Goal: Task Accomplishment & Management: Manage account settings

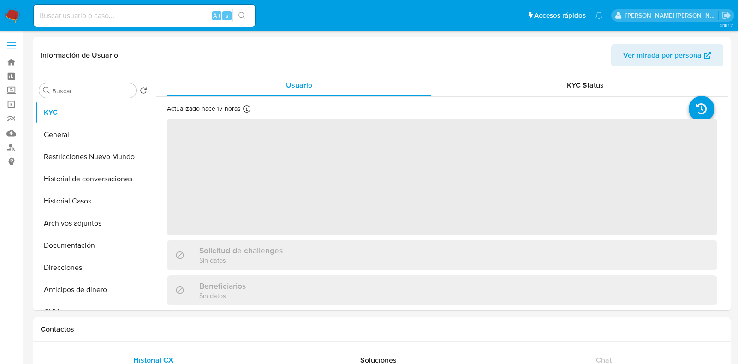
select select "10"
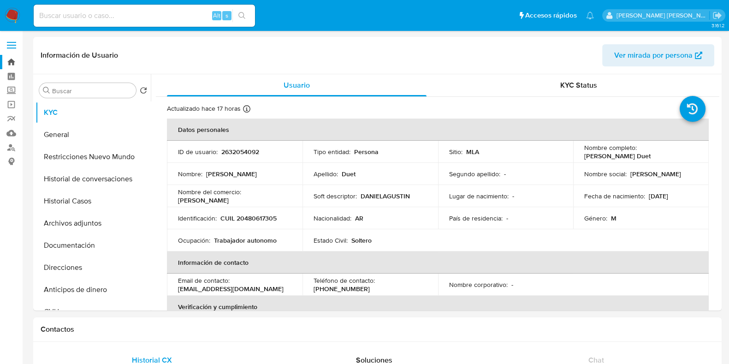
click at [12, 59] on link "Bandeja" at bounding box center [55, 62] width 110 height 14
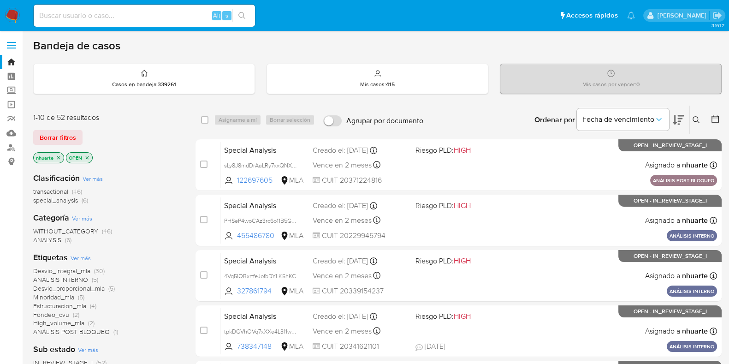
click at [58, 155] on icon "close-filter" at bounding box center [59, 158] width 6 height 6
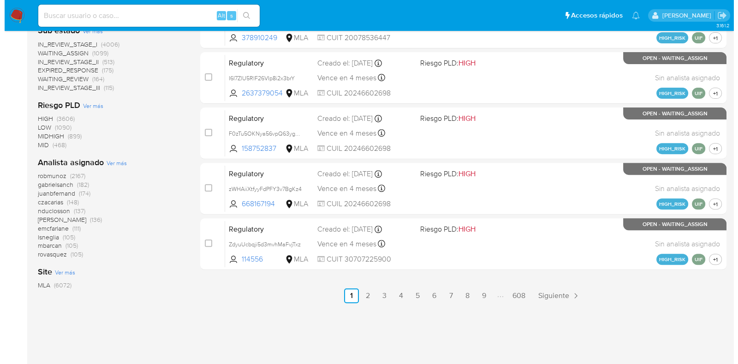
scroll to position [428, 0]
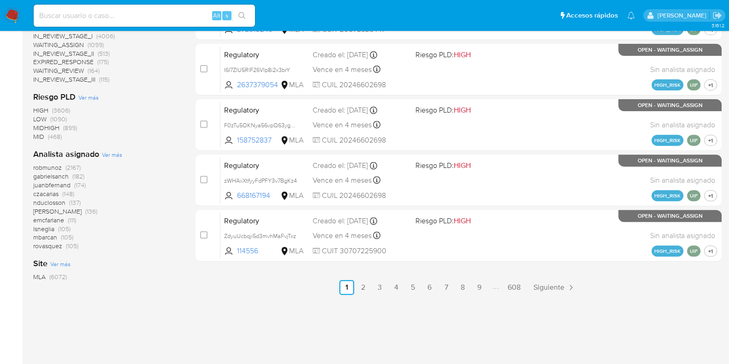
click at [107, 155] on span "Ver más" at bounding box center [112, 154] width 20 height 8
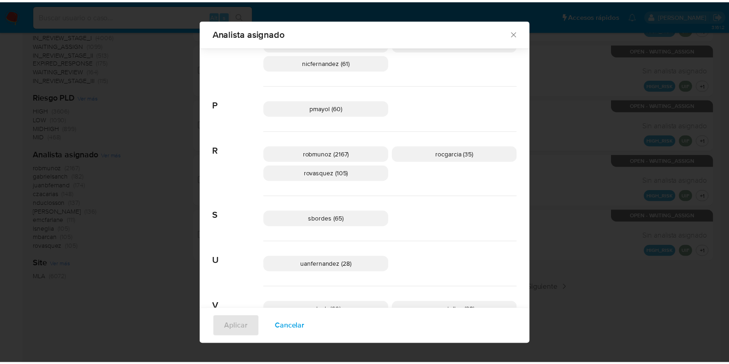
scroll to position [512, 0]
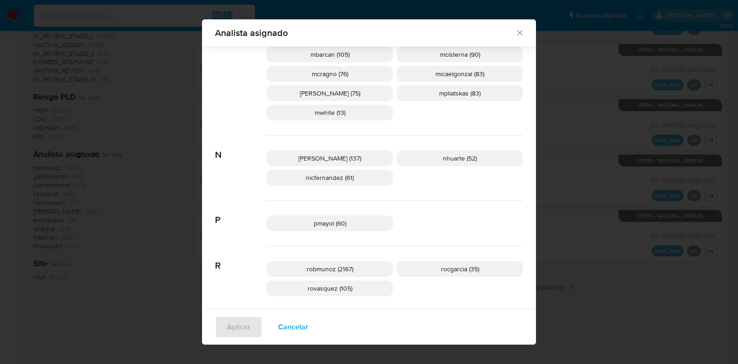
click at [518, 34] on icon "Cerrar" at bounding box center [519, 32] width 9 height 9
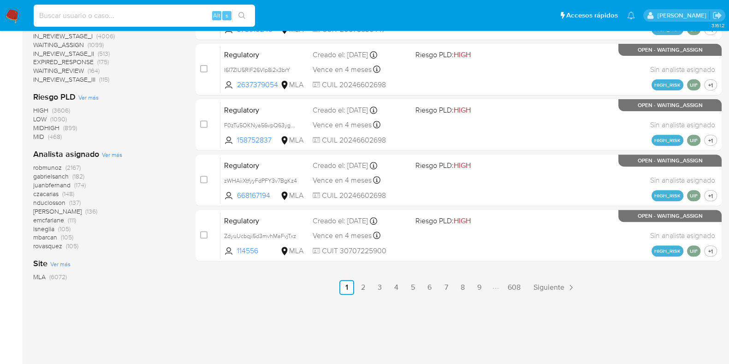
click at [67, 10] on input at bounding box center [144, 16] width 221 height 12
paste input "554352954"
type input "554352954"
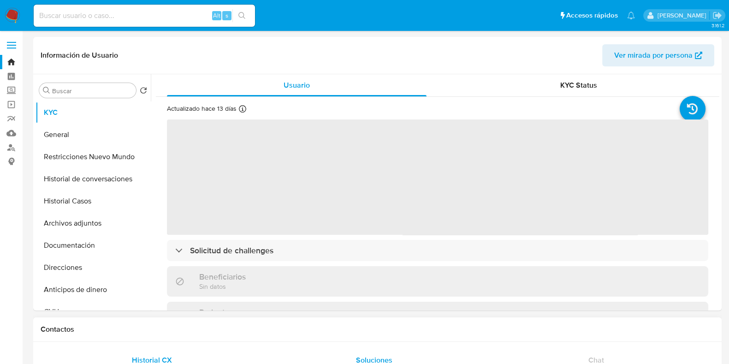
select select "10"
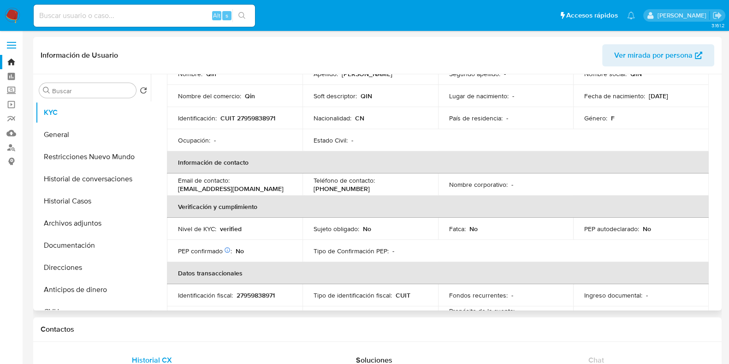
scroll to position [115, 0]
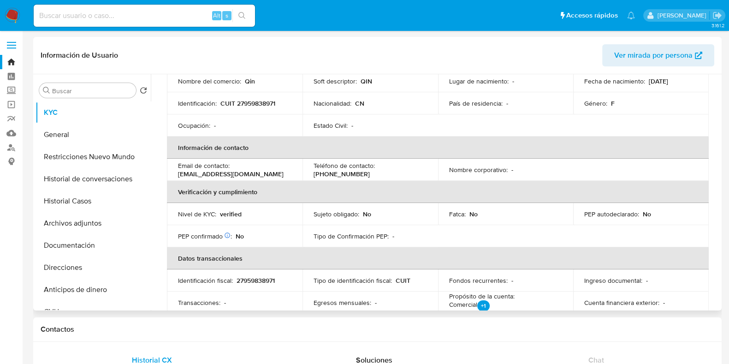
click at [254, 281] on p "27959838971" at bounding box center [256, 280] width 38 height 8
copy p "27959838971"
click at [81, 244] on button "Documentación" at bounding box center [90, 245] width 108 height 22
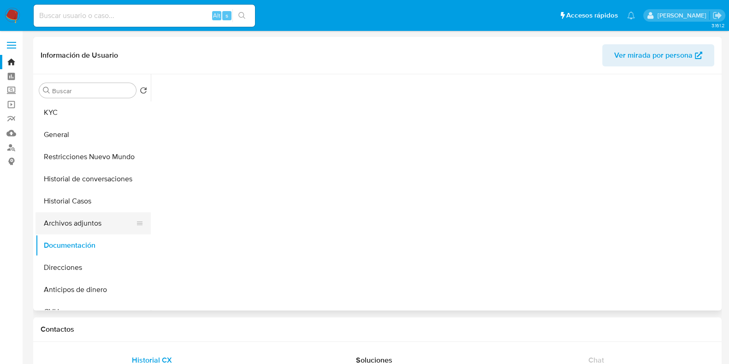
scroll to position [0, 0]
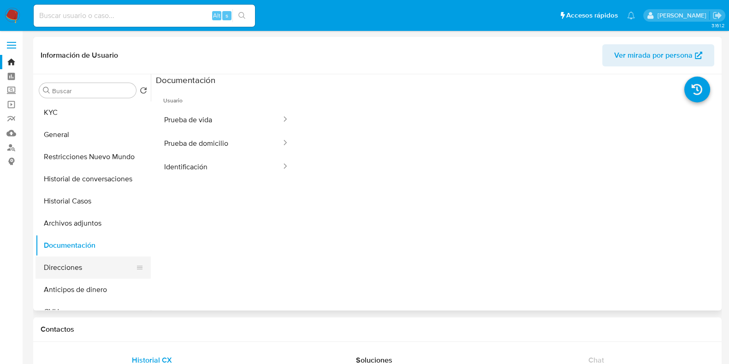
click at [82, 271] on button "Direcciones" at bounding box center [90, 268] width 108 height 22
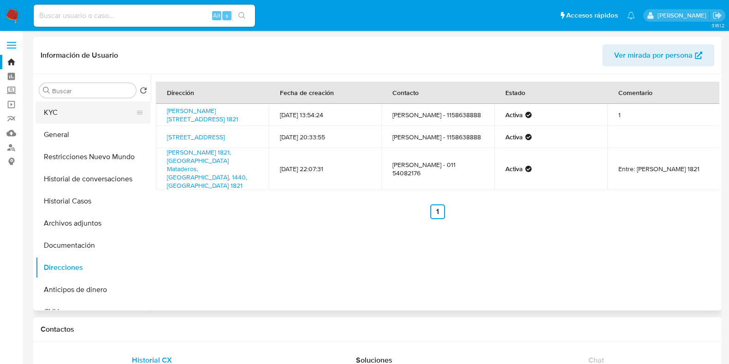
click at [78, 108] on button "KYC" at bounding box center [90, 112] width 108 height 22
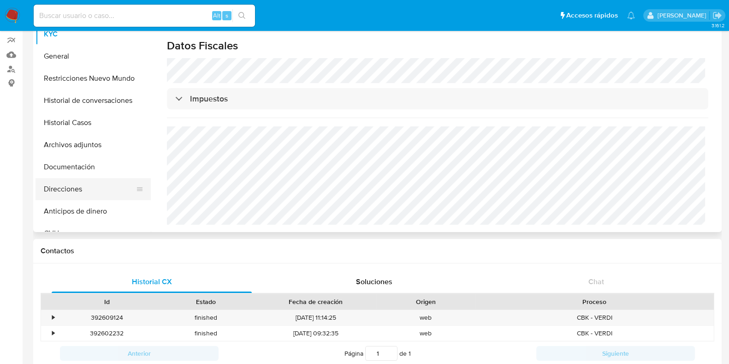
scroll to position [12, 0]
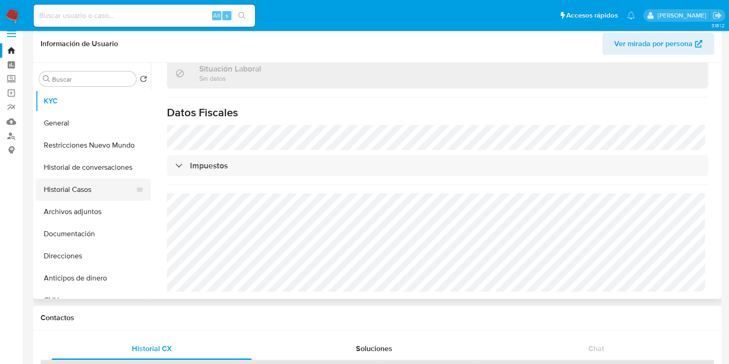
click at [91, 196] on button "Historial Casos" at bounding box center [90, 190] width 108 height 22
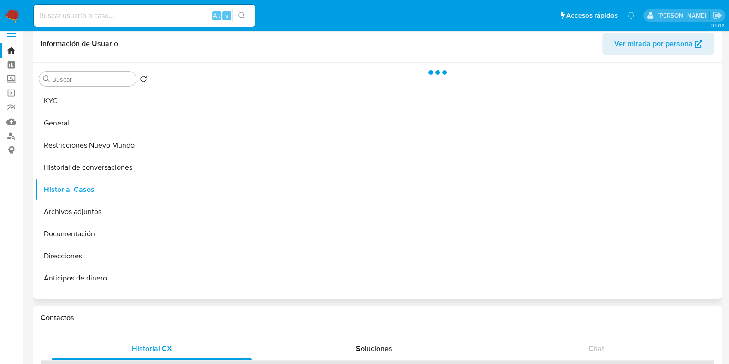
scroll to position [0, 0]
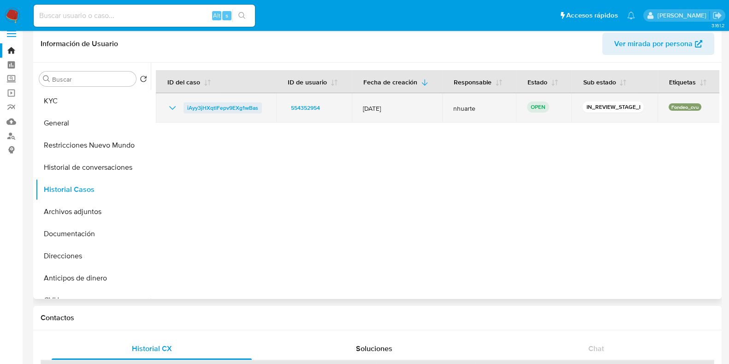
click at [217, 104] on span "iAyy3jHXqtlFepv9EXg1wBas" at bounding box center [222, 107] width 71 height 11
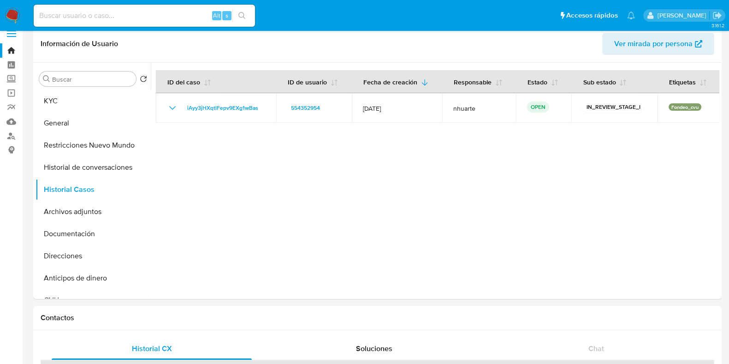
click at [73, 8] on div "Alt s" at bounding box center [144, 16] width 221 height 22
click at [72, 10] on input at bounding box center [144, 16] width 221 height 12
paste input "246587241"
type input "246587241"
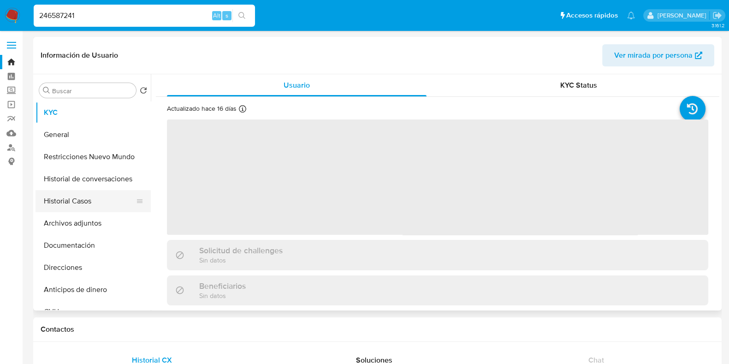
select select "10"
click at [90, 204] on button "Historial Casos" at bounding box center [90, 201] width 108 height 22
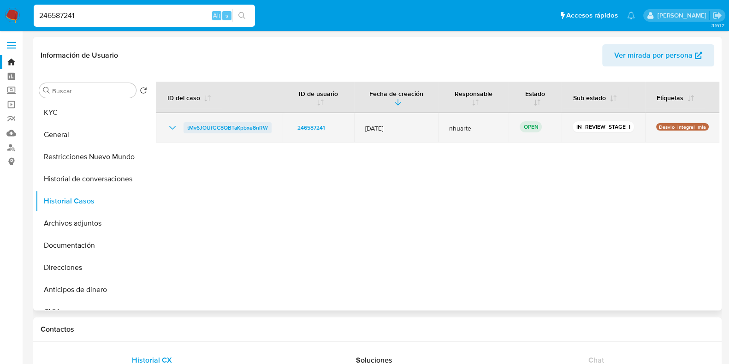
click at [232, 128] on span "tMv6JOUfGC8QBTaKpbxe8nRW" at bounding box center [227, 127] width 81 height 11
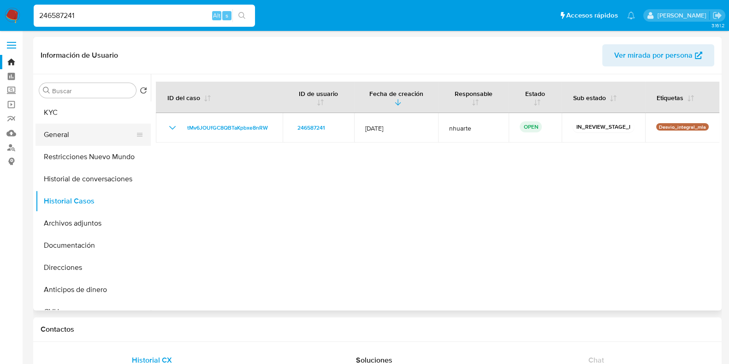
click at [83, 129] on button "General" at bounding box center [90, 135] width 108 height 22
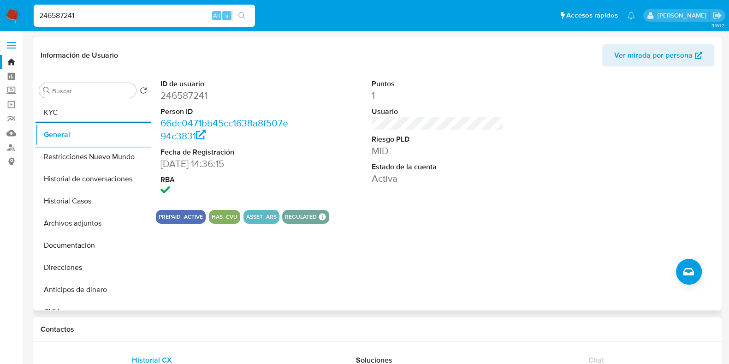
click at [175, 92] on dd "246587241" at bounding box center [227, 95] width 132 height 13
copy dd "246587241"
click at [72, 115] on button "KYC" at bounding box center [90, 112] width 108 height 22
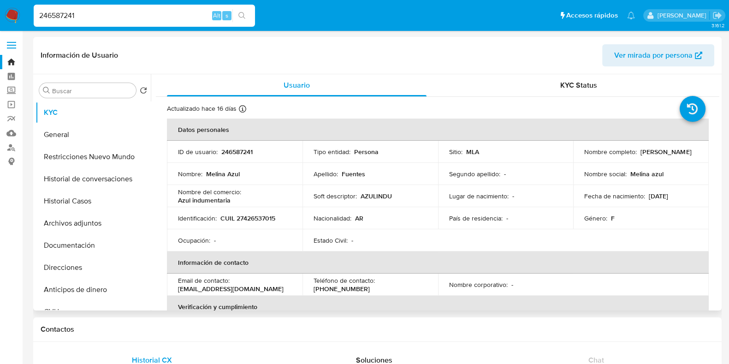
click at [246, 220] on p "CUIL 27426537015" at bounding box center [248, 218] width 55 height 8
copy p "27426537015"
click at [89, 243] on button "Documentación" at bounding box center [90, 245] width 108 height 22
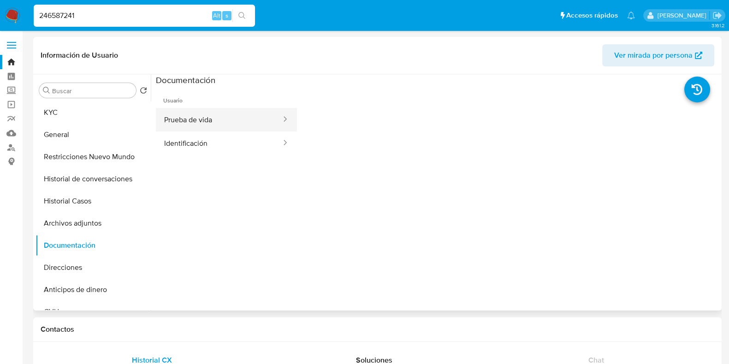
click at [218, 123] on button "Prueba de vida" at bounding box center [219, 120] width 126 height 24
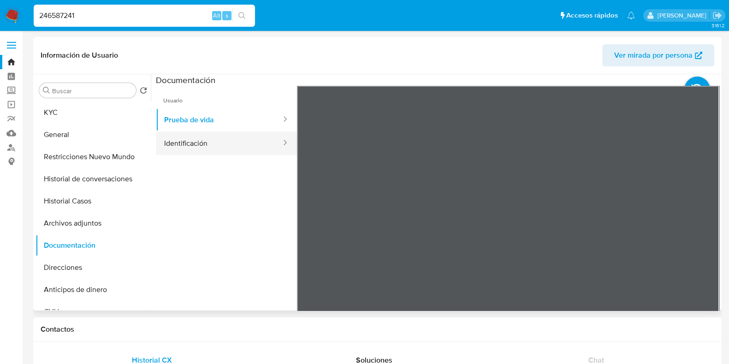
click at [224, 137] on button "Identificación" at bounding box center [219, 143] width 126 height 24
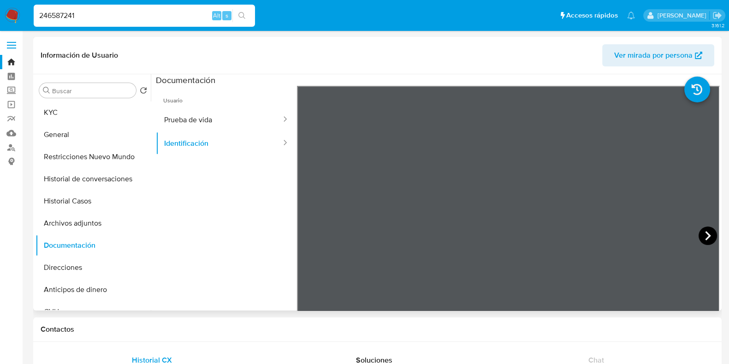
click at [699, 234] on icon at bounding box center [708, 236] width 18 height 18
click at [312, 234] on icon at bounding box center [308, 236] width 18 height 18
click at [203, 120] on button "Prueba de vida" at bounding box center [219, 120] width 126 height 24
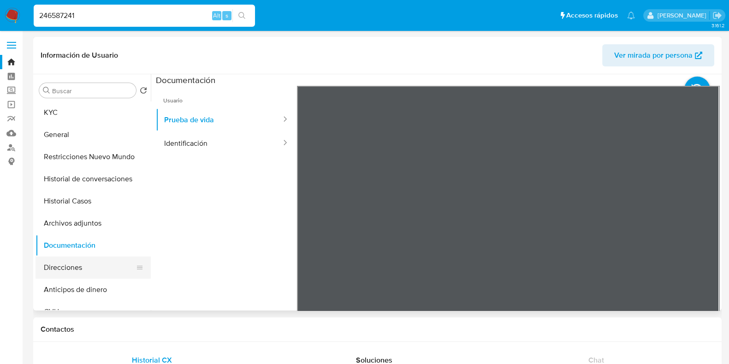
click at [102, 266] on button "Direcciones" at bounding box center [90, 268] width 108 height 22
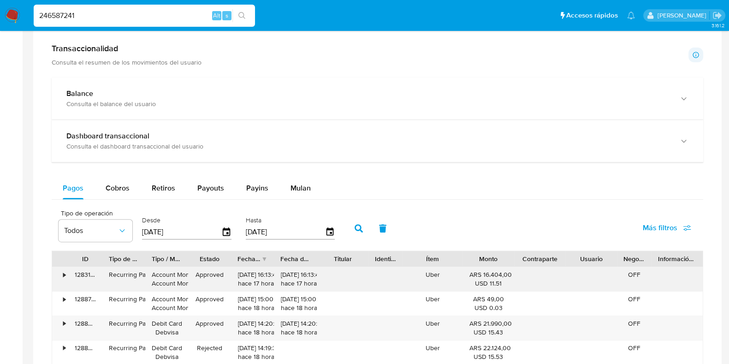
scroll to position [461, 0]
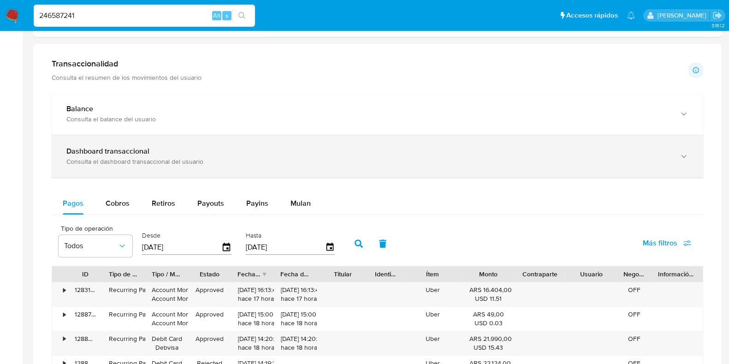
click at [146, 146] on b "Dashboard transaccional" at bounding box center [107, 151] width 83 height 11
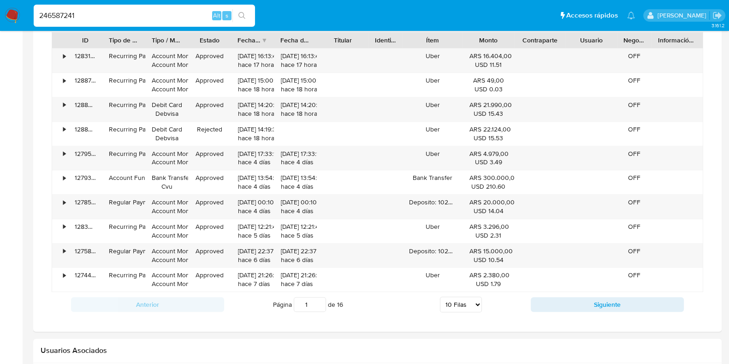
scroll to position [1096, 0]
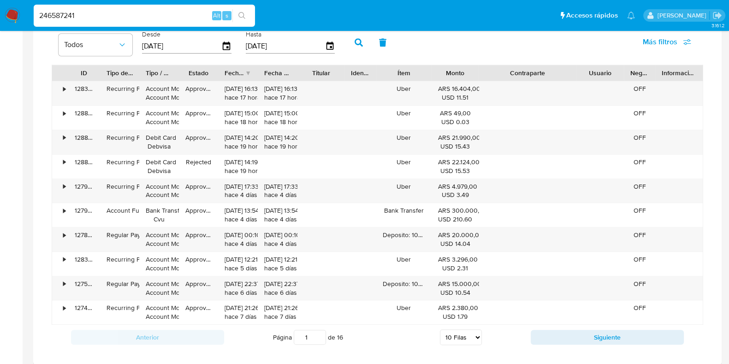
drag, startPoint x: 566, startPoint y: 72, endPoint x: 612, endPoint y: 72, distance: 46.1
click at [612, 72] on div "ID Tipo de operación Tipo / Método Estado Fecha de creación Fecha de aprobación…" at bounding box center [377, 73] width 651 height 16
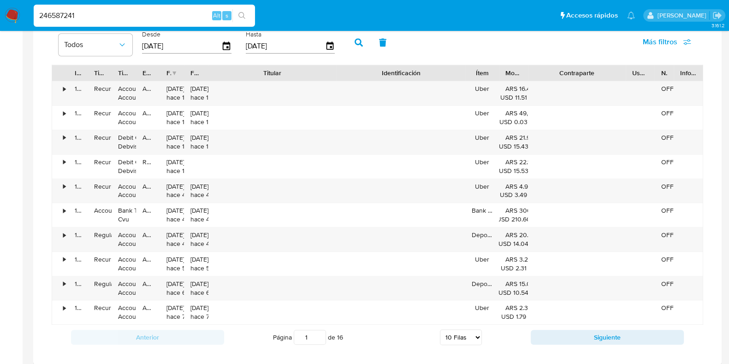
drag, startPoint x: 344, startPoint y: 74, endPoint x: 425, endPoint y: 76, distance: 81.2
click at [425, 76] on div "ID Tipo de operación Tipo / Método Estado Fecha de creación Fecha de aprobación…" at bounding box center [377, 73] width 651 height 16
click at [593, 335] on button "Siguiente" at bounding box center [607, 337] width 153 height 15
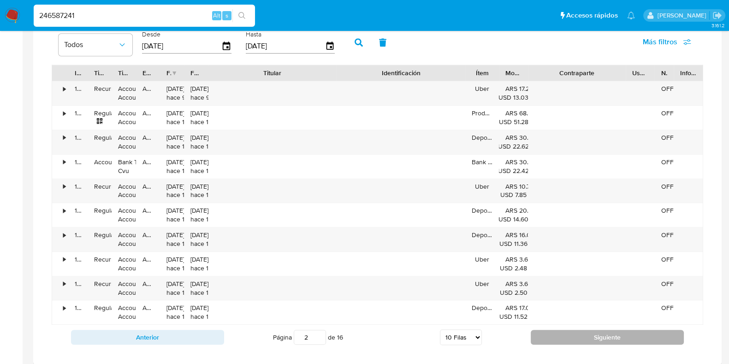
click at [593, 335] on button "Siguiente" at bounding box center [607, 337] width 153 height 15
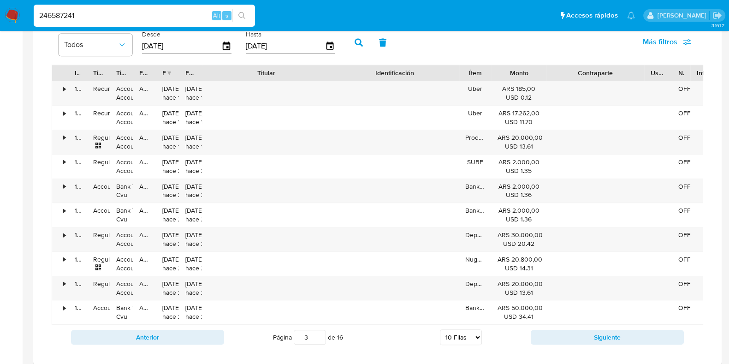
drag, startPoint x: 528, startPoint y: 70, endPoint x: 554, endPoint y: 70, distance: 26.3
click at [554, 70] on div at bounding box center [546, 73] width 17 height 16
click at [582, 345] on button "Siguiente" at bounding box center [607, 337] width 153 height 15
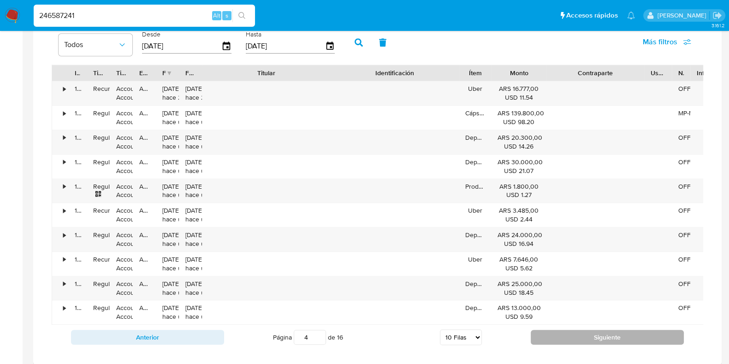
click at [582, 345] on button "Siguiente" at bounding box center [607, 337] width 153 height 15
type input "7"
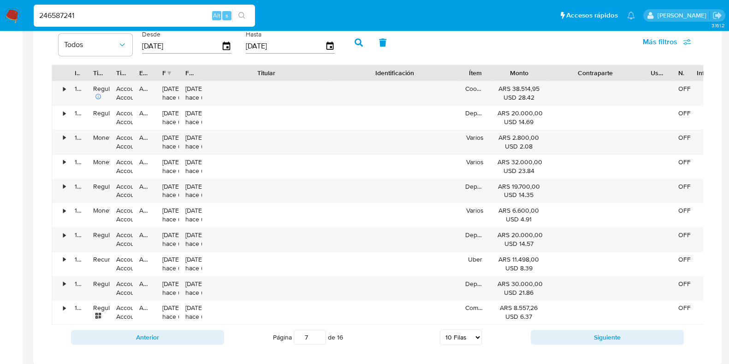
drag, startPoint x: 83, startPoint y: 19, endPoint x: 34, endPoint y: 19, distance: 48.9
click at [34, 19] on input "246587241" at bounding box center [144, 16] width 221 height 12
paste input "185647274"
type input "185647274"
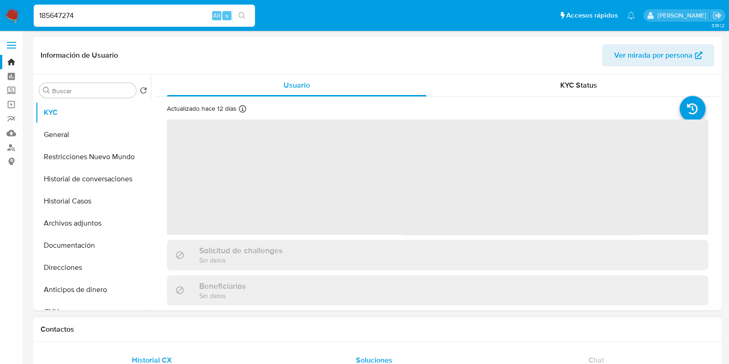
select select "10"
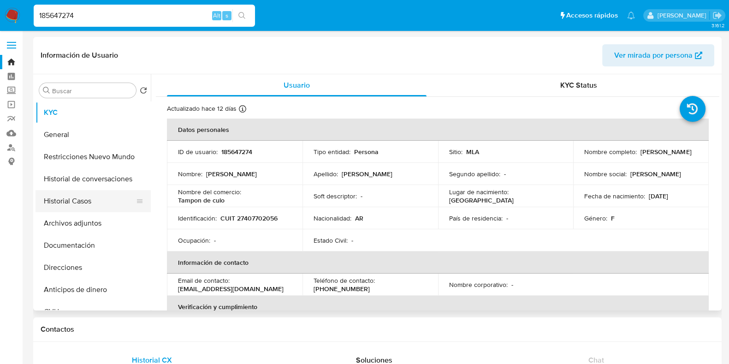
click at [72, 206] on button "Historial Casos" at bounding box center [90, 201] width 108 height 22
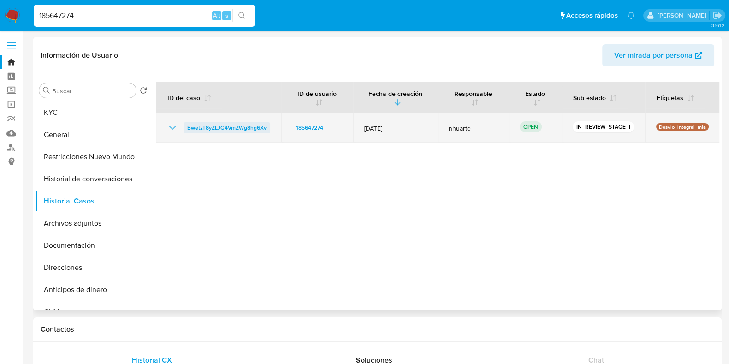
click at [233, 125] on span "BwetzT8yZLJG4VmZWg8hg6Xv" at bounding box center [226, 127] width 79 height 11
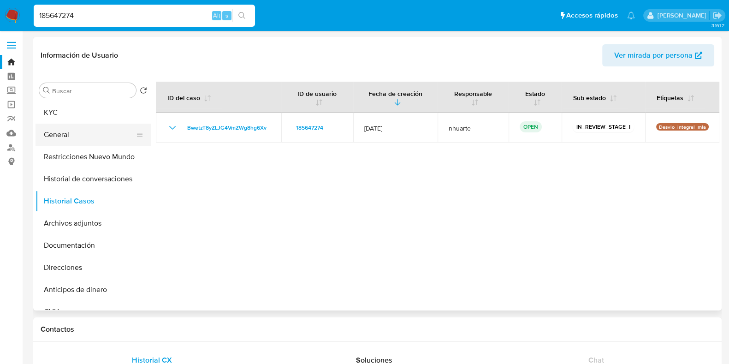
click at [87, 144] on button "General" at bounding box center [90, 135] width 108 height 22
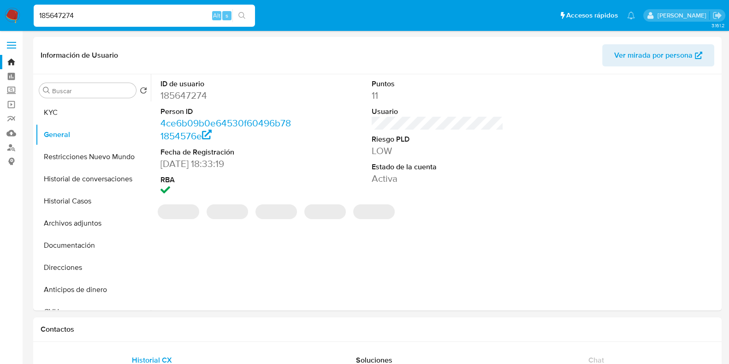
click at [184, 91] on dd "185647274" at bounding box center [227, 95] width 132 height 13
copy dd "185647274"
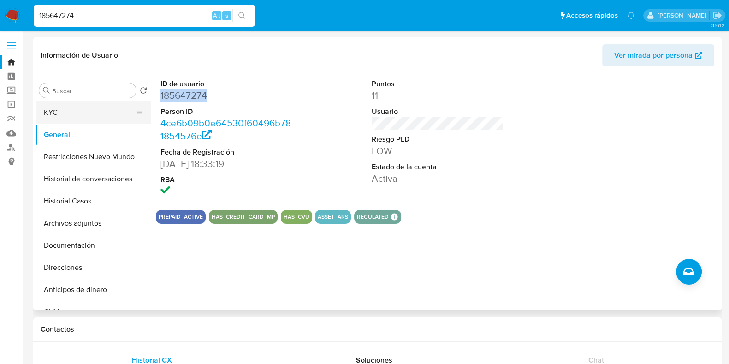
click at [82, 120] on button "KYC" at bounding box center [90, 112] width 108 height 22
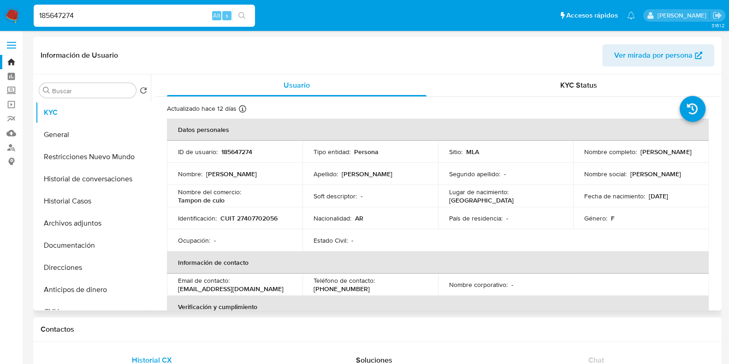
click at [263, 215] on p "CUIT 27407702056" at bounding box center [249, 218] width 57 height 8
copy p "27407702056"
click at [76, 241] on button "Documentación" at bounding box center [90, 245] width 108 height 22
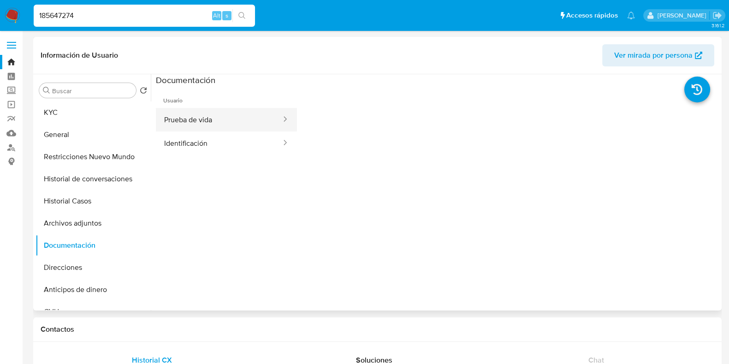
click at [218, 125] on button "Prueba de vida" at bounding box center [219, 120] width 126 height 24
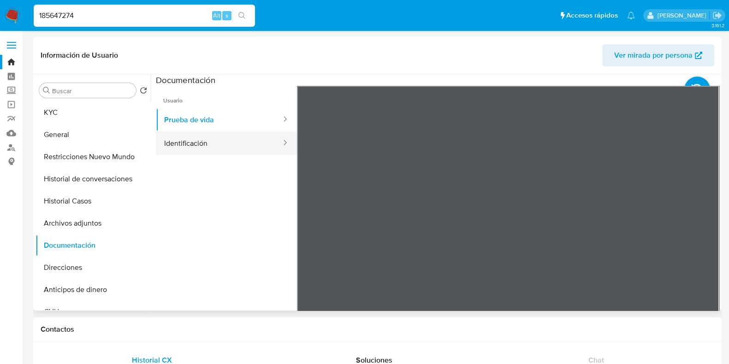
click at [196, 135] on button "Identificación" at bounding box center [219, 143] width 126 height 24
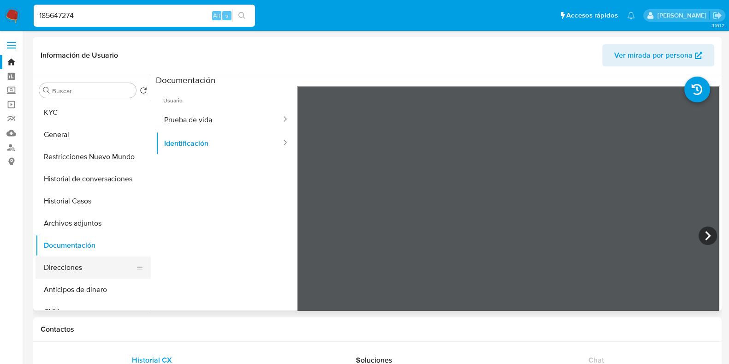
click at [82, 260] on button "Direcciones" at bounding box center [90, 268] width 108 height 22
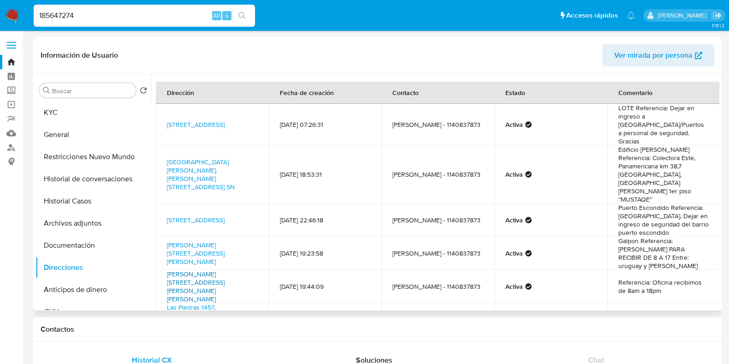
click at [203, 269] on link "Martín Y Omar 120, San Isidro, Buenos Aires, 1642, Argentina 120" at bounding box center [196, 286] width 58 height 34
drag, startPoint x: 664, startPoint y: 169, endPoint x: 692, endPoint y: 168, distance: 27.7
click at [692, 168] on td "Edificio Karcher Referencia: Colectora Este, Panamericana km 38,7 Tigre, Buenos…" at bounding box center [664, 174] width 113 height 58
copy td "MUSTAQE"
click at [81, 113] on button "KYC" at bounding box center [90, 112] width 108 height 22
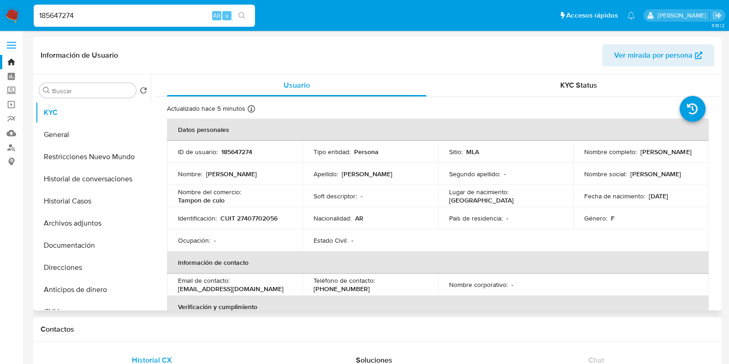
click at [247, 218] on p "CUIT 27407702056" at bounding box center [249, 218] width 57 height 8
copy p "27407702056"
drag, startPoint x: 106, startPoint y: 174, endPoint x: 159, endPoint y: 156, distance: 56.0
click at [106, 174] on button "Historial de conversaciones" at bounding box center [93, 179] width 115 height 22
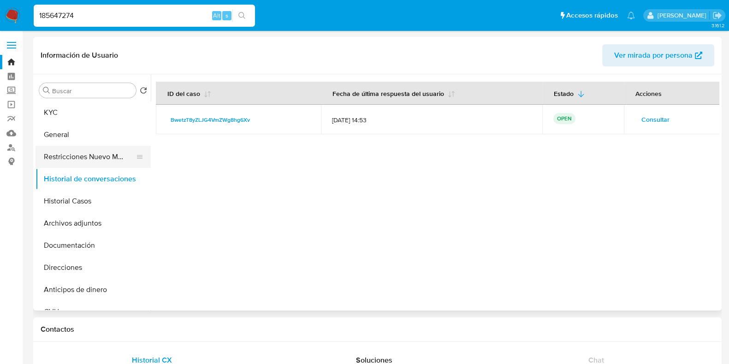
click at [103, 153] on button "Restricciones Nuevo Mundo" at bounding box center [90, 157] width 108 height 22
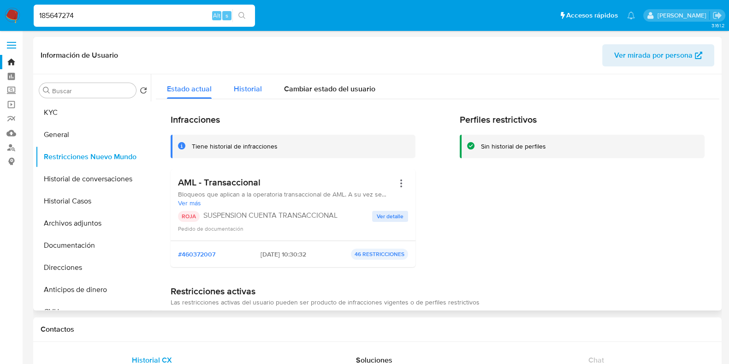
click at [246, 86] on span "Historial" at bounding box center [248, 89] width 28 height 11
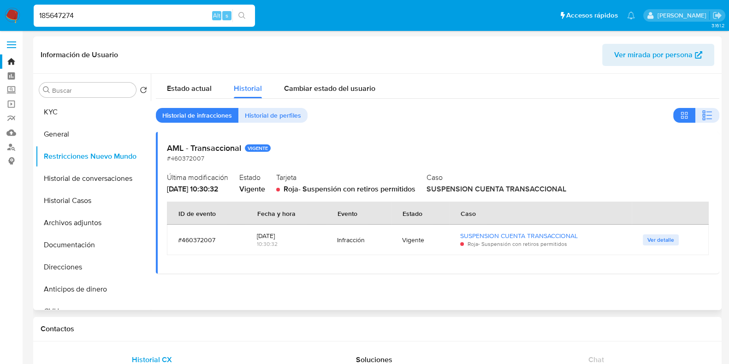
scroll to position [173, 0]
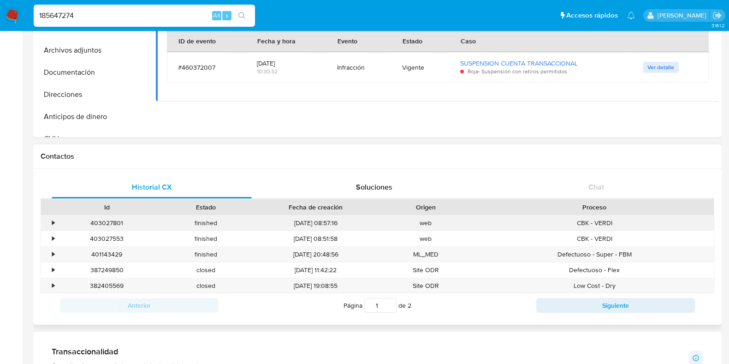
click at [54, 223] on div "•" at bounding box center [53, 223] width 2 height 9
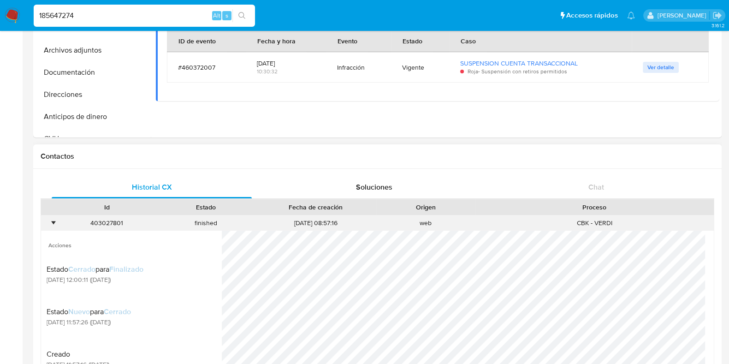
click at [52, 223] on div "•" at bounding box center [53, 223] width 2 height 9
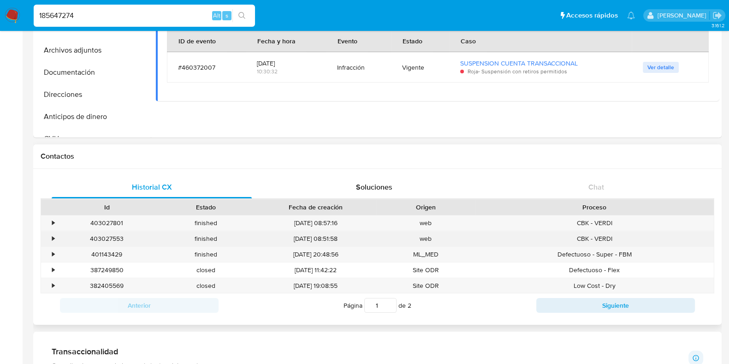
click at [54, 239] on div "•" at bounding box center [49, 238] width 16 height 15
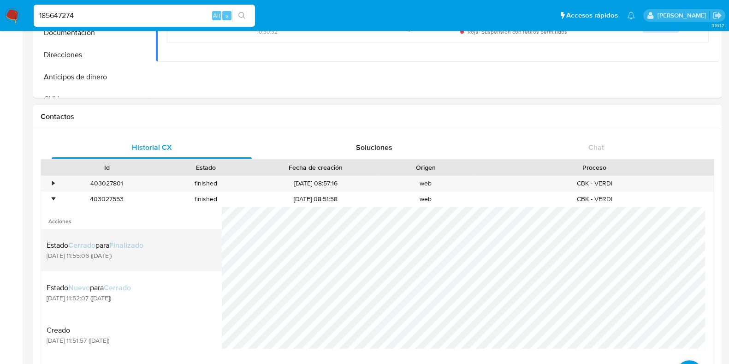
scroll to position [230, 0]
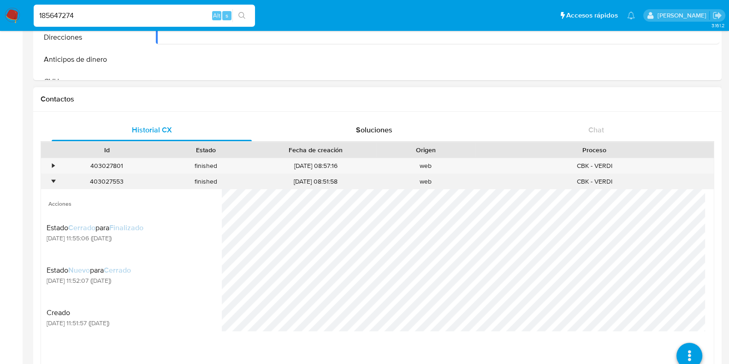
click at [53, 181] on div "•" at bounding box center [53, 181] width 2 height 9
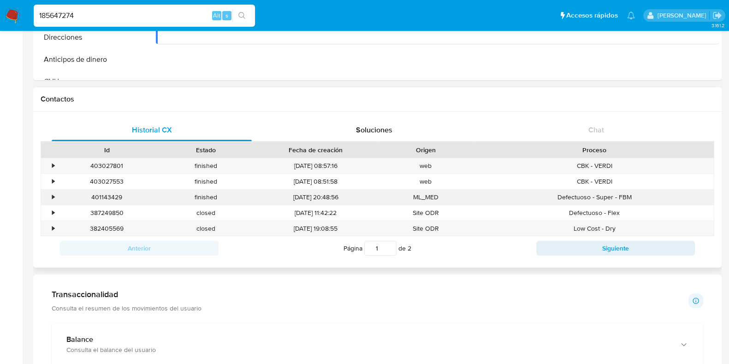
click at [52, 195] on div "•" at bounding box center [53, 197] width 2 height 9
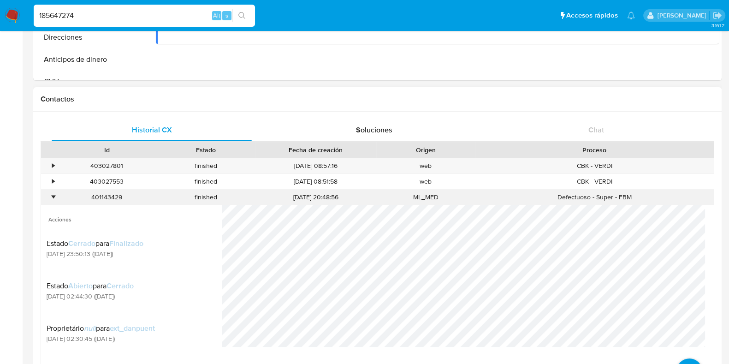
click at [52, 196] on div "•" at bounding box center [53, 197] width 2 height 9
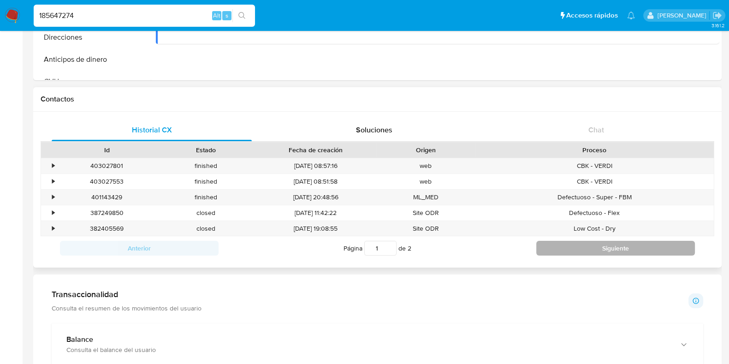
click at [614, 253] on button "Siguiente" at bounding box center [616, 248] width 159 height 15
type input "2"
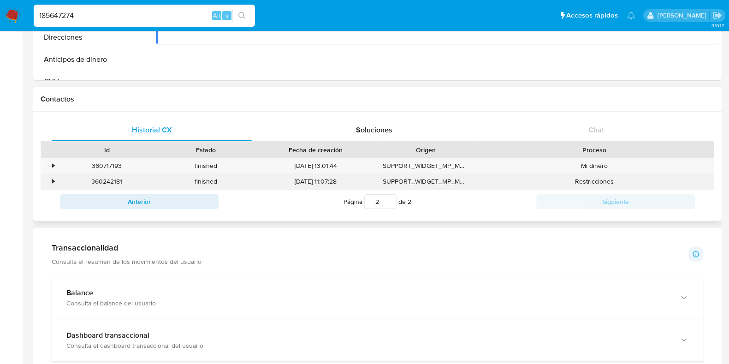
click at [55, 179] on div "•" at bounding box center [49, 181] width 16 height 15
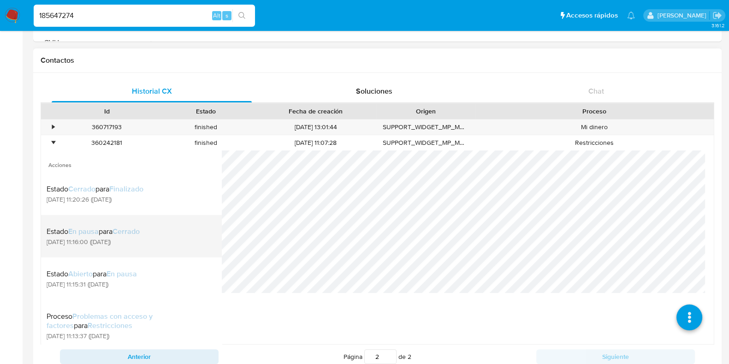
scroll to position [0, 0]
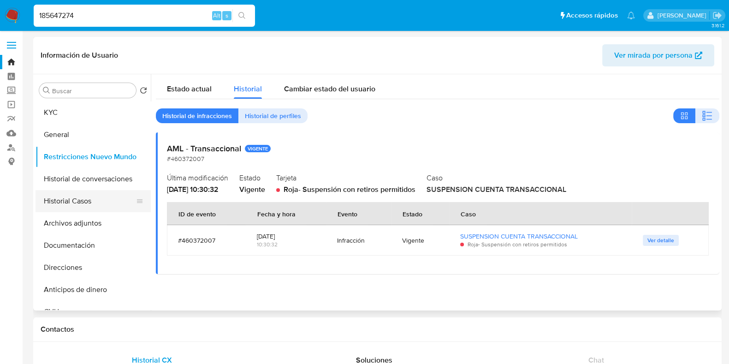
click at [90, 210] on button "Historial Casos" at bounding box center [90, 201] width 108 height 22
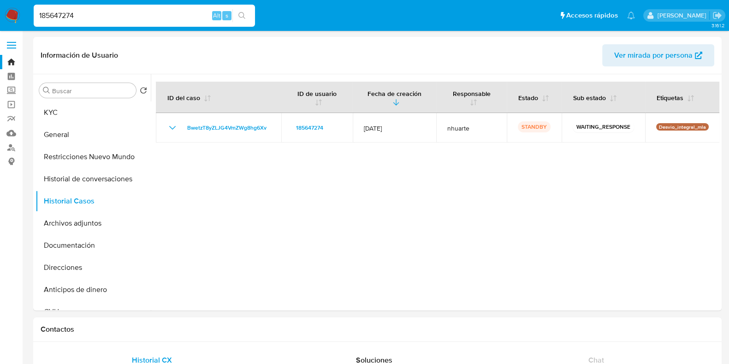
drag, startPoint x: 30, startPoint y: 18, endPoint x: 16, endPoint y: 18, distance: 14.8
click at [17, 18] on nav "185647274 Alt s Accesos rápidos Presiona las siguientes teclas para acceder a a…" at bounding box center [364, 15] width 729 height 31
paste input "299330913"
type input "299330913"
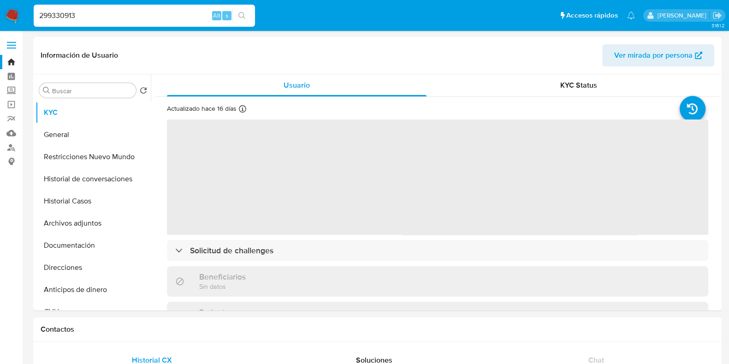
select select "10"
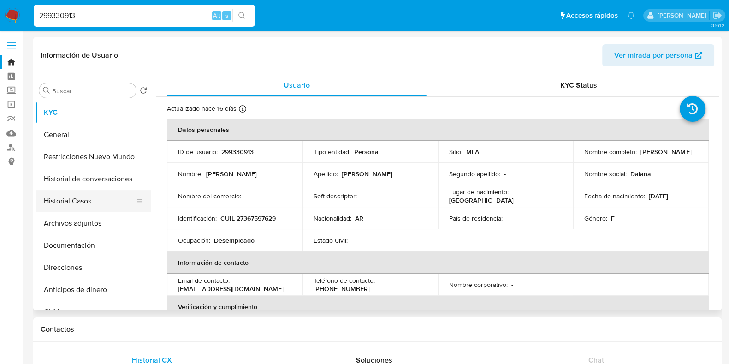
click at [85, 198] on button "Historial Casos" at bounding box center [90, 201] width 108 height 22
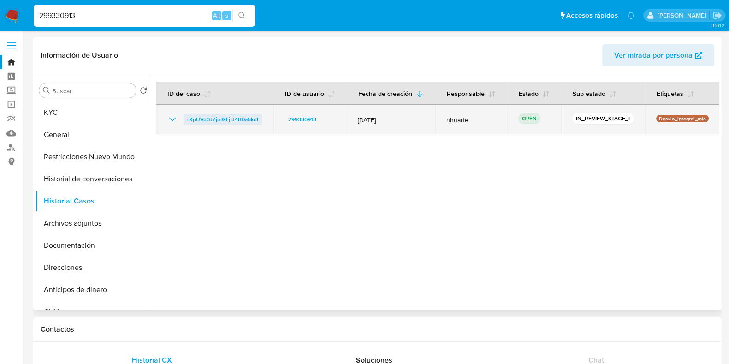
click at [242, 119] on span "rXpUVu0JZjmGLjtJ4B0a5kdI" at bounding box center [222, 119] width 71 height 11
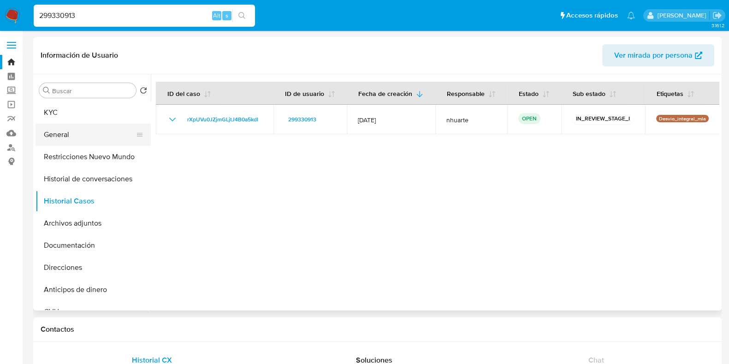
click at [94, 140] on button "General" at bounding box center [90, 135] width 108 height 22
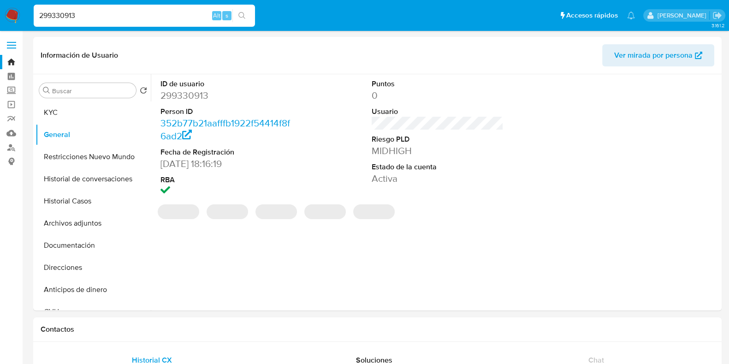
click at [187, 95] on dd "299330913" at bounding box center [227, 95] width 132 height 13
copy dd "299330913"
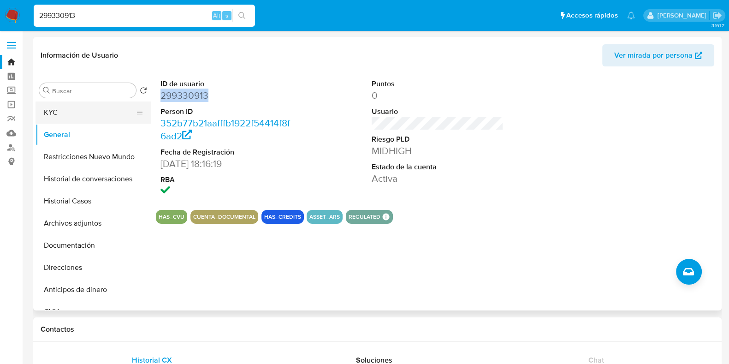
click at [106, 119] on button "KYC" at bounding box center [90, 112] width 108 height 22
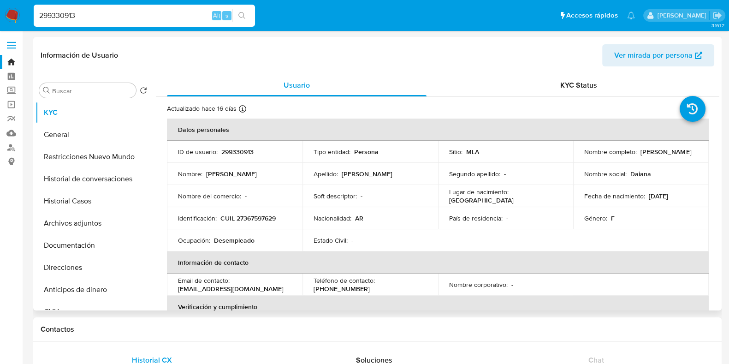
click at [259, 216] on p "CUIL 27367597629" at bounding box center [248, 218] width 55 height 8
copy p "27367597629"
drag, startPoint x: 78, startPoint y: 18, endPoint x: 15, endPoint y: 12, distance: 63.5
click at [19, 18] on nav "299330913 Alt s Accesos rápidos Presiona las siguientes teclas para acceder a a…" at bounding box center [364, 15] width 729 height 31
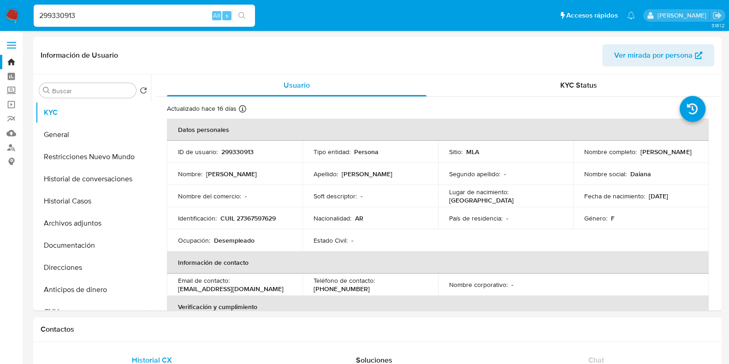
paste input "42035062"
type input "242035062"
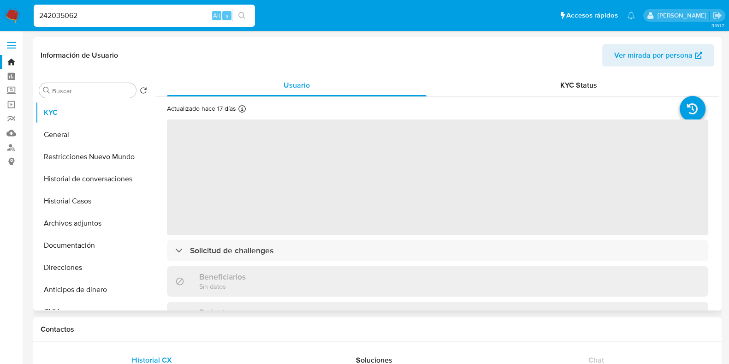
select select "10"
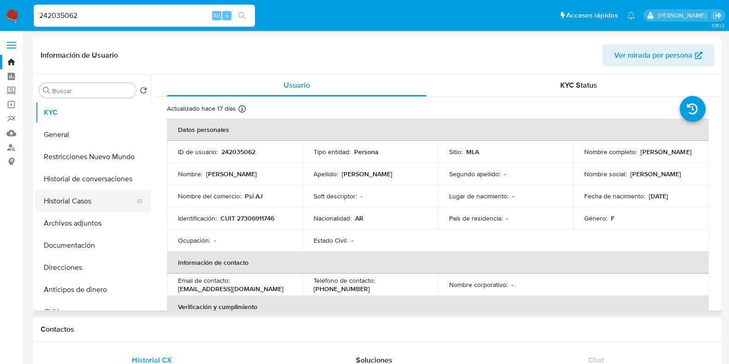
click at [78, 204] on button "Historial Casos" at bounding box center [90, 201] width 108 height 22
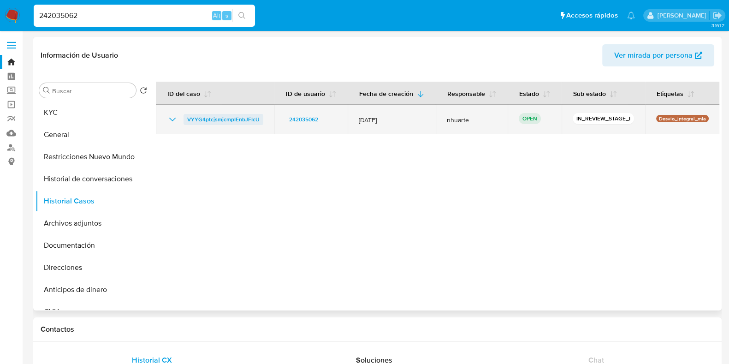
click at [235, 116] on span "VYYG4ptcjsmjcmpIEnbJFIcU" at bounding box center [223, 119] width 72 height 11
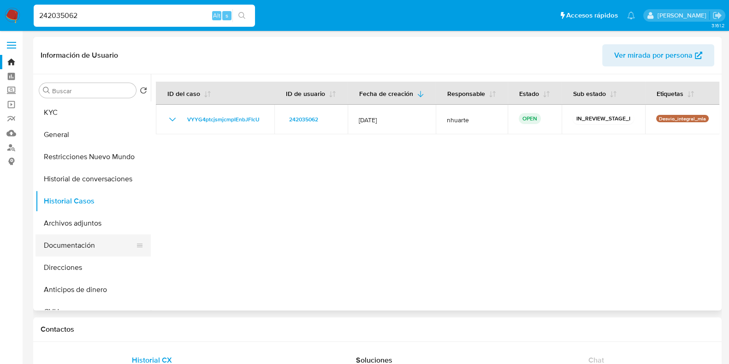
click at [84, 241] on button "Documentación" at bounding box center [90, 245] width 108 height 22
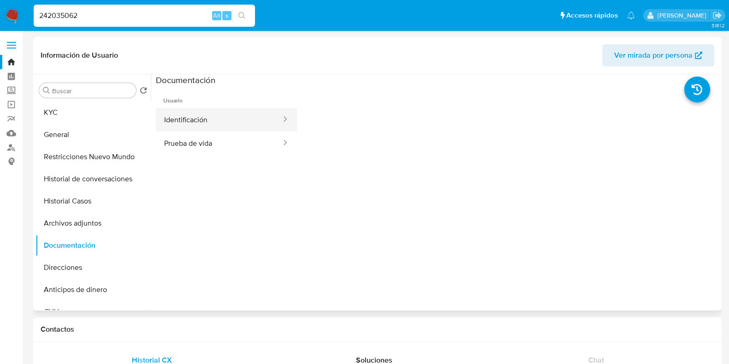
click at [182, 117] on button "Identificación" at bounding box center [219, 120] width 126 height 24
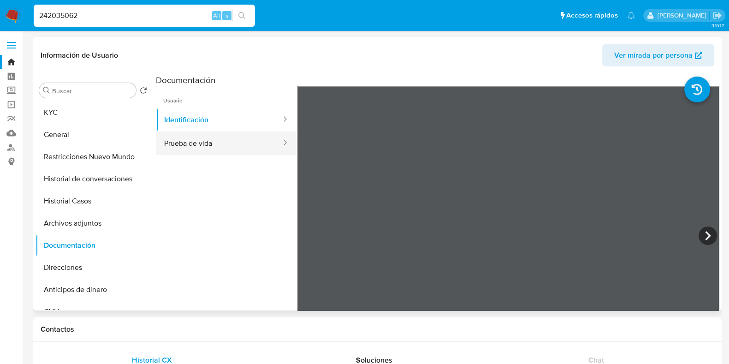
click at [214, 146] on button "Prueba de vida" at bounding box center [219, 143] width 126 height 24
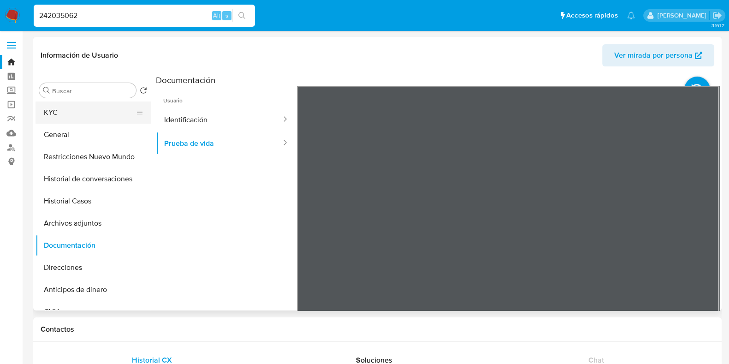
click at [79, 115] on button "KYC" at bounding box center [90, 112] width 108 height 22
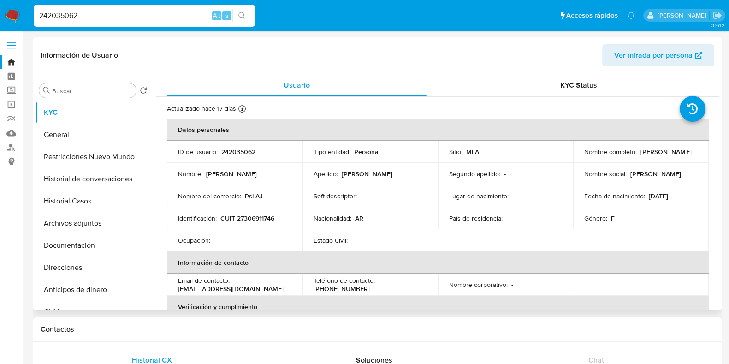
click at [259, 217] on p "CUIT 27306911746" at bounding box center [248, 218] width 54 height 8
click at [244, 151] on p "242035062" at bounding box center [238, 152] width 34 height 8
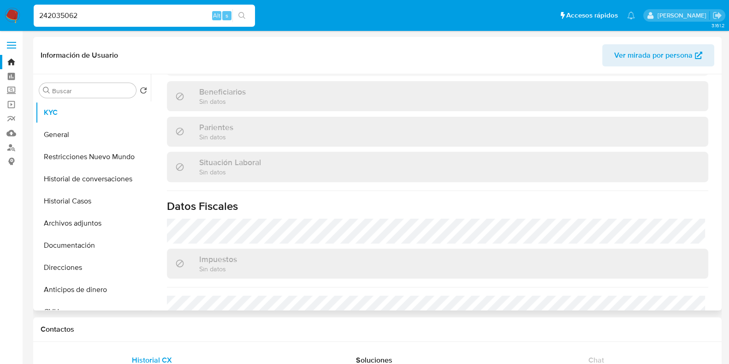
scroll to position [485, 0]
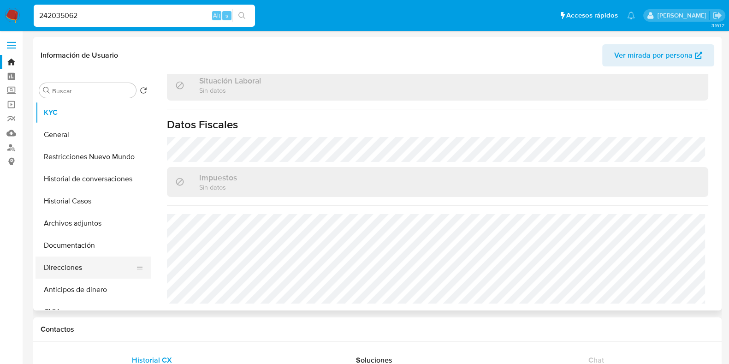
click at [90, 266] on button "Direcciones" at bounding box center [90, 268] width 108 height 22
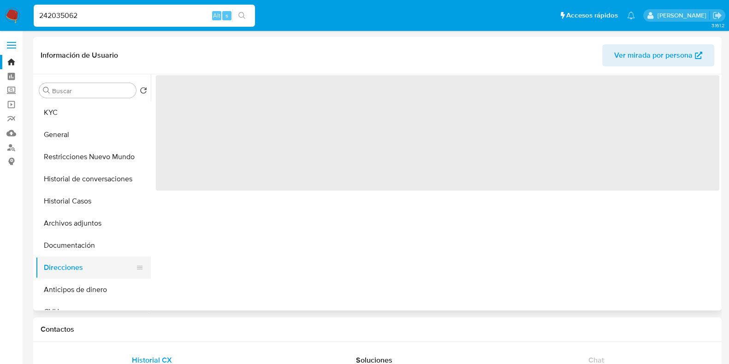
scroll to position [0, 0]
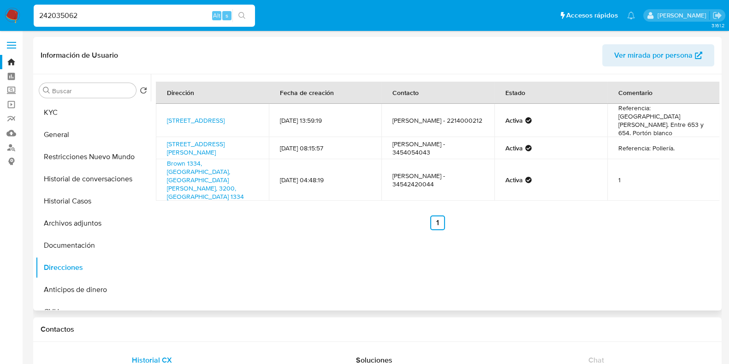
drag, startPoint x: 161, startPoint y: 133, endPoint x: 262, endPoint y: 143, distance: 100.6
click at [262, 143] on td "Pueyrredon 138, Concordia, Entre Ríos, 3200, Argentina 138" at bounding box center [212, 148] width 113 height 22
click at [79, 255] on button "Documentación" at bounding box center [90, 245] width 108 height 22
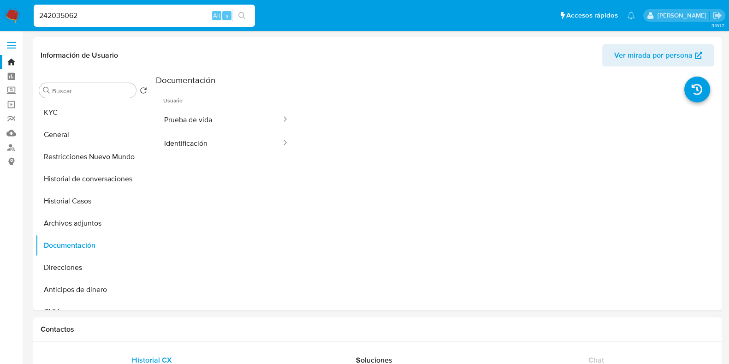
click at [203, 118] on button "Prueba de vida" at bounding box center [219, 120] width 126 height 24
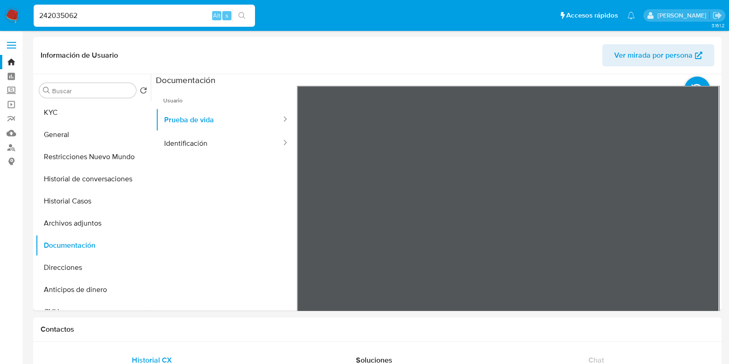
drag, startPoint x: 90, startPoint y: 14, endPoint x: 18, endPoint y: 10, distance: 71.6
click at [20, 13] on nav "242035062 Alt s Accesos rápidos Presiona las siguientes teclas para acceder a a…" at bounding box center [364, 15] width 729 height 31
paste input "4050733"
type input "244050733"
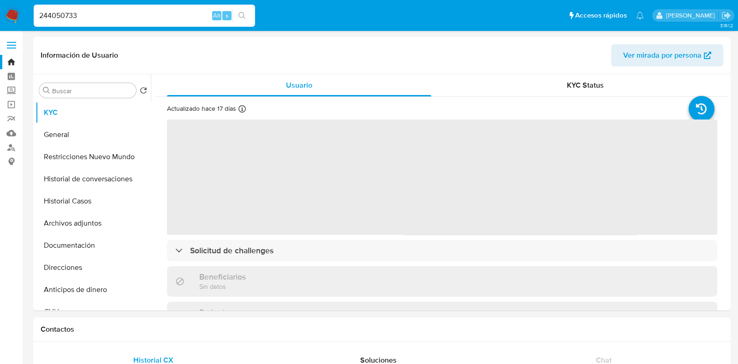
select select "10"
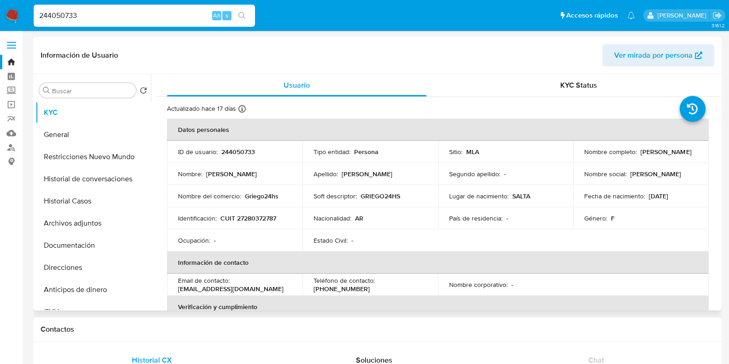
click at [234, 153] on p "244050733" at bounding box center [238, 152] width 34 height 8
drag, startPoint x: 95, startPoint y: 201, endPoint x: 129, endPoint y: 207, distance: 34.6
click at [95, 202] on button "Historial Casos" at bounding box center [90, 201] width 108 height 22
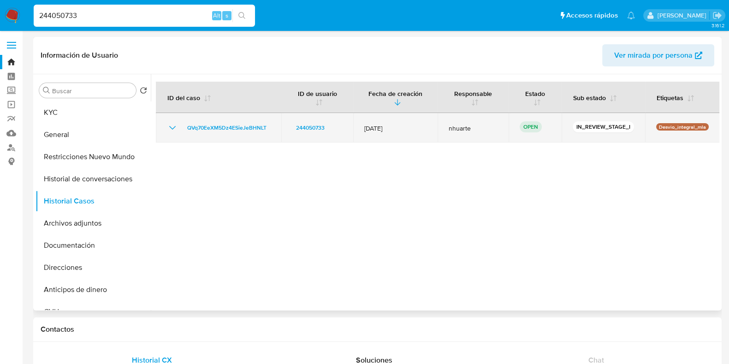
click at [210, 133] on td "QVq70EeXM5Dz4ESieJeBHNLT" at bounding box center [218, 128] width 125 height 30
click at [208, 123] on span "QVq70EeXM5Dz4ESieJeBHNLT" at bounding box center [226, 127] width 79 height 11
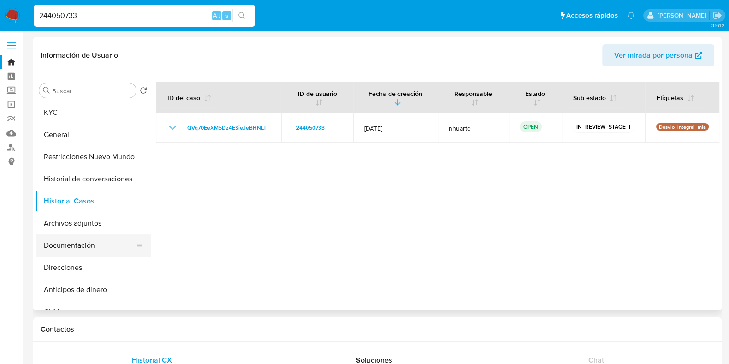
click at [68, 245] on button "Documentación" at bounding box center [90, 245] width 108 height 22
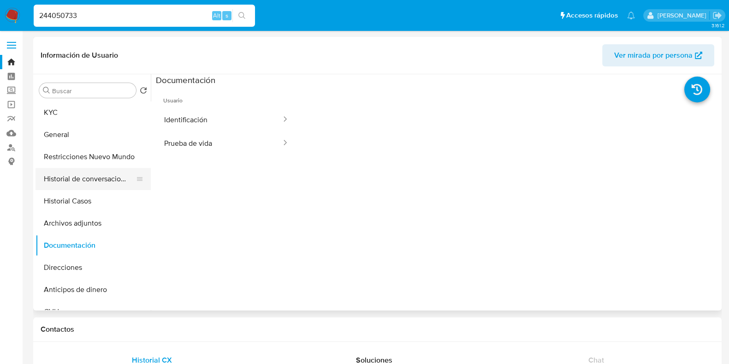
click at [191, 128] on button "Identificación" at bounding box center [219, 120] width 126 height 24
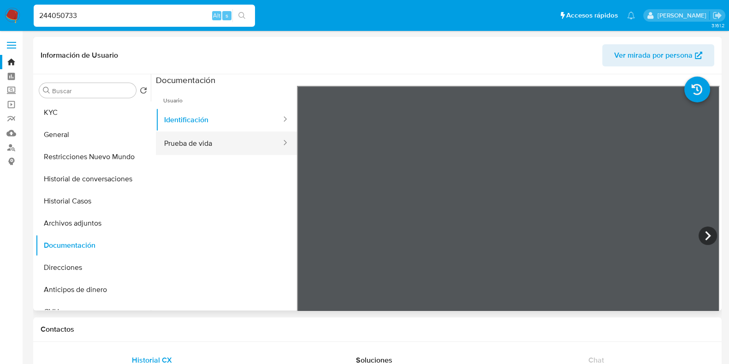
click at [208, 135] on button "Prueba de vida" at bounding box center [219, 143] width 126 height 24
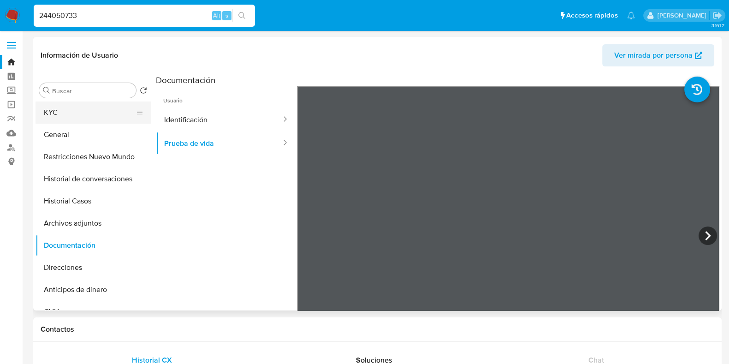
click at [89, 112] on button "KYC" at bounding box center [90, 112] width 108 height 22
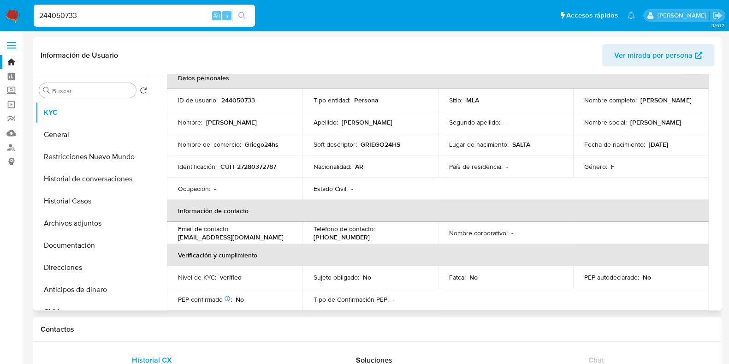
scroll to position [115, 0]
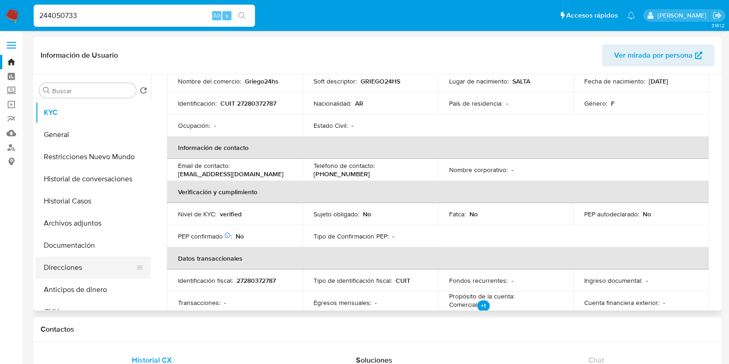
click at [98, 263] on button "Direcciones" at bounding box center [90, 268] width 108 height 22
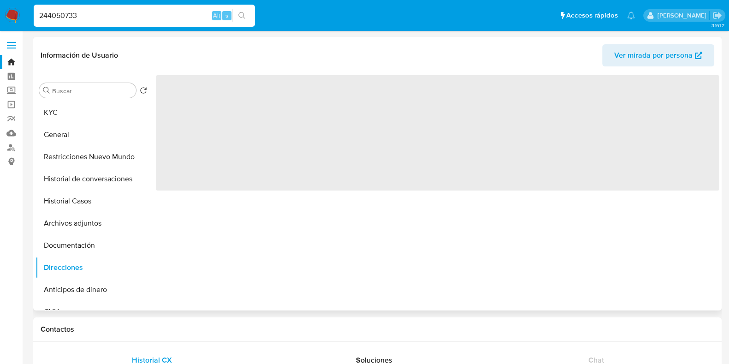
scroll to position [0, 0]
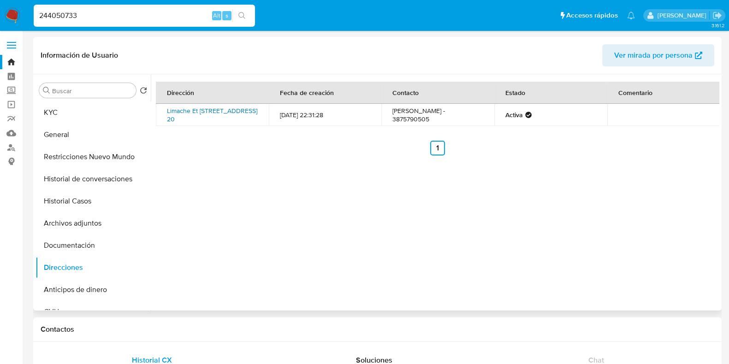
click at [211, 116] on link "Limache Et 12 - Mz 5 Casa 20 20, Salta, Salta, 4400, Argentina 20" at bounding box center [212, 115] width 90 height 18
drag, startPoint x: 60, startPoint y: 113, endPoint x: 88, endPoint y: 115, distance: 27.7
click at [59, 114] on button "KYC" at bounding box center [90, 112] width 108 height 22
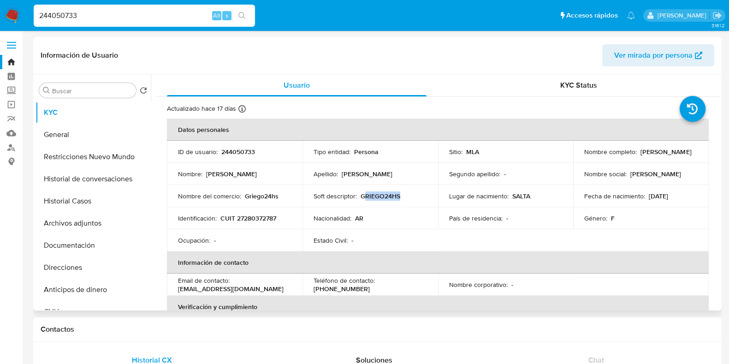
drag, startPoint x: 361, startPoint y: 193, endPoint x: 403, endPoint y: 197, distance: 41.7
click at [403, 197] on div "Soft descriptor : GRIEGO24HS" at bounding box center [370, 196] width 113 height 8
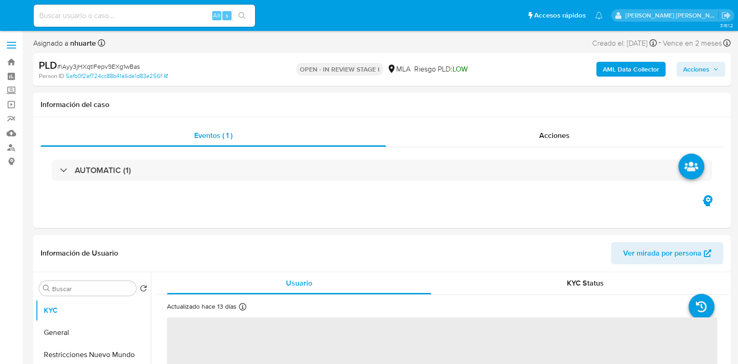
select select "10"
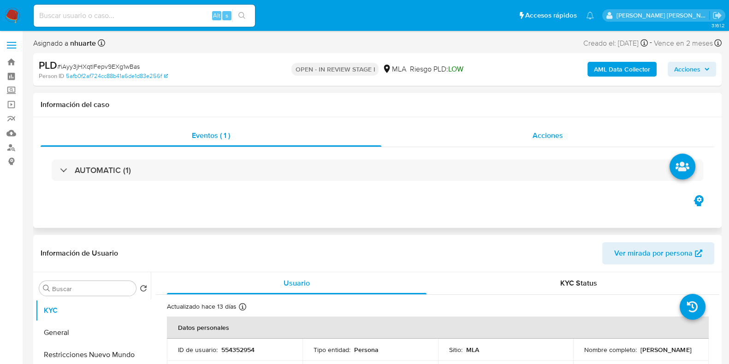
click at [537, 137] on span "Acciones" at bounding box center [548, 135] width 30 height 11
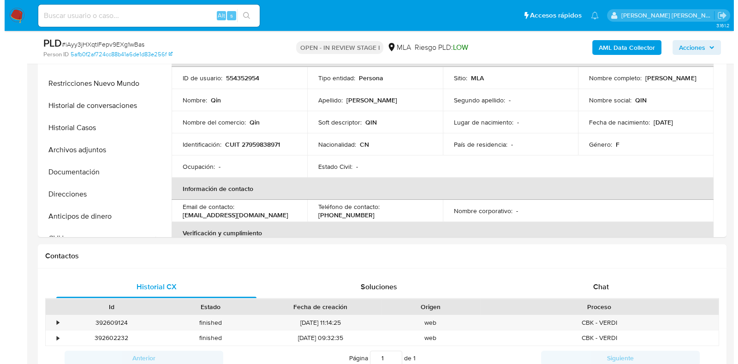
scroll to position [288, 0]
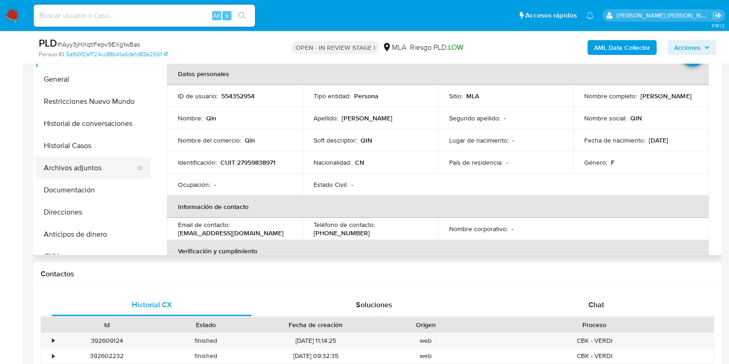
click at [118, 163] on button "Archivos adjuntos" at bounding box center [90, 168] width 108 height 22
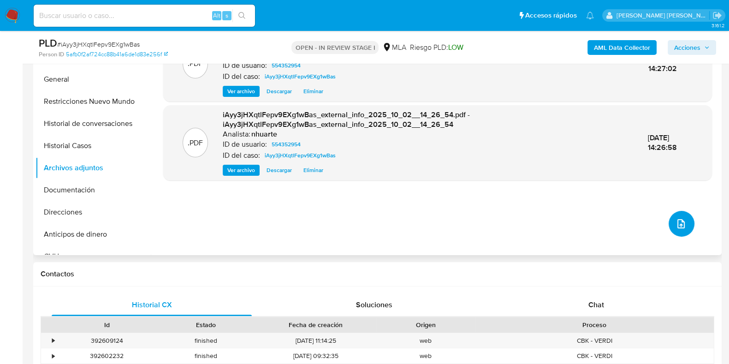
click at [676, 221] on icon "upload-file" at bounding box center [681, 223] width 11 height 11
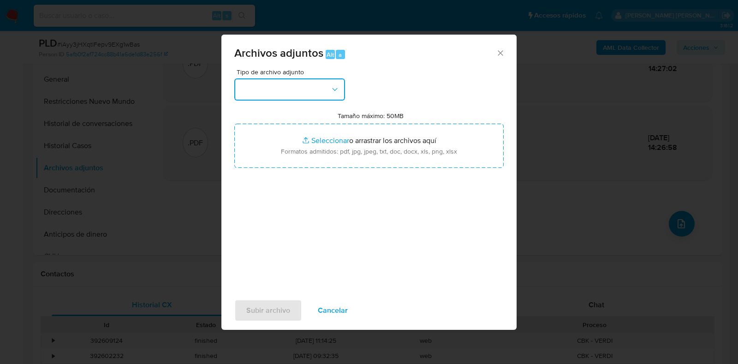
click at [336, 85] on icon "button" at bounding box center [334, 89] width 9 height 9
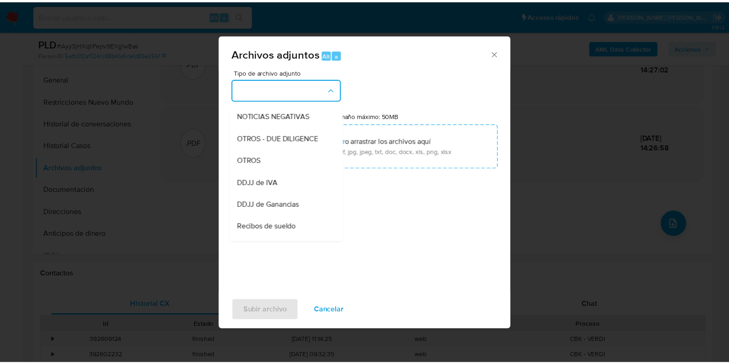
scroll to position [138, 0]
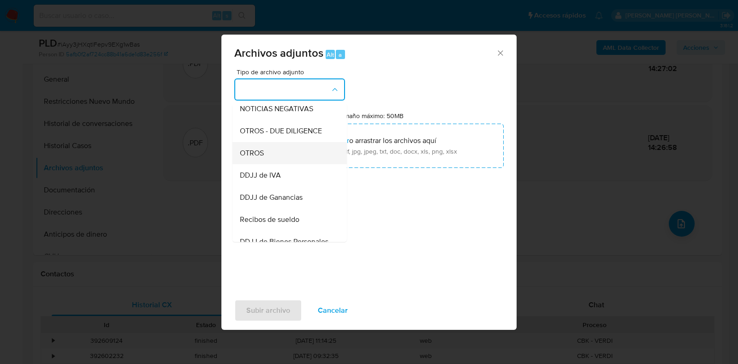
click at [305, 164] on div "OTROS" at bounding box center [287, 153] width 94 height 22
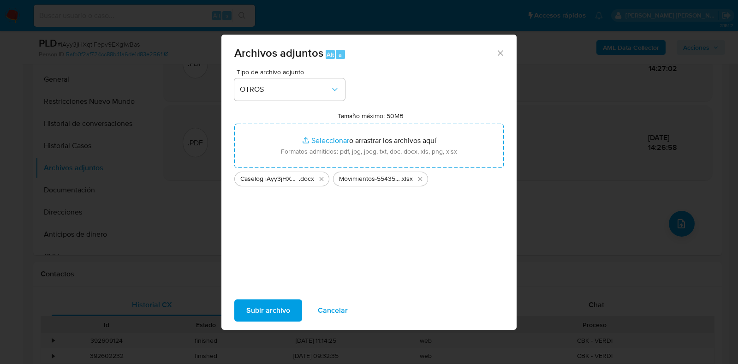
click at [272, 302] on span "Subir archivo" at bounding box center [268, 310] width 44 height 20
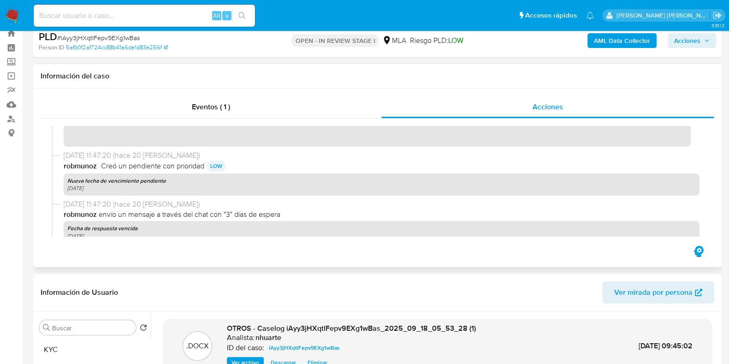
scroll to position [0, 0]
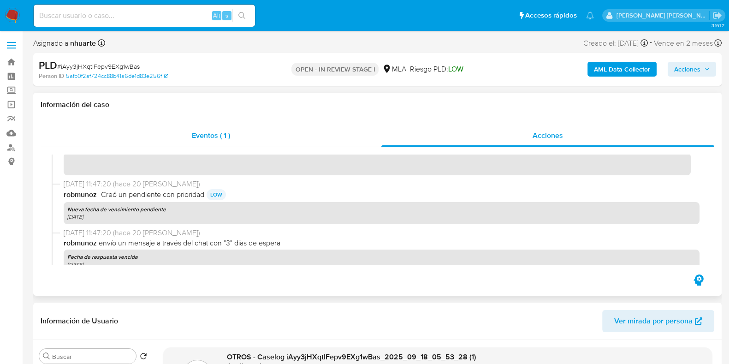
click at [218, 132] on span "Eventos ( 1 )" at bounding box center [211, 135] width 38 height 11
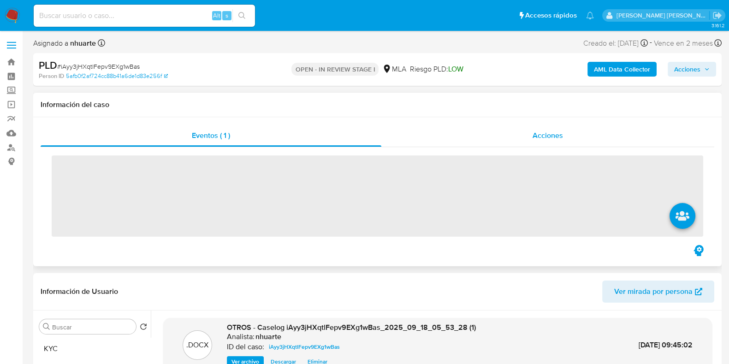
click at [540, 136] on span "Acciones" at bounding box center [548, 135] width 30 height 11
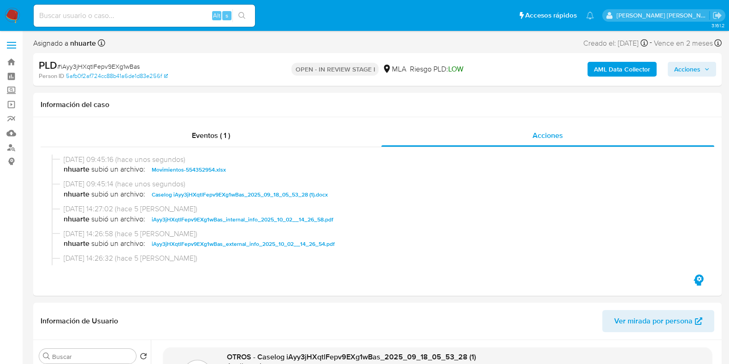
click at [685, 74] on span "Acciones" at bounding box center [687, 69] width 26 height 15
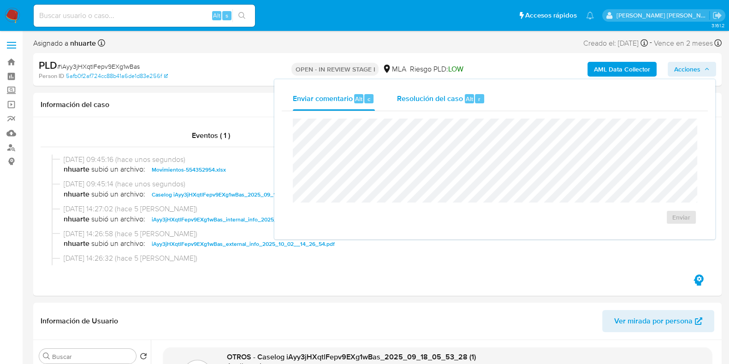
click at [445, 96] on span "Resolución del caso" at bounding box center [430, 98] width 66 height 11
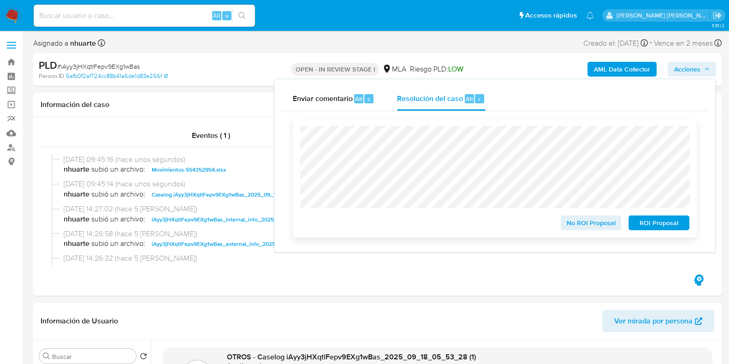
click at [586, 216] on div "No ROI Proposal" at bounding box center [591, 221] width 68 height 18
click at [585, 220] on span "No ROI Proposal" at bounding box center [591, 222] width 48 height 13
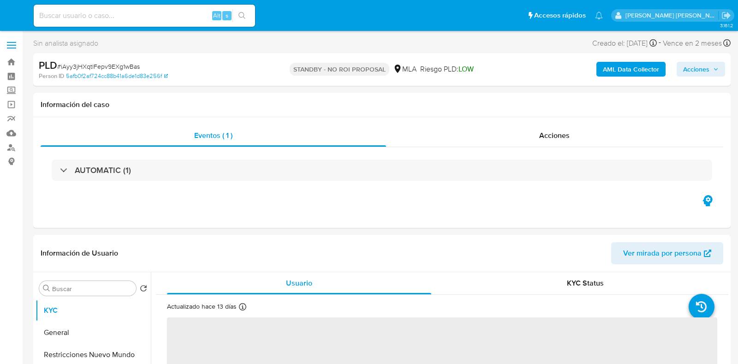
select select "10"
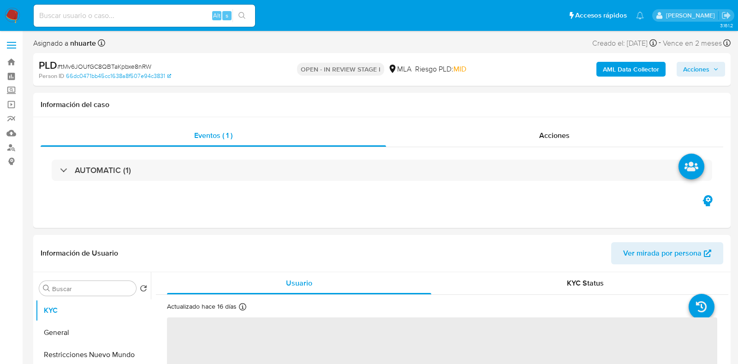
select select "10"
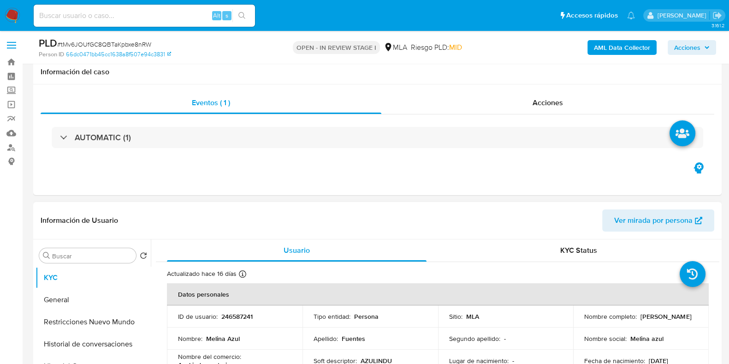
scroll to position [346, 0]
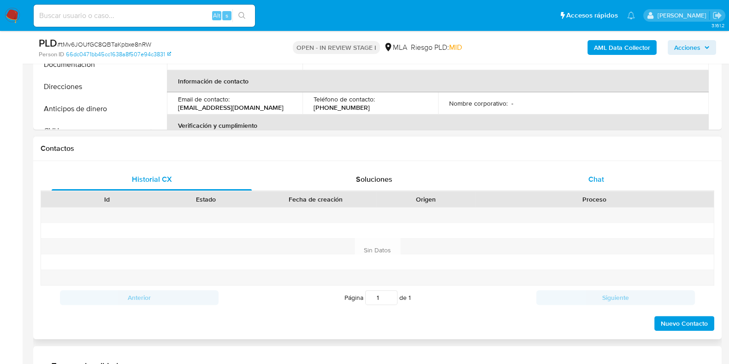
click at [597, 179] on span "Chat" at bounding box center [597, 179] width 16 height 11
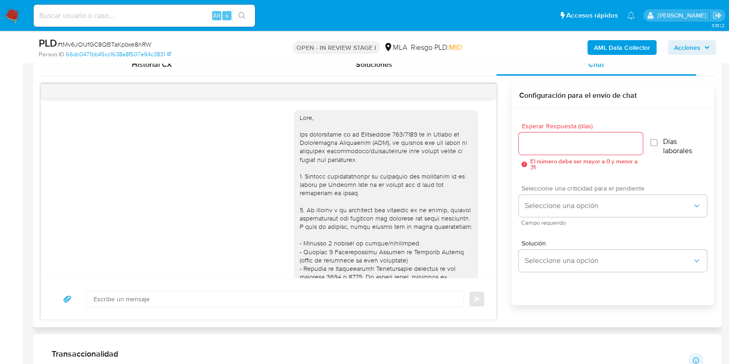
scroll to position [757, 0]
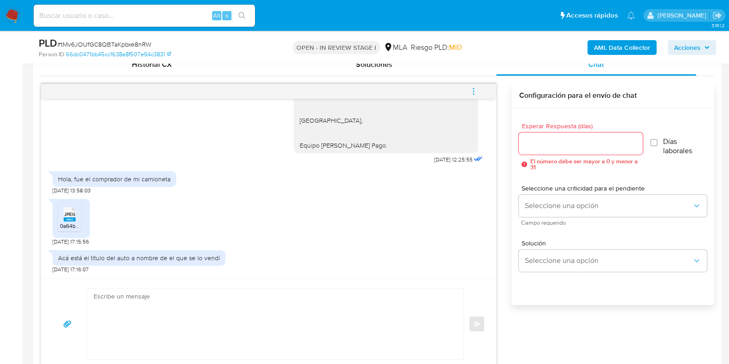
click at [72, 218] on rect at bounding box center [70, 219] width 12 height 4
paste textarea "Hola, ¡Muchas gracias por tu respuesta! Confirmamos la recepción de la document…"
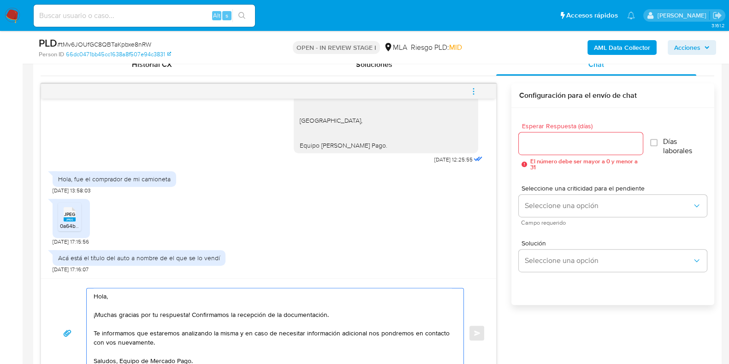
scroll to position [471, 0]
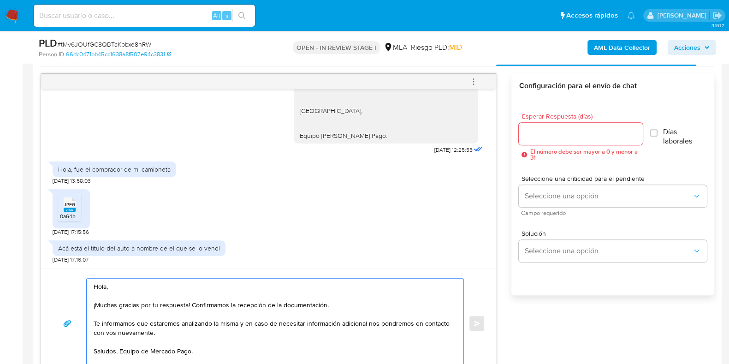
drag, startPoint x: 95, startPoint y: 324, endPoint x: 162, endPoint y: 331, distance: 67.8
click at [162, 331] on textarea "Hola, ¡Muchas gracias por tu respuesta! Confirmamos la recepción de la document…" at bounding box center [273, 323] width 358 height 89
click at [149, 328] on textarea "Hola, ¡Muchas gracias por tu respuesta! Confirmamos la recepción de la document…" at bounding box center [273, 323] width 358 height 89
drag, startPoint x: 101, startPoint y: 322, endPoint x: 184, endPoint y: 334, distance: 83.6
click at [184, 334] on textarea "Hola, ¡Muchas gracias por tu respuesta! Confirmamos la recepción de la document…" at bounding box center [273, 323] width 358 height 89
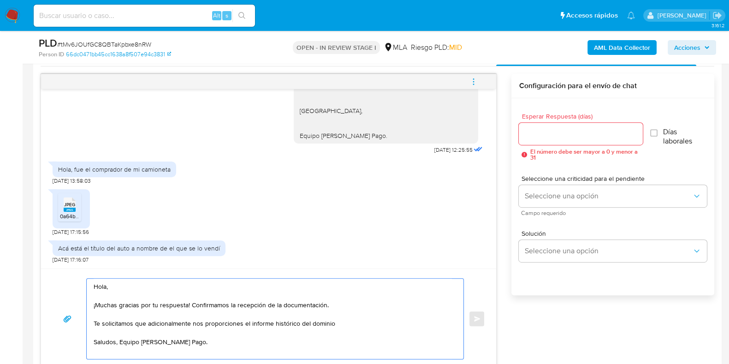
click at [347, 322] on textarea "Hola, ¡Muchas gracias por tu respuesta! Confirmamos la recepción de la document…" at bounding box center [273, 319] width 358 height 80
drag, startPoint x: 94, startPoint y: 321, endPoint x: 432, endPoint y: 331, distance: 337.9
click at [432, 331] on textarea "Hola, ¡Muchas gracias por tu respuesta! Confirmamos la recepción de la document…" at bounding box center [273, 319] width 358 height 80
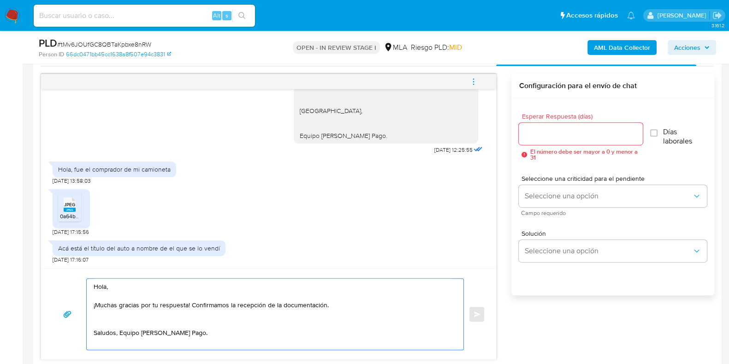
drag, startPoint x: 93, startPoint y: 284, endPoint x: 223, endPoint y: 339, distance: 141.2
click at [223, 339] on textarea "Hola, ¡Muchas gracias por tu respuesta! Confirmamos la recepción de la document…" at bounding box center [273, 314] width 358 height 71
paste textarea "Te informamos que estaremos analizando la misma y en caso de necesitar informac…"
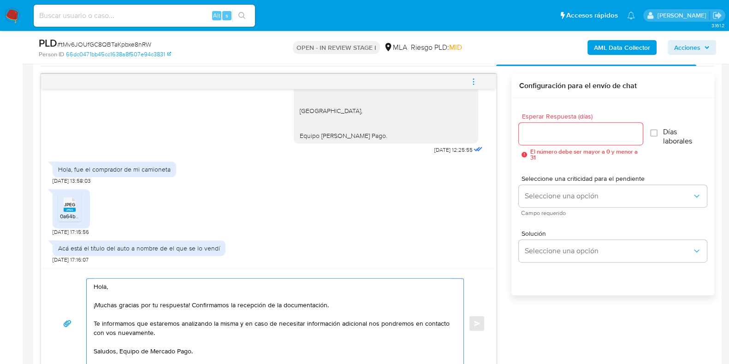
type textarea "Hola, ¡Muchas gracias por tu respuesta! Confirmamos la recepción de la document…"
click at [552, 128] on input "Esperar Respuesta (días)" at bounding box center [581, 134] width 124 height 12
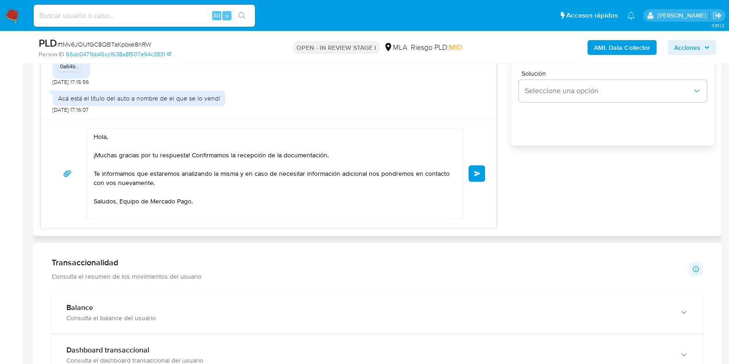
scroll to position [817, 0]
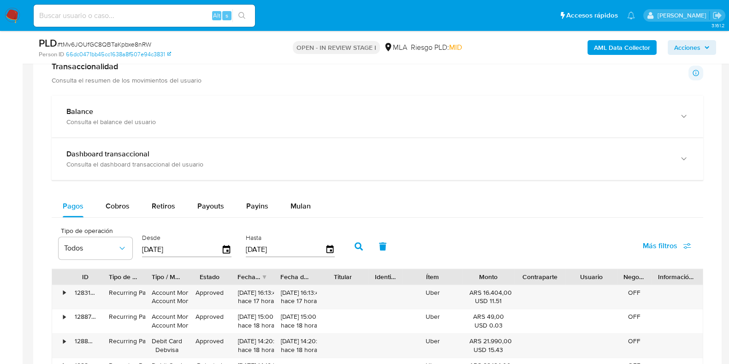
type input "0"
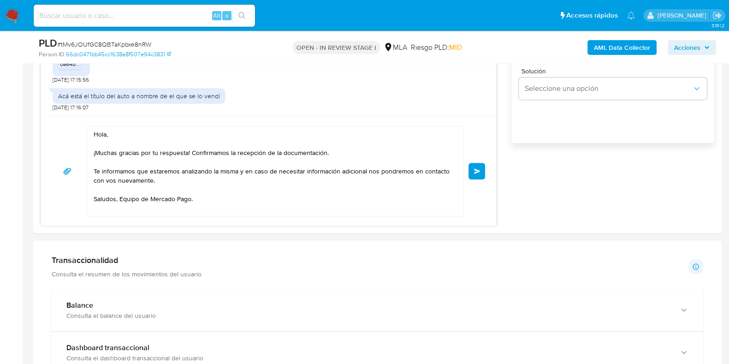
scroll to position [620, 0]
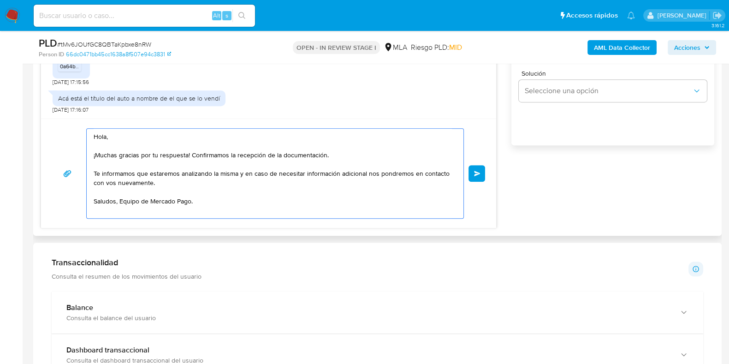
drag, startPoint x: 100, startPoint y: 172, endPoint x: 171, endPoint y: 183, distance: 71.5
click at [171, 183] on textarea "Hola, ¡Muchas gracias por tu respuesta! Confirmamos la recepción de la document…" at bounding box center [273, 173] width 358 height 89
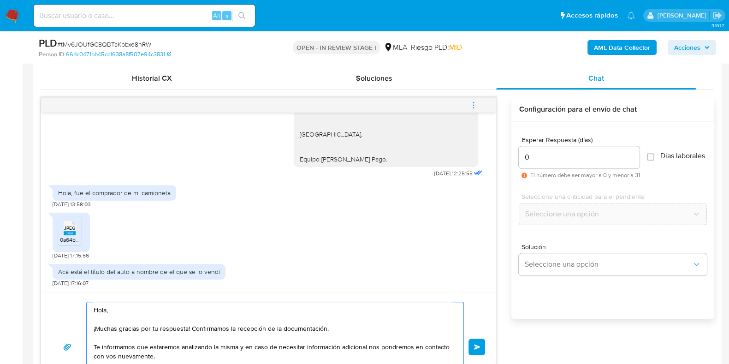
scroll to position [563, 0]
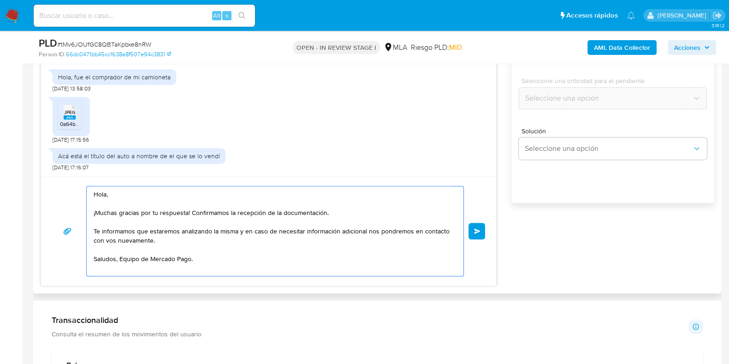
drag, startPoint x: 101, startPoint y: 227, endPoint x: 161, endPoint y: 240, distance: 61.3
click at [163, 240] on textarea "Hola, ¡Muchas gracias por tu respuesta! Confirmamos la recepción de la document…" at bounding box center [273, 230] width 358 height 89
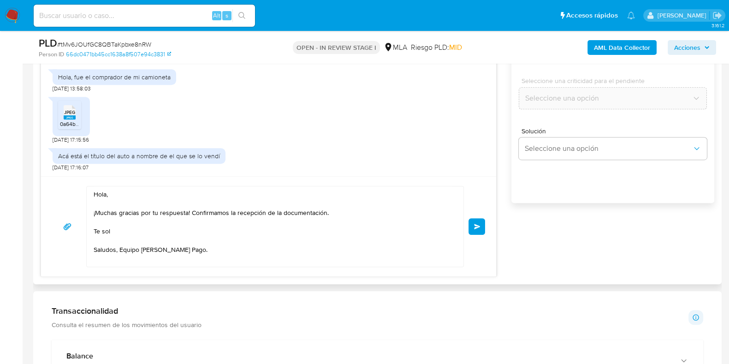
drag, startPoint x: 93, startPoint y: 195, endPoint x: 104, endPoint y: 197, distance: 11.3
click at [193, 236] on div "Hola, ¡Muchas gracias por tu respuesta! Confirmamos la recepción de la document…" at bounding box center [273, 226] width 372 height 80
drag, startPoint x: 95, startPoint y: 190, endPoint x: 227, endPoint y: 252, distance: 146.7
click at [227, 252] on textarea "Hola, ¡Muchas gracias por tu respuesta! Confirmamos la recepción de la document…" at bounding box center [273, 226] width 358 height 80
paste textarea "informamos que estaremos analizando la misma y en caso de necesitar información…"
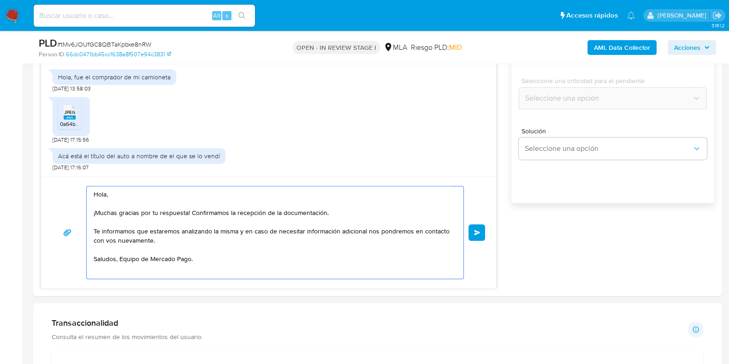
type textarea "Hola, ¡Muchas gracias por tu respuesta! Confirmamos la recepción de la document…"
click at [115, 42] on span "# tMv6JOUfGC8QBTaKpbxe8nRW" at bounding box center [104, 44] width 94 height 9
copy span "tMv6JOUfGC8QBTaKpbxe8nRW"
click at [476, 233] on span "Enviar" at bounding box center [477, 233] width 6 height 6
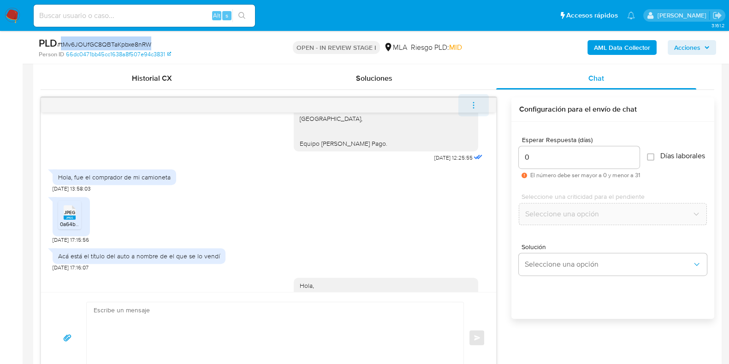
scroll to position [876, 0]
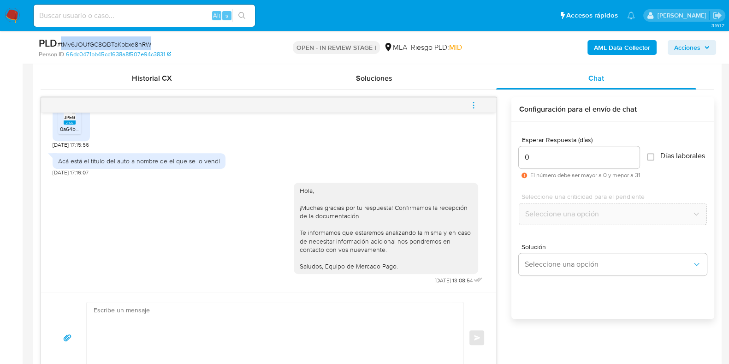
click at [473, 106] on icon "menu-action" at bounding box center [474, 105] width 8 height 8
click at [474, 102] on icon "menu-action" at bounding box center [473, 102] width 1 height 1
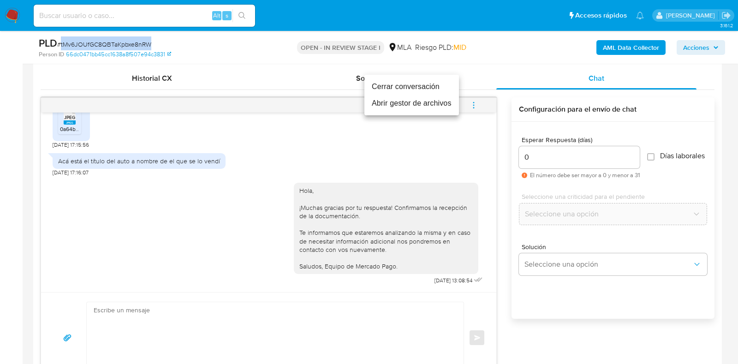
click at [418, 86] on li "Cerrar conversación" at bounding box center [411, 86] width 95 height 17
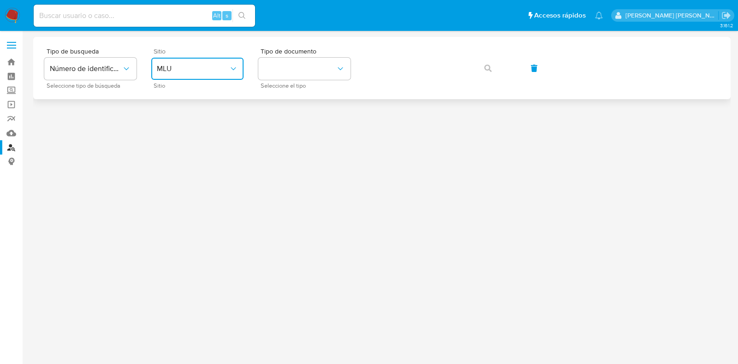
click at [205, 71] on span "MLU" at bounding box center [193, 68] width 72 height 9
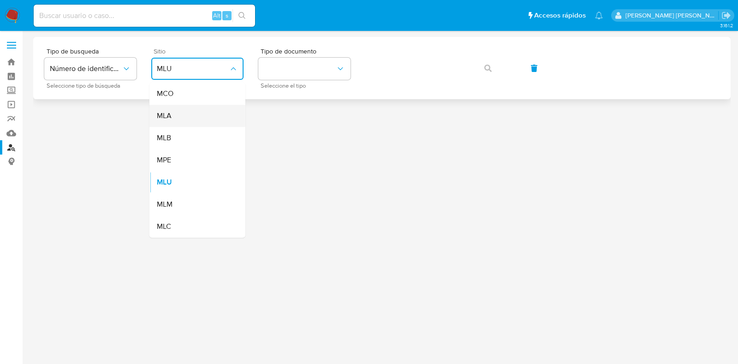
click at [194, 114] on div "MLA" at bounding box center [195, 116] width 76 height 22
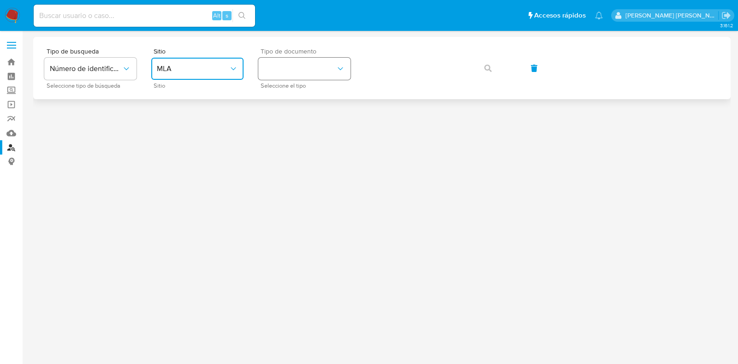
click at [271, 75] on button "identificationType" at bounding box center [304, 69] width 92 height 22
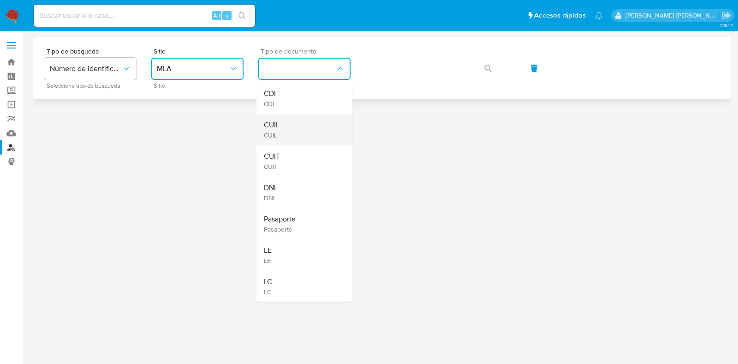
click at [318, 119] on div "CUIL CUIL" at bounding box center [302, 129] width 76 height 31
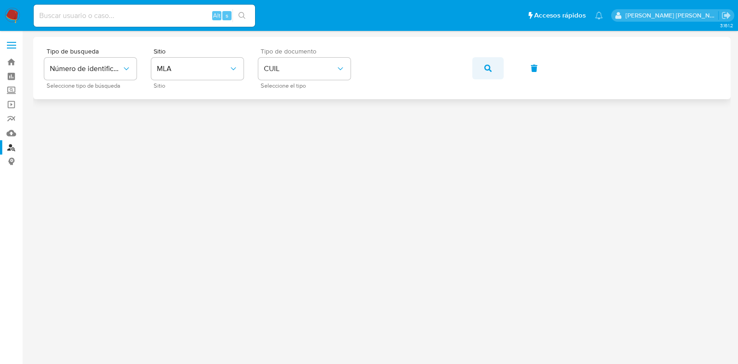
click at [481, 66] on button "button" at bounding box center [487, 68] width 31 height 22
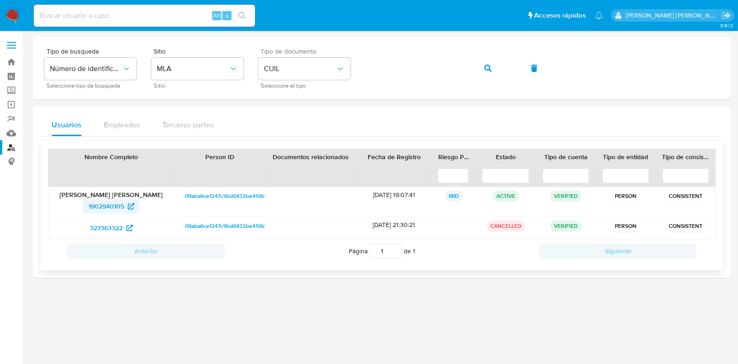
click at [120, 207] on span "1902940105" at bounding box center [107, 206] width 36 height 15
click at [12, 61] on link "Bandeja" at bounding box center [55, 62] width 110 height 14
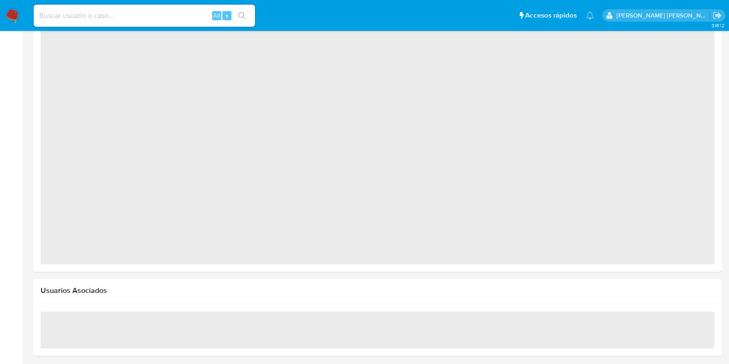
select select "10"
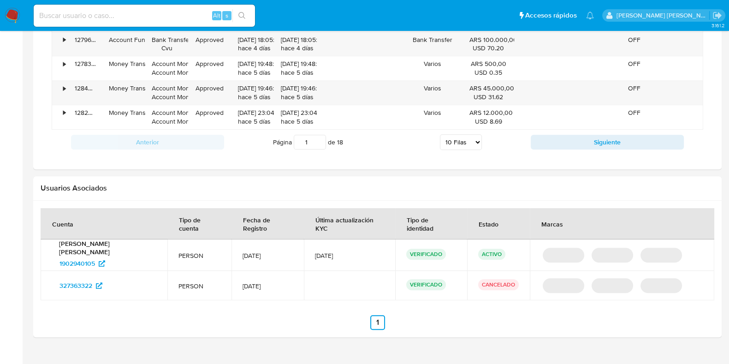
scroll to position [801, 0]
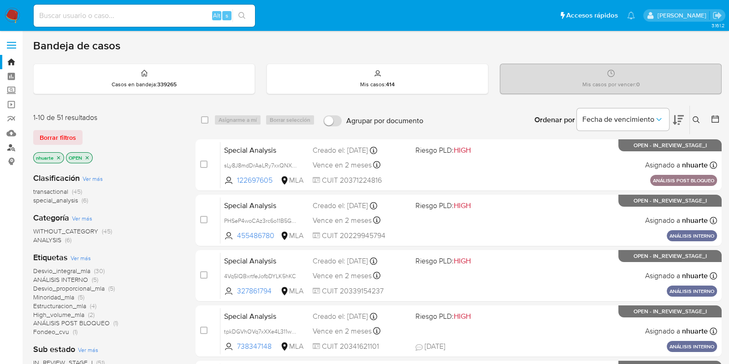
click at [14, 145] on link "Buscador de personas" at bounding box center [55, 147] width 110 height 14
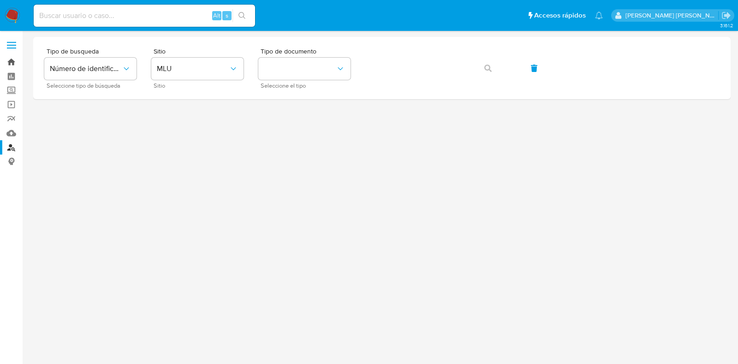
click at [8, 66] on link "Bandeja" at bounding box center [55, 62] width 110 height 14
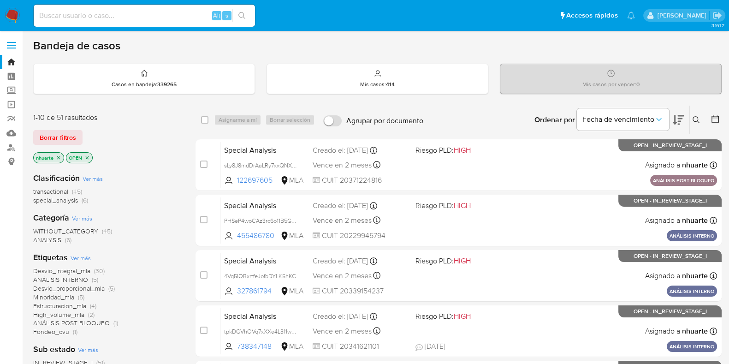
click at [697, 119] on icon at bounding box center [696, 119] width 7 height 7
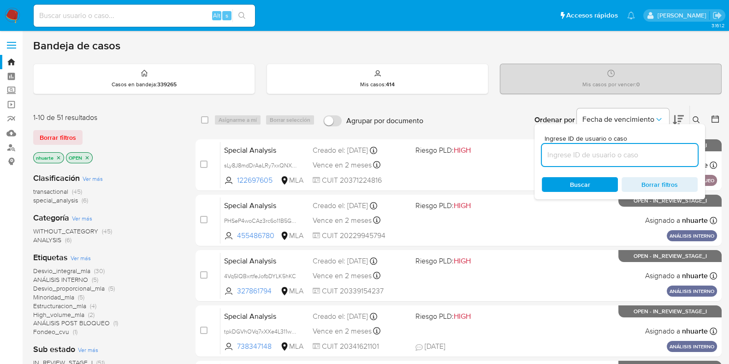
click at [633, 155] on input at bounding box center [620, 155] width 156 height 12
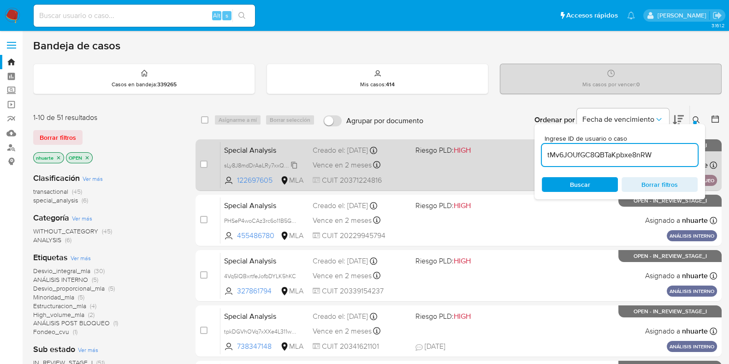
type input "tMv6JOUfGC8QBTaKpbxe8nRW"
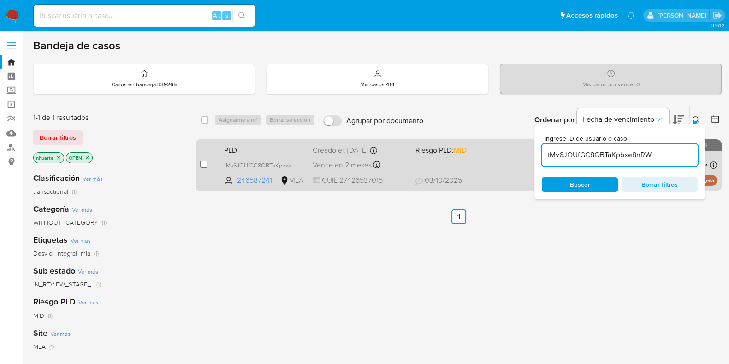
click at [205, 165] on input "checkbox" at bounding box center [203, 164] width 7 height 7
checkbox input "true"
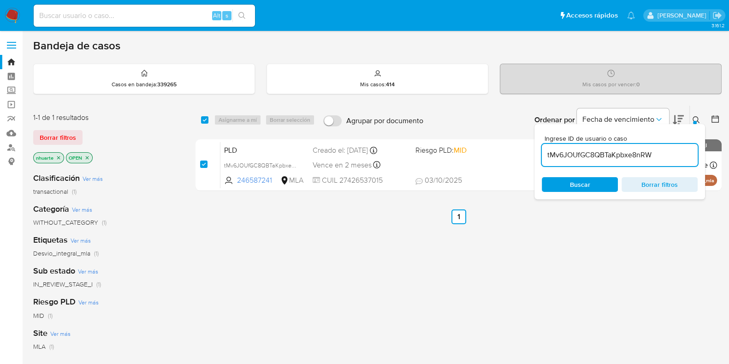
checkbox input "true"
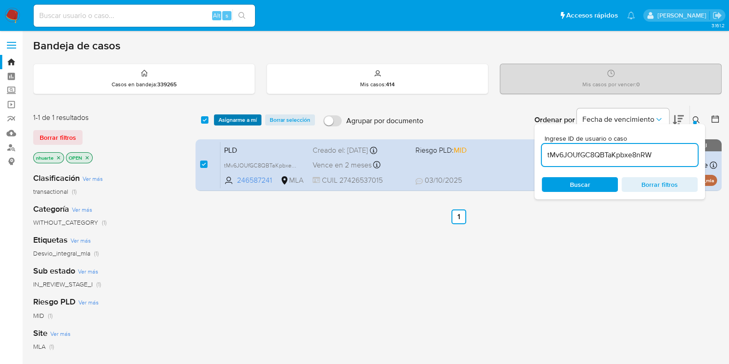
click at [240, 117] on span "Asignarme a mí" at bounding box center [238, 119] width 38 height 9
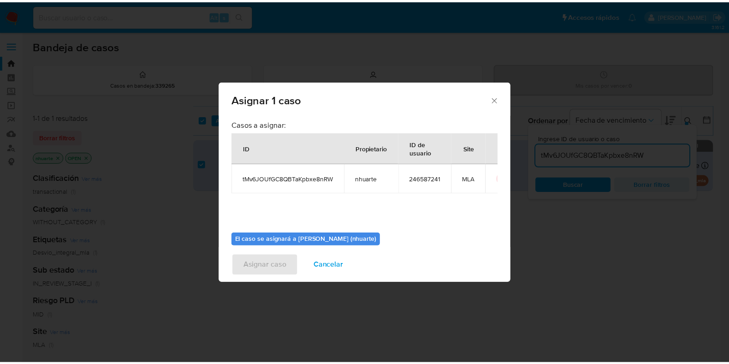
scroll to position [48, 0]
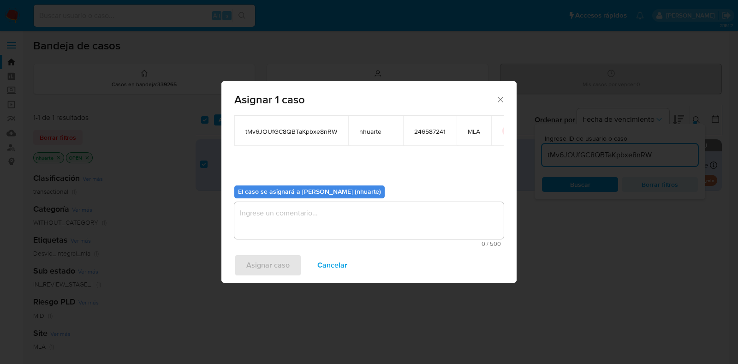
click at [302, 224] on textarea "assign-modal" at bounding box center [368, 220] width 269 height 37
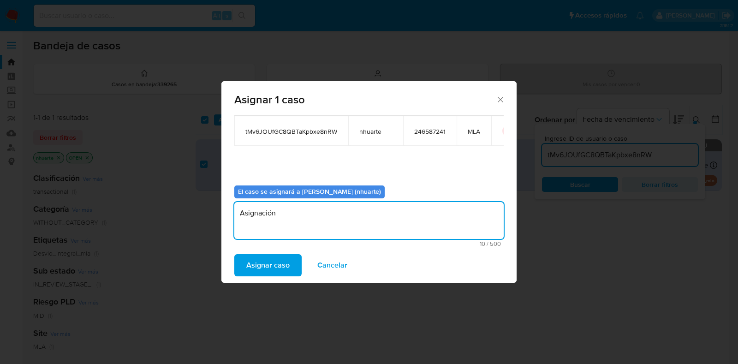
type textarea "Asignación"
click at [279, 262] on span "Asignar caso" at bounding box center [267, 265] width 43 height 20
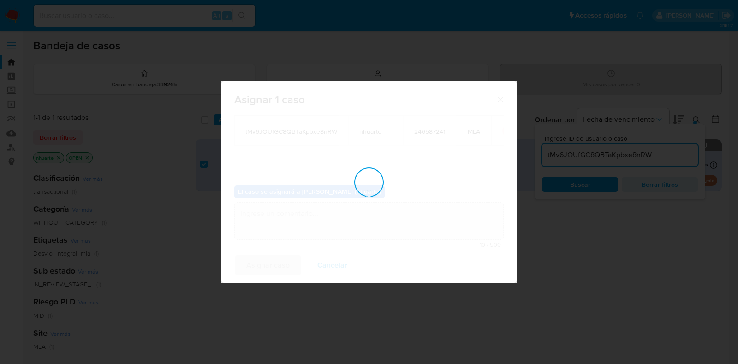
checkbox input "false"
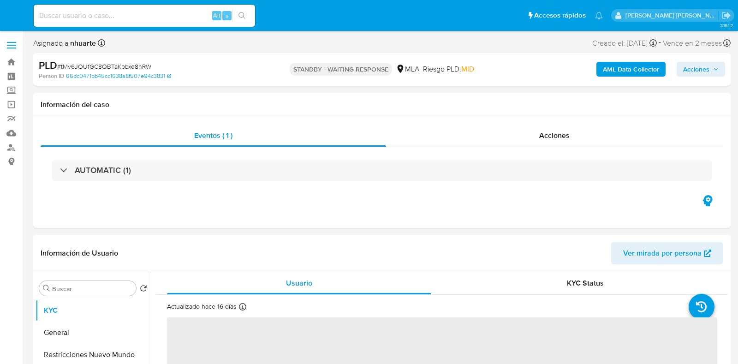
select select "10"
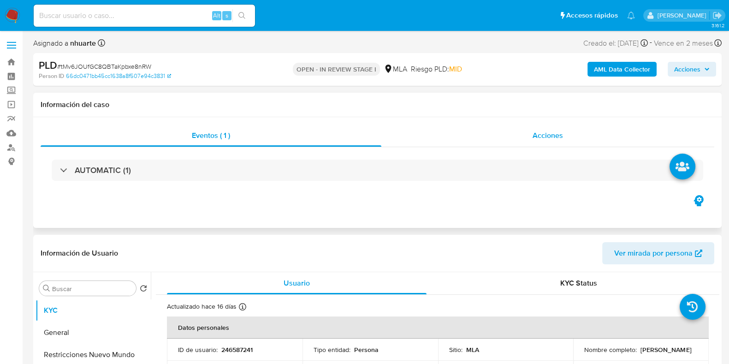
drag, startPoint x: 555, startPoint y: 131, endPoint x: 490, endPoint y: 142, distance: 65.1
click at [555, 131] on span "Acciones" at bounding box center [548, 135] width 30 height 11
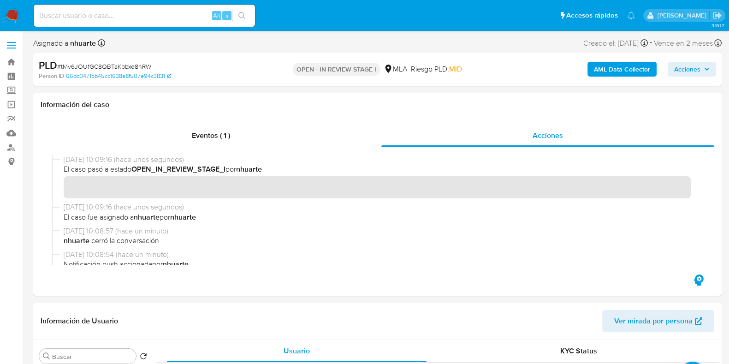
click at [607, 73] on b "AML Data Collector" at bounding box center [622, 69] width 56 height 15
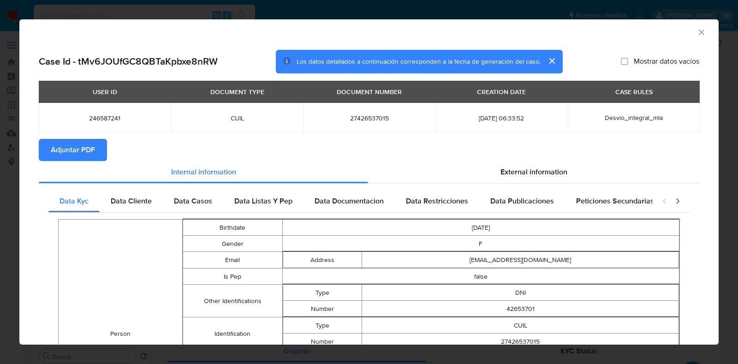
click at [85, 157] on span "Adjuntar PDF" at bounding box center [73, 150] width 44 height 20
click at [697, 31] on icon "Cerrar ventana" at bounding box center [701, 32] width 9 height 9
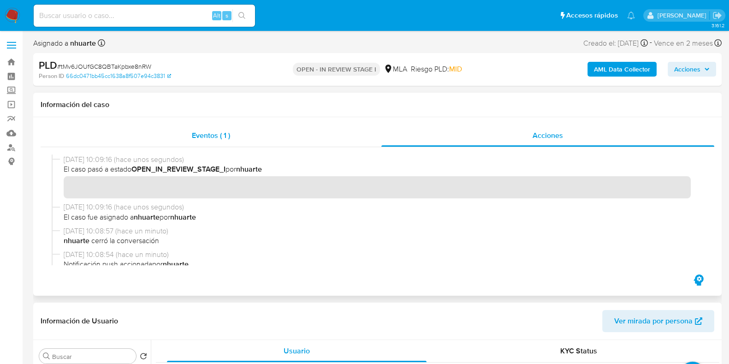
click at [223, 129] on div "Eventos ( 1 )" at bounding box center [211, 136] width 341 height 22
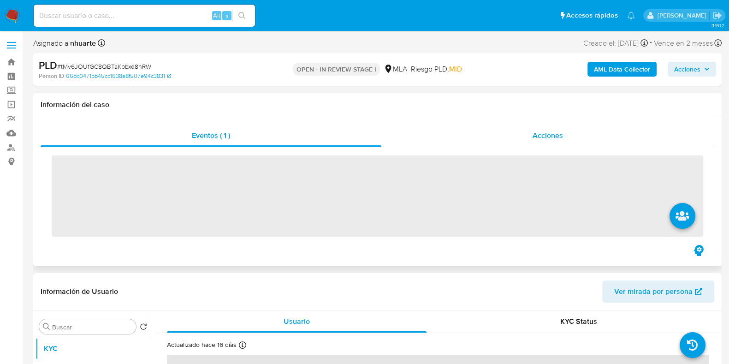
click at [565, 131] on div "Acciones" at bounding box center [548, 136] width 333 height 22
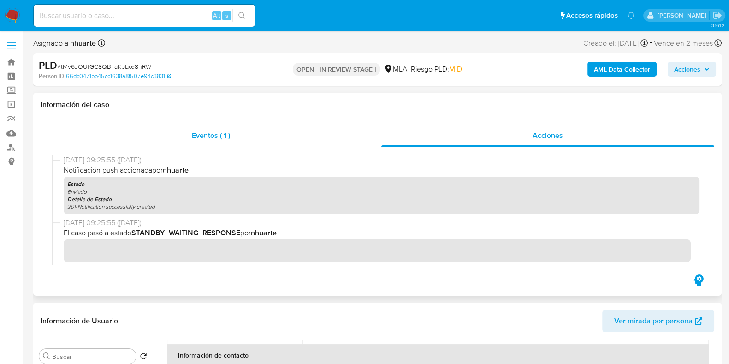
click at [215, 137] on span "Eventos ( 1 )" at bounding box center [211, 135] width 38 height 11
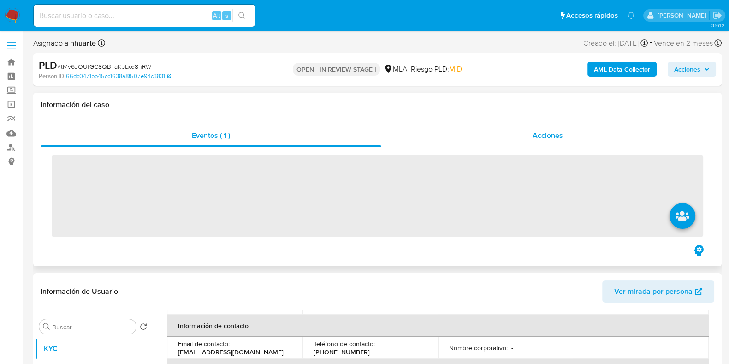
click at [547, 129] on div "Acciones" at bounding box center [548, 136] width 333 height 22
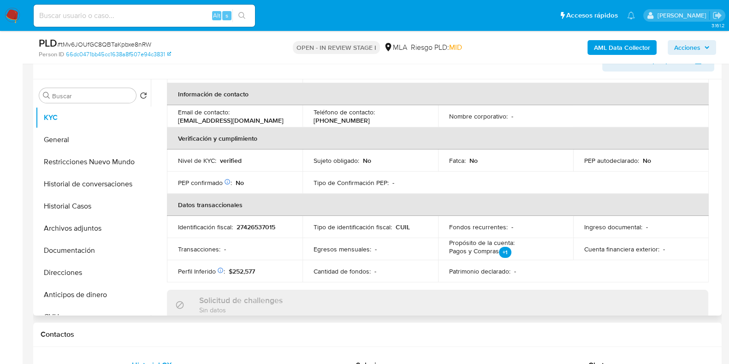
scroll to position [230, 0]
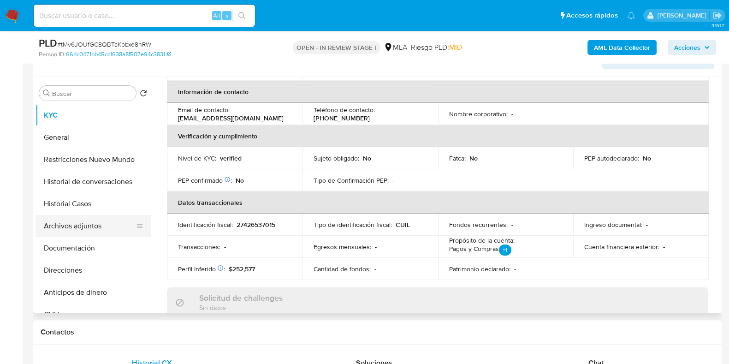
click at [103, 227] on button "Archivos adjuntos" at bounding box center [90, 226] width 108 height 22
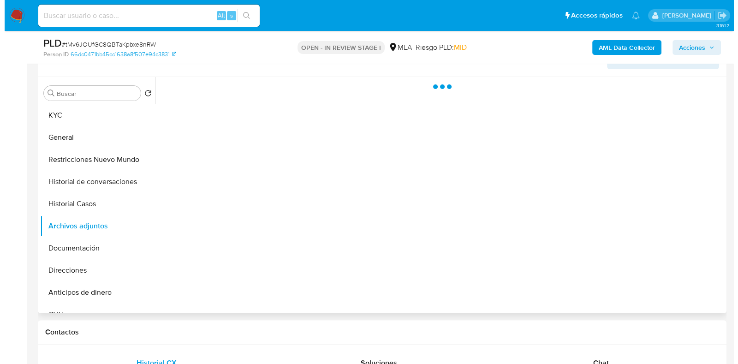
scroll to position [0, 0]
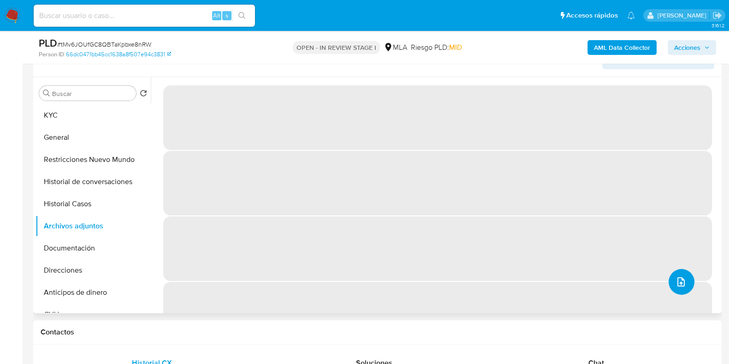
click at [678, 280] on icon "upload-file" at bounding box center [681, 281] width 11 height 11
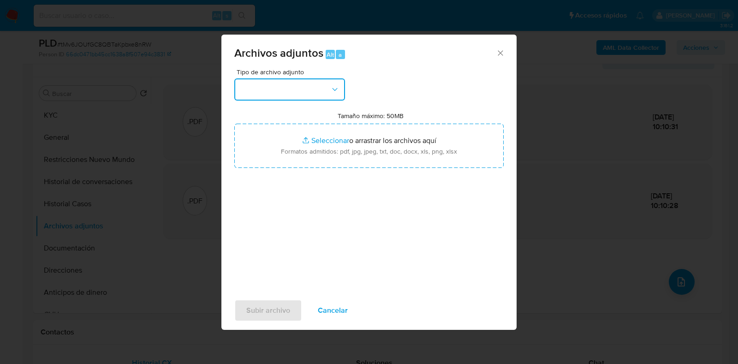
click at [340, 90] on button "button" at bounding box center [289, 89] width 111 height 22
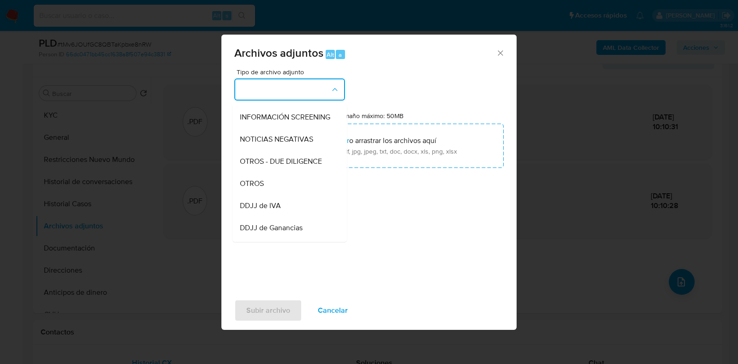
scroll to position [128, 0]
click at [288, 174] on div "OTROS" at bounding box center [287, 164] width 94 height 22
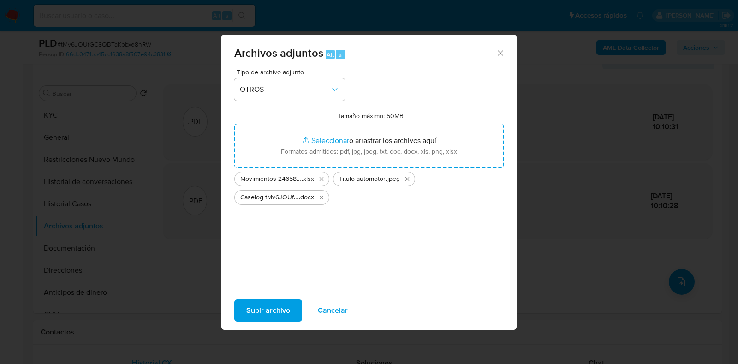
click at [259, 308] on span "Subir archivo" at bounding box center [268, 310] width 44 height 20
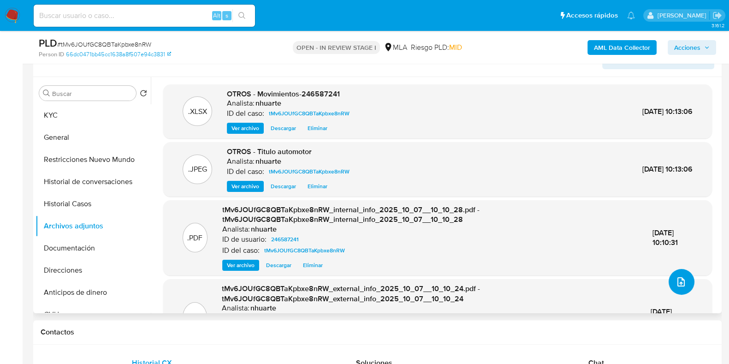
click at [676, 286] on span "upload-file" at bounding box center [681, 281] width 11 height 11
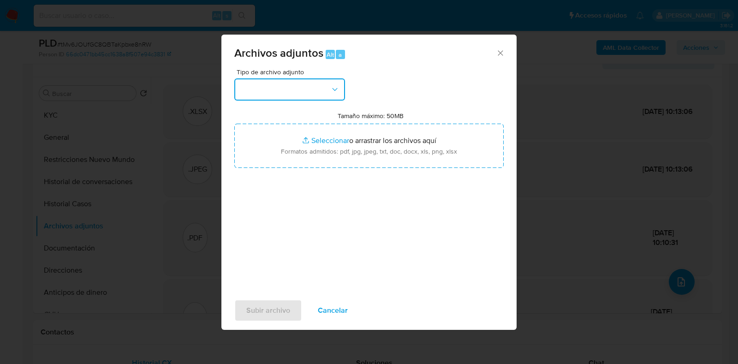
click at [335, 90] on icon "button" at bounding box center [334, 89] width 5 height 3
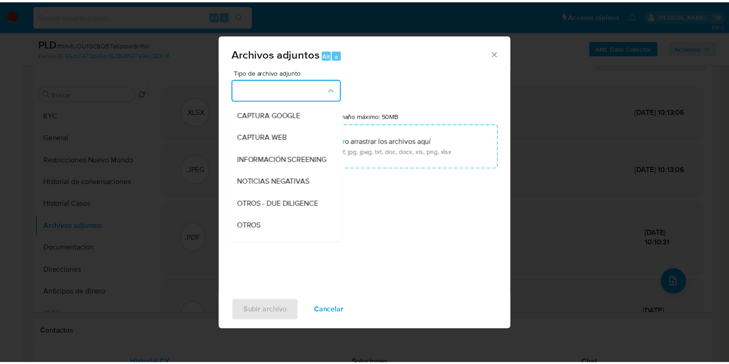
scroll to position [113, 0]
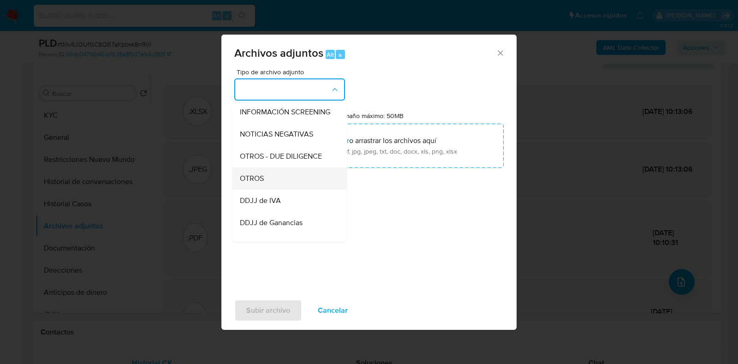
click at [293, 185] on div "OTROS" at bounding box center [287, 178] width 94 height 22
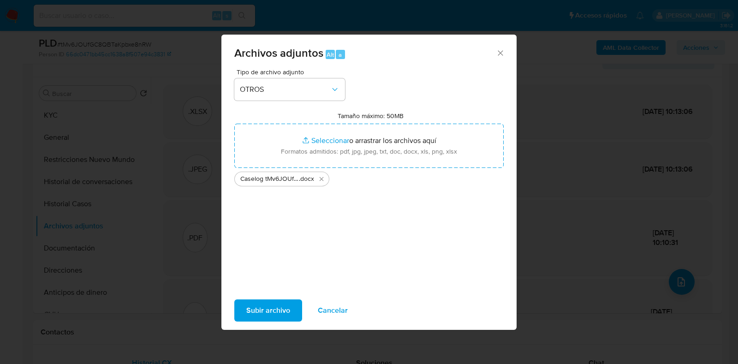
click at [284, 305] on span "Subir archivo" at bounding box center [268, 310] width 44 height 20
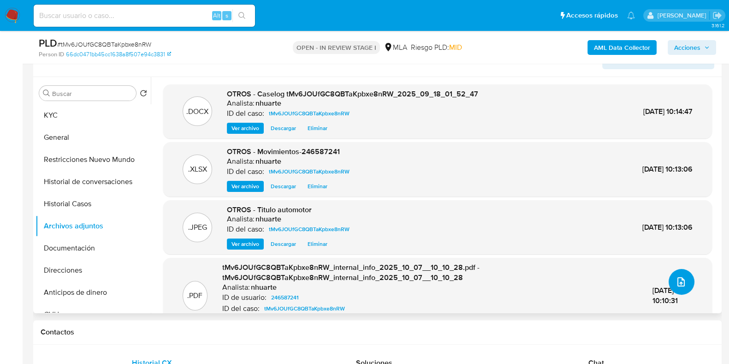
scroll to position [0, 0]
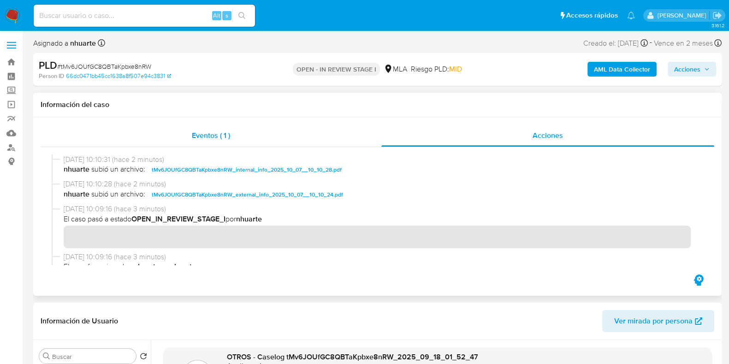
click at [228, 137] on span "Eventos ( 1 )" at bounding box center [211, 135] width 38 height 11
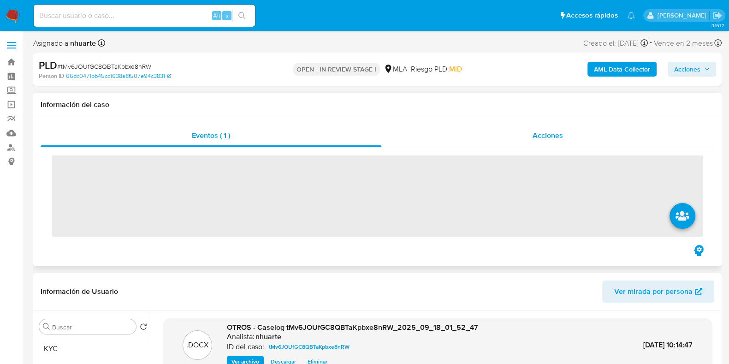
click at [544, 126] on div "Acciones" at bounding box center [548, 136] width 333 height 22
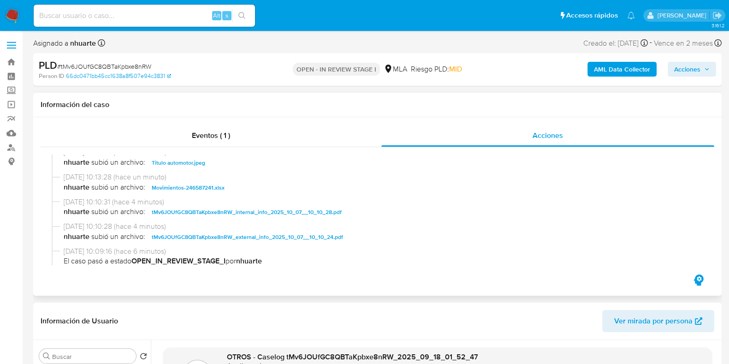
scroll to position [57, 0]
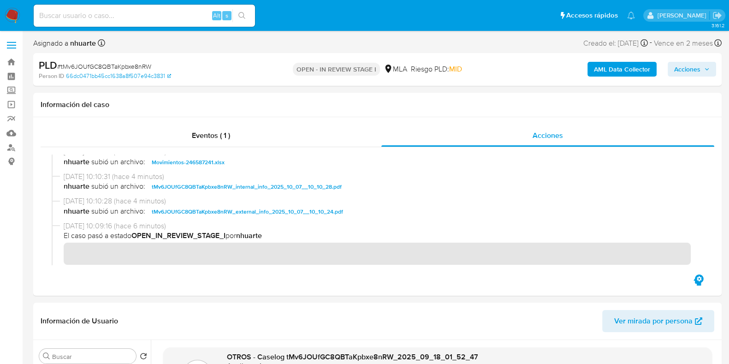
click at [694, 70] on span "Acciones" at bounding box center [687, 69] width 26 height 15
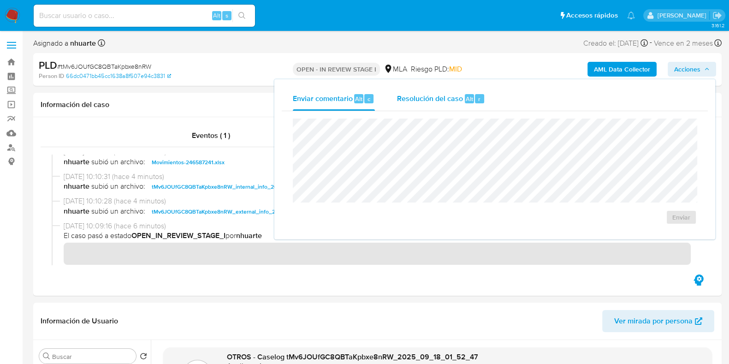
click at [400, 98] on span "Resolución del caso" at bounding box center [430, 98] width 66 height 11
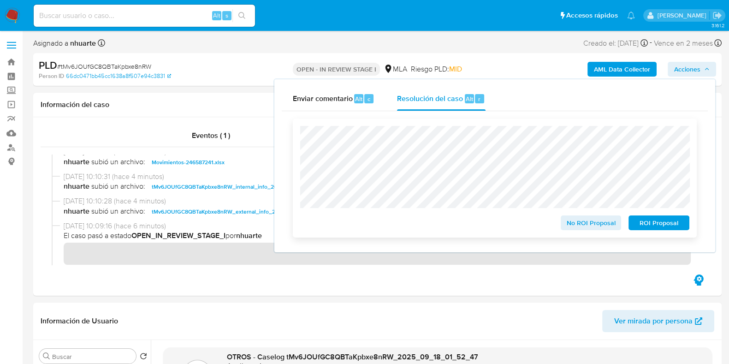
click at [603, 222] on span "No ROI Proposal" at bounding box center [591, 222] width 48 height 13
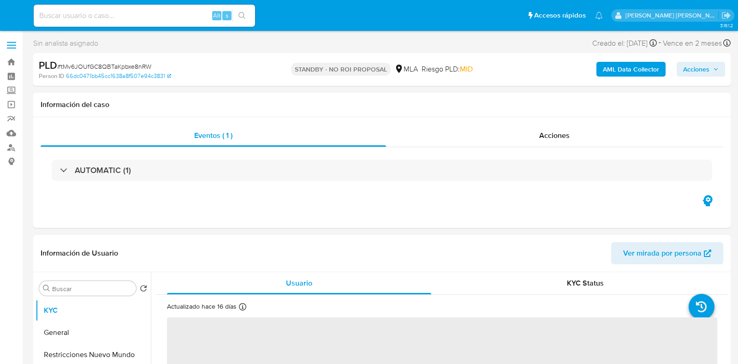
select select "10"
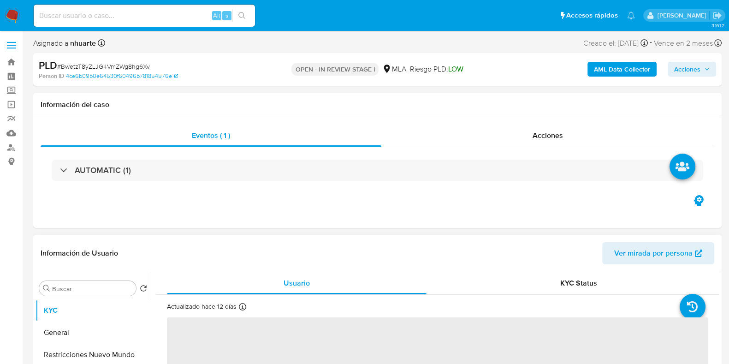
select select "10"
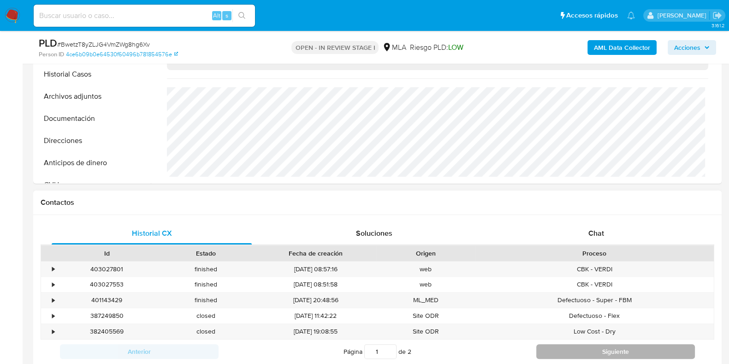
scroll to position [403, 0]
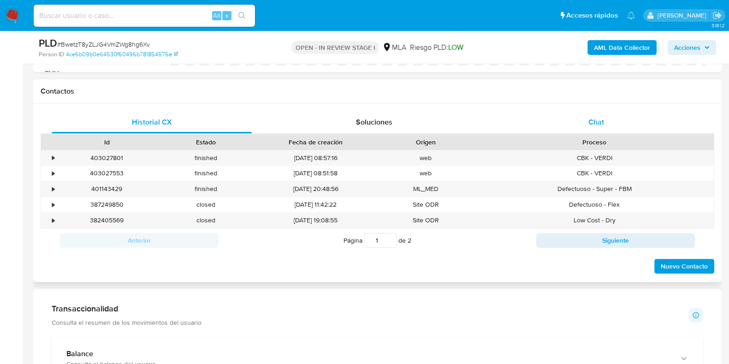
click at [591, 117] on span "Chat" at bounding box center [597, 122] width 16 height 11
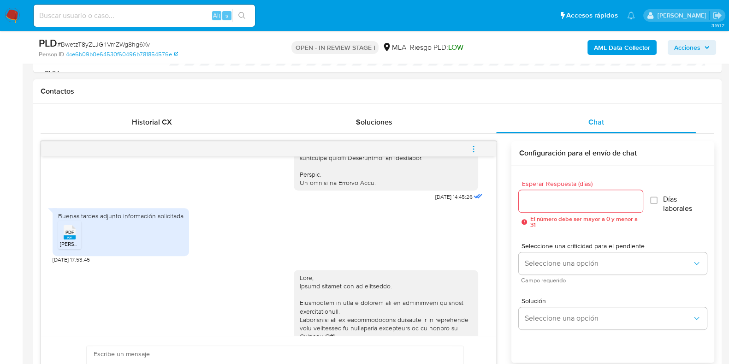
scroll to position [445, 0]
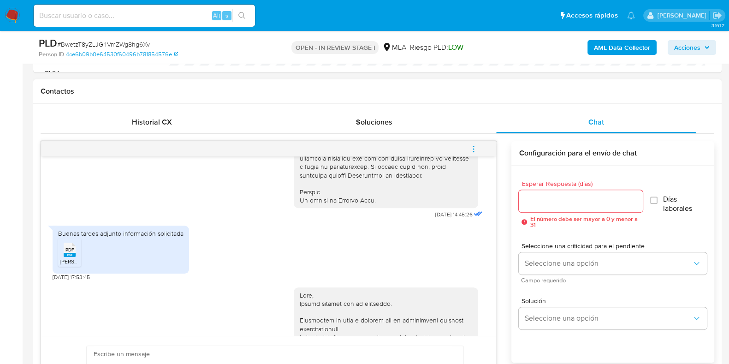
click at [472, 151] on icon "menu-action" at bounding box center [474, 149] width 8 height 8
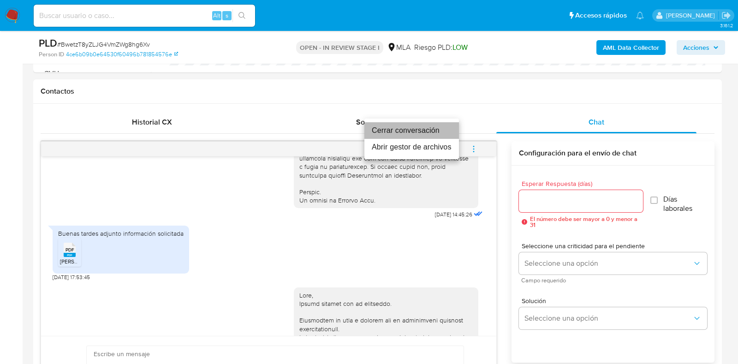
click at [434, 131] on li "Cerrar conversación" at bounding box center [411, 130] width 95 height 17
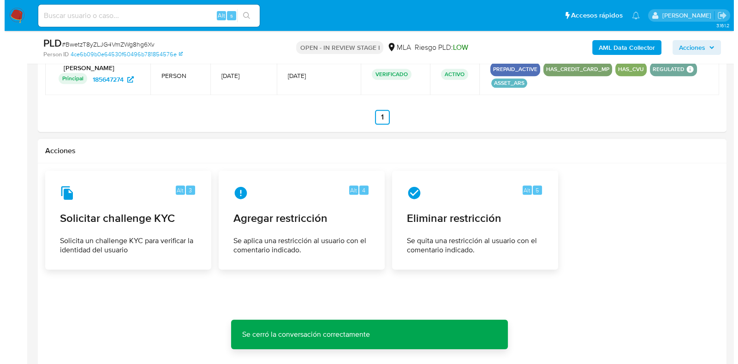
scroll to position [1437, 0]
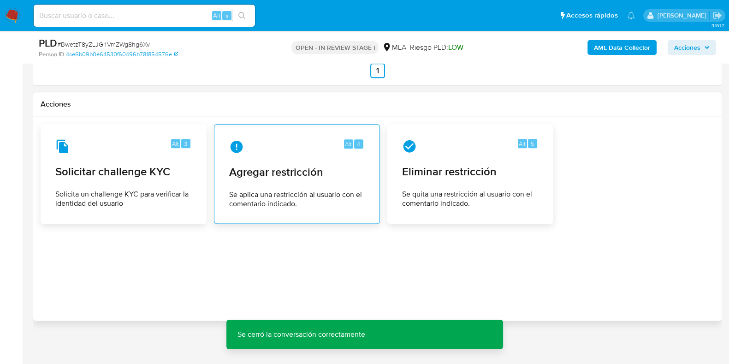
click at [321, 198] on span "Se aplica una restricción al usuario con el comentario indicado." at bounding box center [297, 199] width 136 height 18
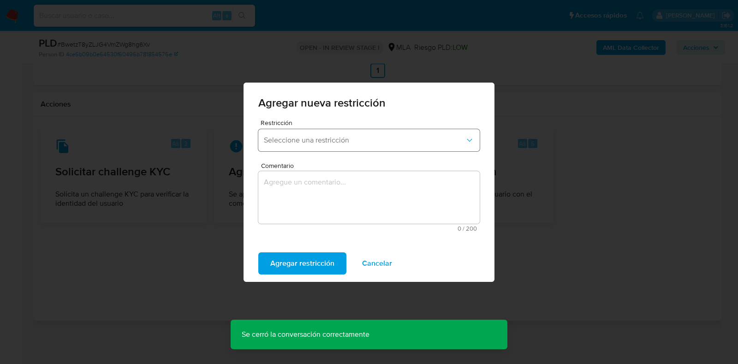
click at [339, 134] on button "Seleccione una restricción" at bounding box center [368, 140] width 221 height 22
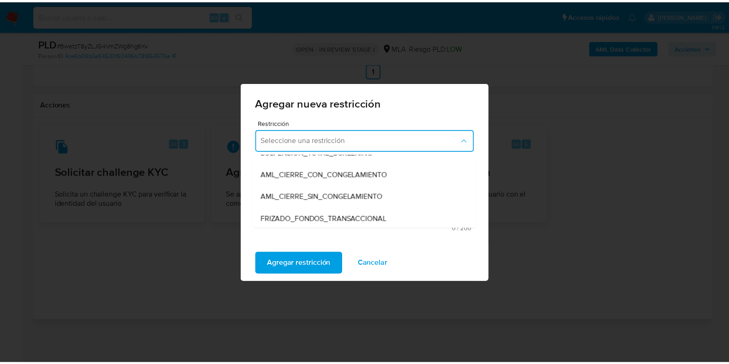
scroll to position [115, 0]
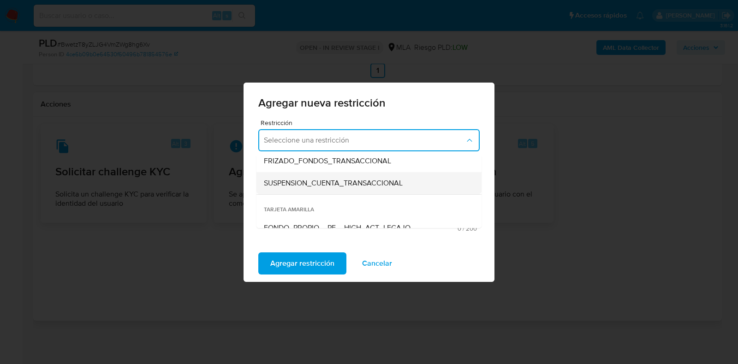
click at [329, 176] on div "SUSPENSION_CUENTA_TRANSACCIONAL" at bounding box center [366, 183] width 205 height 22
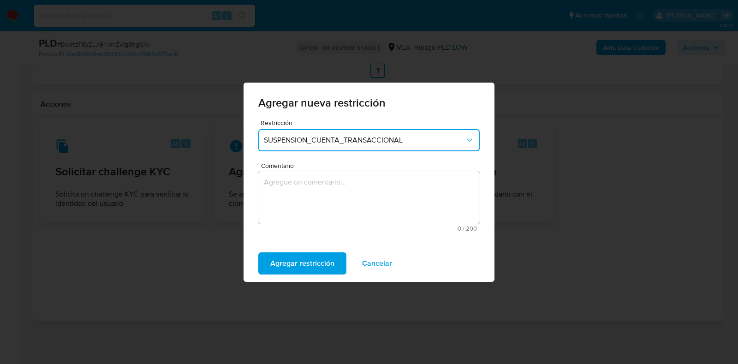
click at [331, 194] on textarea "Comentario" at bounding box center [368, 197] width 221 height 53
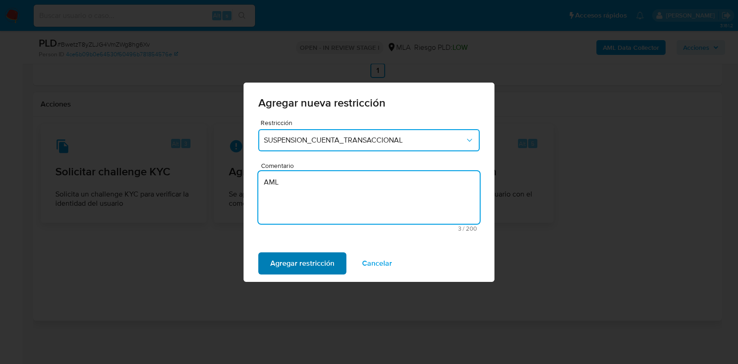
type textarea "AML"
click at [303, 261] on span "Agregar restricción" at bounding box center [302, 263] width 64 height 20
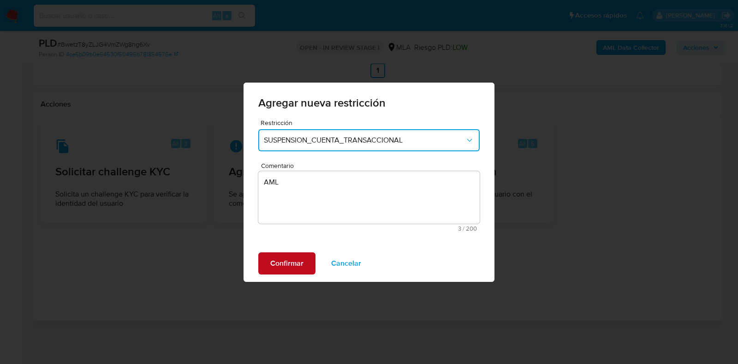
click at [302, 261] on span "Confirmar" at bounding box center [286, 263] width 33 height 20
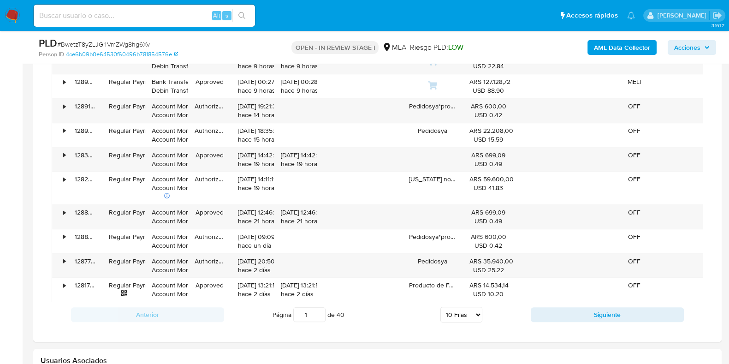
scroll to position [975, 0]
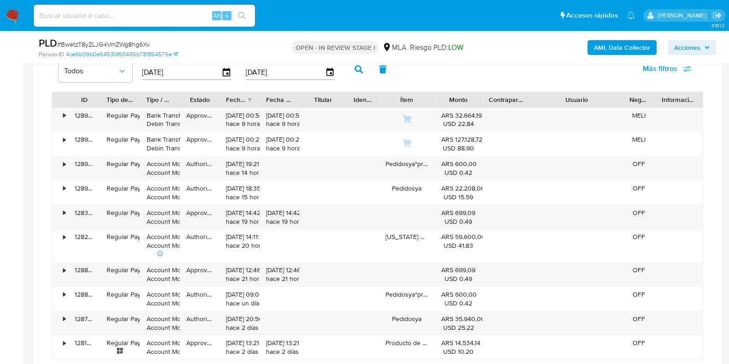
drag, startPoint x: 616, startPoint y: 102, endPoint x: 657, endPoint y: 99, distance: 41.7
click at [657, 99] on div "ID Tipo de operación Tipo / Método Estado Fecha de creación Fecha de aprobación…" at bounding box center [377, 100] width 651 height 16
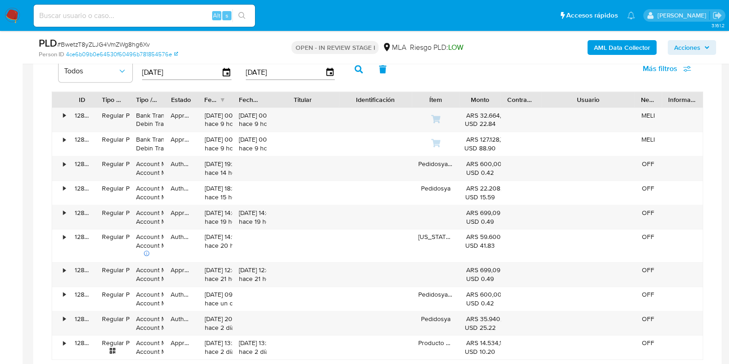
click at [368, 107] on div "ID Tipo de operación Tipo / Método Estado Fecha de creación Fecha de aprobación…" at bounding box center [378, 225] width 652 height 269
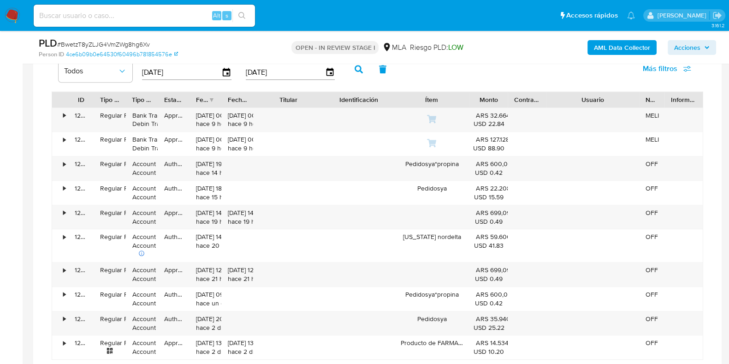
drag, startPoint x: 454, startPoint y: 100, endPoint x: 481, endPoint y: 97, distance: 27.3
click at [481, 97] on div "ID Tipo de operación Tipo / Método Estado Fecha de creación Fecha de aprobación…" at bounding box center [377, 100] width 651 height 16
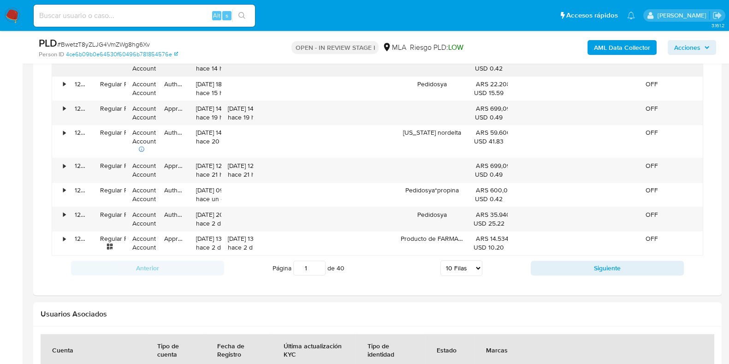
scroll to position [1091, 0]
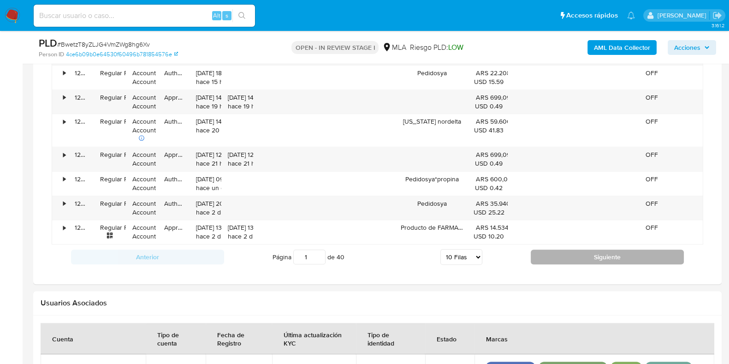
click at [576, 250] on button "Siguiente" at bounding box center [607, 257] width 153 height 15
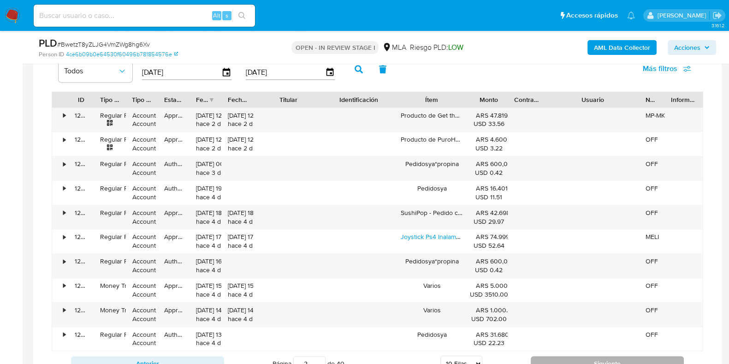
scroll to position [1033, 0]
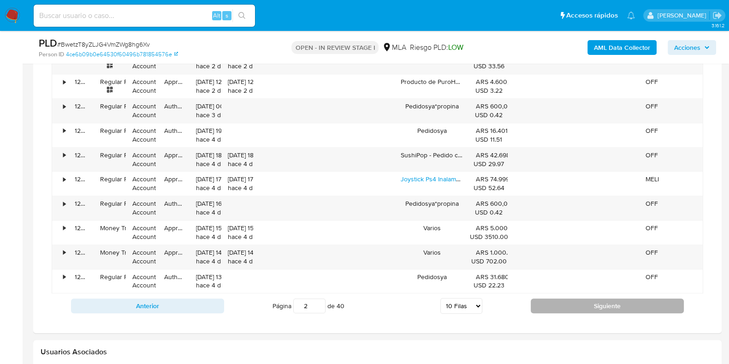
click at [574, 303] on button "Siguiente" at bounding box center [607, 305] width 153 height 15
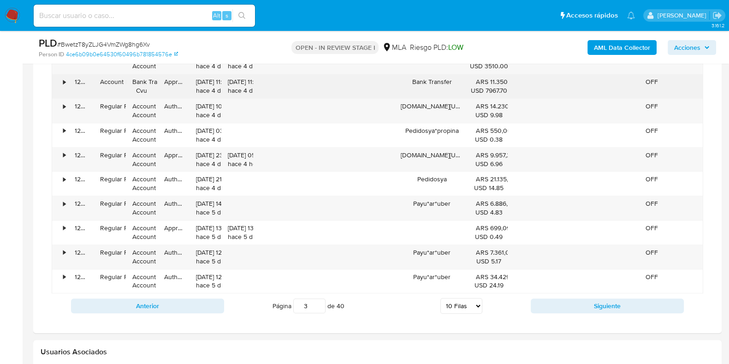
scroll to position [975, 0]
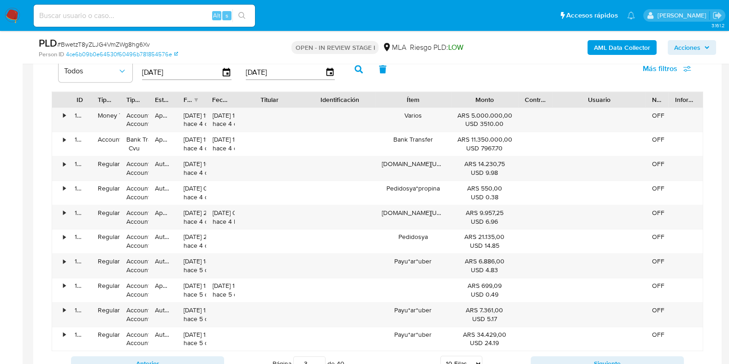
drag, startPoint x: 509, startPoint y: 100, endPoint x: 538, endPoint y: 98, distance: 29.1
click at [538, 98] on div "ID Tipo de operación Tipo / Método Estado Fecha de creación Fecha de aprobación…" at bounding box center [377, 100] width 651 height 16
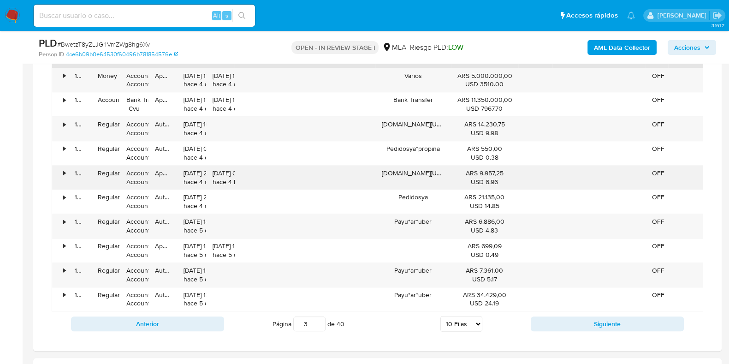
scroll to position [1033, 0]
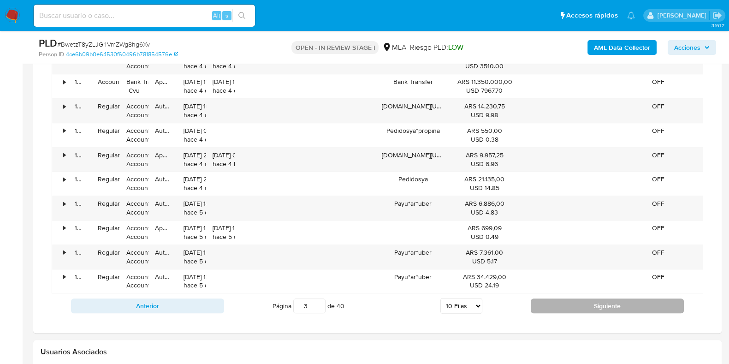
click at [551, 299] on button "Siguiente" at bounding box center [607, 305] width 153 height 15
type input "4"
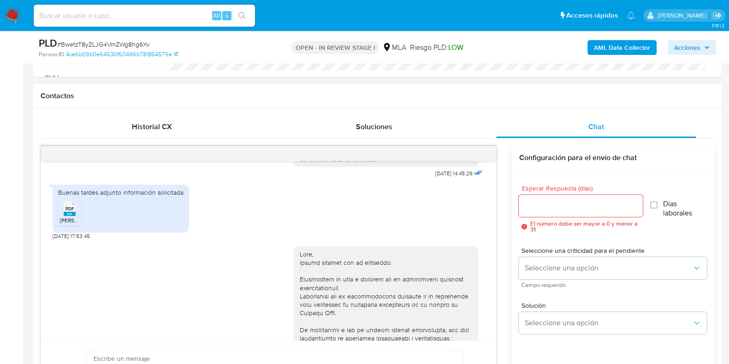
scroll to position [445, 0]
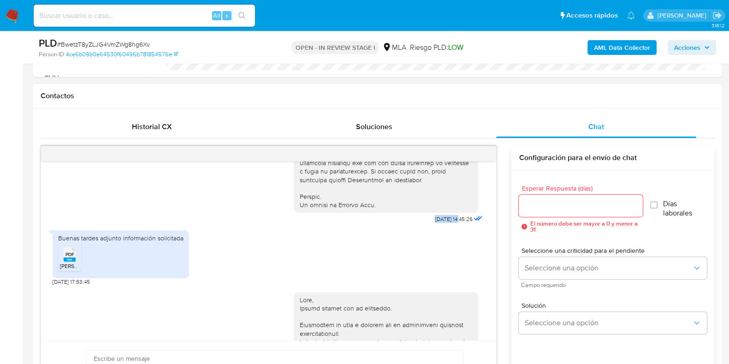
drag, startPoint x: 414, startPoint y: 233, endPoint x: 442, endPoint y: 234, distance: 27.7
copy span "17/09/2025"
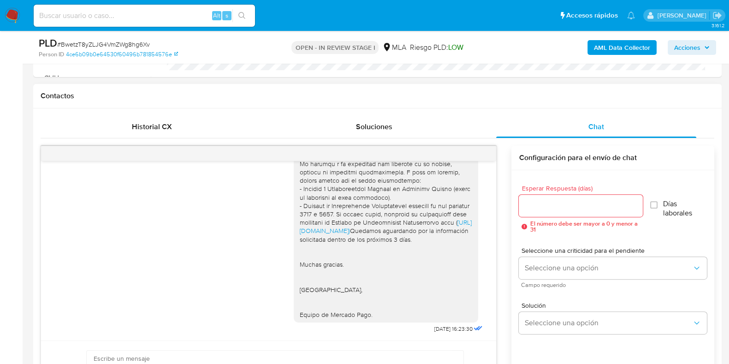
scroll to position [848, 0]
drag, startPoint x: 414, startPoint y: 331, endPoint x: 441, endPoint y: 331, distance: 27.2
click at [441, 331] on span "02/10/2025 16:23:30" at bounding box center [453, 328] width 38 height 7
copy span "02/10/2025"
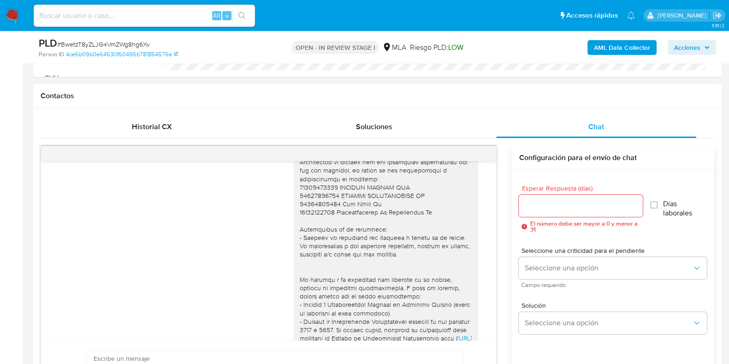
scroll to position [676, 0]
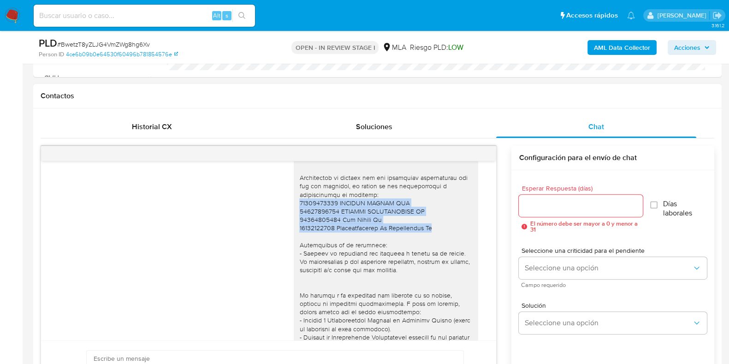
drag, startPoint x: 291, startPoint y: 219, endPoint x: 429, endPoint y: 242, distance: 140.3
click at [429, 242] on div "https://www.mercadopago.com.ar/ayuda/30181) Quedamos aguardando por la informac…" at bounding box center [385, 258] width 173 height 386
copy div "30716550881 BIKINIS MUMBAI SRL 33717038679 MUSTAQE INDUMENTARIA SA 30707617825 …"
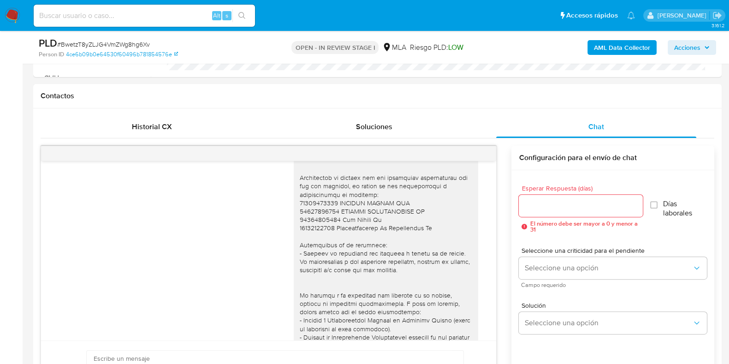
click at [127, 41] on span "# BwetzT8yZLJG4VmZWg8hg6Xv" at bounding box center [103, 44] width 93 height 9
copy span "BwetzT8yZLJG4VmZWg8hg6Xv"
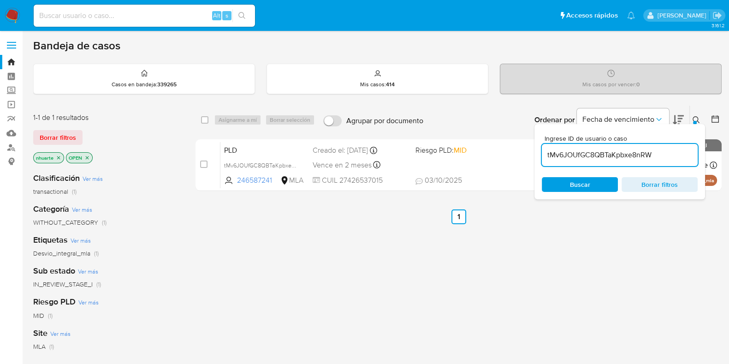
drag, startPoint x: 662, startPoint y: 158, endPoint x: 544, endPoint y: 162, distance: 117.3
click at [544, 162] on div "tMv6JOUfGC8QBTaKpbxe8nRW" at bounding box center [620, 155] width 156 height 22
paste input "BwetzT8yZLJG4VmZWg8hg6Xv"
type input "BwetzT8yZLJG4VmZWg8hg6Xv"
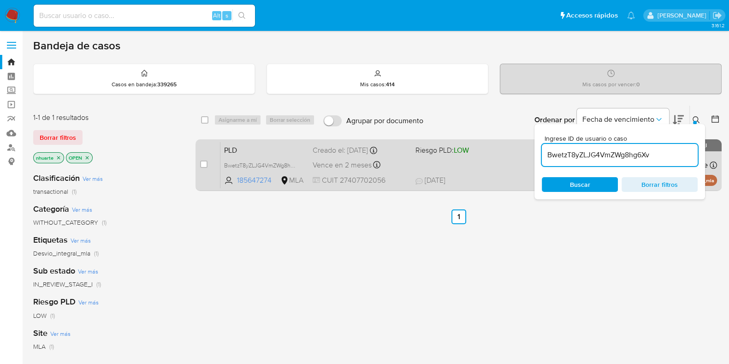
click at [208, 165] on div "case-item-checkbox No es posible asignar el caso" at bounding box center [210, 165] width 20 height 47
click at [203, 163] on input "checkbox" at bounding box center [203, 164] width 7 height 7
checkbox input "true"
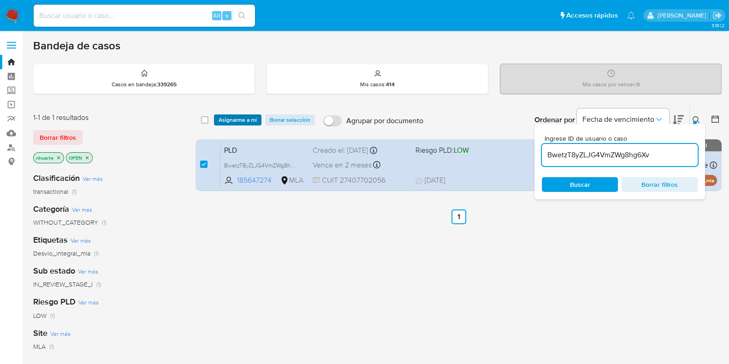
click at [238, 119] on span "Asignarme a mí" at bounding box center [238, 119] width 38 height 9
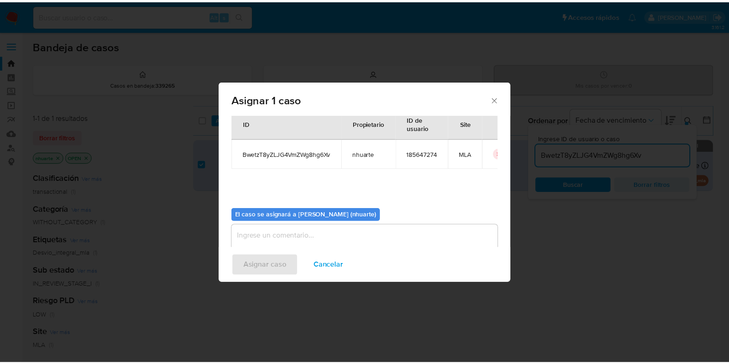
scroll to position [48, 0]
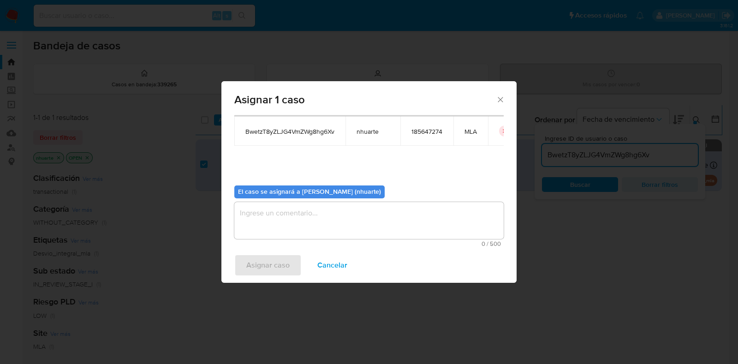
click at [304, 216] on textarea "assign-modal" at bounding box center [368, 220] width 269 height 37
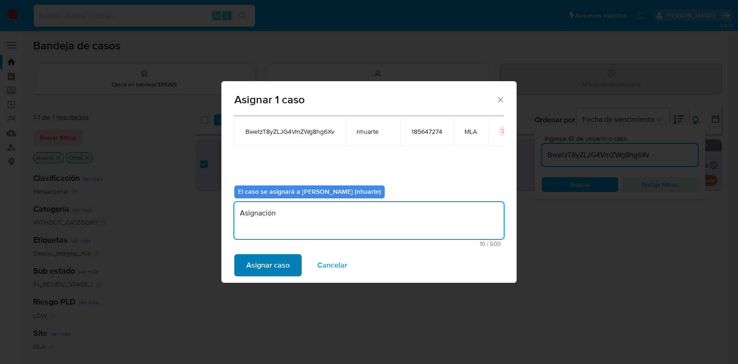
type textarea "Asignación"
click at [277, 264] on span "Asignar caso" at bounding box center [267, 265] width 43 height 20
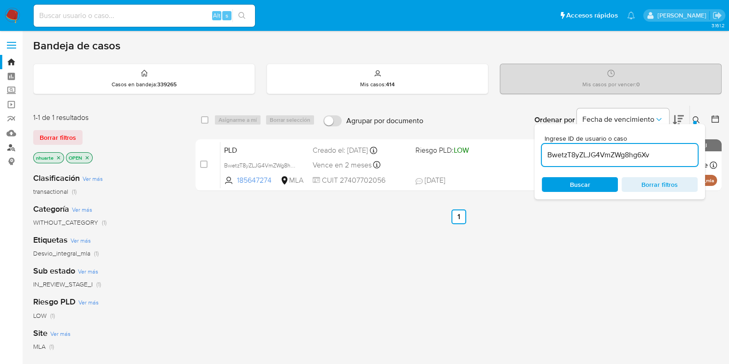
click at [9, 149] on link "Buscador de personas" at bounding box center [55, 147] width 110 height 14
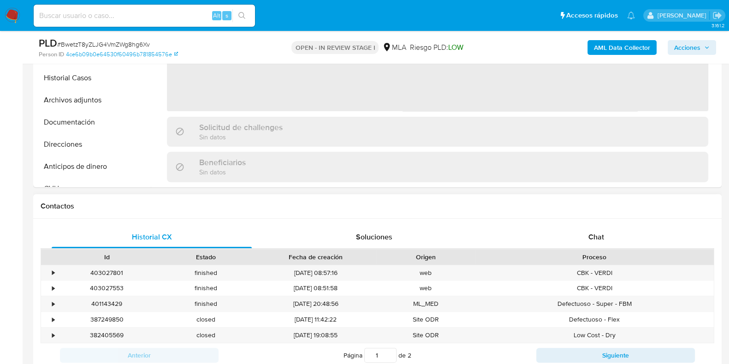
select select "10"
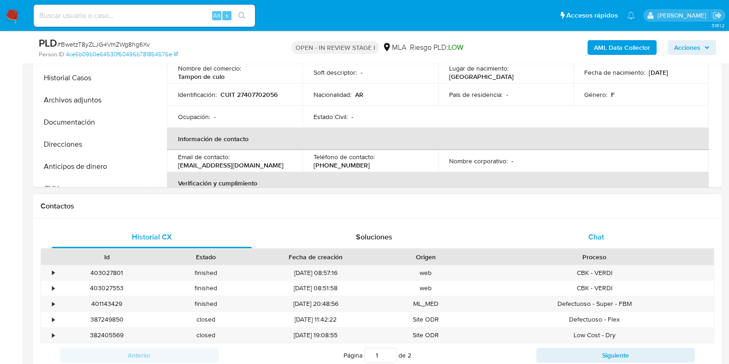
click at [596, 235] on span "Chat" at bounding box center [597, 237] width 16 height 11
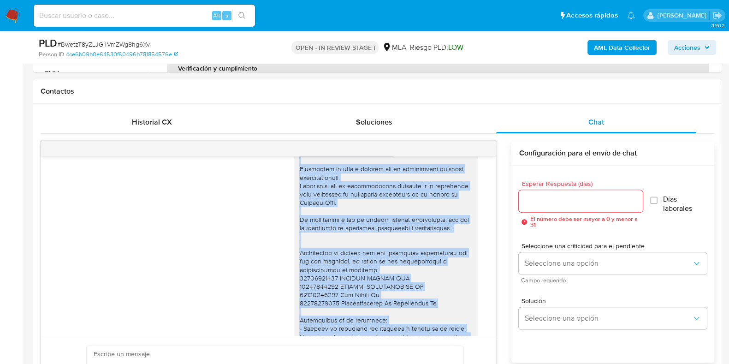
scroll to position [584, 0]
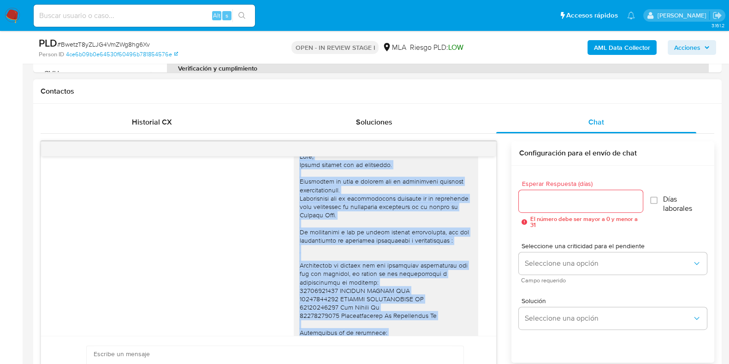
drag, startPoint x: 367, startPoint y: 290, endPoint x: 291, endPoint y: 174, distance: 138.6
click at [299, 174] on div "https://www.mercadopago.com.ar/ayuda/30181) Quedamos aguardando por la informac…" at bounding box center [385, 345] width 173 height 386
copy div "Hola, Muchas gracias por la respuesta. Analizamos tu caso y notamos que la info…"
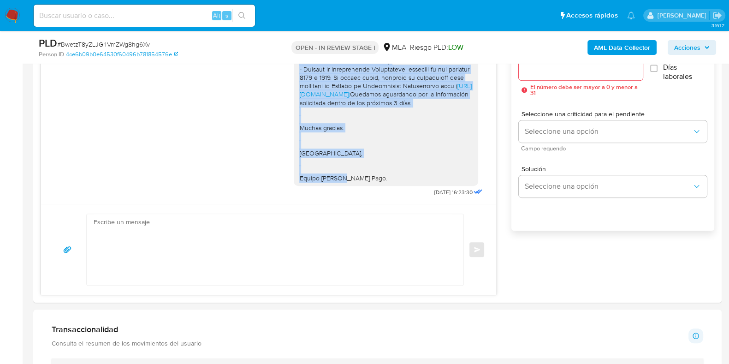
scroll to position [634, 0]
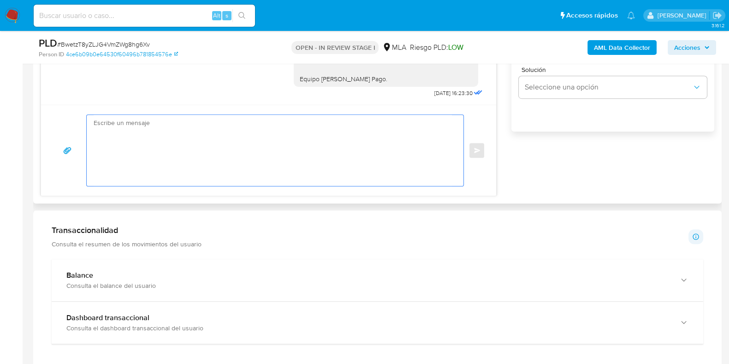
paste textarea "Hola, Muchas gracias por la respuesta. Analizamos tu caso y notamos que la info…"
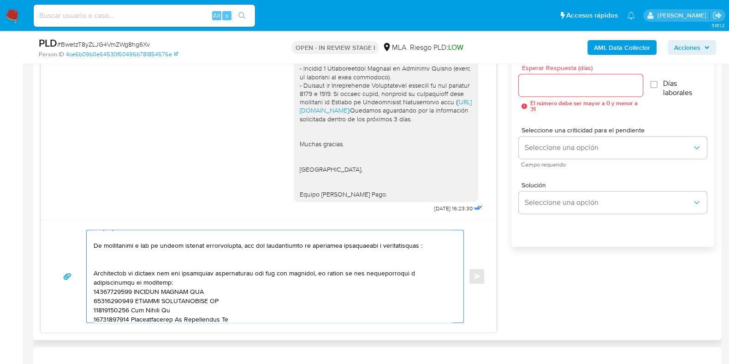
scroll to position [461, 0]
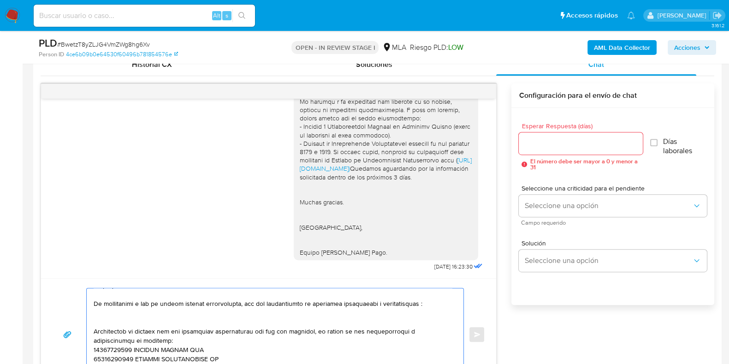
type textarea "Hola, Muchas gracias por la respuesta. Analizamos tu caso y notamos que la info…"
click at [533, 143] on input "Esperar Respuesta (días)" at bounding box center [581, 143] width 124 height 12
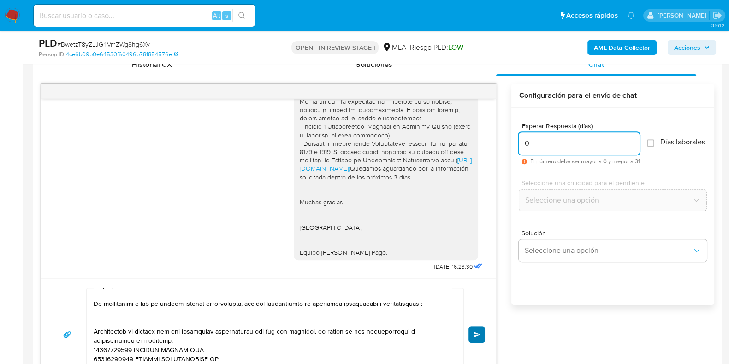
type input "0"
click at [477, 332] on span "Enviar" at bounding box center [477, 335] width 6 height 6
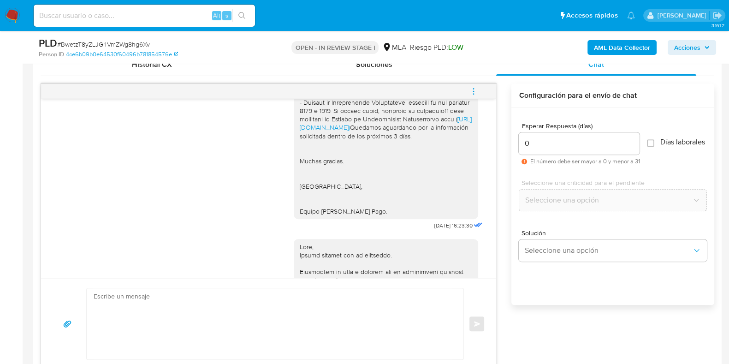
scroll to position [1270, 0]
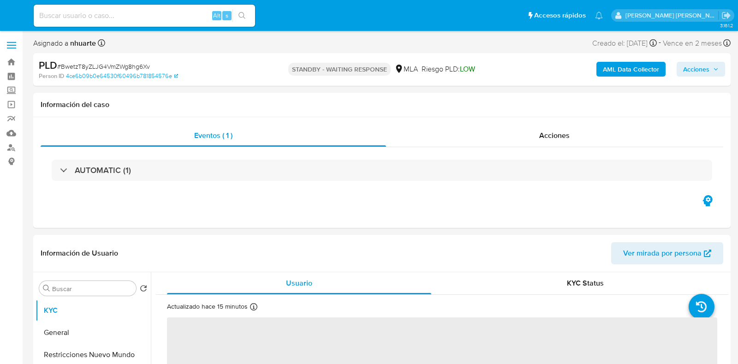
select select "10"
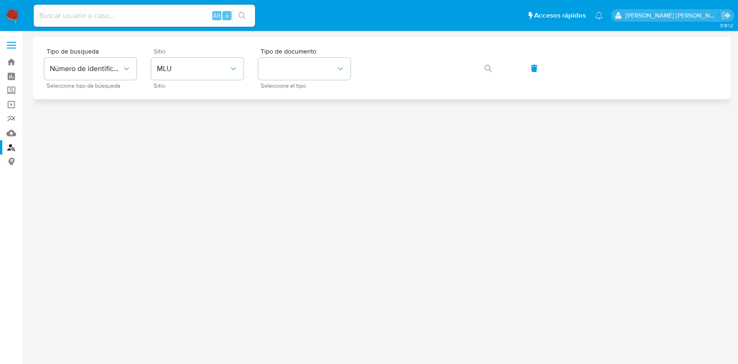
click at [186, 81] on div "Sitio MLU Sitio" at bounding box center [197, 68] width 92 height 40
click at [184, 72] on span "MLU" at bounding box center [193, 68] width 72 height 9
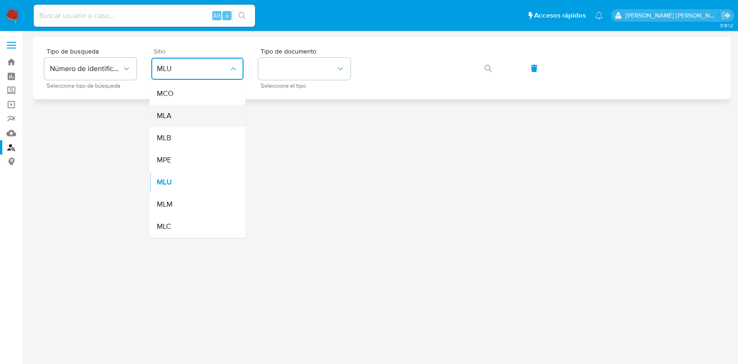
click at [182, 112] on div "MLA" at bounding box center [195, 116] width 76 height 22
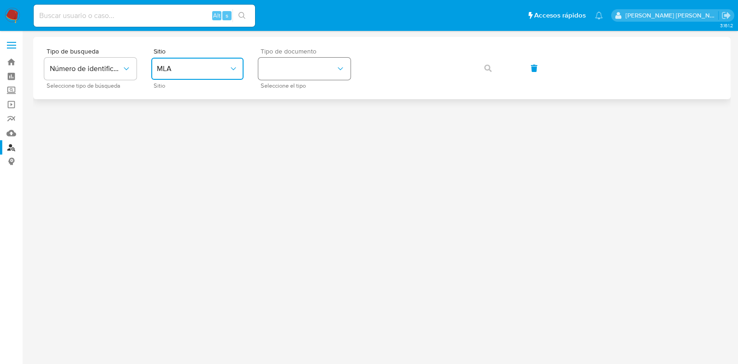
click at [289, 72] on button "identificationType" at bounding box center [304, 69] width 92 height 22
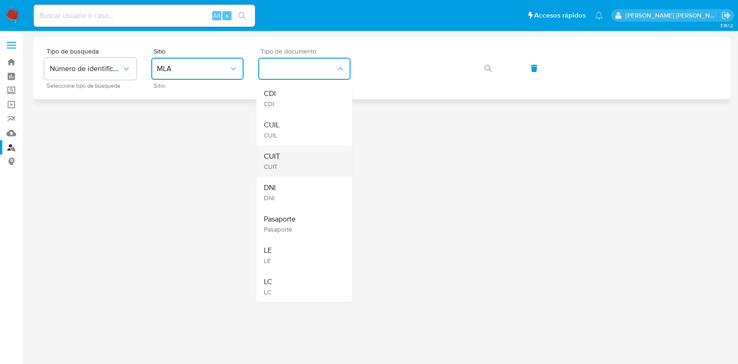
click at [297, 153] on div "CUIT CUIT" at bounding box center [302, 160] width 76 height 31
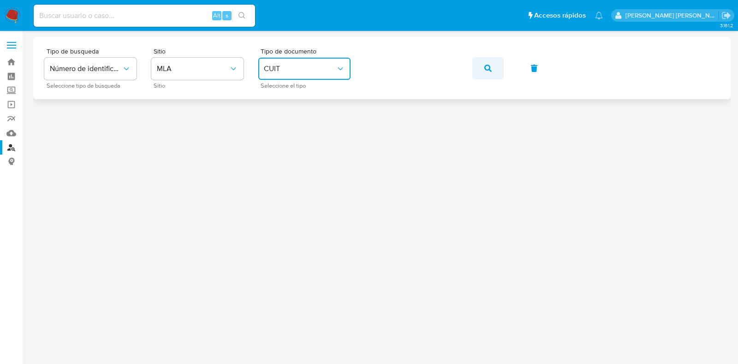
click at [482, 66] on button "button" at bounding box center [487, 68] width 31 height 22
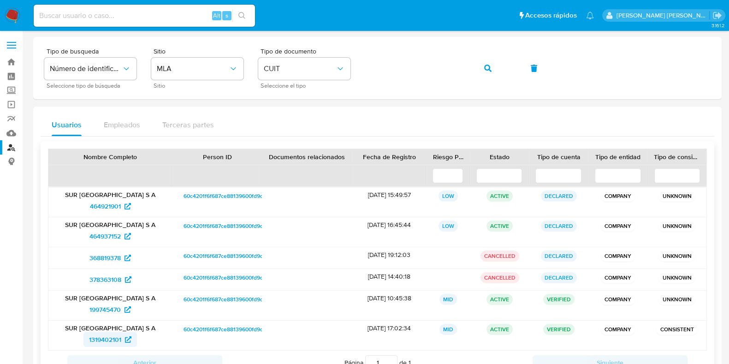
click at [117, 340] on span "1319402101" at bounding box center [105, 339] width 32 height 15
click at [351, 63] on div "Tipo de busqueda Número de identificación Seleccione tipo de búsqueda Sitio MLA…" at bounding box center [377, 68] width 667 height 40
click at [487, 68] on icon "button" at bounding box center [487, 68] width 7 height 7
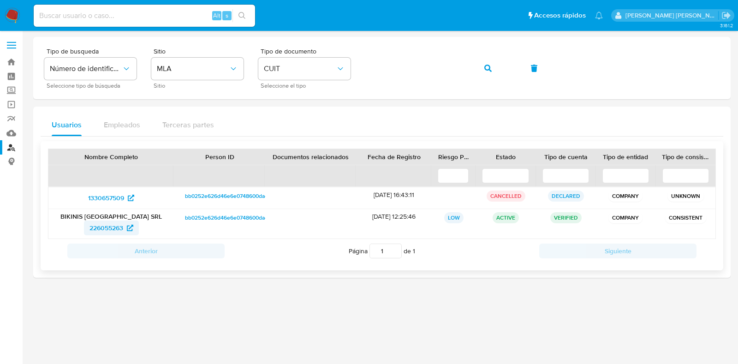
click at [127, 225] on icon at bounding box center [130, 228] width 6 height 6
click at [323, 68] on div "Tipo de busqueda Número de identificación Seleccione tipo de búsqueda Sitio MLA…" at bounding box center [381, 68] width 675 height 40
click at [487, 66] on icon "button" at bounding box center [487, 68] width 7 height 7
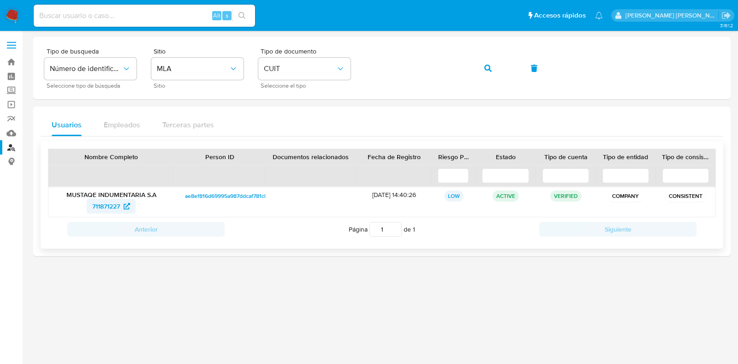
click at [108, 202] on span "711871227" at bounding box center [106, 206] width 28 height 15
click at [346, 69] on div "Tipo de busqueda Número de identificación Seleccione tipo de búsqueda Sitio MLA…" at bounding box center [381, 68] width 675 height 40
click at [496, 64] on button "button" at bounding box center [487, 68] width 31 height 22
click at [108, 202] on span "1564225388" at bounding box center [107, 206] width 36 height 15
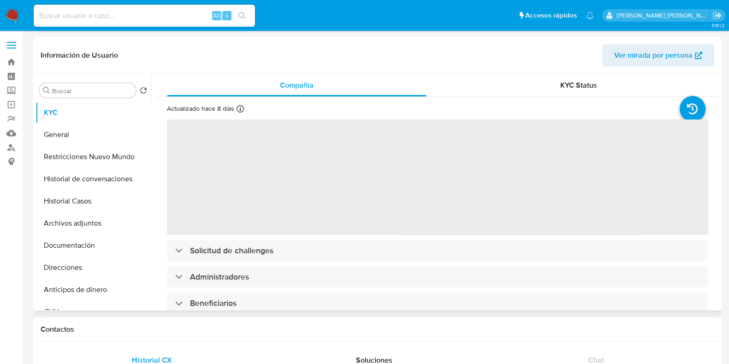
select select "10"
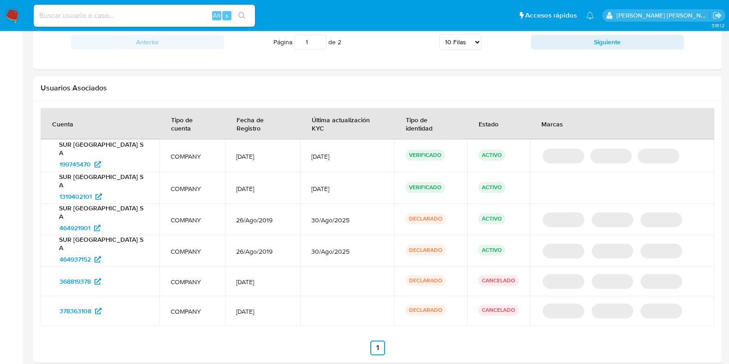
scroll to position [985, 0]
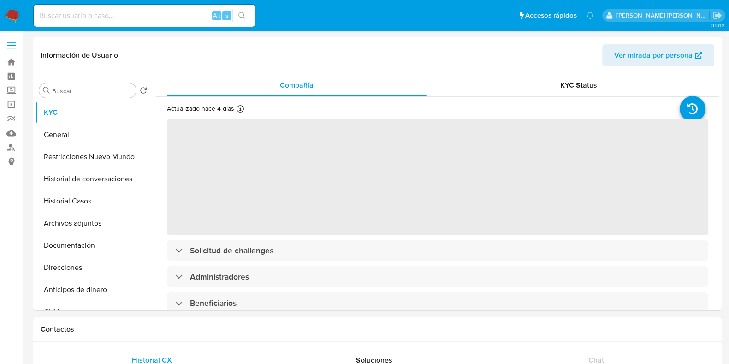
scroll to position [311, 0]
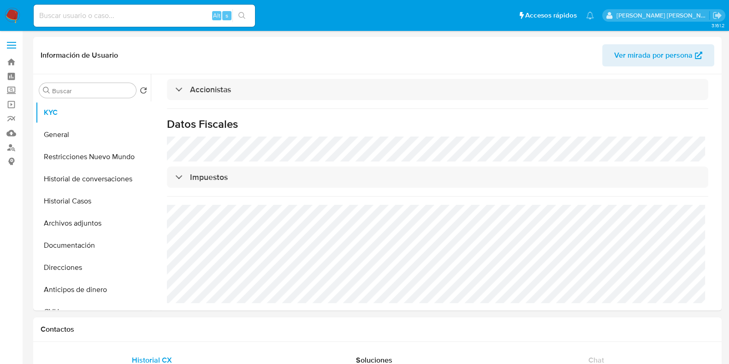
select select "10"
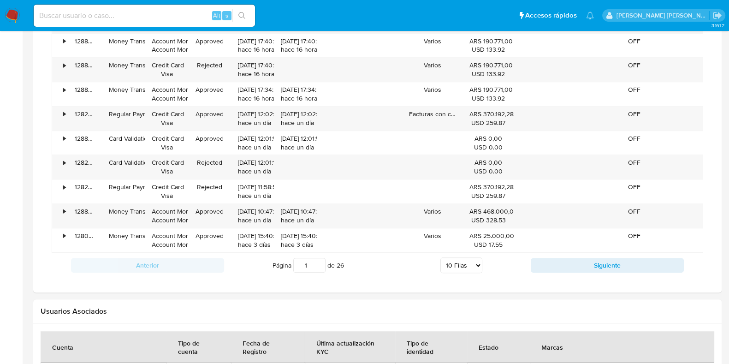
scroll to position [817, 0]
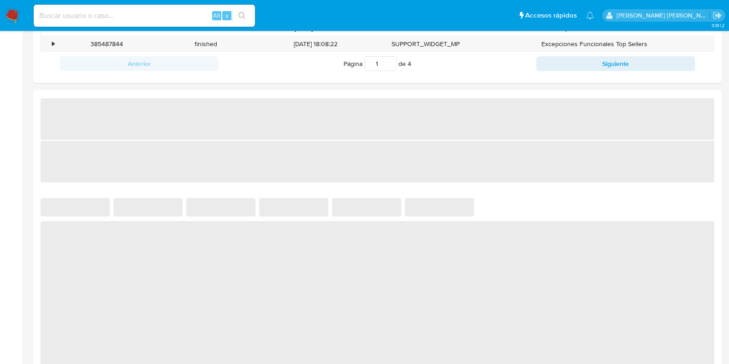
scroll to position [686, 0]
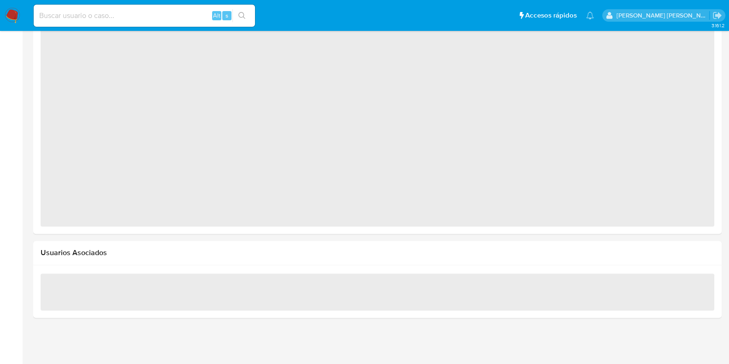
select select "10"
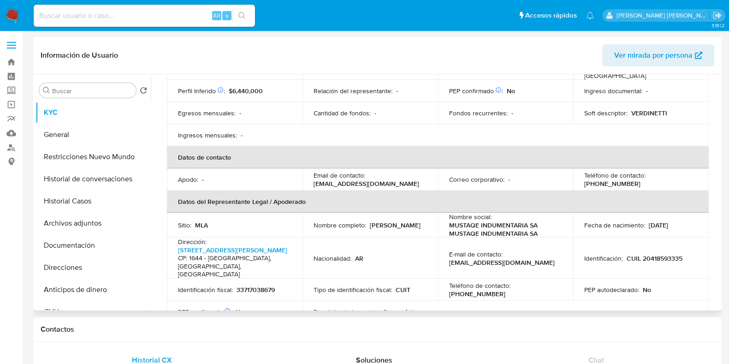
scroll to position [0, 0]
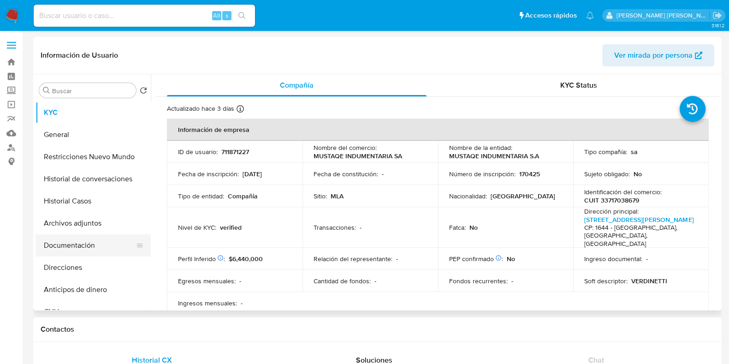
click at [57, 249] on button "Documentación" at bounding box center [90, 245] width 108 height 22
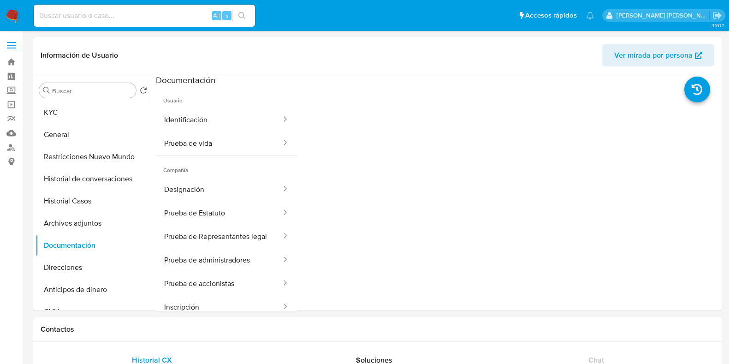
click at [193, 120] on button "Identificación" at bounding box center [219, 120] width 126 height 24
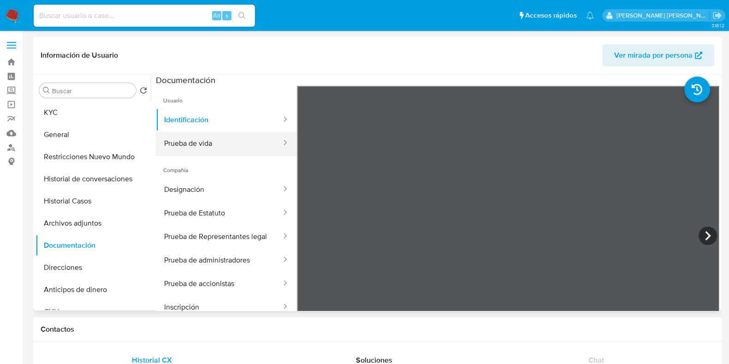
click at [215, 142] on button "Prueba de vida" at bounding box center [219, 143] width 126 height 24
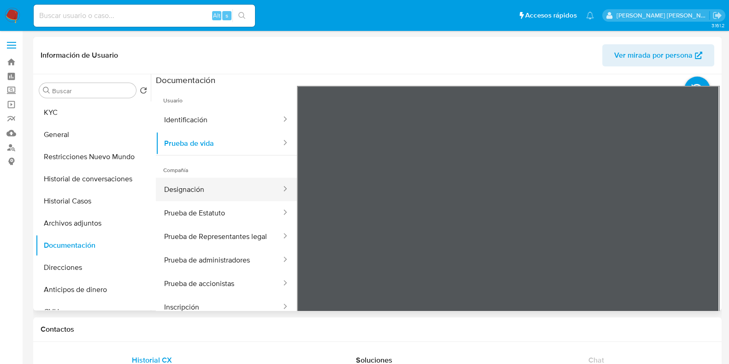
click at [235, 187] on button "Designación" at bounding box center [219, 190] width 126 height 24
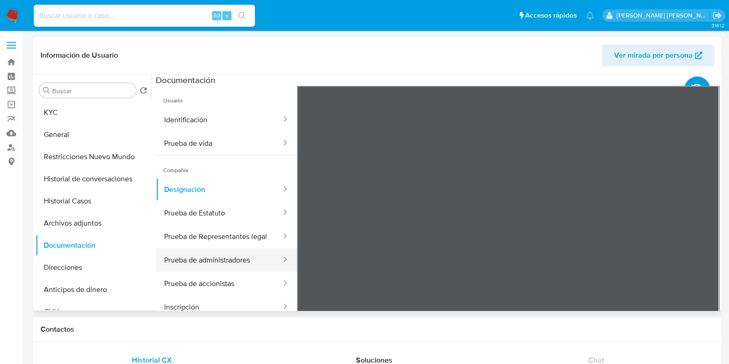
click at [238, 272] on button "Prueba de administradores" at bounding box center [219, 260] width 126 height 24
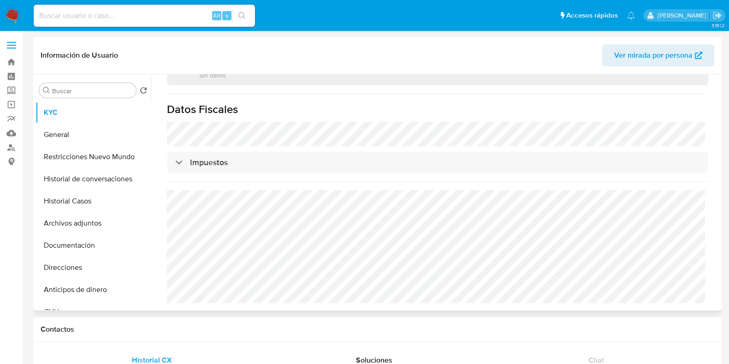
select select "10"
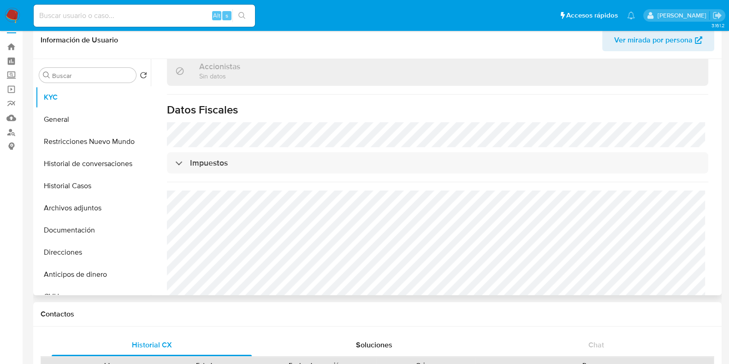
scroll to position [4, 0]
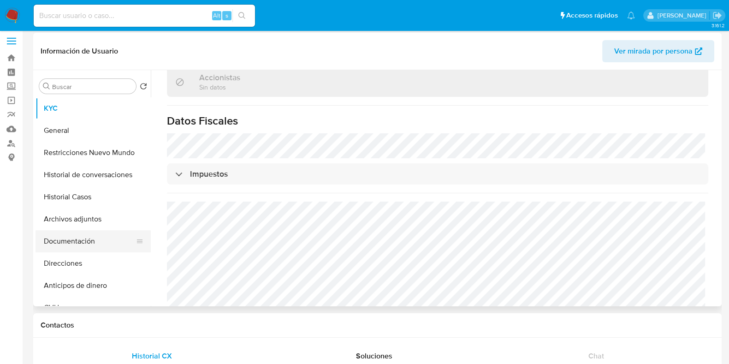
click at [54, 233] on button "Documentación" at bounding box center [90, 241] width 108 height 22
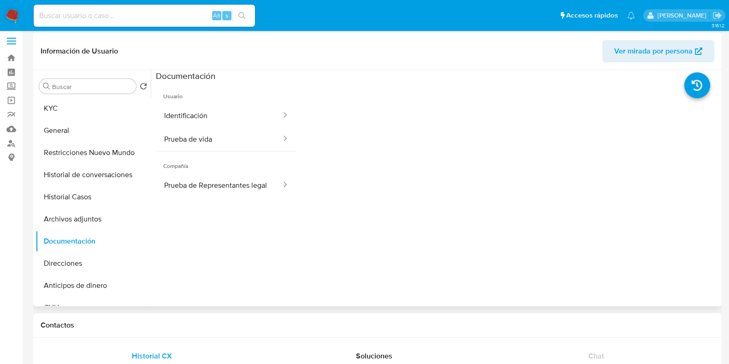
scroll to position [0, 0]
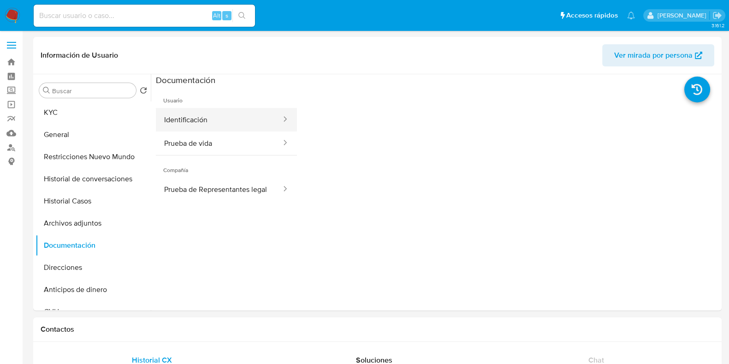
click at [232, 127] on button "Identificación" at bounding box center [219, 120] width 126 height 24
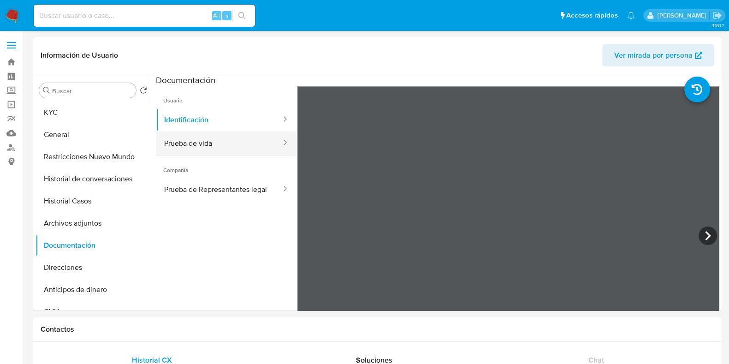
click at [218, 146] on button "Prueba de vida" at bounding box center [219, 143] width 126 height 24
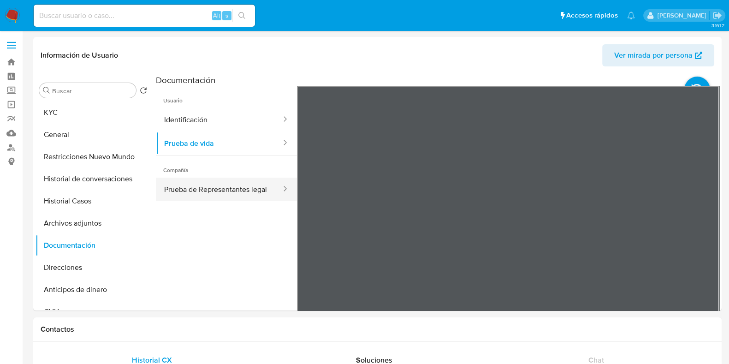
click at [183, 190] on button "Prueba de Representantes legal" at bounding box center [219, 190] width 126 height 24
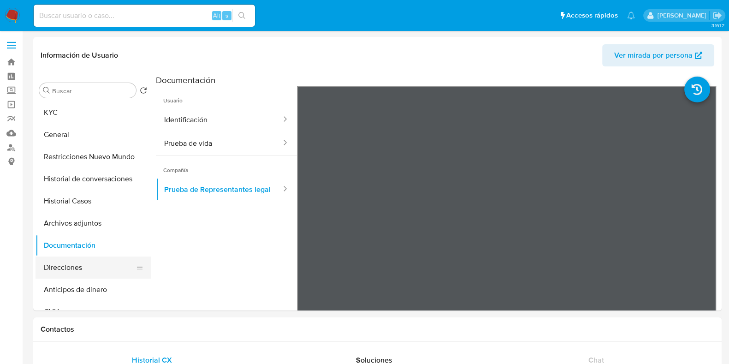
click at [92, 266] on button "Direcciones" at bounding box center [90, 268] width 108 height 22
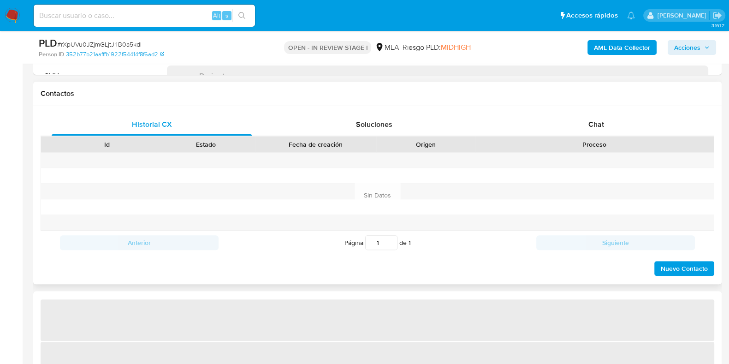
scroll to position [403, 0]
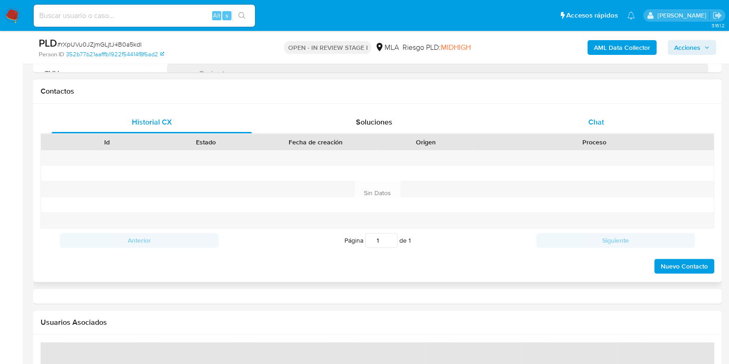
click at [602, 113] on div "Chat" at bounding box center [596, 122] width 200 height 22
select select "10"
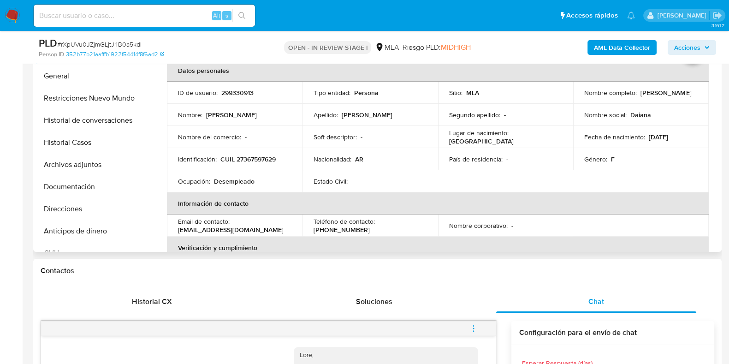
scroll to position [173, 0]
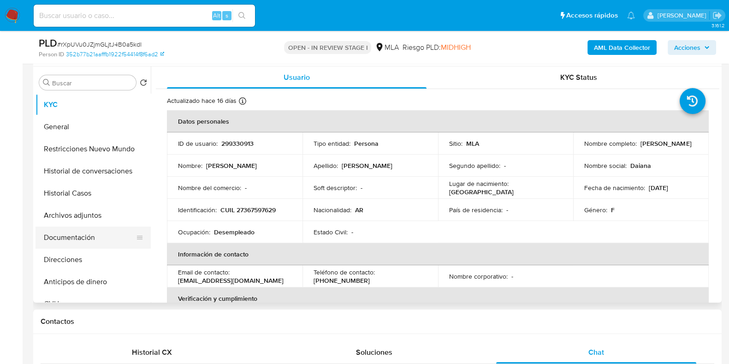
click at [92, 243] on button "Documentación" at bounding box center [90, 238] width 108 height 22
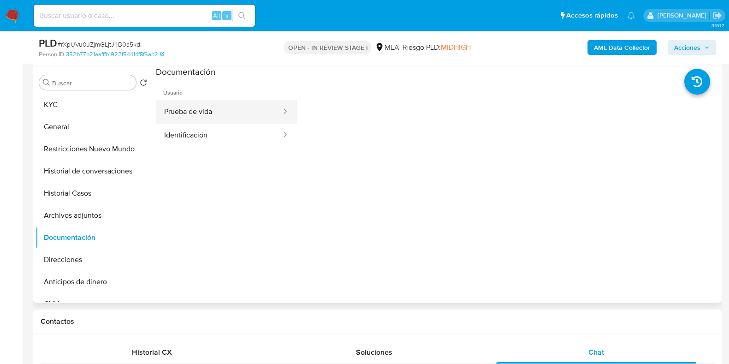
click at [210, 112] on button "Prueba de vida" at bounding box center [219, 112] width 126 height 24
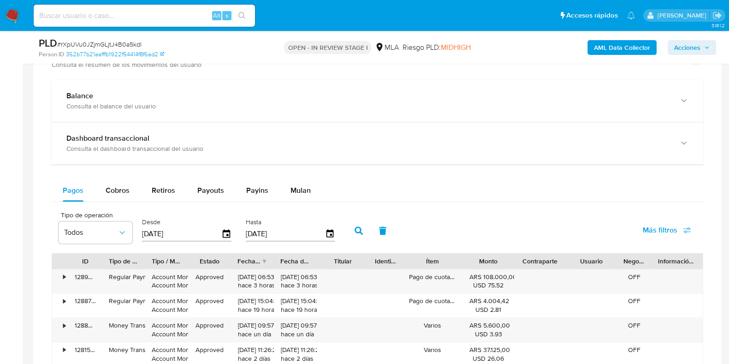
scroll to position [922, 0]
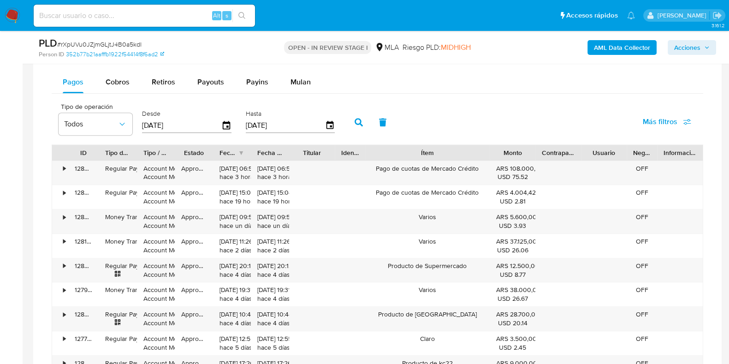
drag, startPoint x: 460, startPoint y: 155, endPoint x: 525, endPoint y: 153, distance: 64.6
click at [525, 153] on div "ID Tipo de operación Tipo / Método Estado Fecha de creación Fecha de aprobación…" at bounding box center [377, 153] width 651 height 16
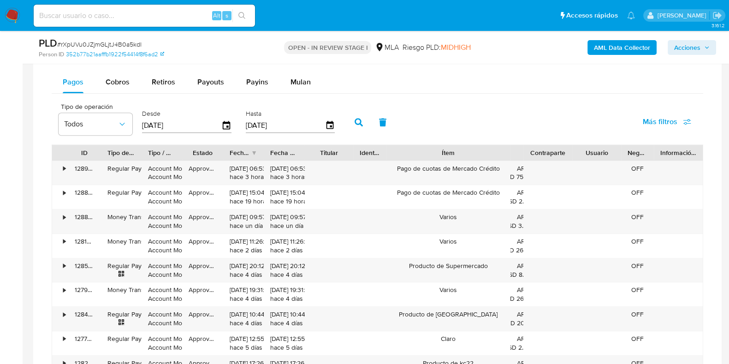
drag, startPoint x: 528, startPoint y: 150, endPoint x: 380, endPoint y: 152, distance: 148.6
click at [380, 152] on div "ID Tipo de operación Tipo / Método Estado Fecha de creación Fecha de aprobación…" at bounding box center [377, 153] width 651 height 16
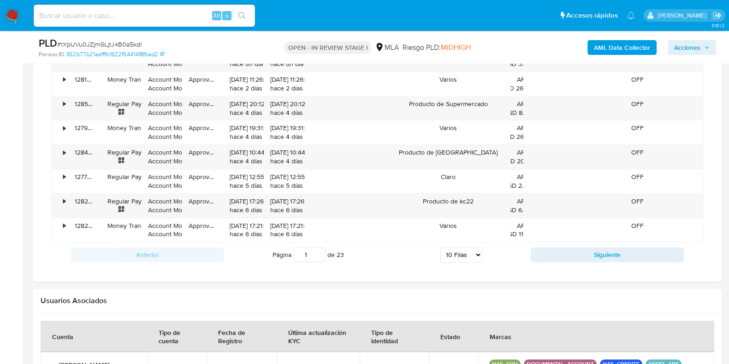
scroll to position [1096, 0]
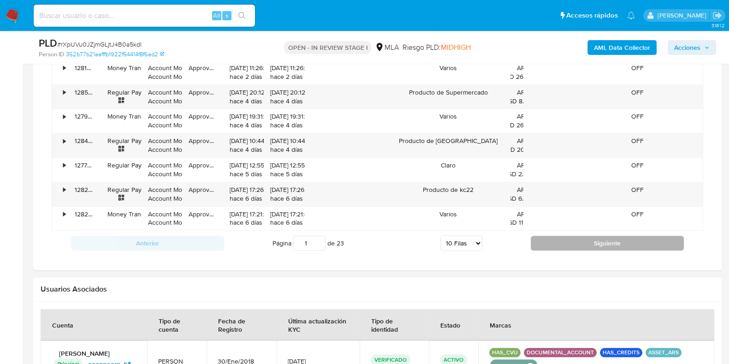
click at [581, 236] on button "Siguiente" at bounding box center [607, 243] width 153 height 15
type input "2"
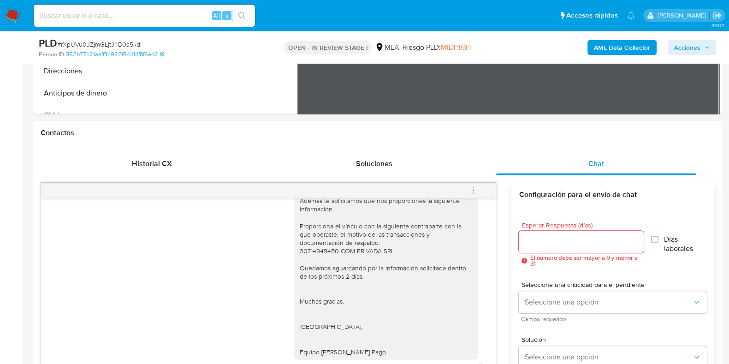
scroll to position [346, 0]
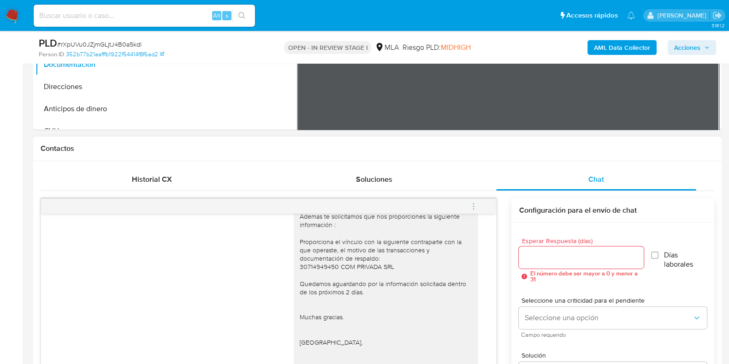
click at [479, 210] on button "menu-action" at bounding box center [474, 206] width 30 height 22
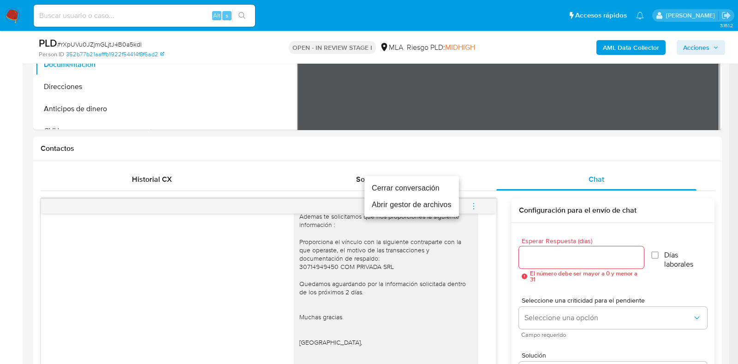
click at [429, 184] on li "Cerrar conversación" at bounding box center [411, 188] width 95 height 17
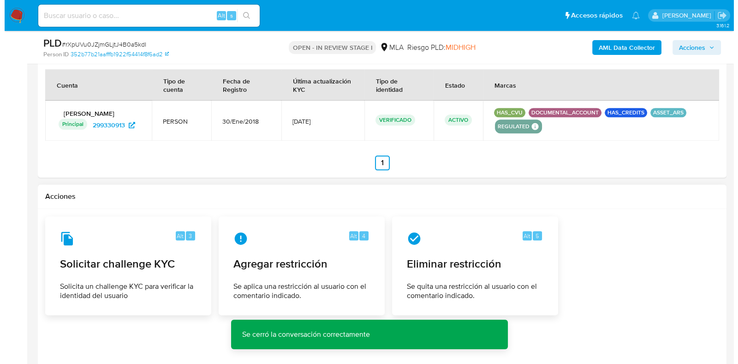
scroll to position [1428, 0]
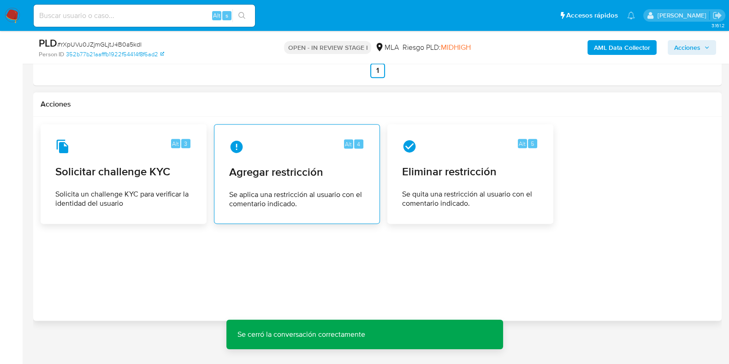
click at [291, 183] on div "Alt 4 Agregar restricción Se aplica una restricción al usuario con el comentari…" at bounding box center [297, 174] width 150 height 84
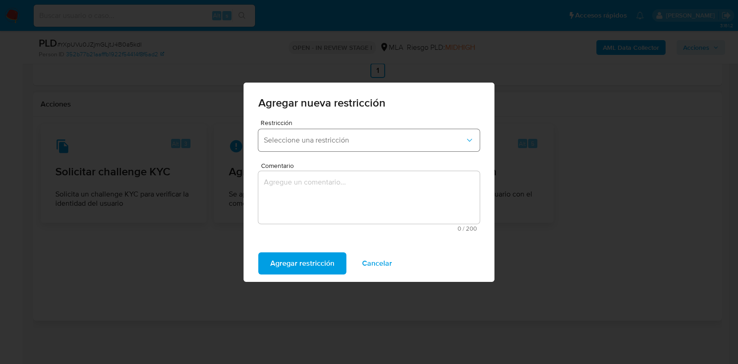
click at [344, 137] on span "Seleccione una restricción" at bounding box center [364, 140] width 201 height 9
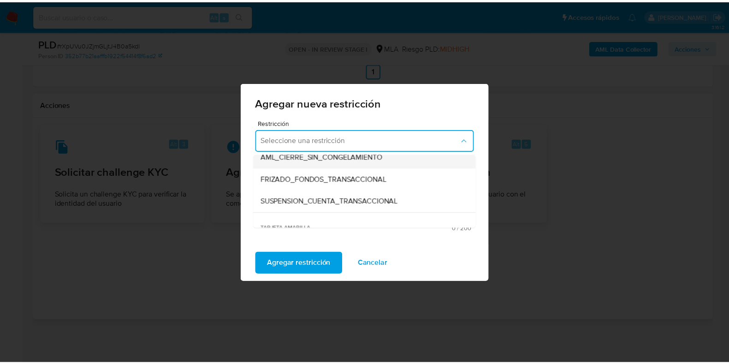
scroll to position [115, 0]
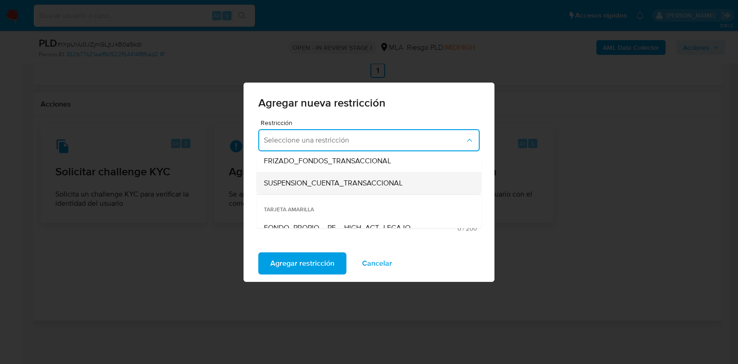
click at [328, 180] on span "SUSPENSION_CUENTA_TRANSACCIONAL" at bounding box center [333, 183] width 139 height 9
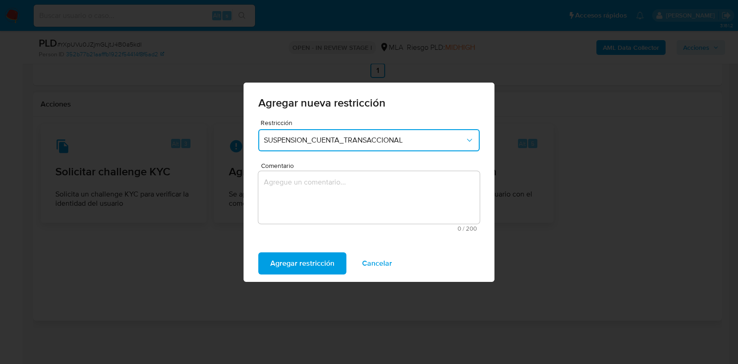
click at [328, 180] on textarea "Comentario" at bounding box center [368, 197] width 221 height 53
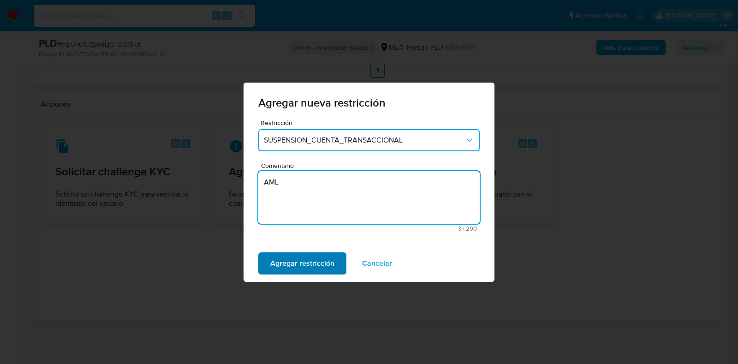
type textarea "AML"
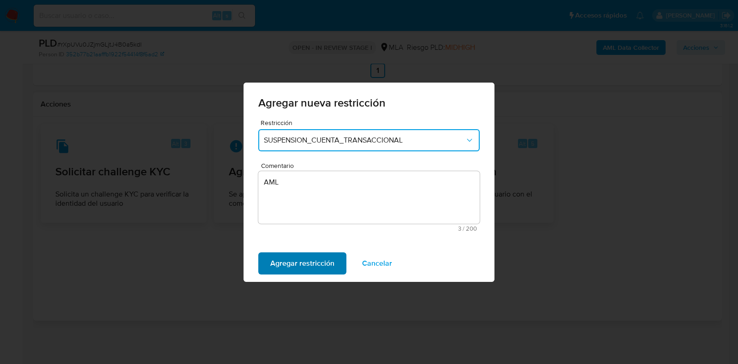
click at [294, 260] on span "Agregar restricción" at bounding box center [302, 263] width 64 height 20
click at [291, 260] on span "Confirmar" at bounding box center [286, 263] width 33 height 20
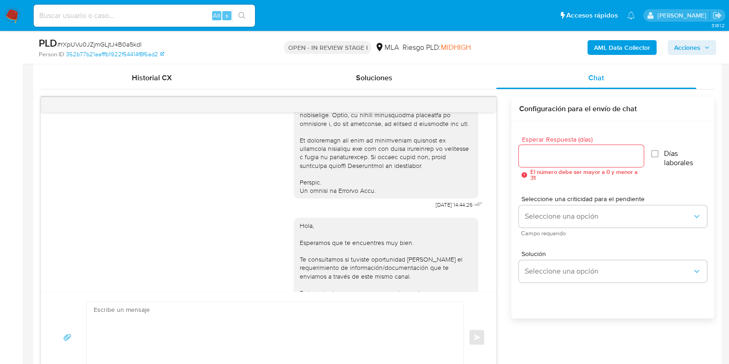
scroll to position [445, 0]
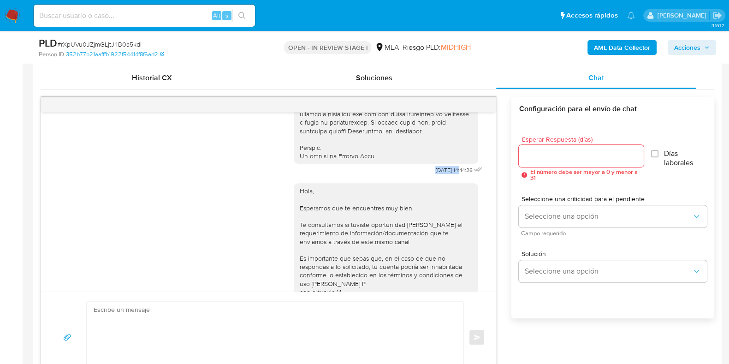
drag, startPoint x: 415, startPoint y: 185, endPoint x: 443, endPoint y: 185, distance: 27.7
copy span "[DATE]"
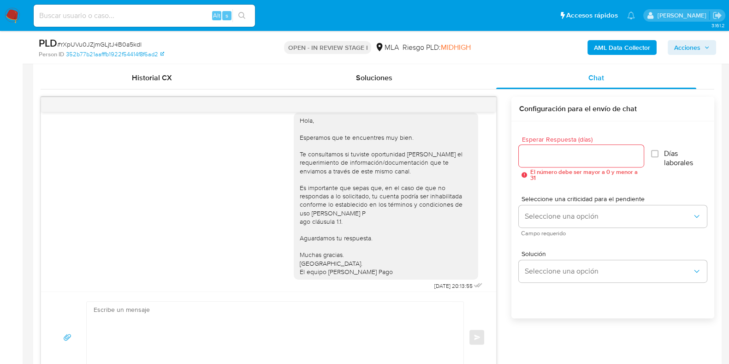
scroll to position [618, 0]
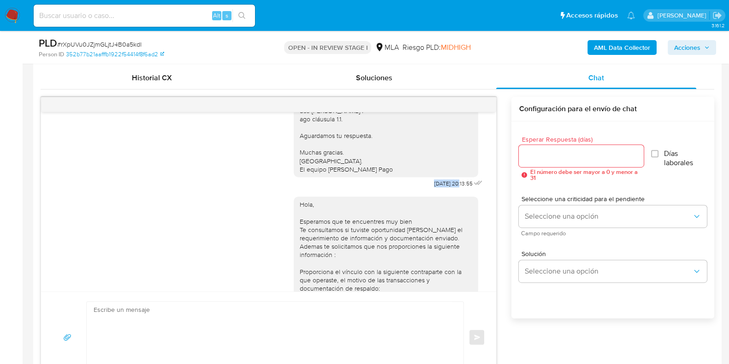
drag, startPoint x: 413, startPoint y: 209, endPoint x: 443, endPoint y: 209, distance: 29.5
click at [443, 187] on span "[DATE] 20:13:55" at bounding box center [453, 183] width 38 height 7
copy span "[DATE]"
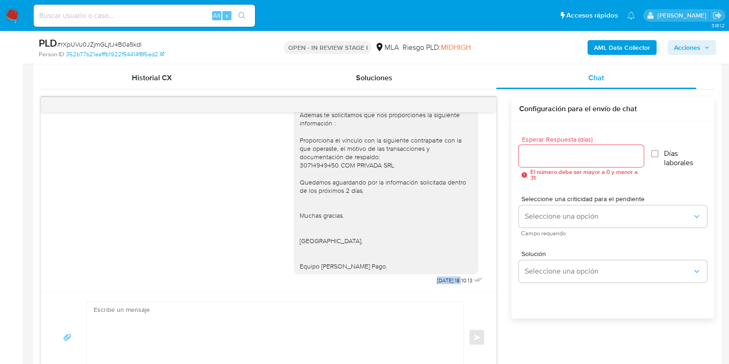
drag, startPoint x: 417, startPoint y: 280, endPoint x: 444, endPoint y: 278, distance: 27.7
click at [444, 278] on span "[DATE] 18:10:13" at bounding box center [455, 280] width 36 height 7
copy span "[DATE]"
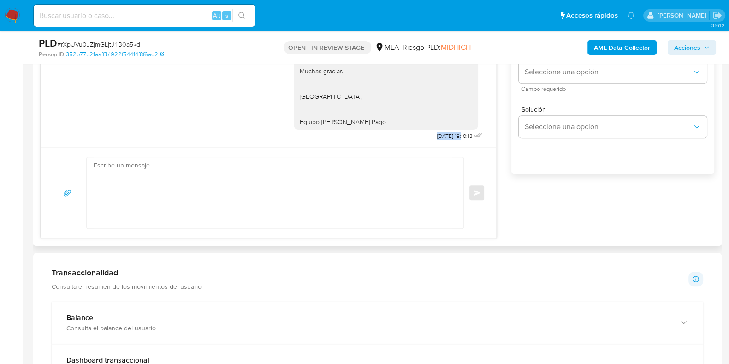
scroll to position [736, 0]
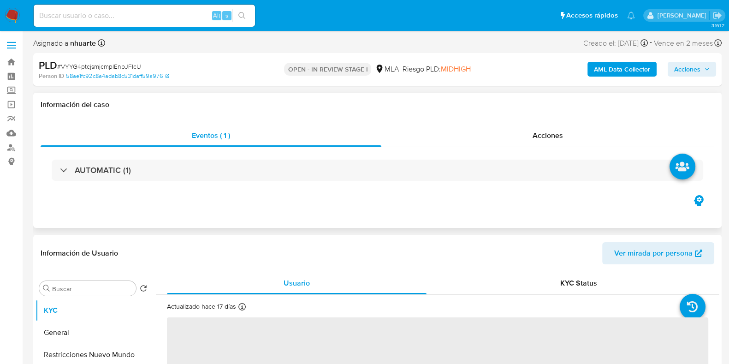
select select "10"
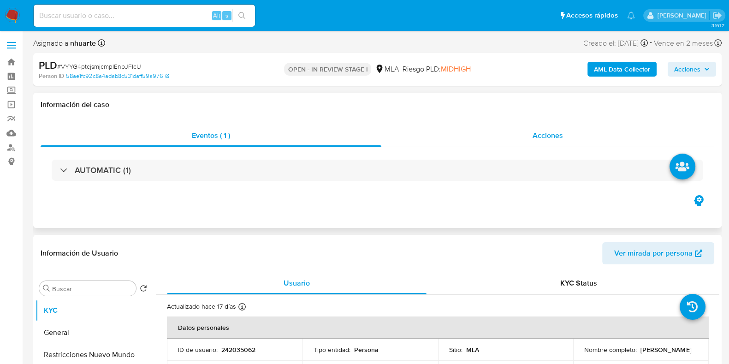
click at [551, 129] on div "Acciones" at bounding box center [548, 136] width 333 height 22
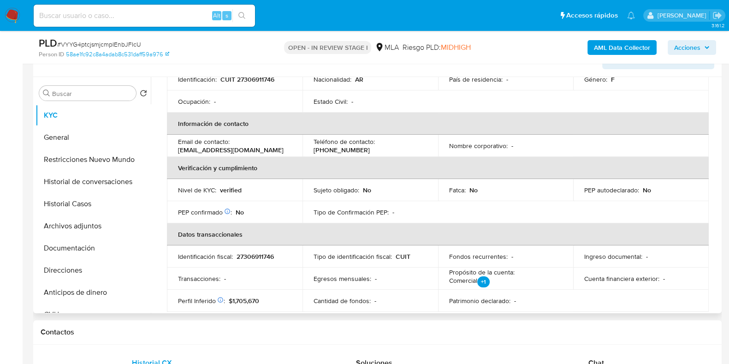
scroll to position [173, 0]
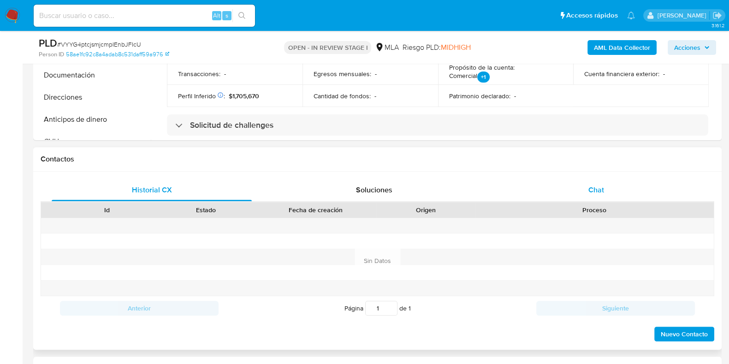
click at [593, 195] on div "Chat" at bounding box center [596, 190] width 200 height 22
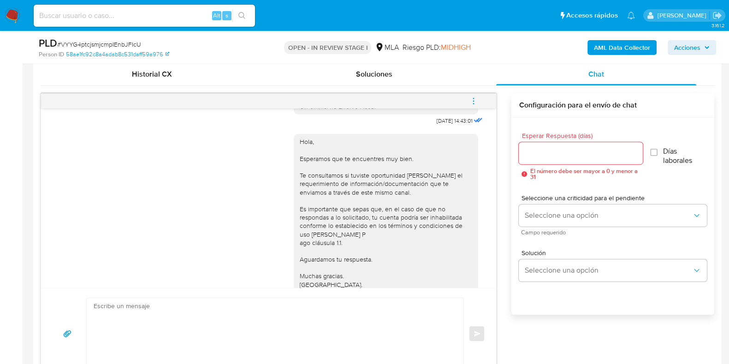
scroll to position [430, 0]
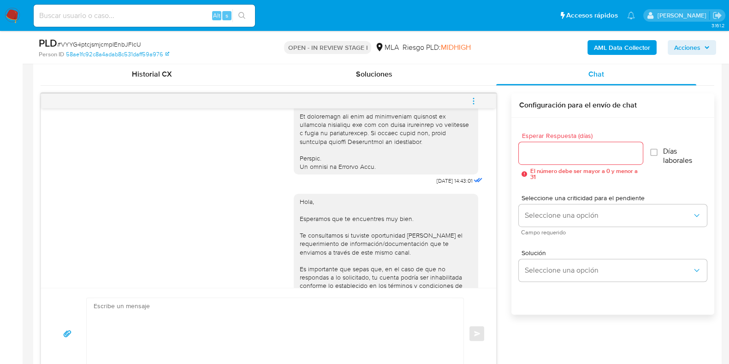
click at [475, 97] on icon "menu-action" at bounding box center [474, 101] width 8 height 8
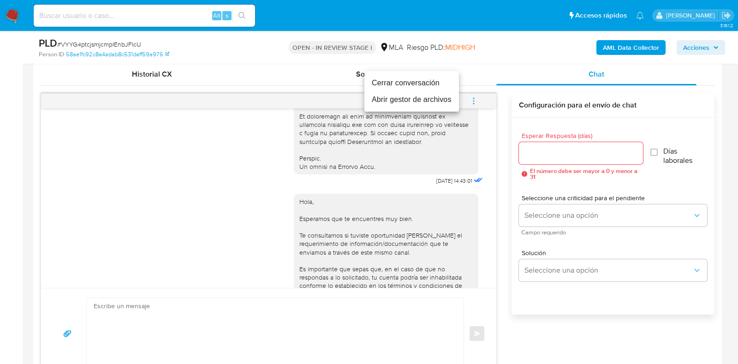
click at [435, 89] on li "Cerrar conversación" at bounding box center [411, 83] width 95 height 17
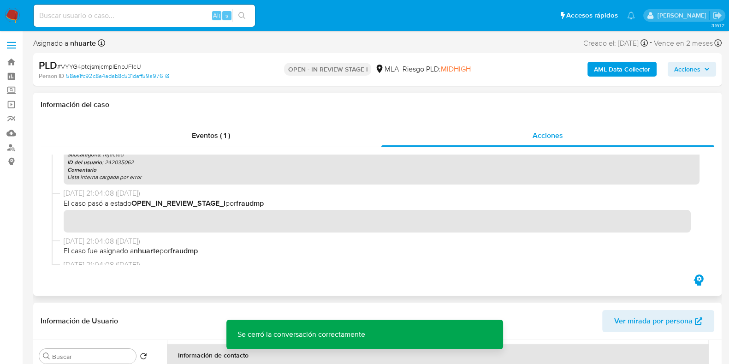
scroll to position [0, 0]
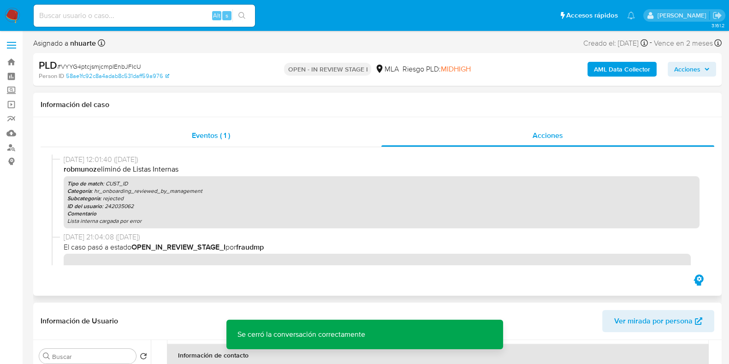
click at [221, 137] on span "Eventos ( 1 )" at bounding box center [211, 135] width 38 height 11
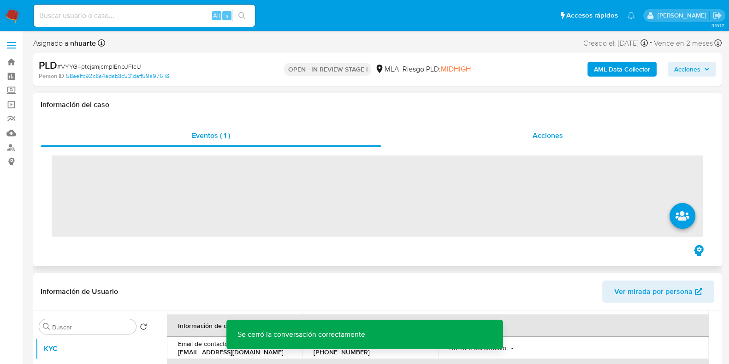
click at [553, 142] on div "Acciones" at bounding box center [548, 136] width 333 height 22
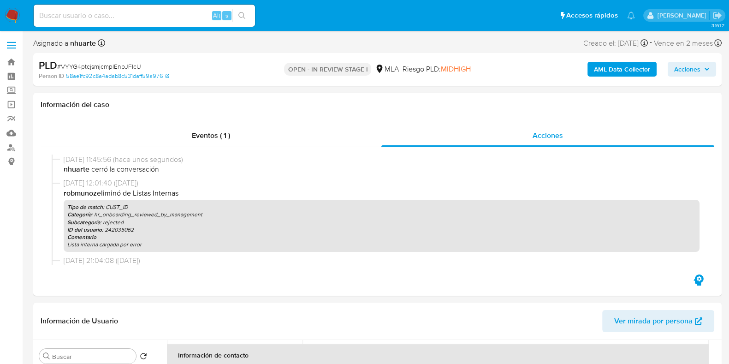
click at [611, 71] on b "AML Data Collector" at bounding box center [622, 69] width 56 height 15
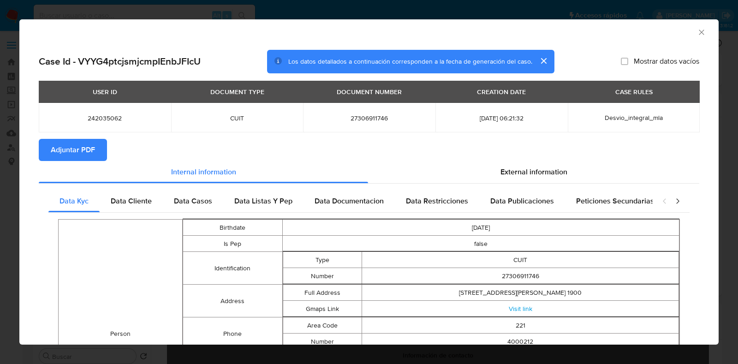
click at [91, 143] on span "Adjuntar PDF" at bounding box center [73, 150] width 44 height 20
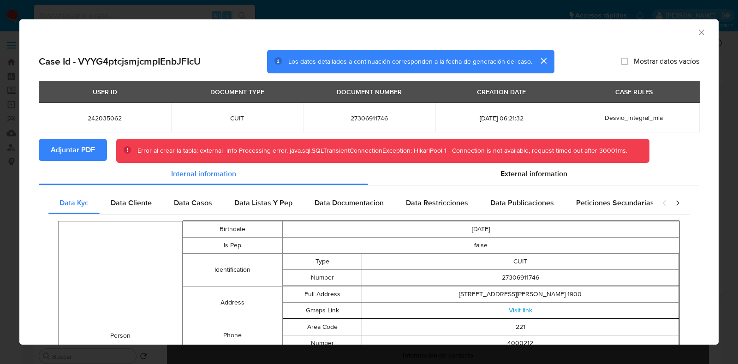
click at [697, 30] on icon "Cerrar ventana" at bounding box center [701, 32] width 9 height 9
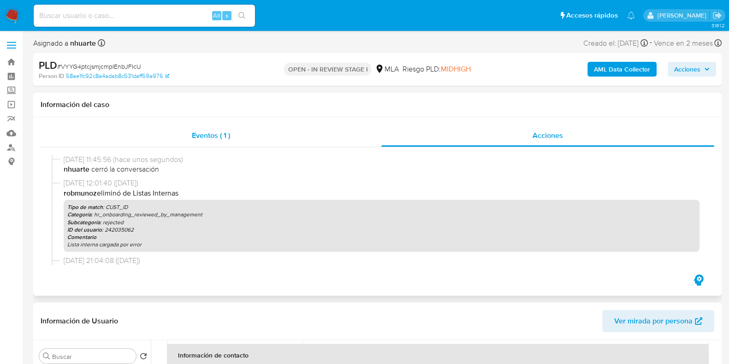
click at [214, 136] on span "Eventos ( 1 )" at bounding box center [211, 135] width 38 height 11
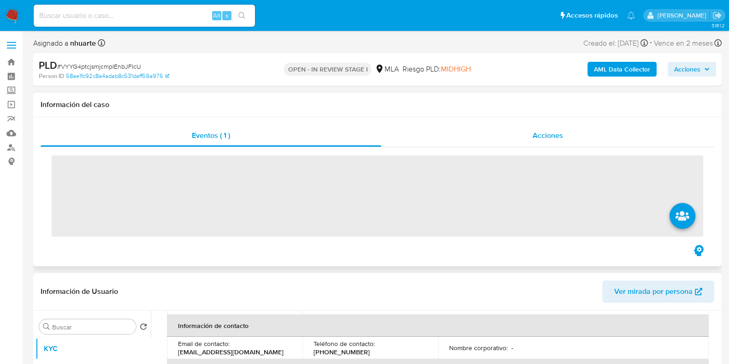
click at [547, 131] on span "Acciones" at bounding box center [548, 135] width 30 height 11
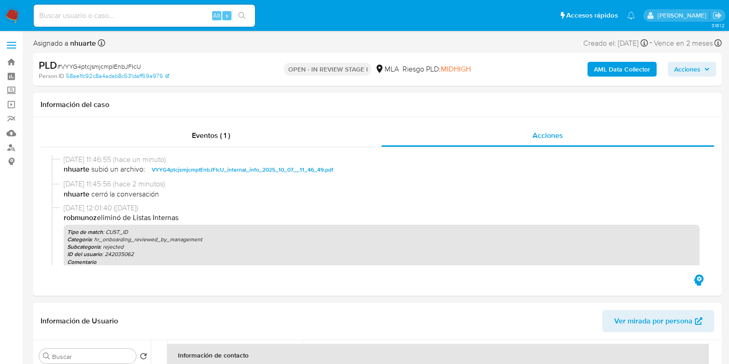
click at [609, 72] on b "AML Data Collector" at bounding box center [622, 69] width 56 height 15
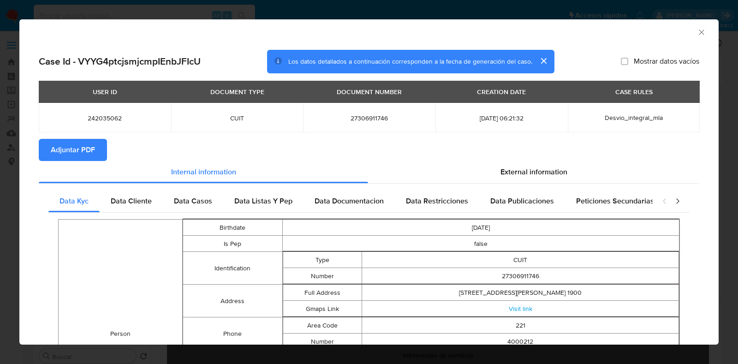
click at [62, 151] on span "Adjuntar PDF" at bounding box center [73, 150] width 44 height 20
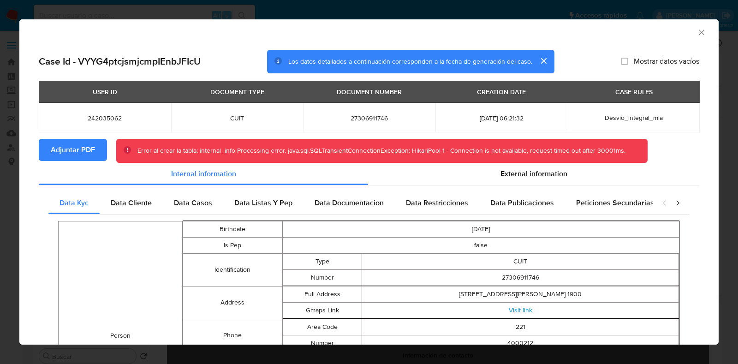
click at [697, 33] on icon "Cerrar ventana" at bounding box center [701, 32] width 9 height 9
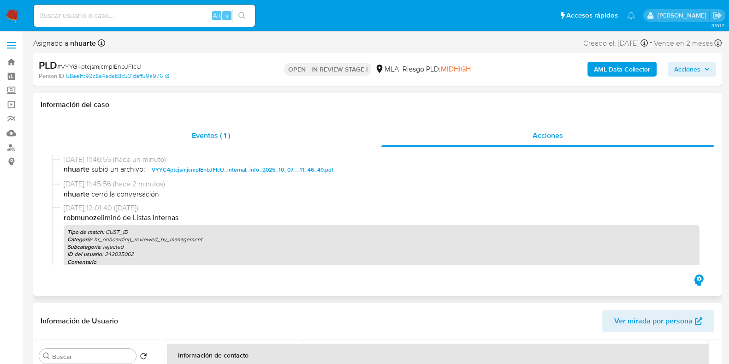
click at [219, 128] on div "Eventos ( 1 )" at bounding box center [211, 136] width 341 height 22
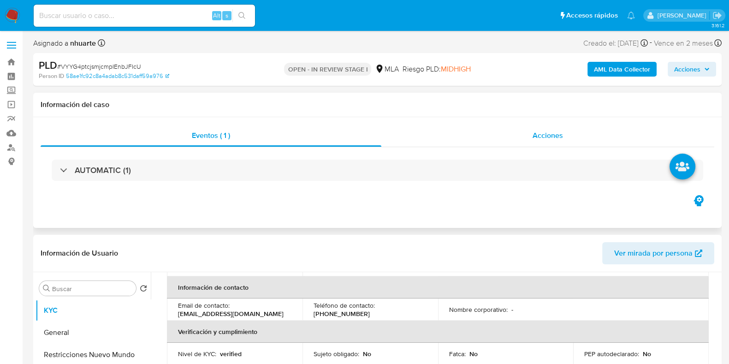
click at [555, 139] on span "Acciones" at bounding box center [548, 135] width 30 height 11
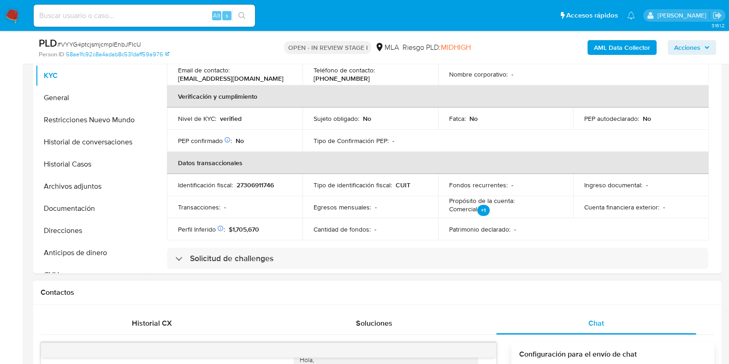
scroll to position [288, 0]
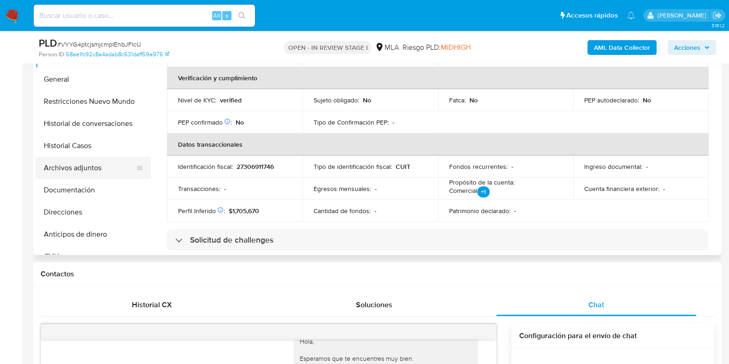
click at [80, 163] on button "Archivos adjuntos" at bounding box center [90, 168] width 108 height 22
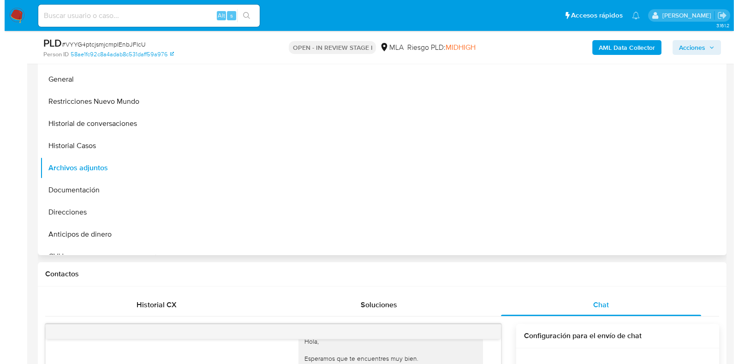
scroll to position [230, 0]
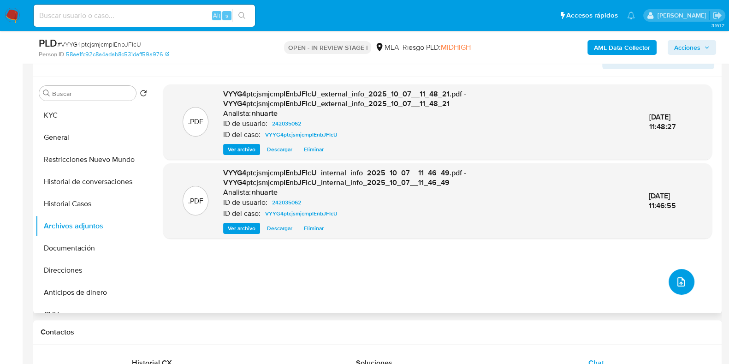
click at [678, 286] on icon "upload-file" at bounding box center [681, 281] width 7 height 9
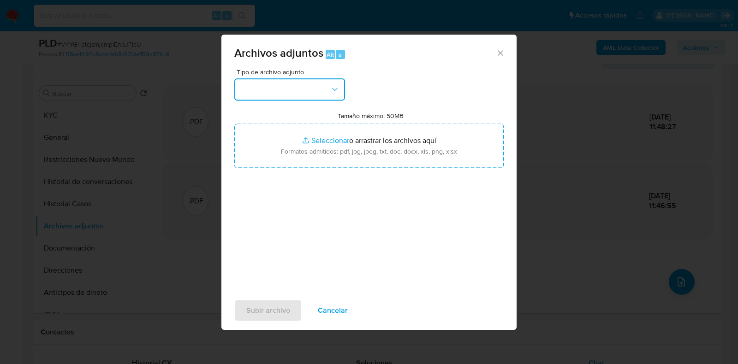
click at [335, 97] on button "button" at bounding box center [289, 89] width 111 height 22
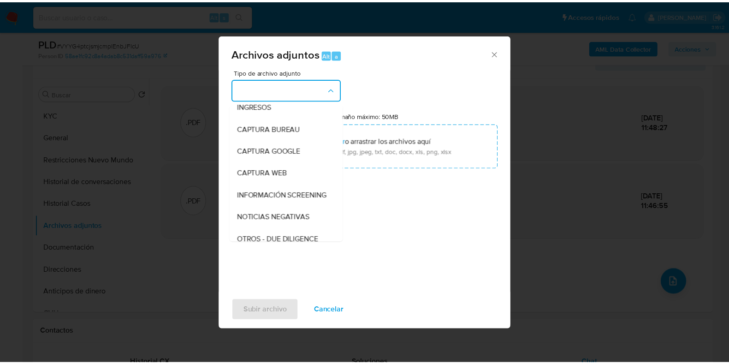
scroll to position [106, 0]
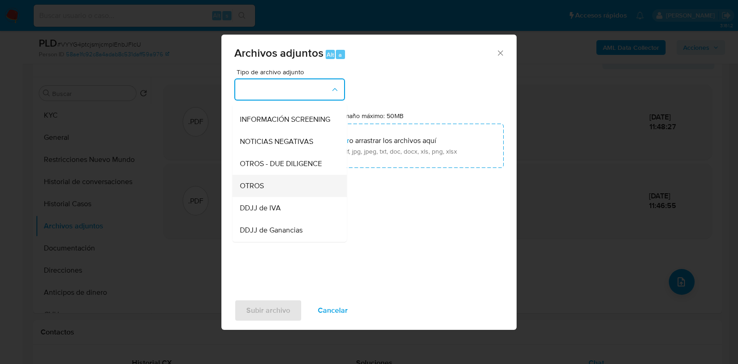
click at [287, 197] on div "OTROS" at bounding box center [287, 186] width 94 height 22
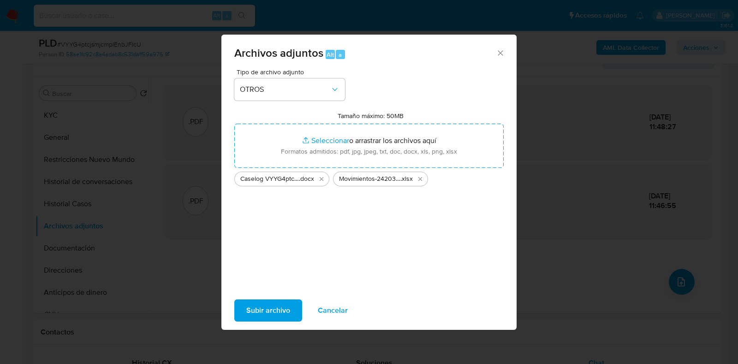
click at [259, 312] on span "Subir archivo" at bounding box center [268, 310] width 44 height 20
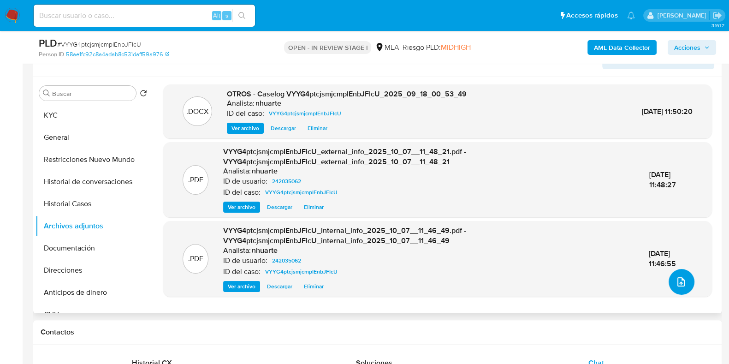
scroll to position [0, 0]
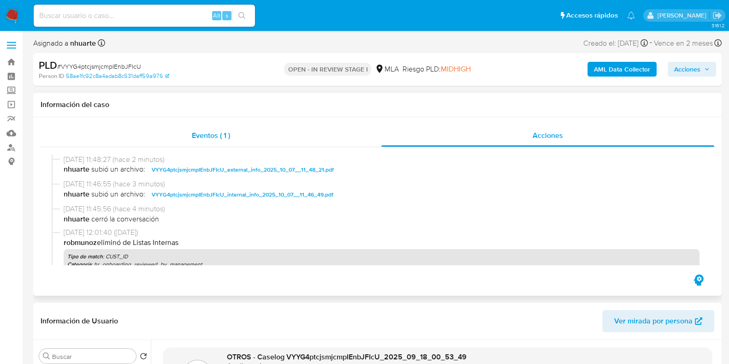
click at [217, 133] on span "Eventos ( 1 )" at bounding box center [211, 135] width 38 height 11
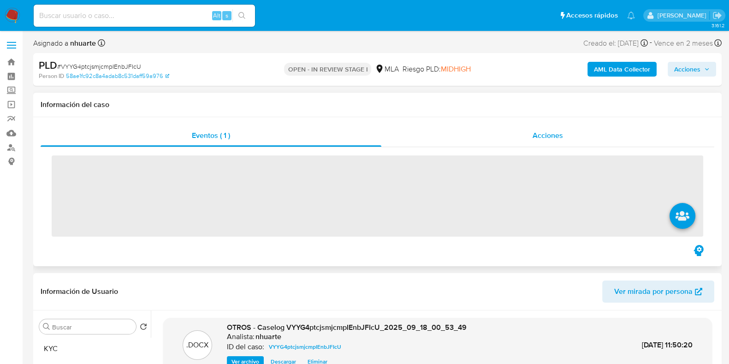
click at [546, 136] on span "Acciones" at bounding box center [548, 135] width 30 height 11
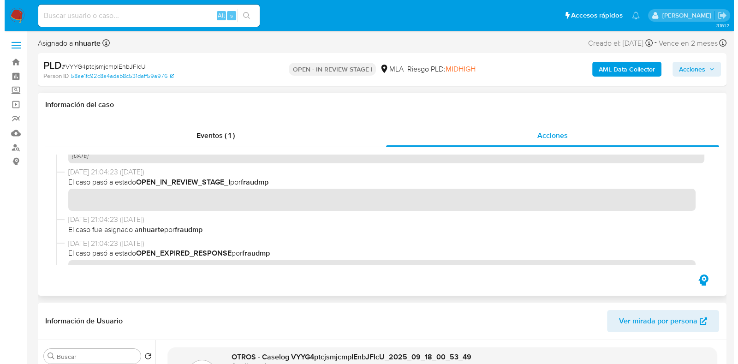
scroll to position [230, 0]
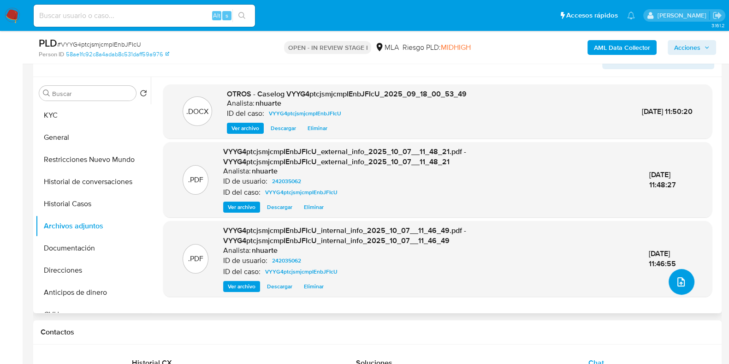
click at [679, 276] on icon "upload-file" at bounding box center [681, 281] width 11 height 11
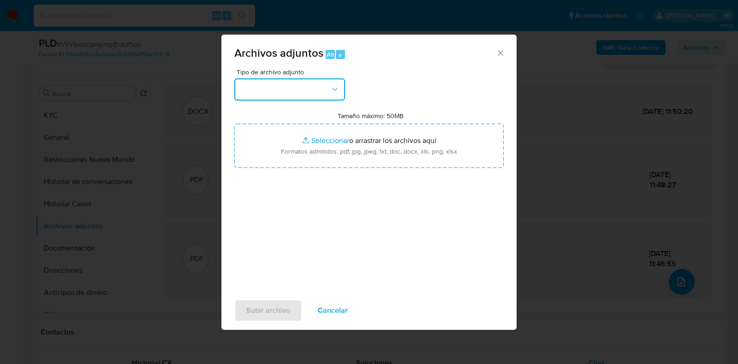
click at [336, 86] on icon "button" at bounding box center [334, 89] width 9 height 9
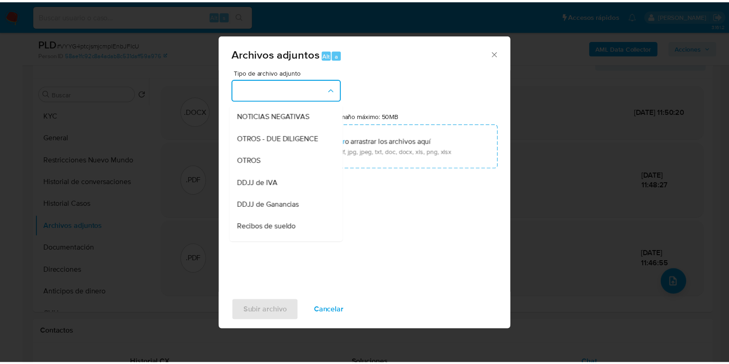
scroll to position [138, 0]
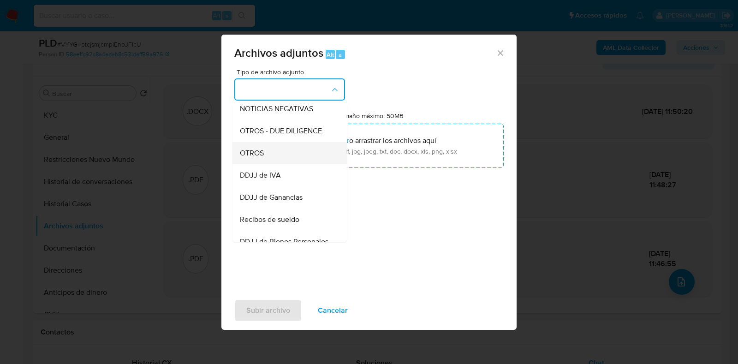
click at [282, 164] on div "OTROS" at bounding box center [287, 153] width 94 height 22
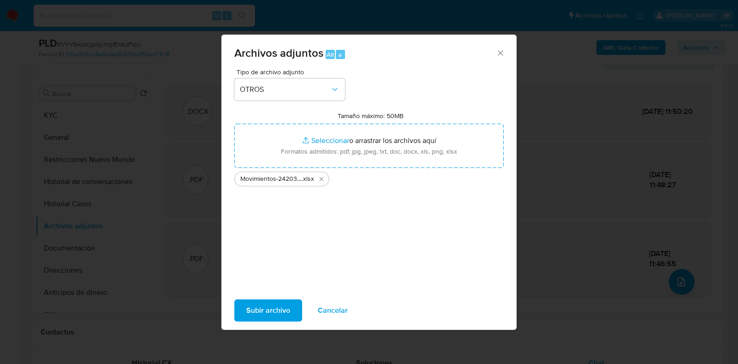
click at [281, 312] on span "Subir archivo" at bounding box center [268, 310] width 44 height 20
click at [272, 310] on span "Subir archivo" at bounding box center [268, 310] width 44 height 20
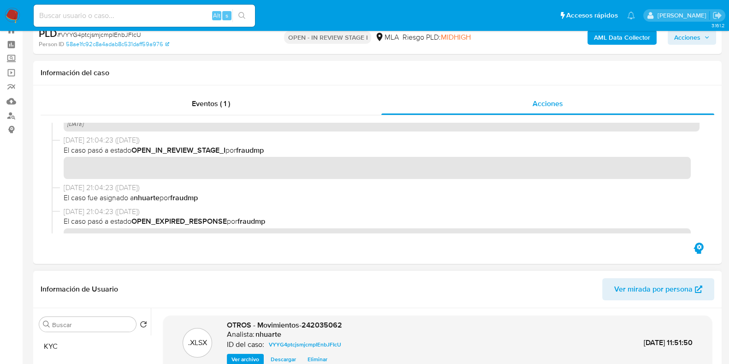
scroll to position [0, 0]
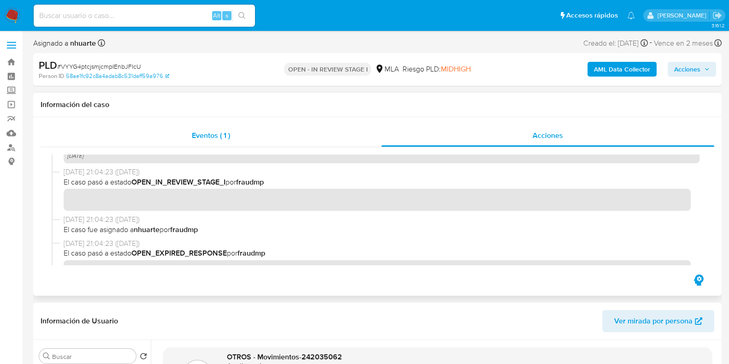
click at [193, 132] on span "Eventos ( 1 )" at bounding box center [211, 135] width 38 height 11
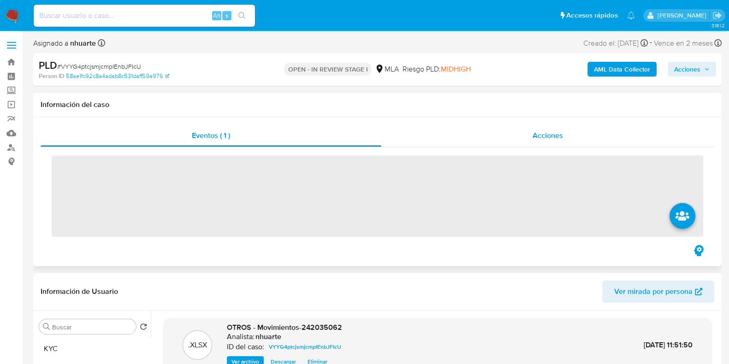
click at [531, 137] on div "Acciones" at bounding box center [548, 136] width 333 height 22
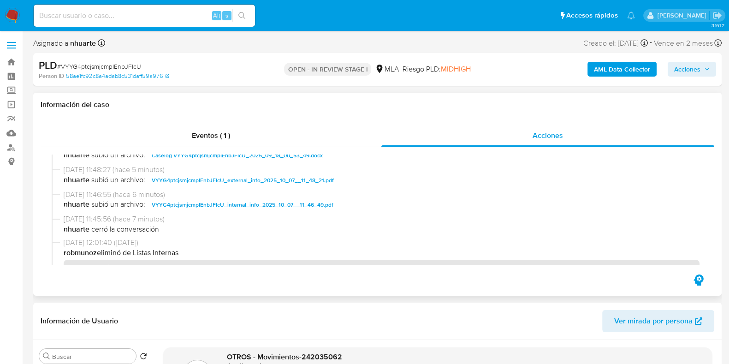
scroll to position [57, 0]
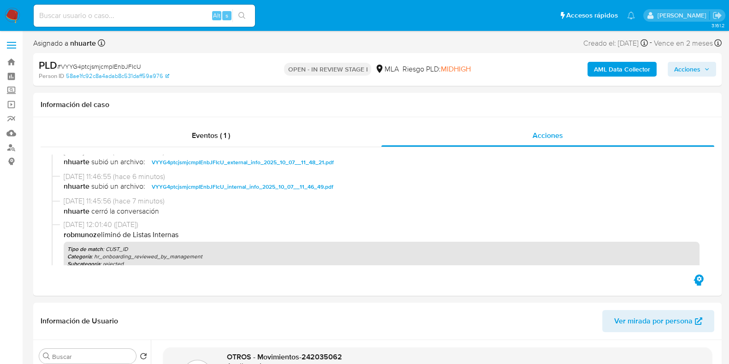
click at [700, 73] on span "Acciones" at bounding box center [687, 69] width 26 height 15
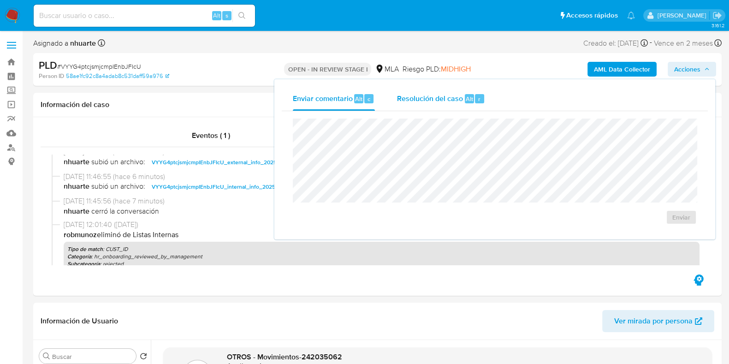
click at [459, 93] on span "Resolución del caso" at bounding box center [430, 98] width 66 height 11
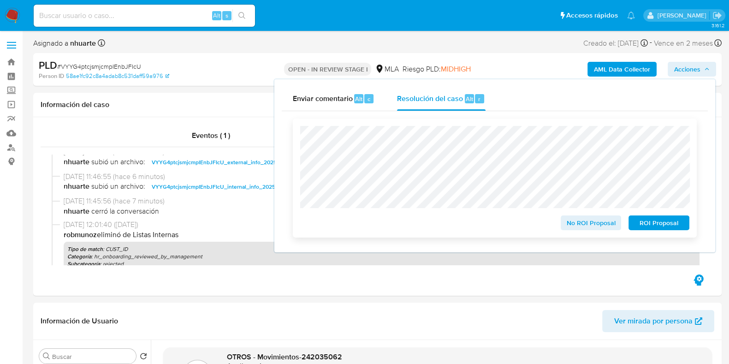
click at [591, 226] on span "No ROI Proposal" at bounding box center [591, 222] width 48 height 13
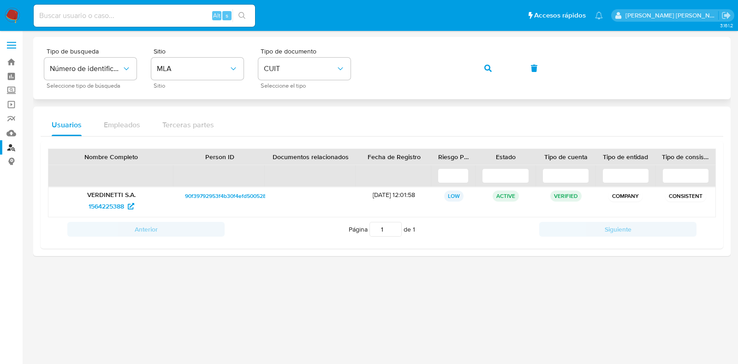
click at [364, 70] on div "Tipo de busqueda Número de identificación Seleccione tipo de búsqueda Sitio MLA…" at bounding box center [381, 68] width 675 height 40
click at [482, 68] on button "button" at bounding box center [487, 68] width 31 height 22
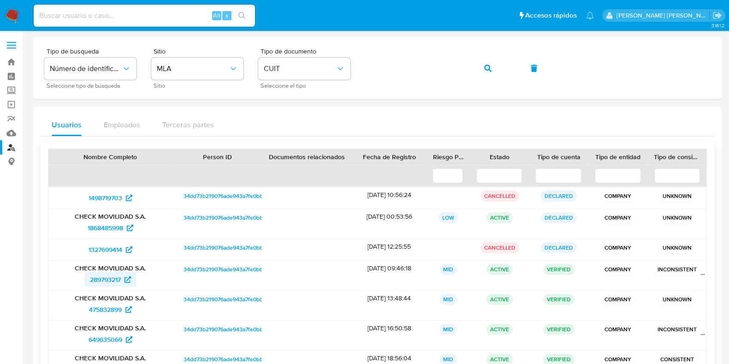
click at [104, 282] on span "289793217" at bounding box center [105, 279] width 31 height 15
click at [353, 71] on div "Tipo de busqueda Número de identificación Seleccione tipo de búsqueda Sitio MLA…" at bounding box center [377, 68] width 667 height 40
click at [489, 69] on icon "button" at bounding box center [487, 68] width 7 height 7
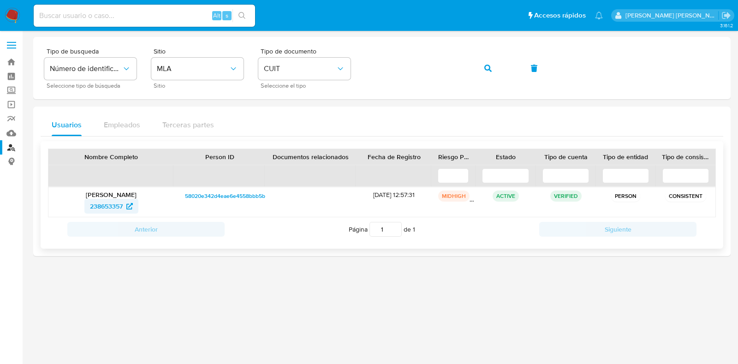
click at [113, 204] on span "238653357" at bounding box center [106, 206] width 33 height 15
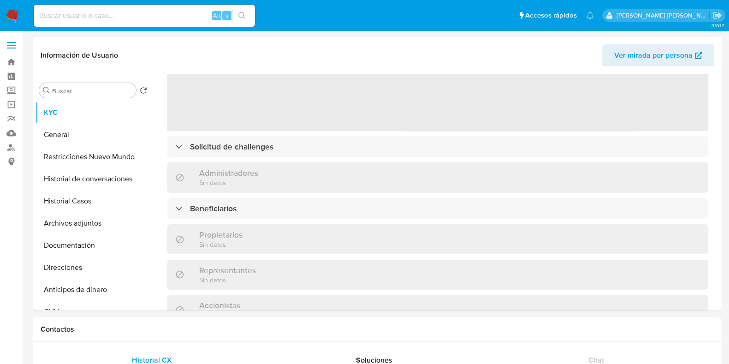
scroll to position [344, 0]
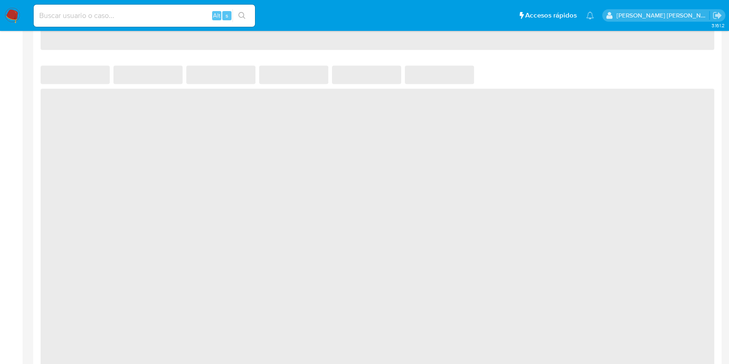
select select "10"
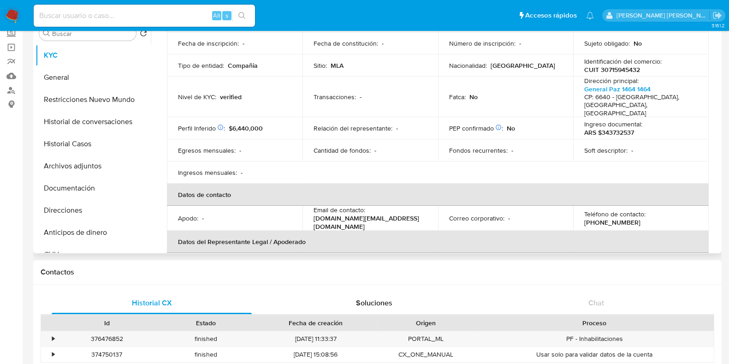
scroll to position [0, 0]
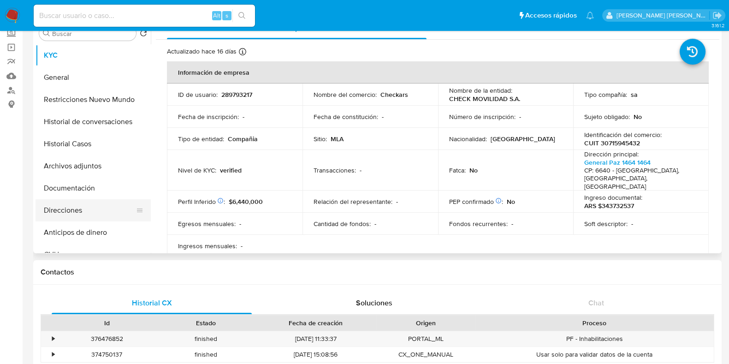
click at [116, 210] on button "Direcciones" at bounding box center [90, 210] width 108 height 22
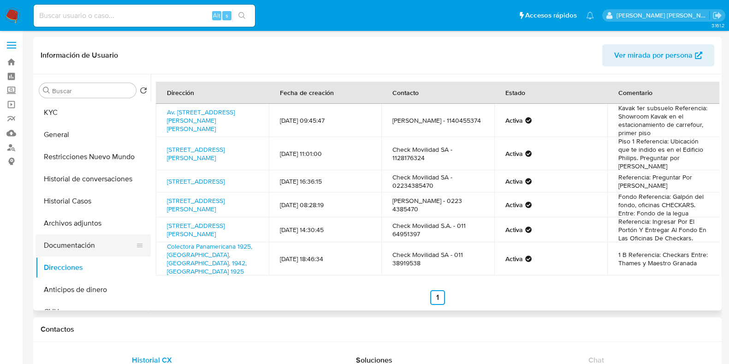
drag, startPoint x: 74, startPoint y: 245, endPoint x: 85, endPoint y: 234, distance: 15.7
click at [74, 245] on button "Documentación" at bounding box center [90, 245] width 108 height 22
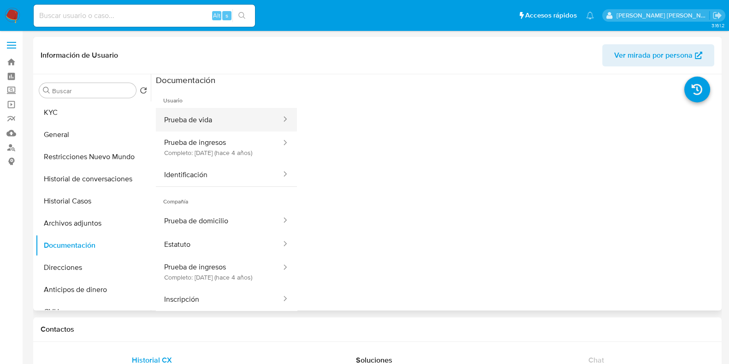
click at [219, 115] on button "Prueba de vida" at bounding box center [219, 120] width 126 height 24
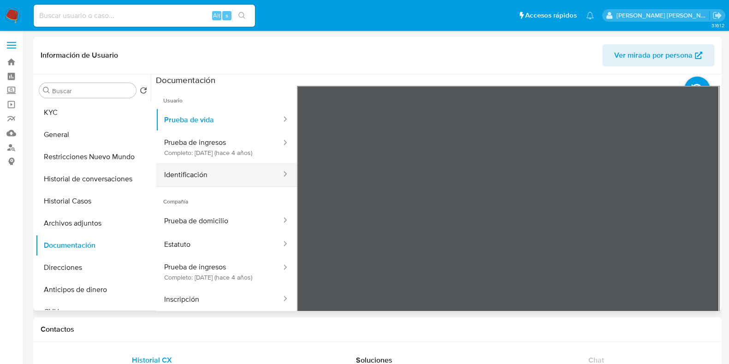
click at [196, 186] on button "Identificación" at bounding box center [219, 175] width 126 height 24
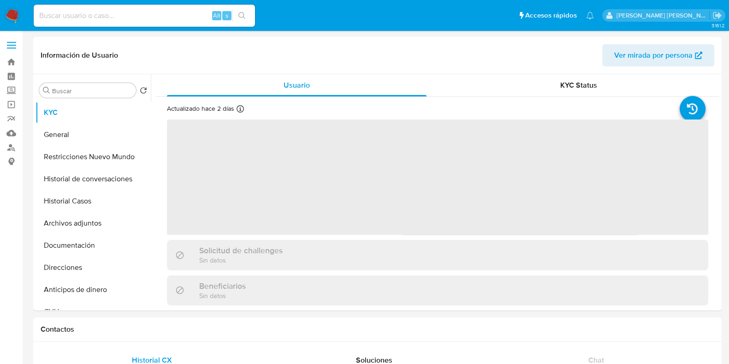
select select "10"
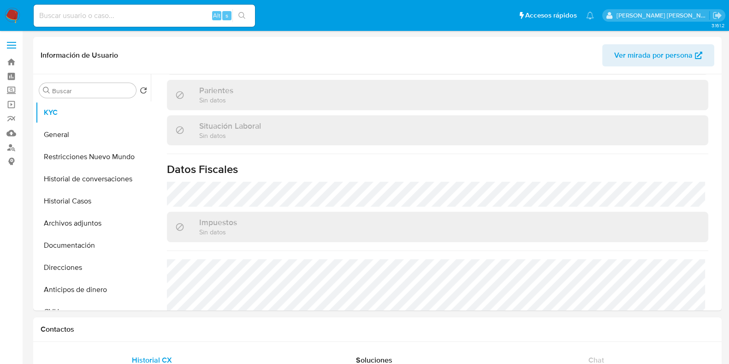
scroll to position [494, 0]
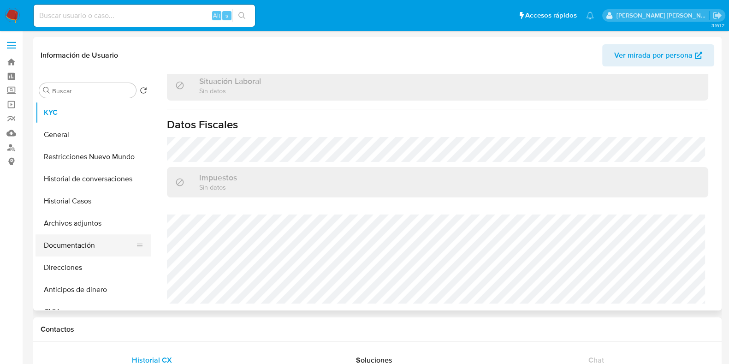
click at [65, 241] on button "Documentación" at bounding box center [90, 245] width 108 height 22
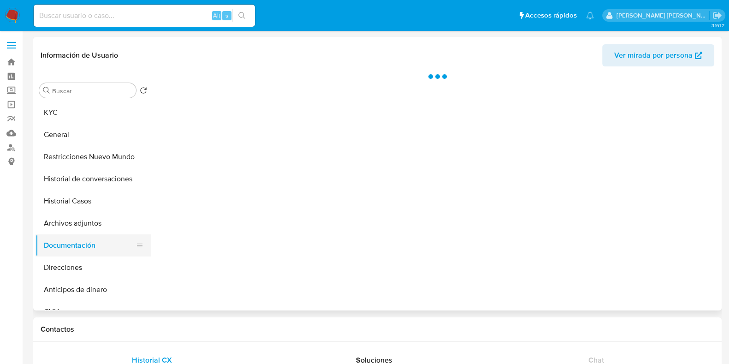
scroll to position [0, 0]
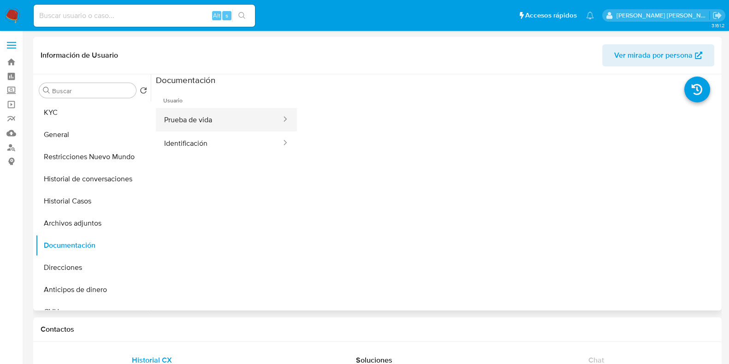
click at [241, 123] on button "Prueba de vida" at bounding box center [219, 120] width 126 height 24
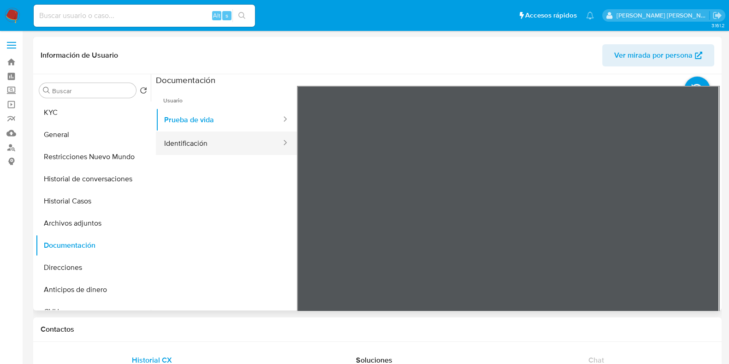
click at [209, 144] on button "Identificación" at bounding box center [219, 143] width 126 height 24
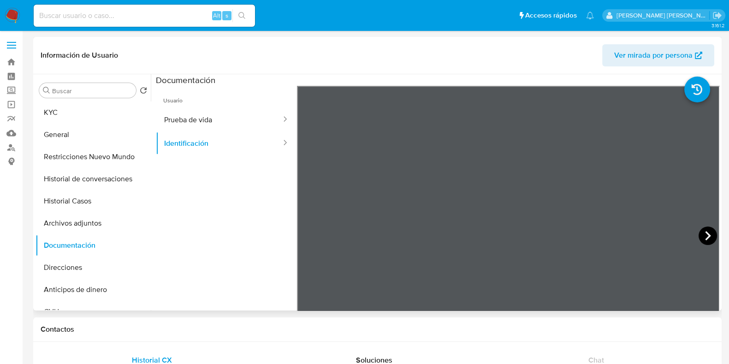
click at [700, 241] on icon at bounding box center [708, 236] width 18 height 18
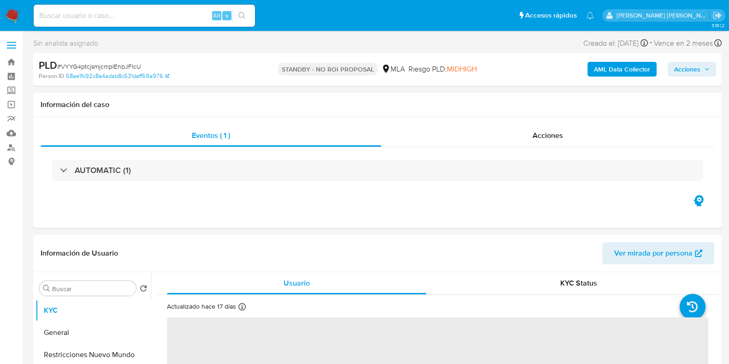
select select "10"
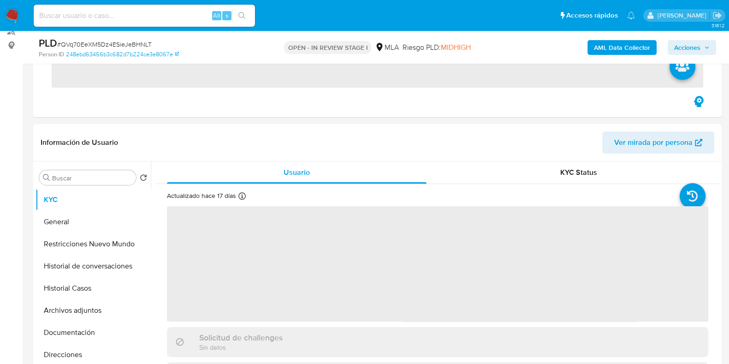
scroll to position [230, 0]
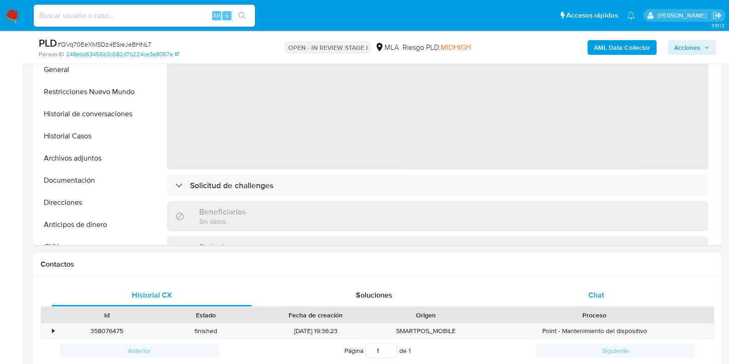
click at [594, 290] on span "Chat" at bounding box center [597, 295] width 16 height 11
select select "10"
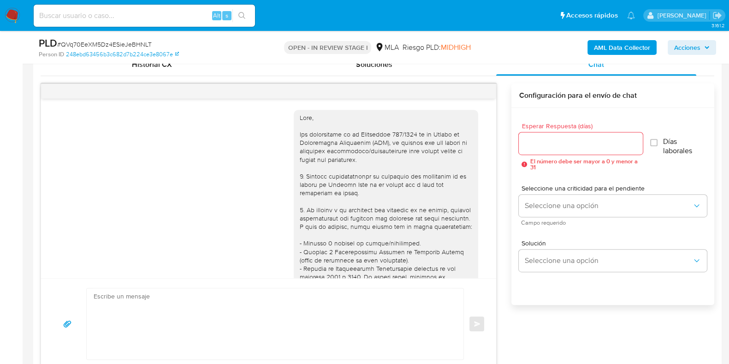
scroll to position [430, 0]
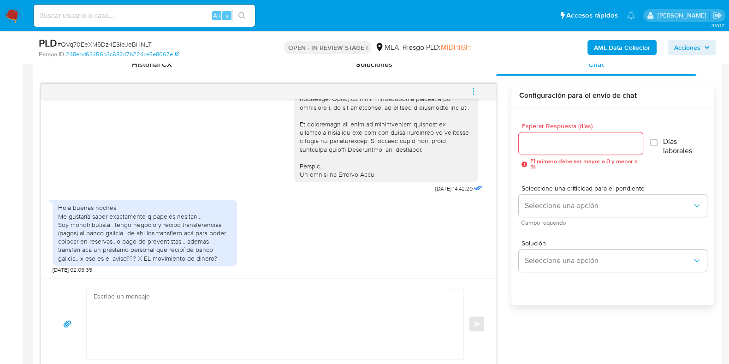
click at [125, 42] on span "# QVq70EeXM5Dz4ESieJeBHNLT" at bounding box center [104, 44] width 95 height 9
copy span "QVq70EeXM5Dz4ESieJeBHNLT"
paste textarea "Hola, ¡Muchas gracias por tu respuesta! Confirmamos la recepción de la document…"
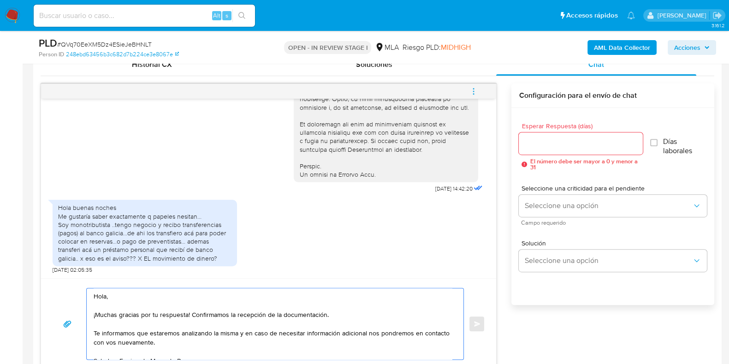
scroll to position [471, 0]
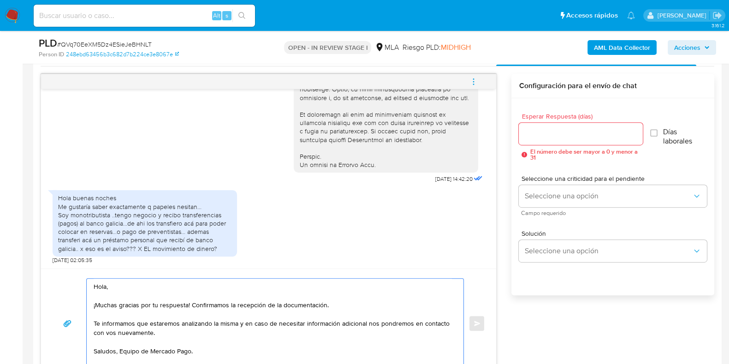
drag, startPoint x: 191, startPoint y: 303, endPoint x: 340, endPoint y: 305, distance: 148.6
click at [340, 305] on textarea "Hola, ¡Muchas gracias por tu respuesta! Confirmamos la recepción de la document…" at bounding box center [273, 323] width 358 height 89
type textarea "Hola, ¡Muchas gracias por tu respuesta! Te informamos que estaremos analizando …"
click at [560, 131] on input "Esperar Respuesta (días)" at bounding box center [581, 134] width 124 height 12
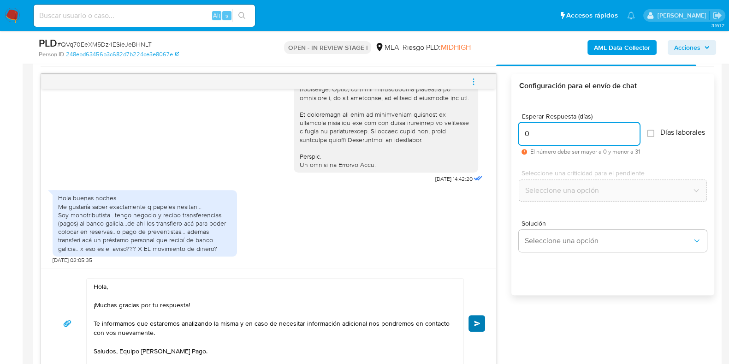
type input "0"
click at [476, 318] on button "Enviar" at bounding box center [477, 323] width 17 height 17
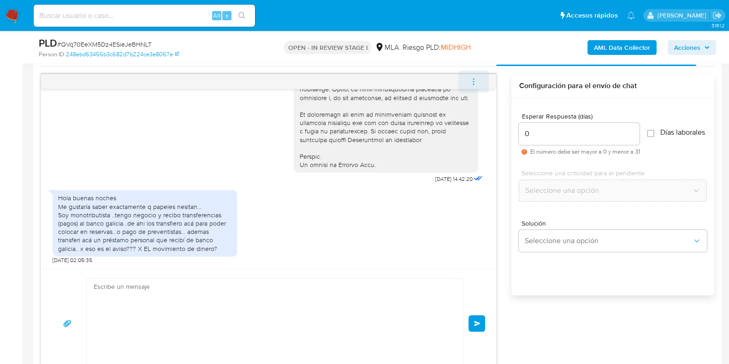
scroll to position [531, 0]
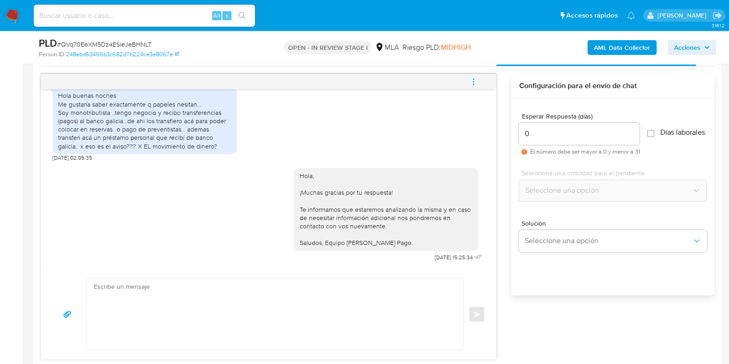
click at [475, 81] on icon "menu-action" at bounding box center [474, 82] width 8 height 8
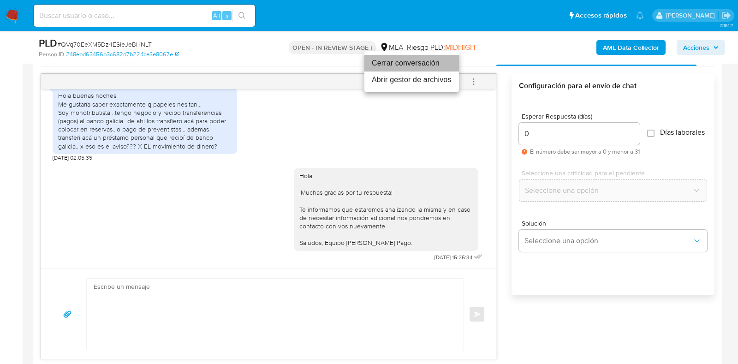
click at [435, 62] on li "Cerrar conversación" at bounding box center [411, 63] width 95 height 17
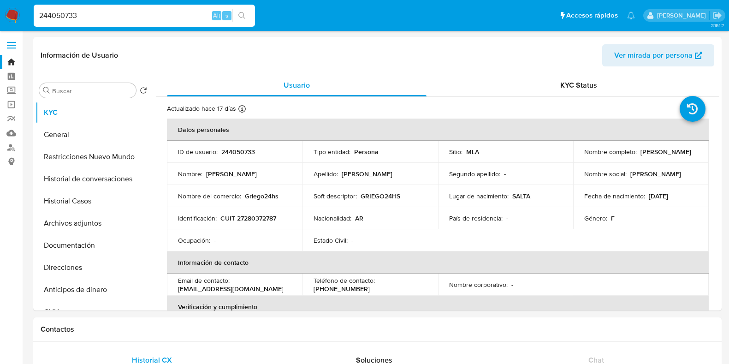
select select "10"
drag, startPoint x: 361, startPoint y: 195, endPoint x: 408, endPoint y: 197, distance: 47.6
click at [408, 197] on div "Soft descriptor : GRIEGO24HS" at bounding box center [370, 196] width 113 height 8
copy p "GRIEGO24HS"
click at [64, 263] on button "Direcciones" at bounding box center [90, 268] width 108 height 22
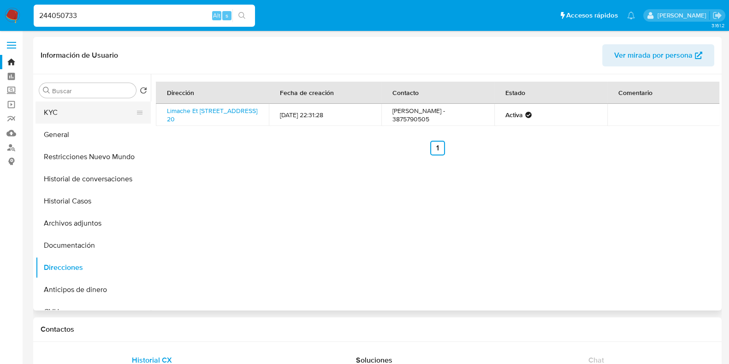
click at [78, 105] on button "KYC" at bounding box center [90, 112] width 108 height 22
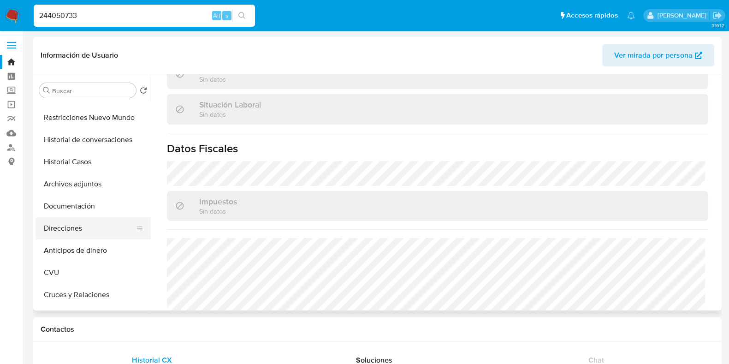
scroll to position [57, 0]
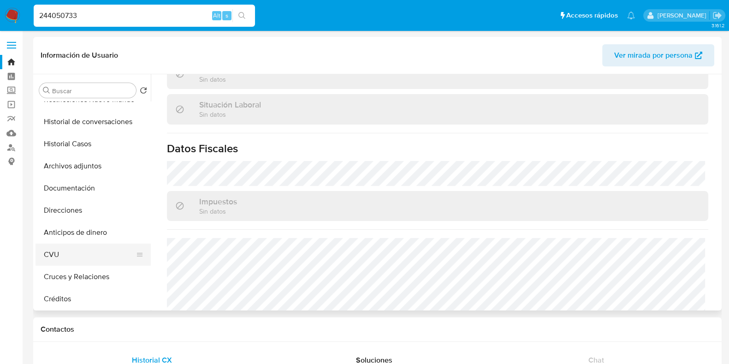
click at [69, 257] on button "CVU" at bounding box center [90, 255] width 108 height 22
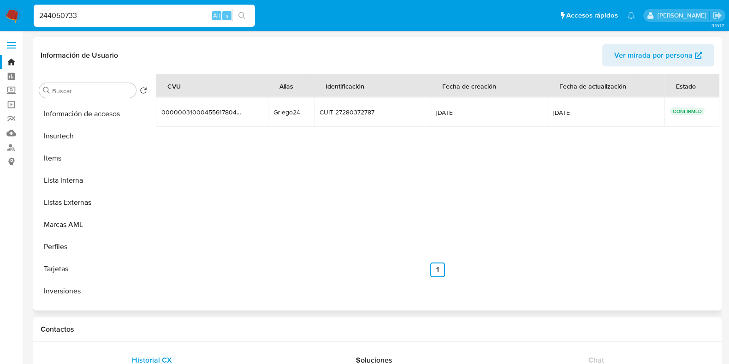
scroll to position [461, 0]
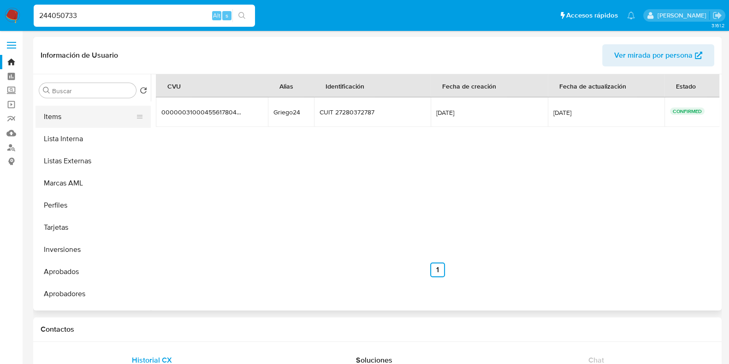
click at [52, 107] on button "Items" at bounding box center [90, 117] width 108 height 22
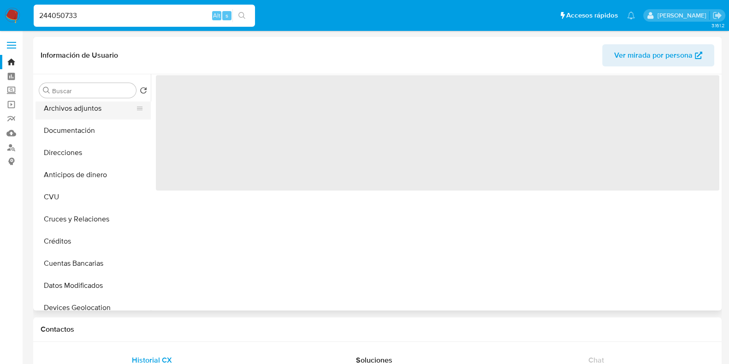
click at [86, 107] on button "Archivos adjuntos" at bounding box center [90, 108] width 108 height 22
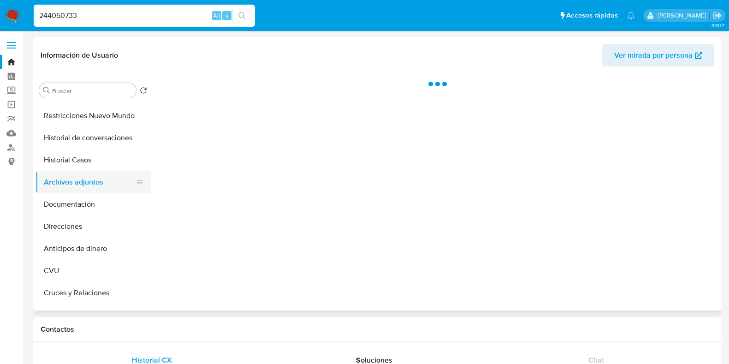
scroll to position [0, 0]
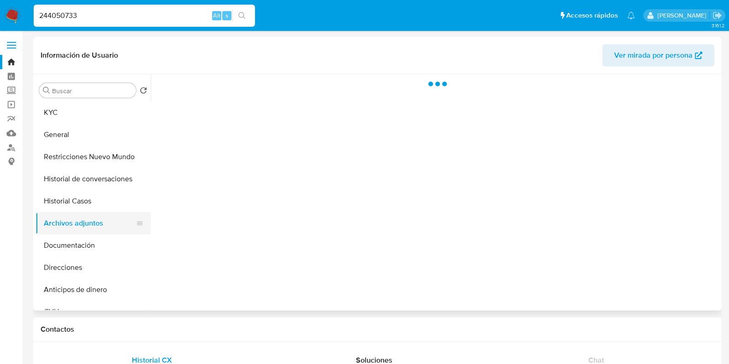
click at [85, 107] on button "KYC" at bounding box center [93, 112] width 115 height 22
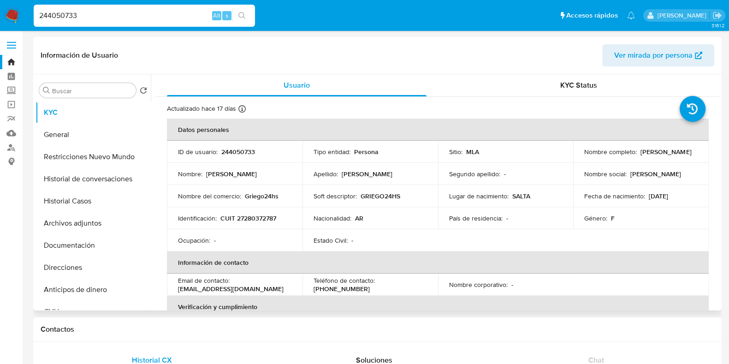
click at [241, 149] on p "244050733" at bounding box center [238, 152] width 34 height 8
copy p "244050733"
click at [255, 215] on p "CUIT 27280372787" at bounding box center [249, 218] width 56 height 8
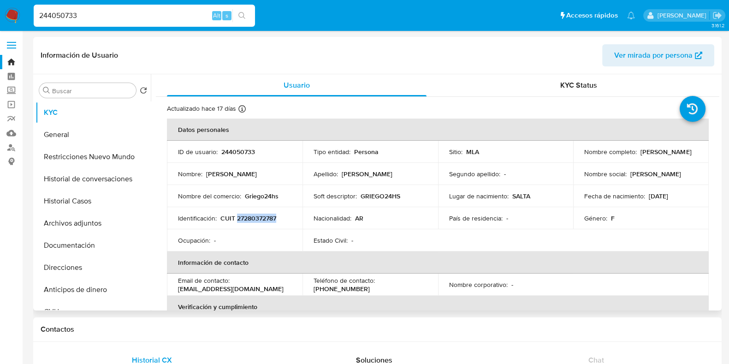
copy p "27280372787"
drag, startPoint x: 97, startPoint y: 9, endPoint x: 60, endPoint y: 12, distance: 38.0
click at [31, 14] on li "244050733 Alt s" at bounding box center [144, 15] width 226 height 23
drag, startPoint x: 86, startPoint y: 10, endPoint x: 25, endPoint y: 12, distance: 60.5
click at [25, 12] on nav "244050733 Alt s Accesos rápidos Presiona las siguientes teclas para acceder a a…" at bounding box center [364, 15] width 729 height 31
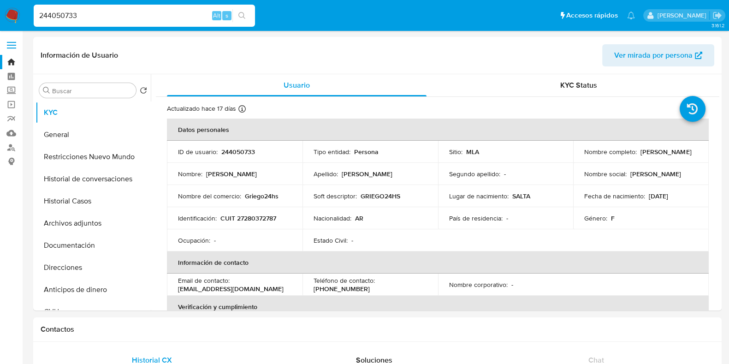
paste input "406792766"
type input "406792766"
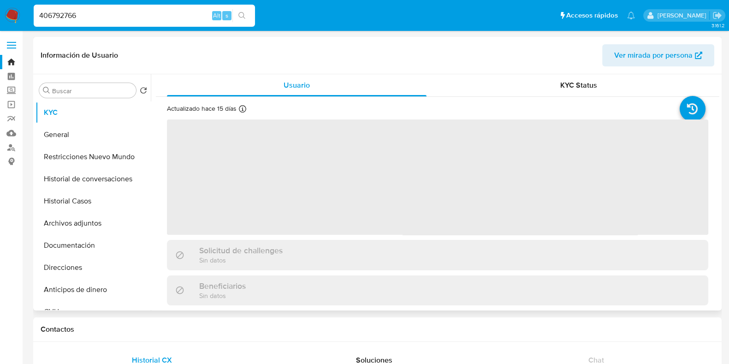
select select "10"
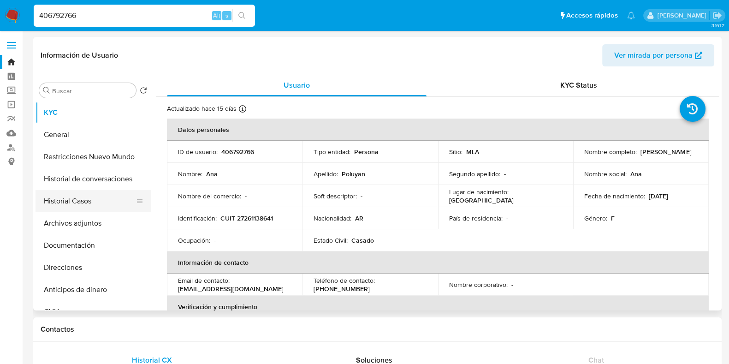
click at [92, 197] on button "Historial Casos" at bounding box center [90, 201] width 108 height 22
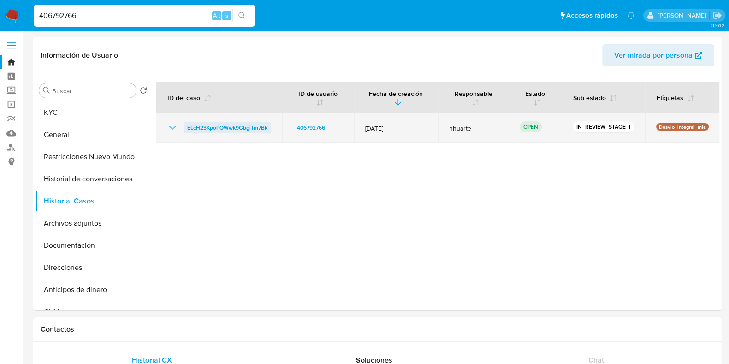
click at [200, 130] on span "ELcH23KpoPQWwk9GbgiTm7Bk" at bounding box center [227, 127] width 80 height 11
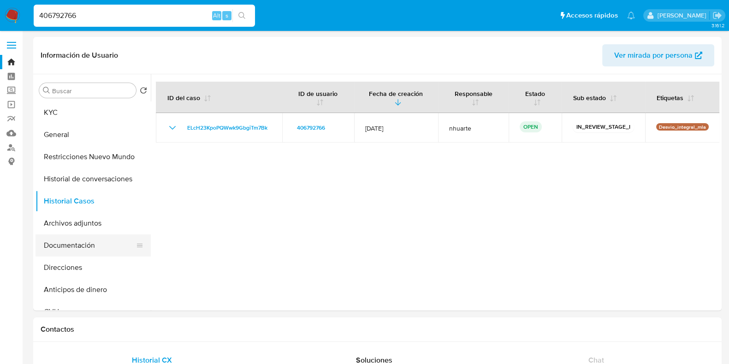
click at [93, 243] on button "Documentación" at bounding box center [90, 245] width 108 height 22
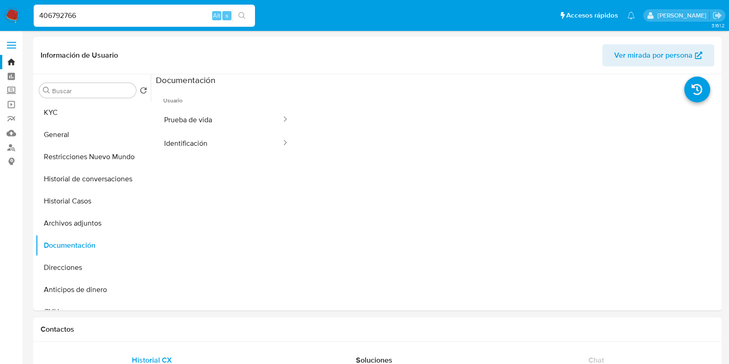
click at [179, 111] on button "Prueba de vida" at bounding box center [219, 120] width 126 height 24
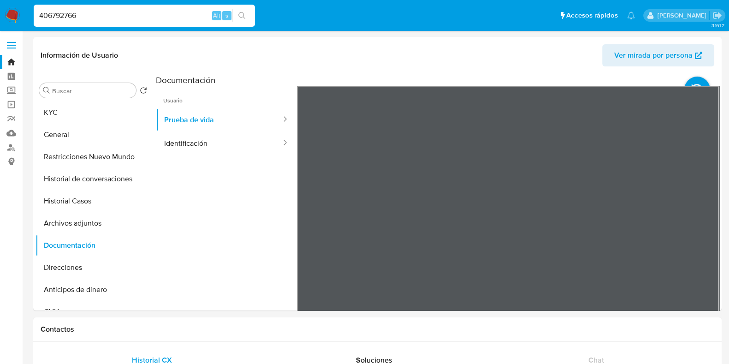
drag, startPoint x: 90, startPoint y: 14, endPoint x: 30, endPoint y: 17, distance: 59.6
click at [30, 17] on ul "406792766 Alt s Accesos rápidos Presiona las siguientes teclas para acceder a a…" at bounding box center [334, 15] width 611 height 23
paste input "146690022"
type input "146690022"
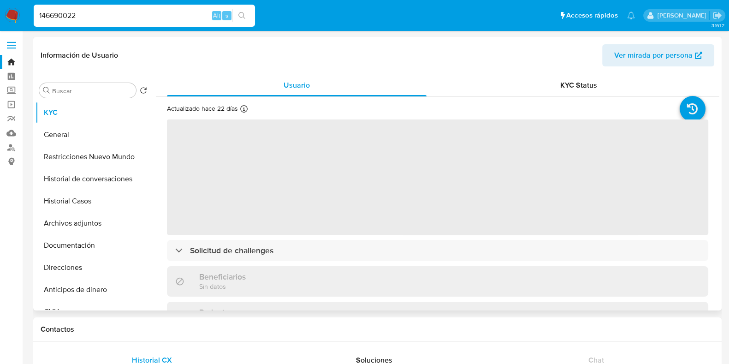
select select "10"
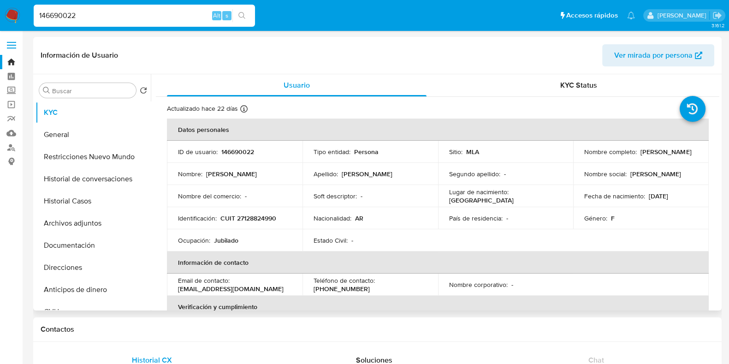
click at [237, 154] on p "146690022" at bounding box center [237, 152] width 33 height 8
copy p "146690022"
drag, startPoint x: 78, startPoint y: 206, endPoint x: 85, endPoint y: 204, distance: 7.2
click at [78, 206] on button "Historial Casos" at bounding box center [90, 201] width 108 height 22
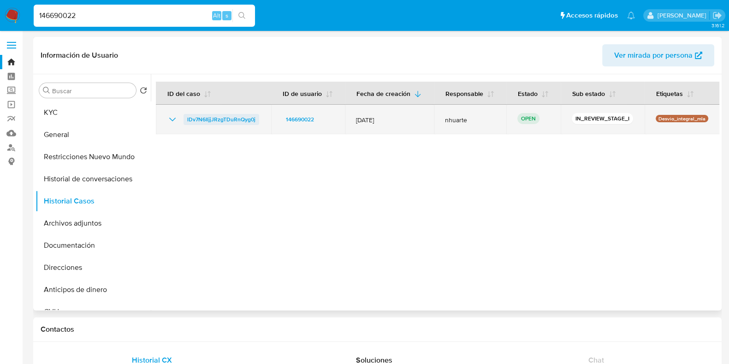
click at [239, 117] on span "lDv7N6IljjJRzgTDuRnQyg0j" at bounding box center [221, 119] width 68 height 11
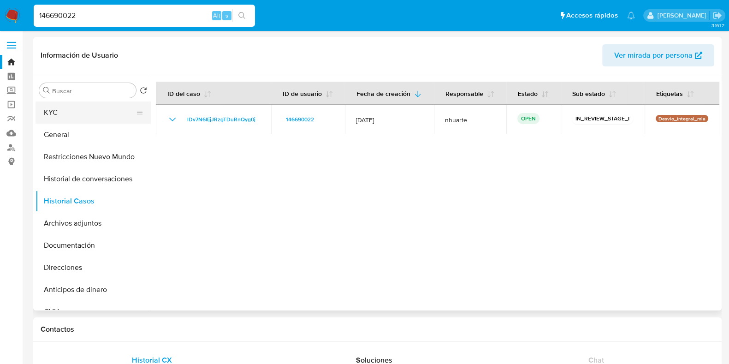
click at [94, 118] on button "KYC" at bounding box center [90, 112] width 108 height 22
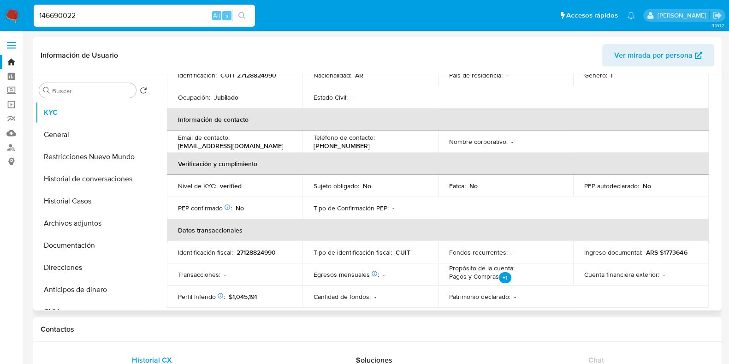
scroll to position [139, 0]
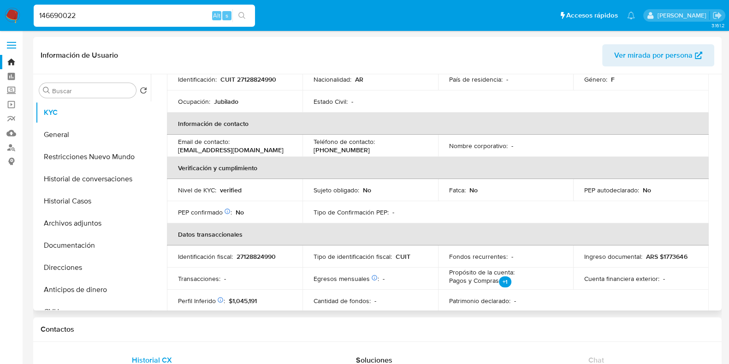
click at [256, 257] on p "27128824990" at bounding box center [256, 256] width 39 height 8
copy p "27128824990"
drag, startPoint x: 86, startPoint y: 14, endPoint x: 0, endPoint y: 14, distance: 86.3
click at [0, 14] on nav "146690022 Alt s Accesos rápidos Presiona las siguientes teclas para acceder a a…" at bounding box center [364, 15] width 729 height 31
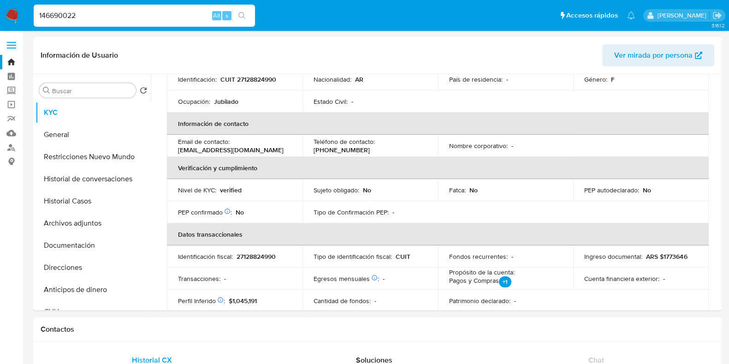
paste input "514255210"
type input "514255210"
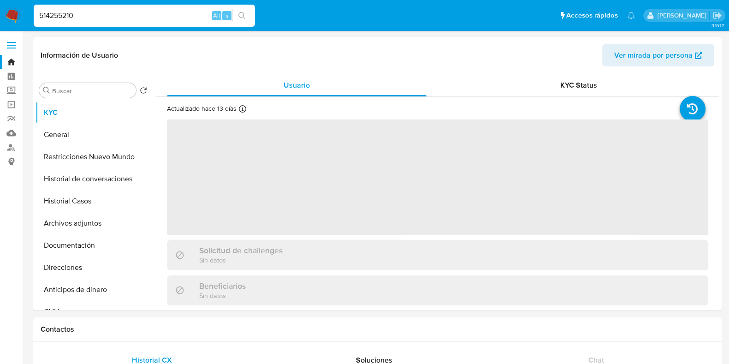
select select "10"
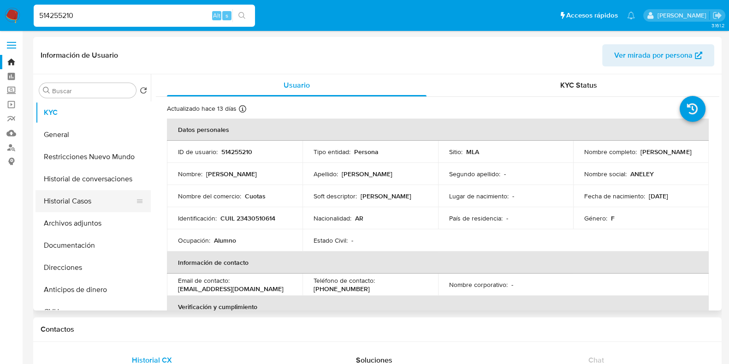
click at [104, 207] on button "Historial Casos" at bounding box center [90, 201] width 108 height 22
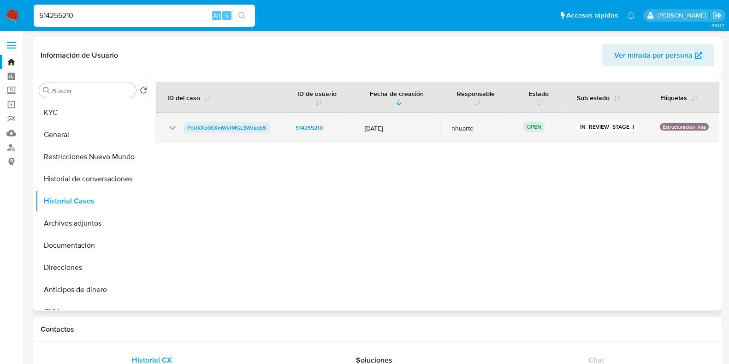
click at [191, 126] on span "PottKXb0hXmWsfMGL3WJapbS" at bounding box center [226, 127] width 79 height 11
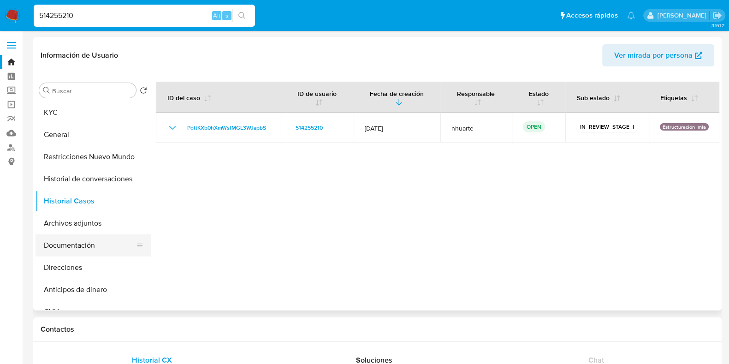
click at [83, 253] on button "Documentación" at bounding box center [90, 245] width 108 height 22
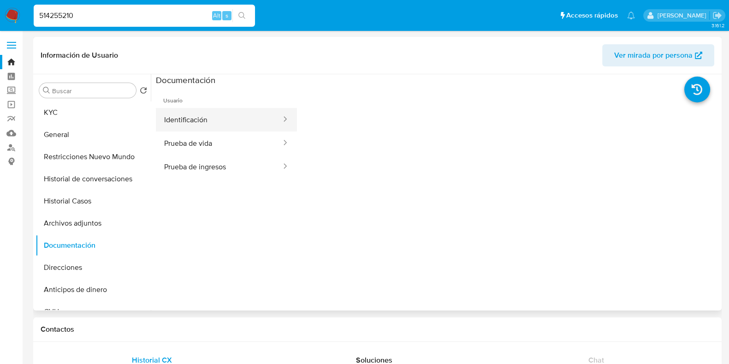
click at [205, 125] on button "Identificación" at bounding box center [219, 120] width 126 height 24
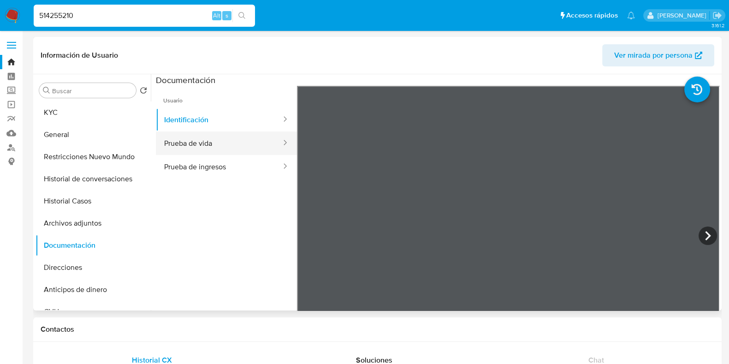
click at [200, 145] on button "Prueba de vida" at bounding box center [219, 143] width 126 height 24
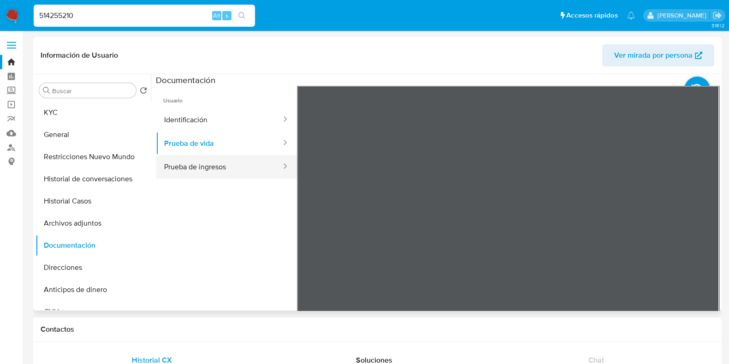
click at [197, 170] on button "Prueba de ingresos" at bounding box center [219, 167] width 126 height 24
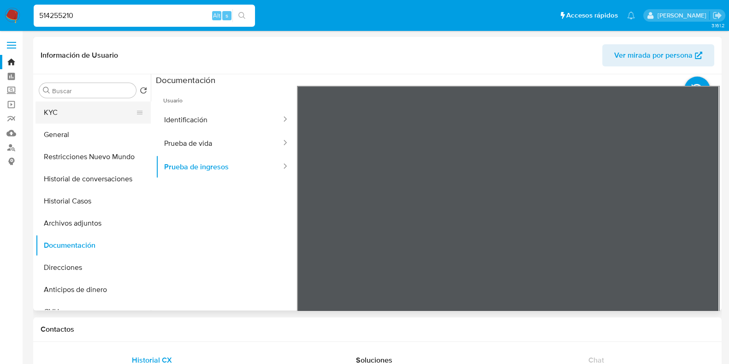
click at [84, 107] on button "KYC" at bounding box center [90, 112] width 108 height 22
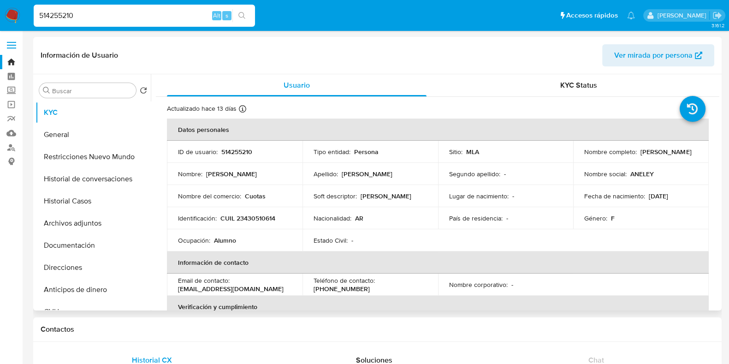
click at [262, 215] on p "CUIL 23430510614" at bounding box center [248, 218] width 55 height 8
copy p "23430510614"
click at [242, 149] on p "514255210" at bounding box center [236, 152] width 31 height 8
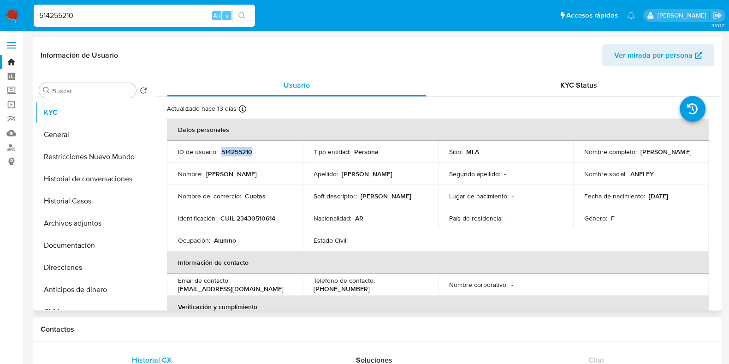
click at [242, 149] on p "514255210" at bounding box center [236, 152] width 31 height 8
copy p "514255210"
click at [245, 219] on p "CUIL 23430510614" at bounding box center [248, 218] width 55 height 8
copy p "23430510614"
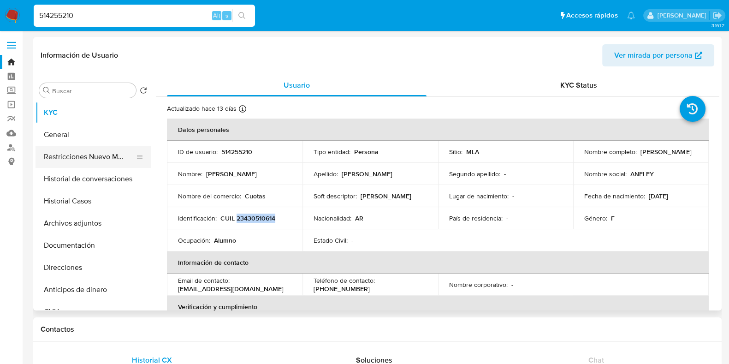
click at [84, 162] on button "Restricciones Nuevo Mundo" at bounding box center [90, 157] width 108 height 22
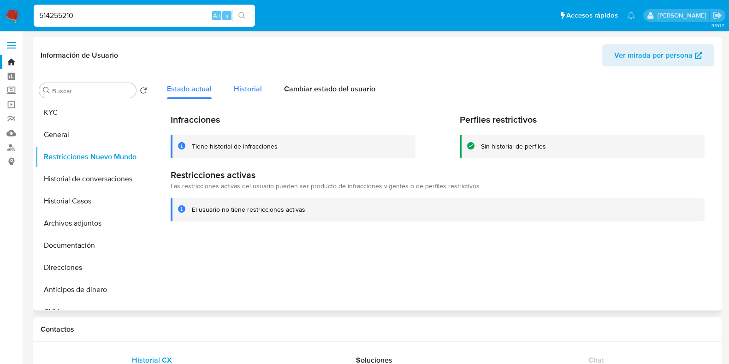
click at [240, 93] on span "Historial" at bounding box center [248, 89] width 28 height 11
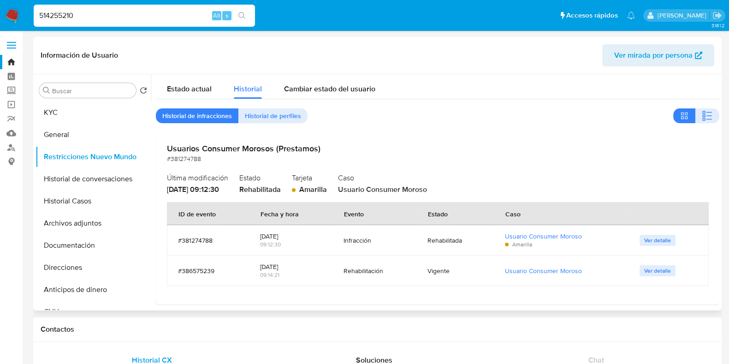
scroll to position [6, 0]
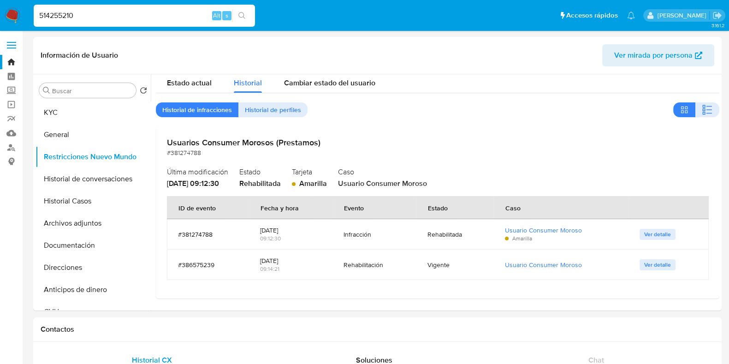
drag, startPoint x: 87, startPoint y: 12, endPoint x: 21, endPoint y: 12, distance: 66.0
click at [18, 15] on nav "514255210 Alt s Accesos rápidos Presiona las siguientes teclas para acceder a a…" at bounding box center [364, 15] width 729 height 31
paste input "135988201"
type input "135988201"
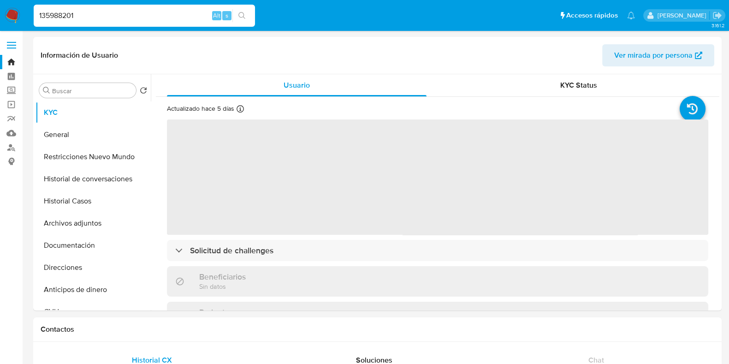
select select "10"
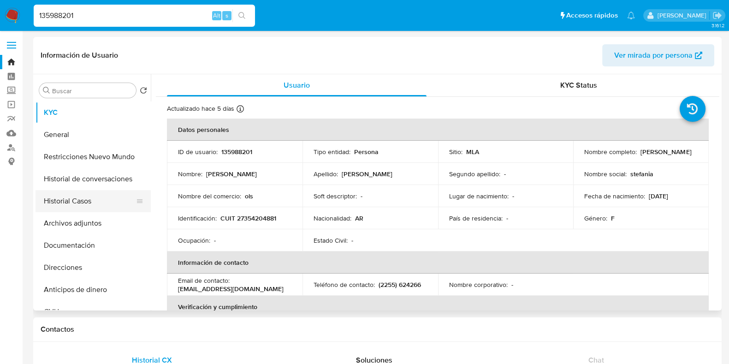
click at [88, 209] on button "Historial Casos" at bounding box center [90, 201] width 108 height 22
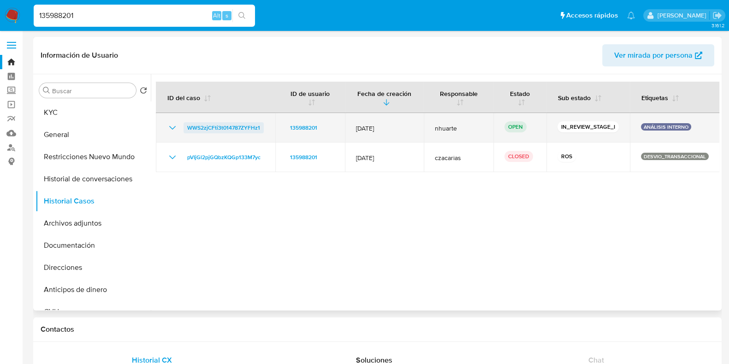
click at [234, 131] on span "WWS2zjCFti3t014787ZYFHz1" at bounding box center [223, 127] width 73 height 11
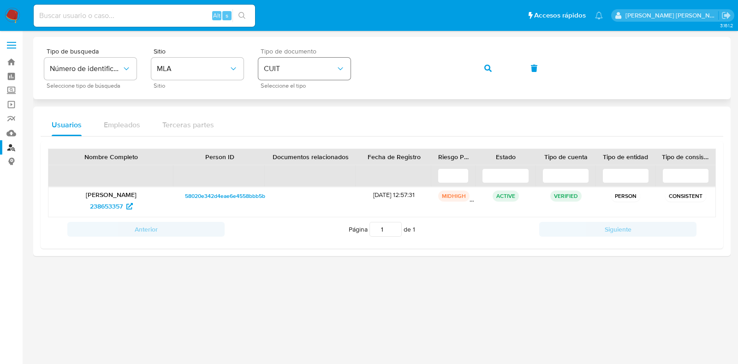
click at [340, 67] on div "Tipo de busqueda Número de identificación Seleccione tipo de búsqueda Sitio MLA…" at bounding box center [381, 68] width 675 height 40
click at [488, 65] on icon "button" at bounding box center [487, 68] width 7 height 7
click at [115, 202] on span "78639441" at bounding box center [106, 206] width 28 height 15
click at [13, 59] on link "Bandeja" at bounding box center [55, 62] width 110 height 14
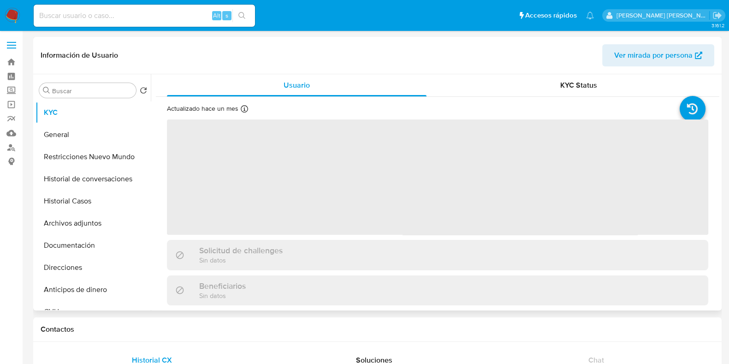
select select "10"
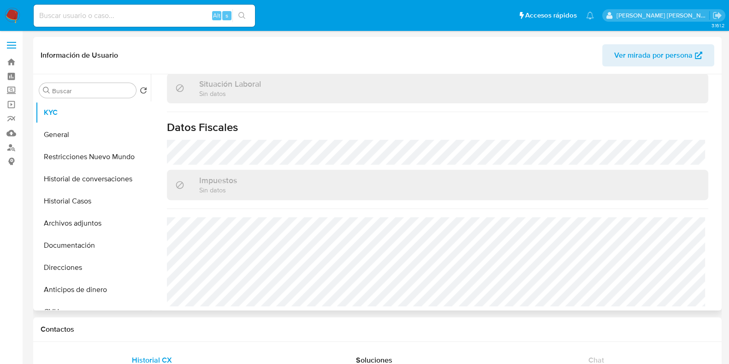
scroll to position [148, 0]
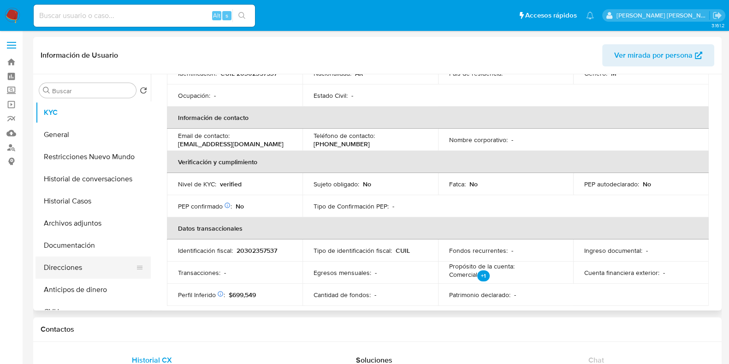
click at [68, 269] on button "Direcciones" at bounding box center [90, 268] width 108 height 22
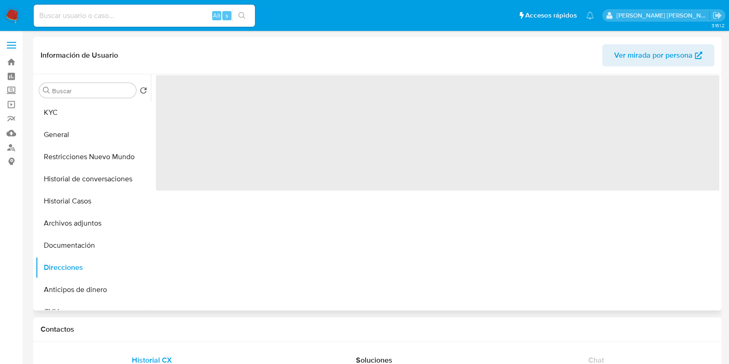
scroll to position [0, 0]
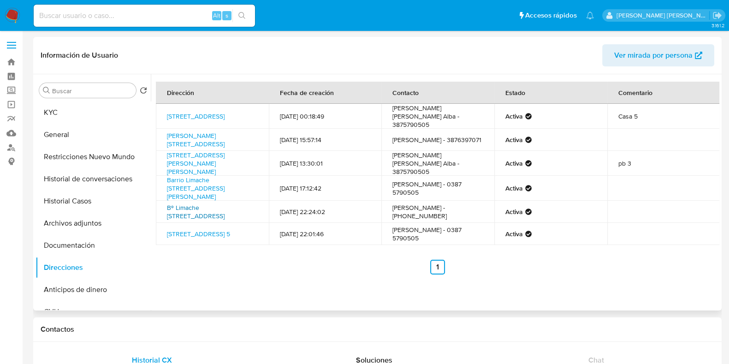
click at [221, 215] on link "Bº Limache Etapa 12 Manzana 5 Casa 20, Salta, Salta, 4400, Argentina 20" at bounding box center [196, 212] width 58 height 18
click at [82, 115] on button "KYC" at bounding box center [90, 112] width 108 height 22
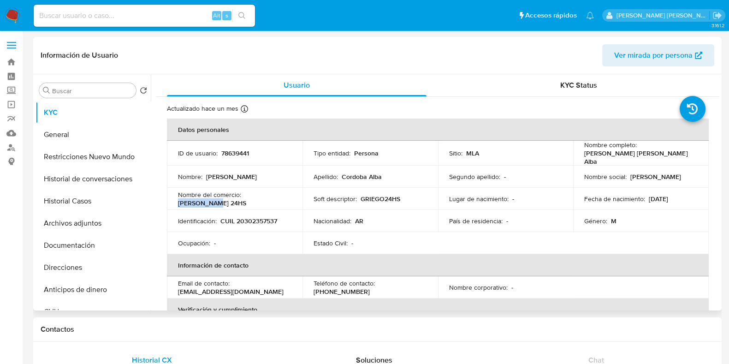
drag, startPoint x: 244, startPoint y: 195, endPoint x: 295, endPoint y: 192, distance: 50.8
click at [295, 192] on td "Nombre del comercio : GRIEGO 24HS" at bounding box center [235, 199] width 136 height 22
copy p "GRIEGO 24HS"
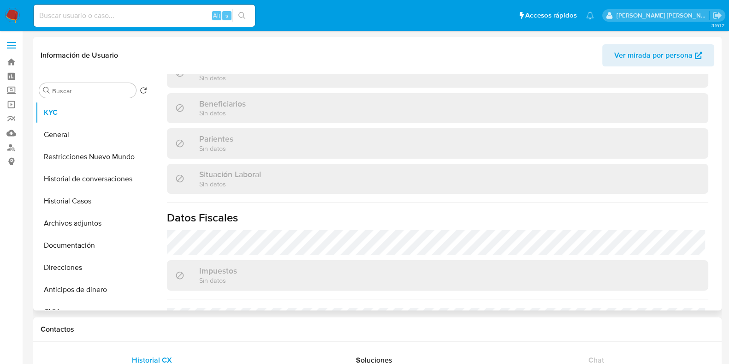
scroll to position [494, 0]
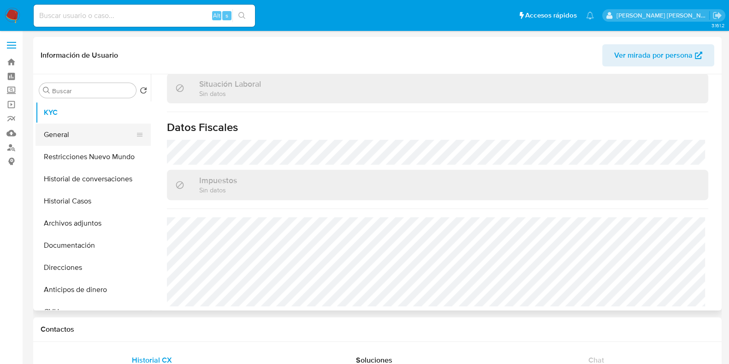
click at [89, 130] on button "General" at bounding box center [90, 135] width 108 height 22
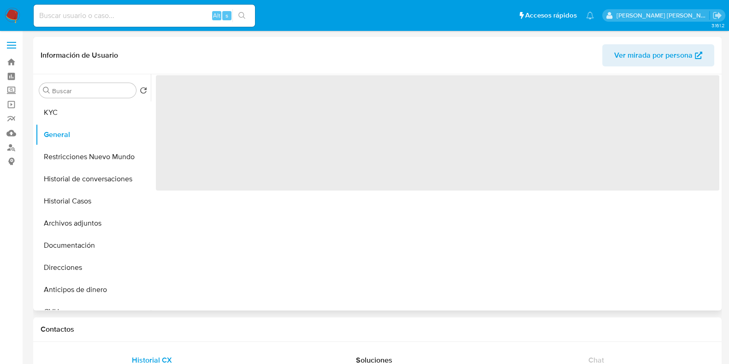
scroll to position [0, 0]
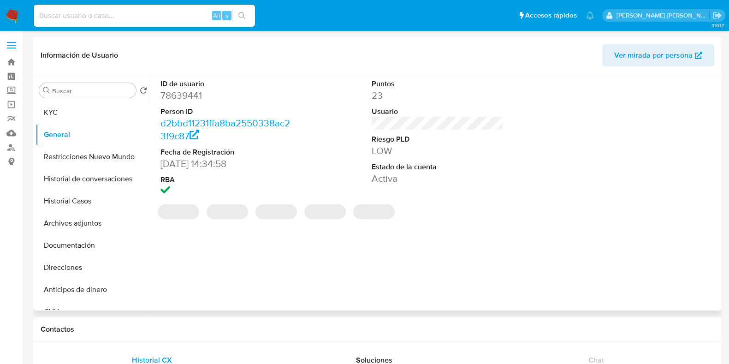
click at [184, 97] on dd "78639441" at bounding box center [227, 95] width 132 height 13
copy dd "78639441"
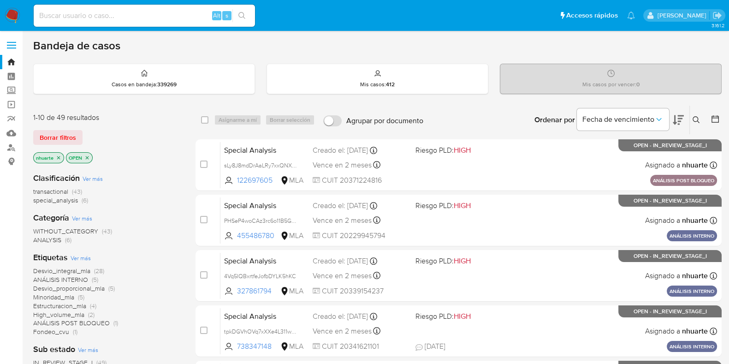
click at [698, 119] on icon at bounding box center [696, 119] width 7 height 7
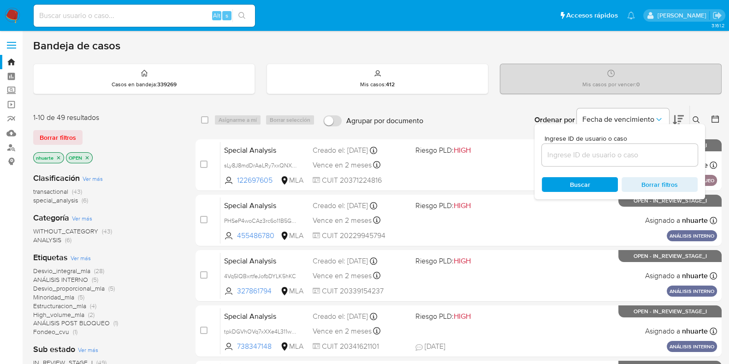
click at [594, 151] on input at bounding box center [620, 155] width 156 height 12
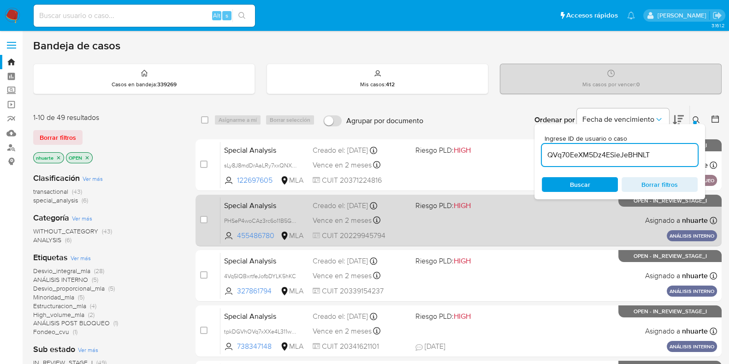
type input "QVq70EeXM5Dz4ESieJeBHNLT"
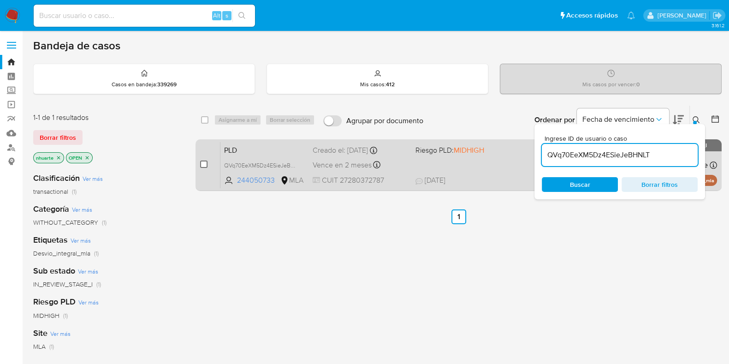
click at [206, 162] on input "checkbox" at bounding box center [203, 164] width 7 height 7
checkbox input "true"
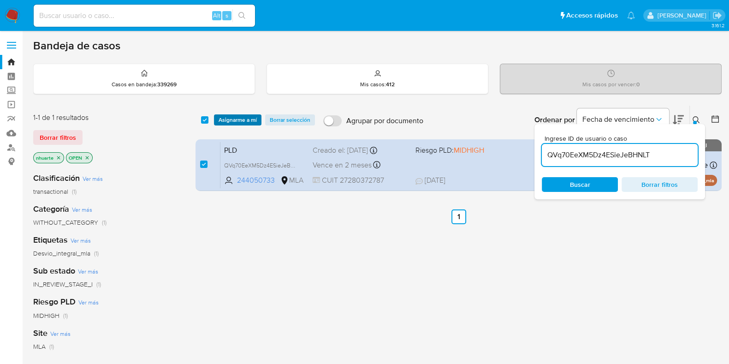
click at [238, 119] on span "Asignarme a mí" at bounding box center [238, 119] width 38 height 9
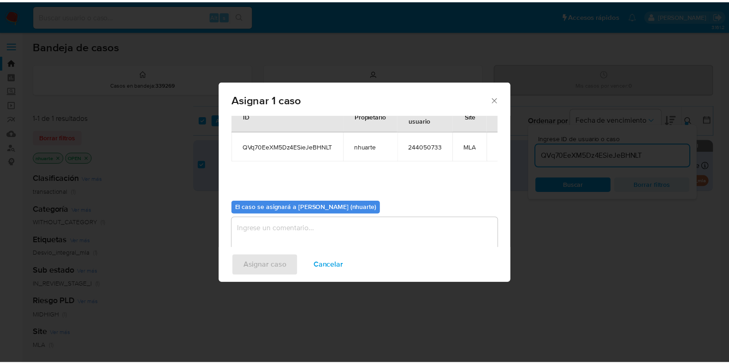
scroll to position [48, 0]
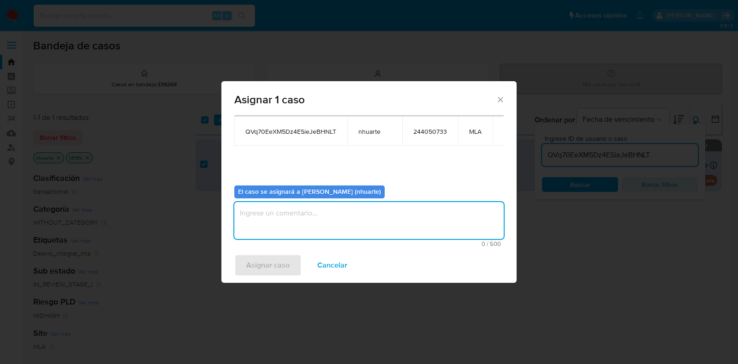
click at [301, 210] on textarea "assign-modal" at bounding box center [368, 220] width 269 height 37
type textarea "Asignación"
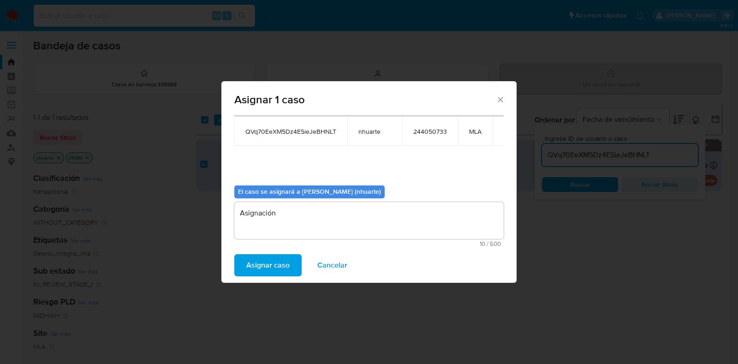
click at [274, 269] on span "Asignar caso" at bounding box center [267, 265] width 43 height 20
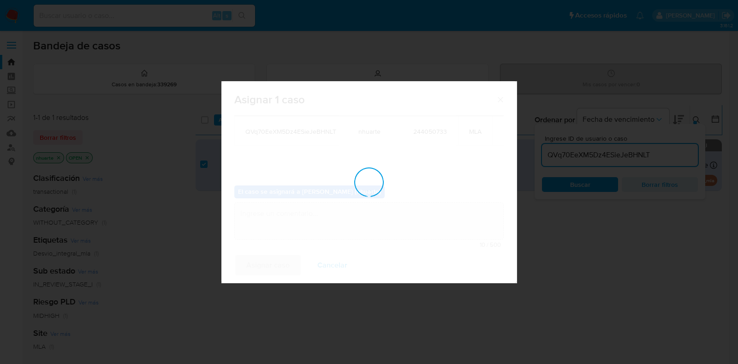
checkbox input "false"
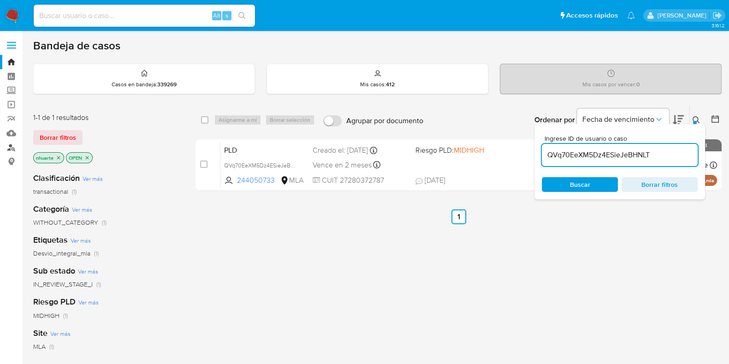
click at [12, 148] on link "Buscador de personas" at bounding box center [55, 147] width 110 height 14
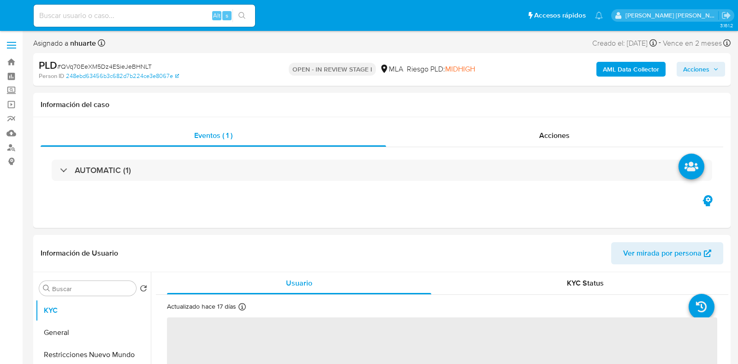
select select "10"
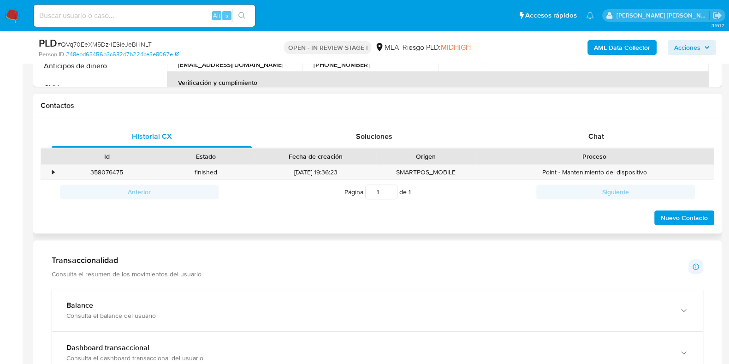
scroll to position [403, 0]
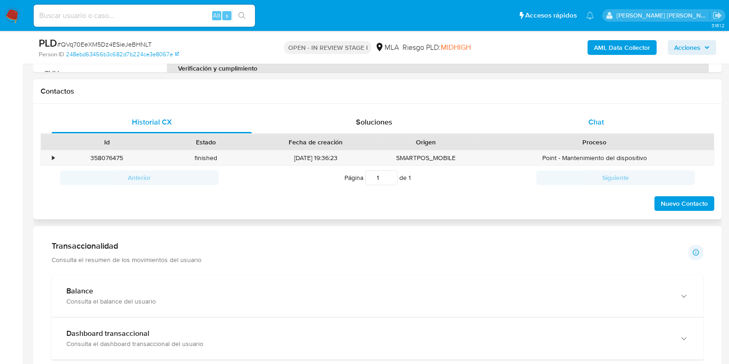
click at [601, 123] on span "Chat" at bounding box center [597, 122] width 16 height 11
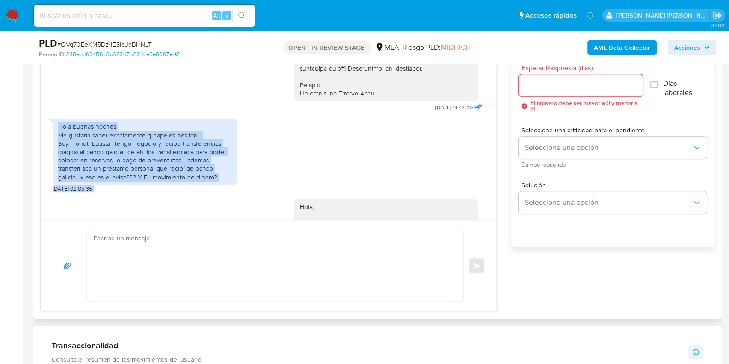
scroll to position [460, 0]
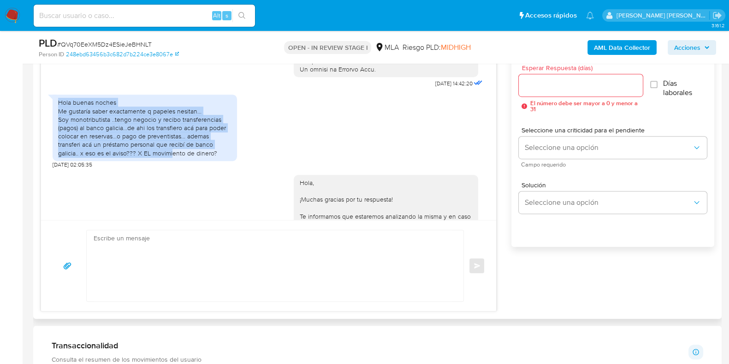
drag, startPoint x: 59, startPoint y: 163, endPoint x: 173, endPoint y: 172, distance: 114.3
click at [173, 157] on div "Hola buenas noches Me gustaría saber exactamente q papeles nesitan... Soy monot…" at bounding box center [144, 127] width 173 height 59
click at [131, 135] on div "Hola buenas noches Me gustaría saber exactamente q papeles nesitan... Soy monot…" at bounding box center [144, 127] width 173 height 59
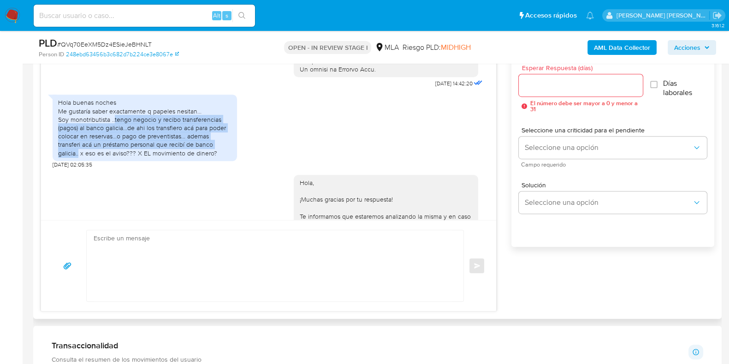
drag, startPoint x: 114, startPoint y: 135, endPoint x: 79, endPoint y: 167, distance: 48.0
click at [79, 157] on div "Hola buenas noches Me gustaría saber exactamente q papeles nesitan... Soy monot…" at bounding box center [144, 127] width 173 height 59
copy div "tengo negocio y recibo transferencias (pagos) al banco galicia...de ahi los tra…"
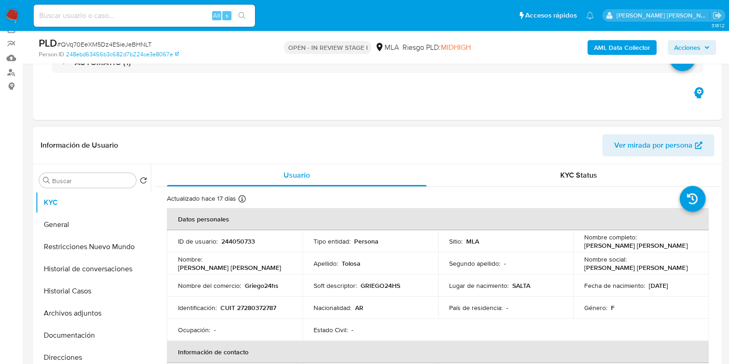
scroll to position [0, 0]
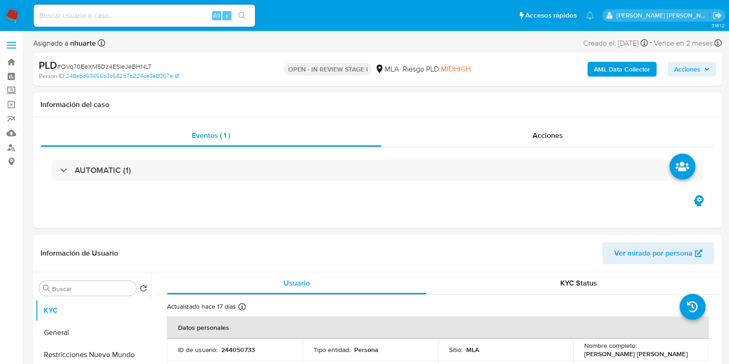
click at [629, 63] on b "AML Data Collector" at bounding box center [622, 69] width 56 height 15
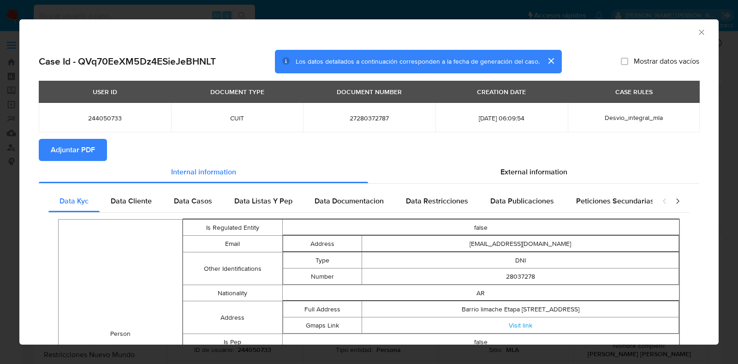
click at [686, 29] on div "AML Data Collector" at bounding box center [361, 31] width 671 height 10
click at [697, 31] on icon "Cerrar ventana" at bounding box center [701, 32] width 9 height 9
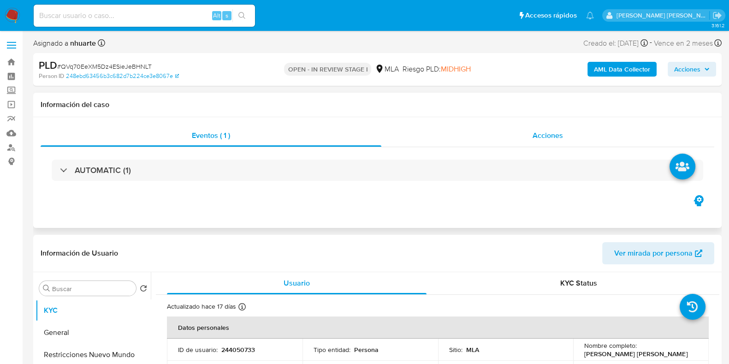
click at [560, 132] on span "Acciones" at bounding box center [548, 135] width 30 height 11
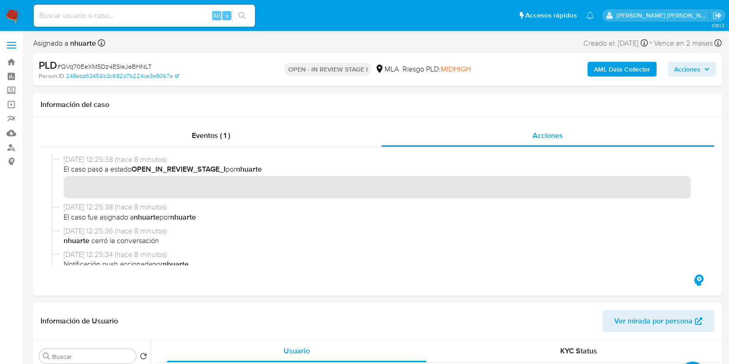
click at [602, 70] on b "AML Data Collector" at bounding box center [622, 69] width 56 height 15
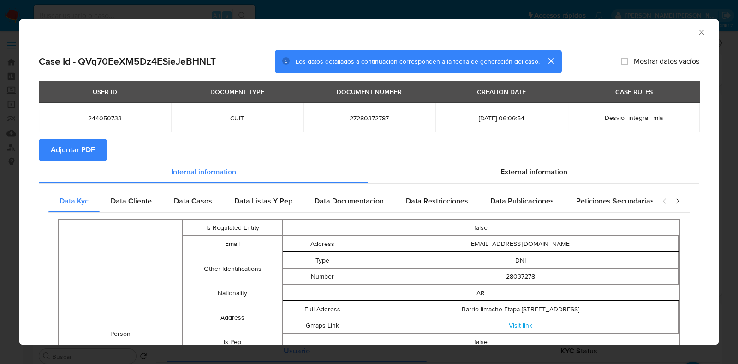
click at [70, 145] on span "Adjuntar PDF" at bounding box center [73, 150] width 44 height 20
click at [697, 31] on icon "Cerrar ventana" at bounding box center [701, 32] width 9 height 9
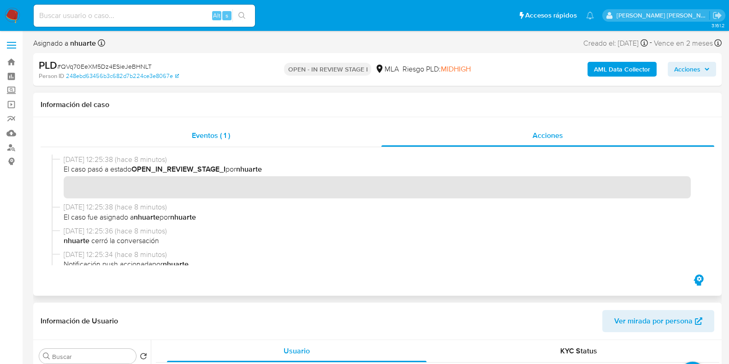
click at [213, 136] on span "Eventos ( 1 )" at bounding box center [211, 135] width 38 height 11
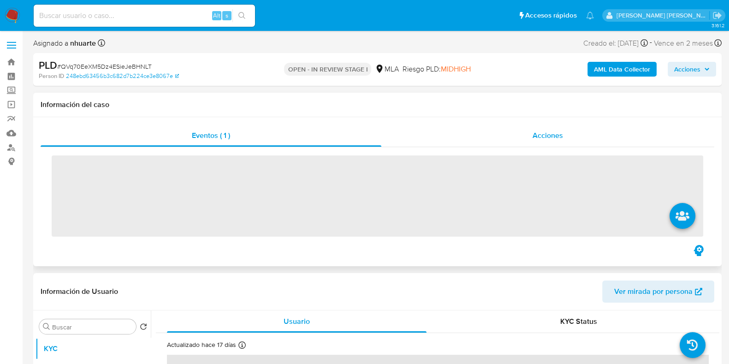
click at [577, 139] on div "Acciones" at bounding box center [548, 136] width 333 height 22
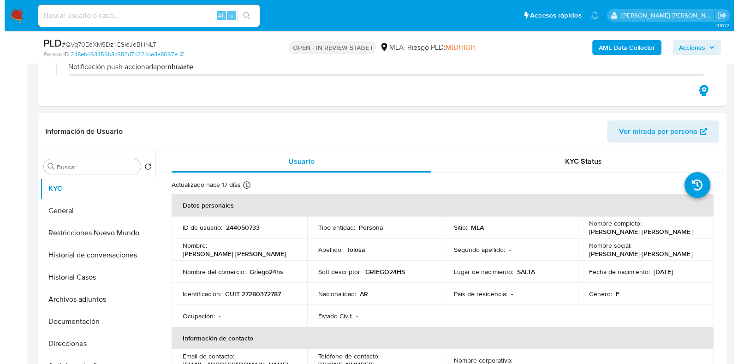
scroll to position [230, 0]
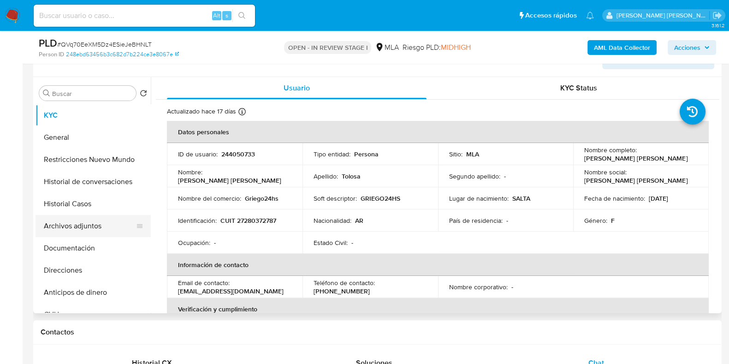
click at [103, 226] on button "Archivos adjuntos" at bounding box center [90, 226] width 108 height 22
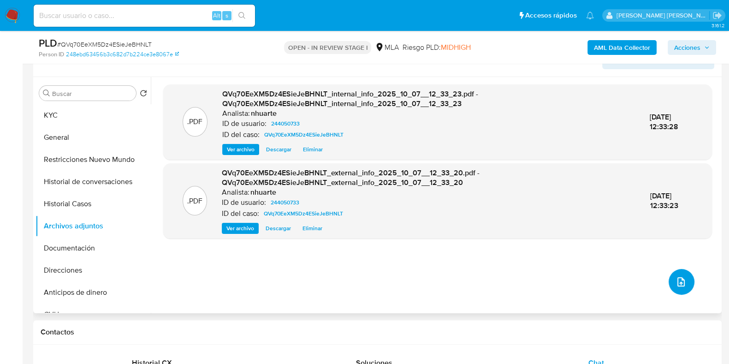
click at [671, 282] on button "upload-file" at bounding box center [682, 282] width 26 height 26
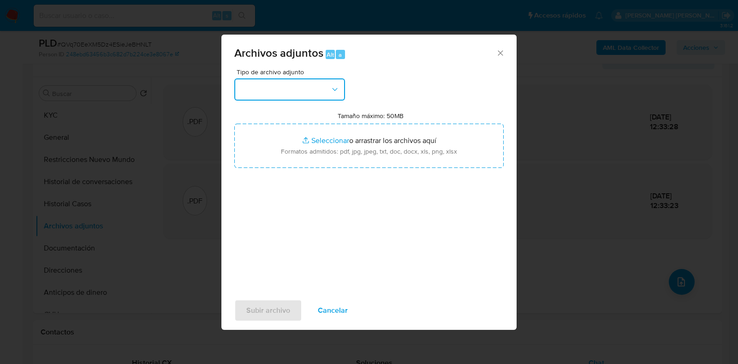
click at [337, 93] on icon "button" at bounding box center [334, 89] width 9 height 9
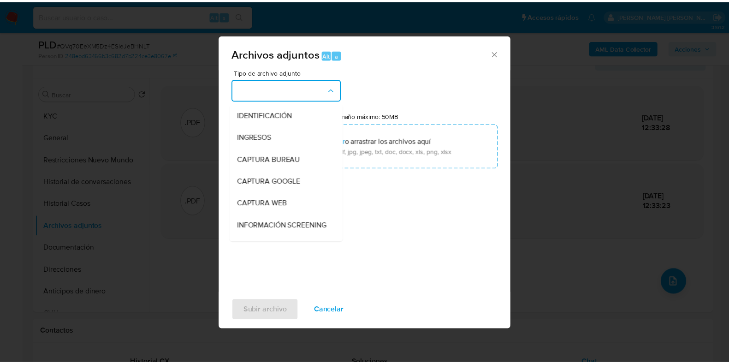
scroll to position [101, 0]
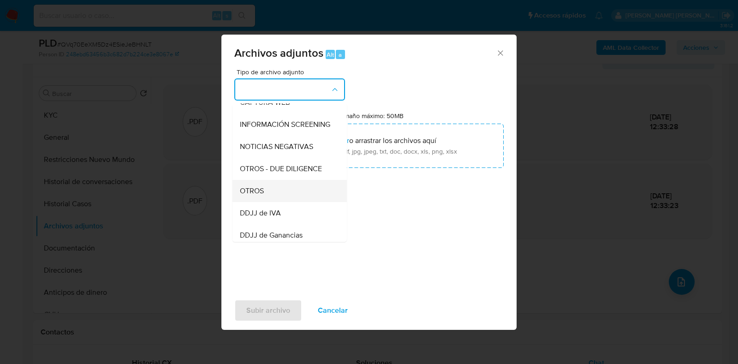
click at [283, 202] on div "OTROS" at bounding box center [287, 191] width 94 height 22
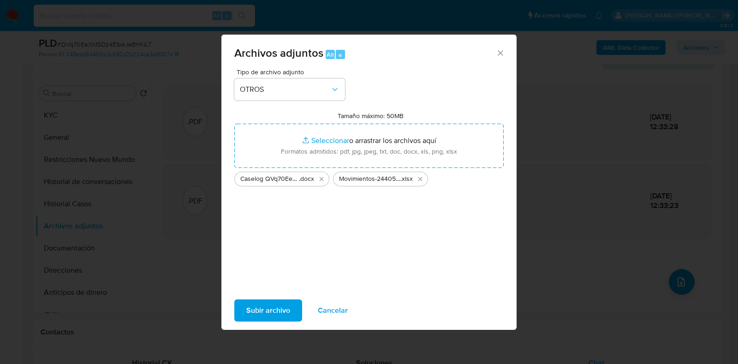
click at [265, 308] on span "Subir archivo" at bounding box center [268, 310] width 44 height 20
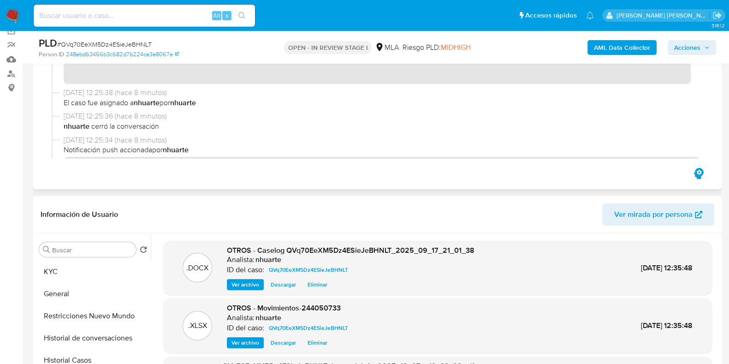
scroll to position [0, 0]
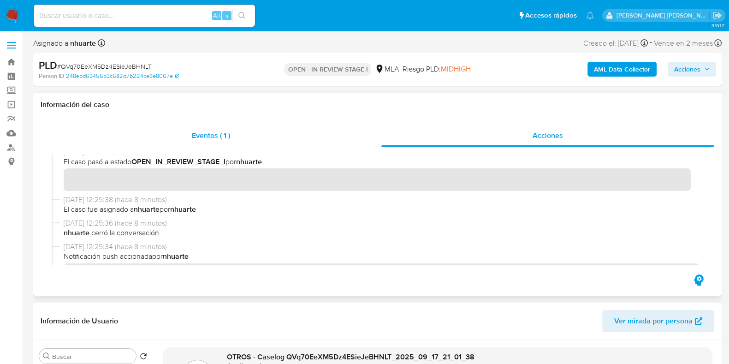
click at [217, 137] on span "Eventos ( 1 )" at bounding box center [211, 135] width 38 height 11
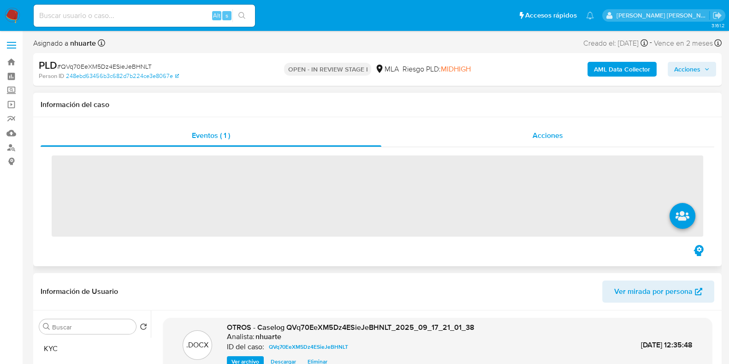
click at [551, 135] on span "Acciones" at bounding box center [548, 135] width 30 height 11
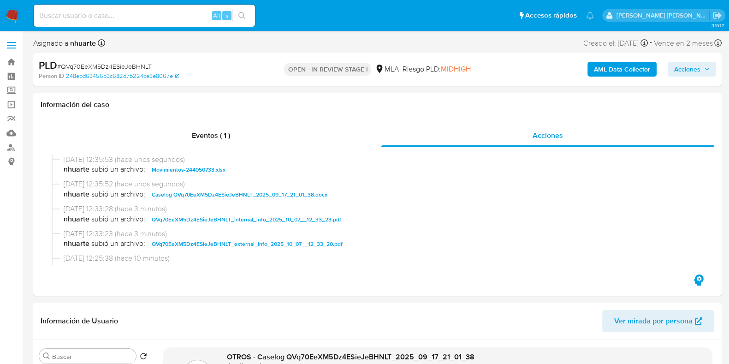
click at [687, 68] on span "Acciones" at bounding box center [687, 69] width 26 height 15
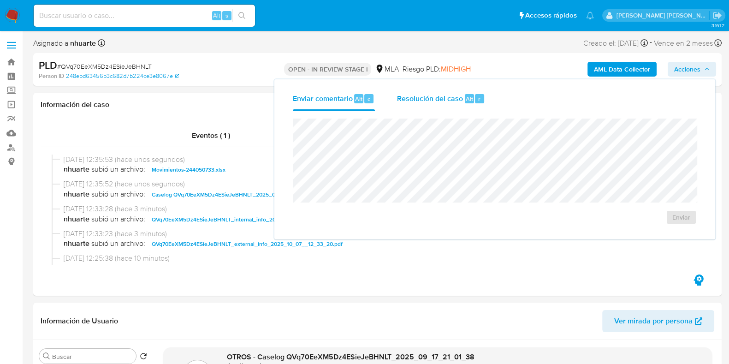
click at [459, 101] on span "Resolución del caso" at bounding box center [430, 98] width 66 height 11
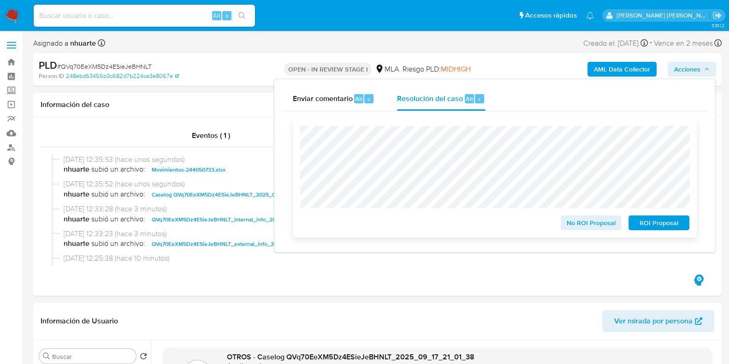
click at [584, 229] on span "No ROI Proposal" at bounding box center [591, 222] width 48 height 13
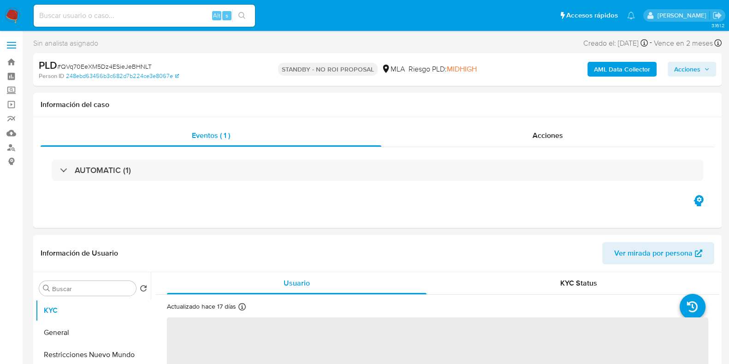
select select "10"
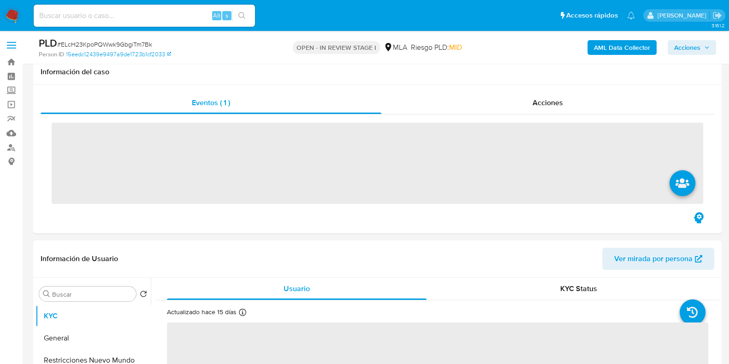
scroll to position [173, 0]
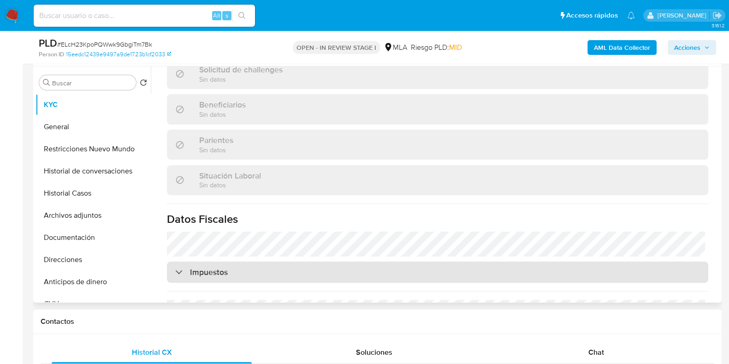
select select "10"
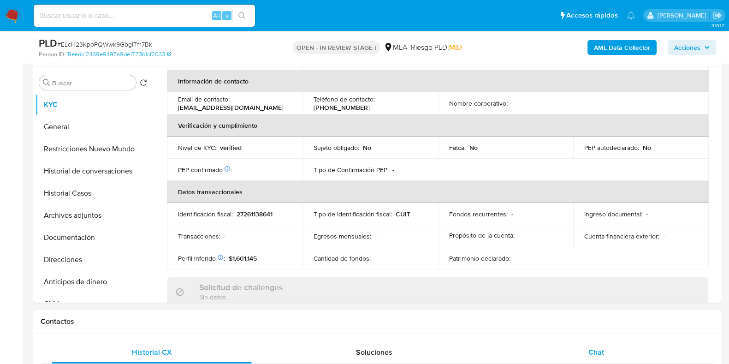
scroll to position [390, 0]
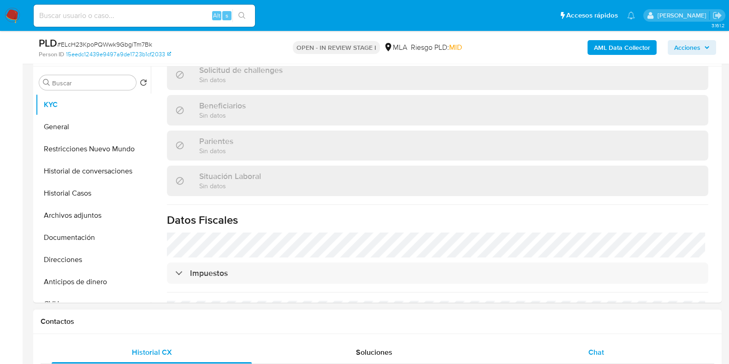
click at [585, 352] on div "Chat" at bounding box center [596, 352] width 200 height 22
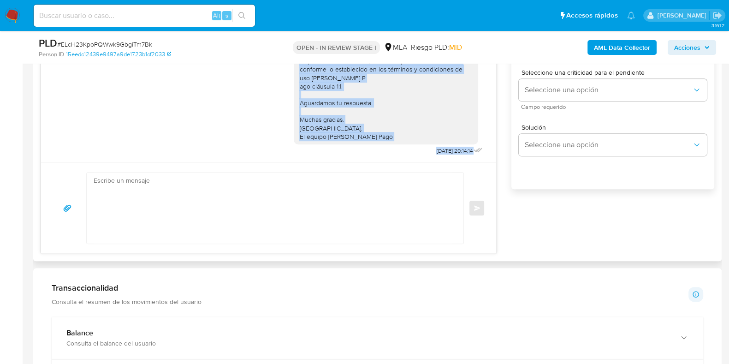
scroll to position [546, 0]
drag, startPoint x: 291, startPoint y: 90, endPoint x: 376, endPoint y: 126, distance: 91.6
click at [376, 126] on div "Hola, Esperamos que te encuentres muy bien. Te consultamos si tuviste oportunid…" at bounding box center [385, 61] width 173 height 160
copy div "Hola, Esperamos que te encuentres muy bien. Te consultamos si tuviste oportunid…"
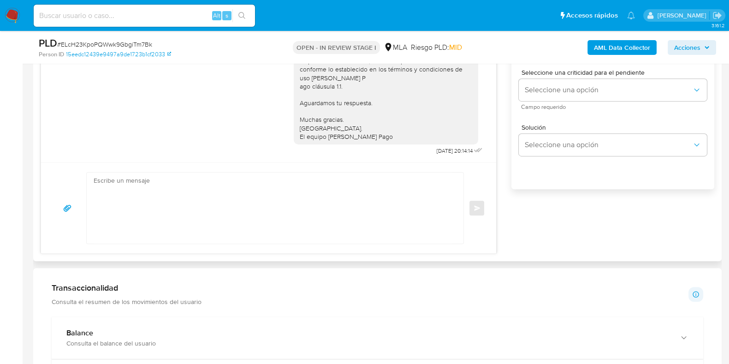
click at [281, 205] on textarea at bounding box center [273, 208] width 358 height 71
paste textarea "Hola, Esperamos que te encuentres muy bien. Te consultamos si tuviste oportunid…"
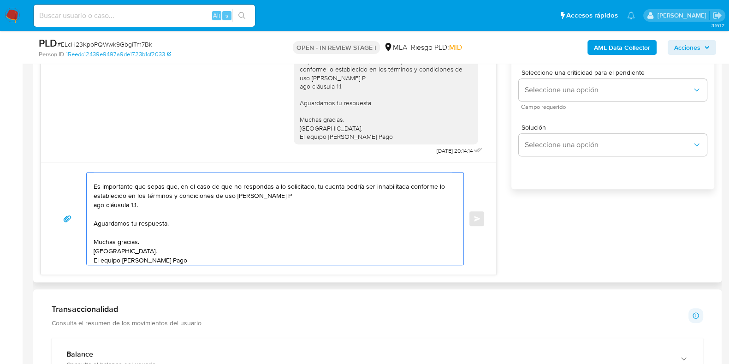
scroll to position [1, 0]
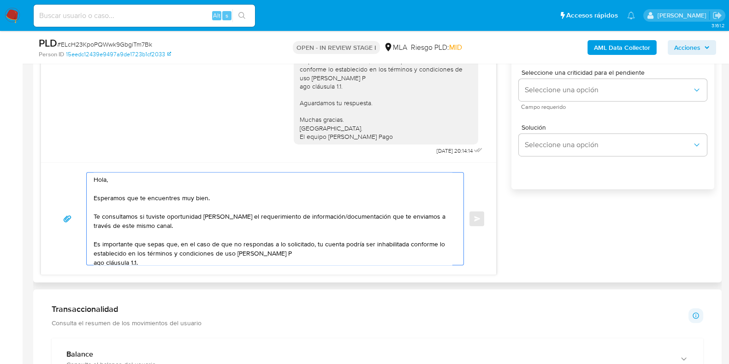
click at [191, 230] on textarea "Hola, Esperamos que te encuentres muy bien. Te consultamos si tuviste oportunid…" at bounding box center [273, 219] width 358 height 92
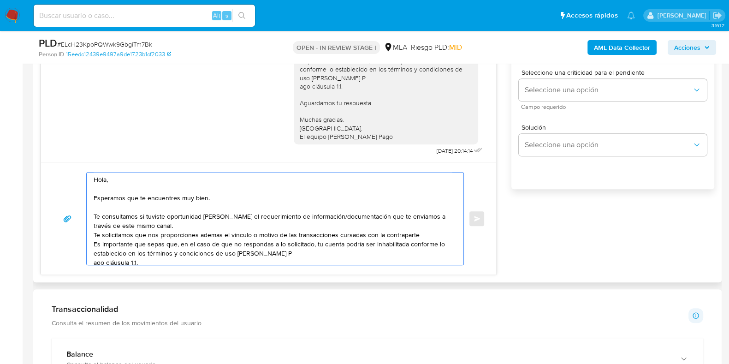
paste textarea "27430896313 Lidia Fabiana Maia Ibarra"
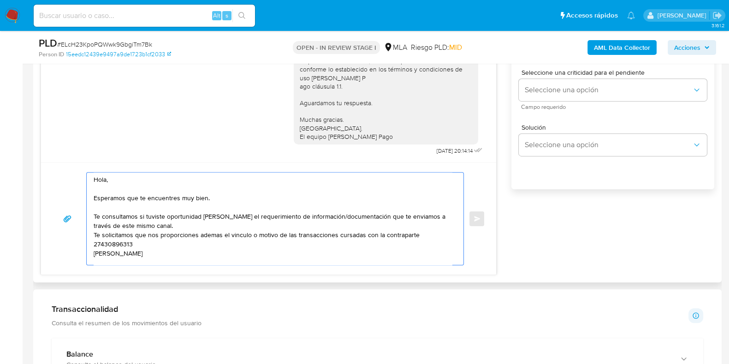
scroll to position [3, 0]
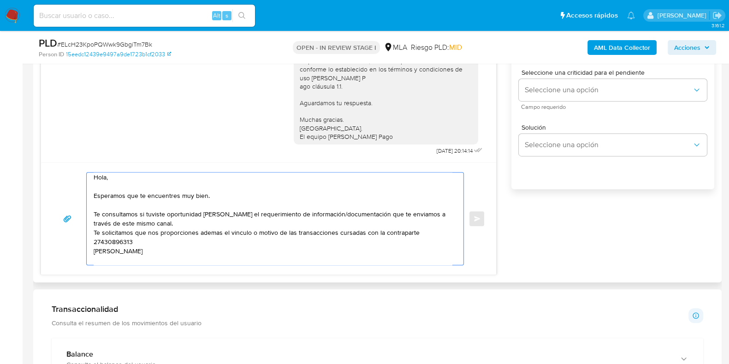
click at [95, 241] on textarea "Hola, Esperamos que te encuentres muy bien. Te consultamos si tuviste oportunid…" at bounding box center [273, 219] width 358 height 92
click at [147, 241] on textarea "Hola, Esperamos que te encuentres muy bien. Te consultamos si tuviste oportunid…" at bounding box center [273, 219] width 358 height 92
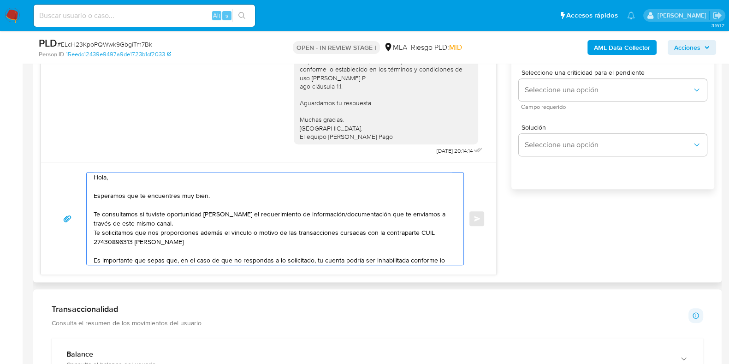
click at [215, 241] on textarea "Hola, Esperamos que te encuentres muy bien. Te consultamos si tuviste oportunid…" at bounding box center [273, 219] width 358 height 92
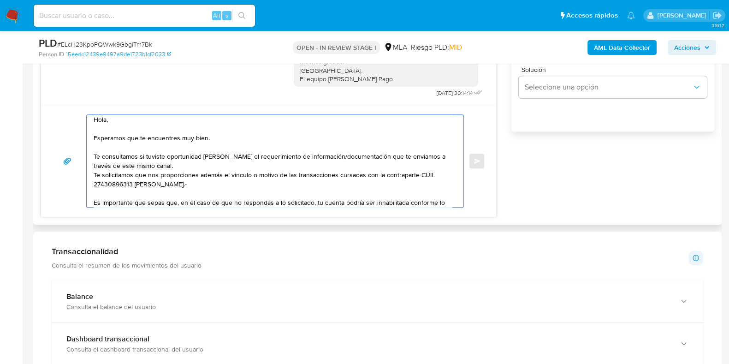
scroll to position [461, 0]
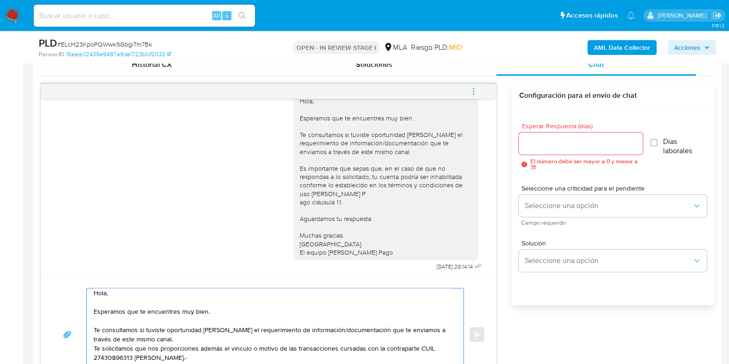
type textarea "Hola, Esperamos que te encuentres muy bien. Te consultamos si tuviste oportunid…"
click at [541, 132] on div at bounding box center [581, 143] width 124 height 22
click at [537, 139] on input "Esperar Respuesta (días)" at bounding box center [581, 143] width 124 height 12
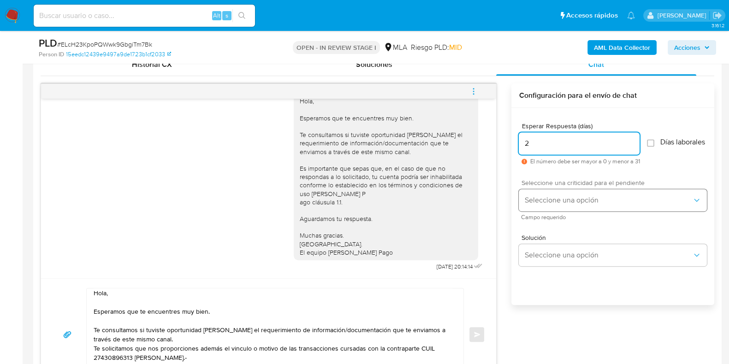
type input "2"
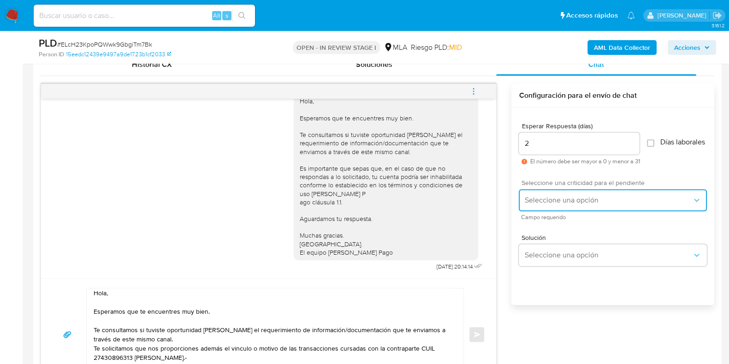
click at [537, 203] on span "Seleccione una opción" at bounding box center [609, 200] width 168 height 9
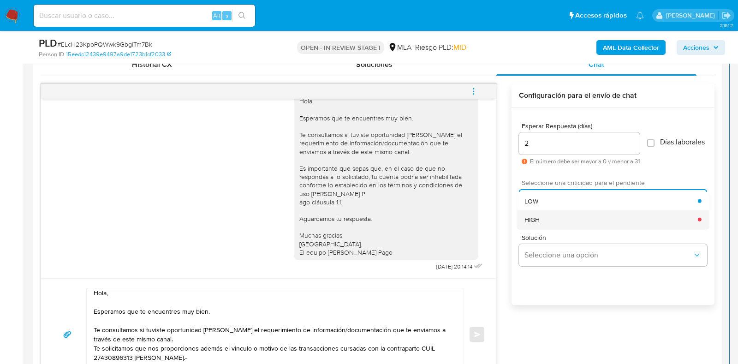
click at [538, 221] on span "HIGH" at bounding box center [532, 219] width 15 height 8
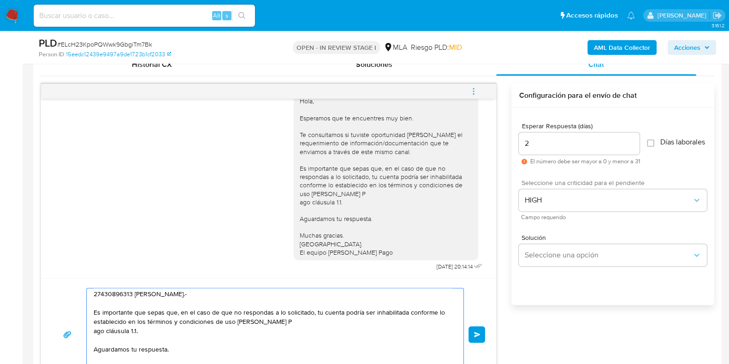
scroll to position [80, 0]
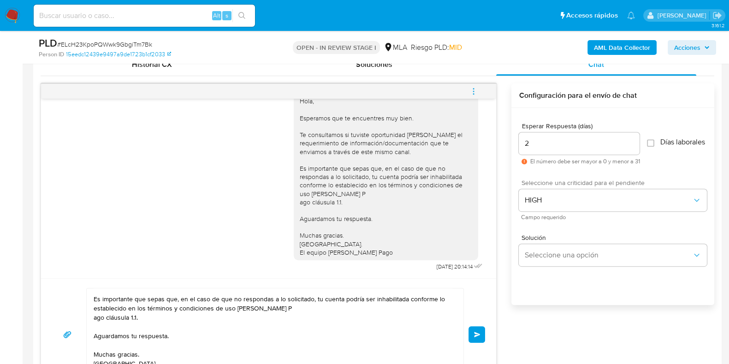
click at [476, 332] on span "Enviar" at bounding box center [477, 335] width 6 height 6
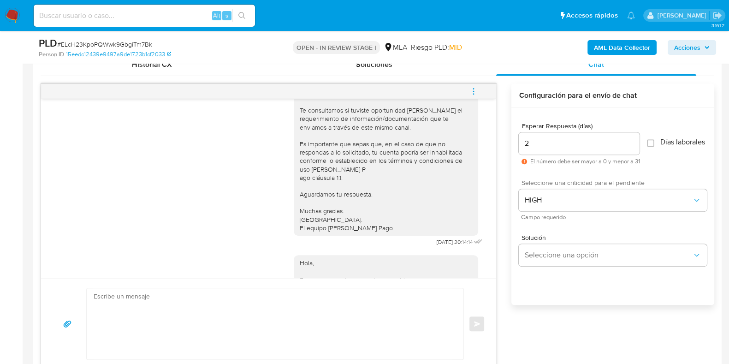
scroll to position [0, 0]
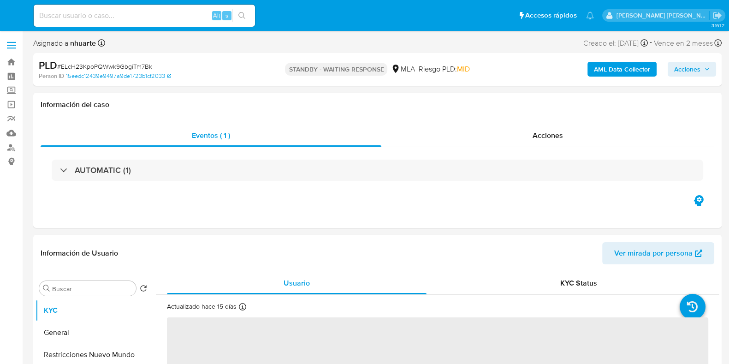
select select "10"
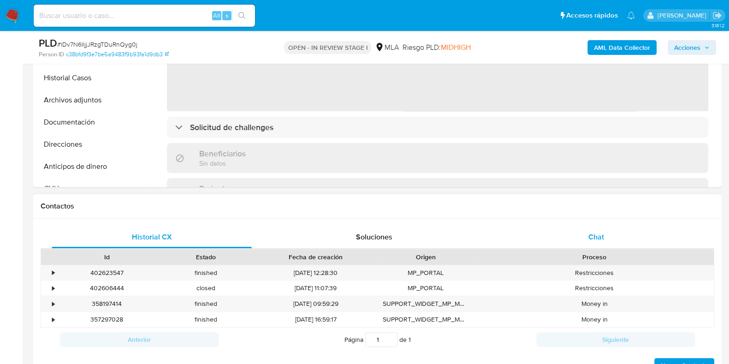
select select "10"
click at [614, 235] on div "Chat" at bounding box center [596, 237] width 200 height 22
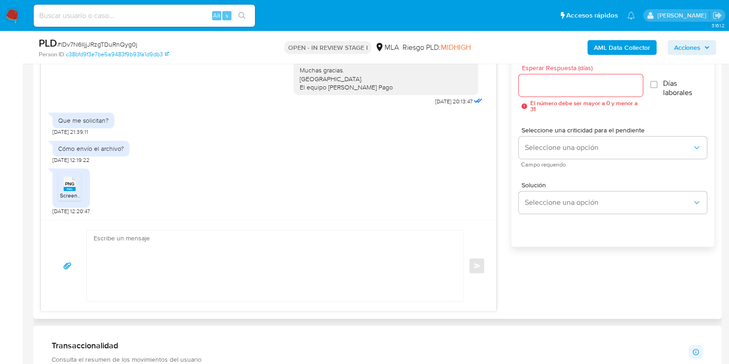
scroll to position [461, 0]
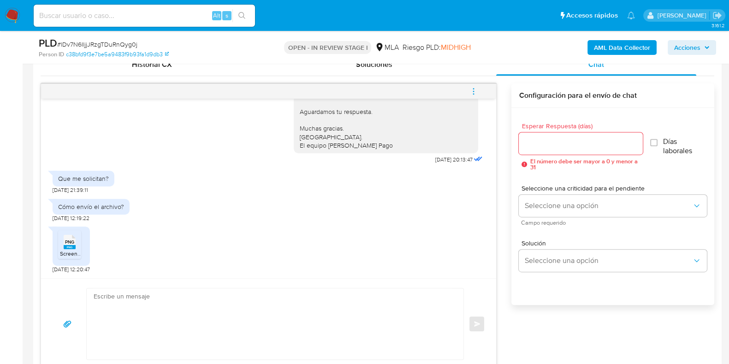
click at [69, 241] on span "PNG" at bounding box center [69, 242] width 9 height 6
click at [121, 45] on span "# lDv7N6IljjJRzgTDuRnQyg0j" at bounding box center [97, 44] width 80 height 9
copy span "lDv7N6IljjJRzgTDuRnQyg0j"
paste textarea "Hola, ¡Muchas gracias por tu respuesta! Confirmamos la recepción de la document…"
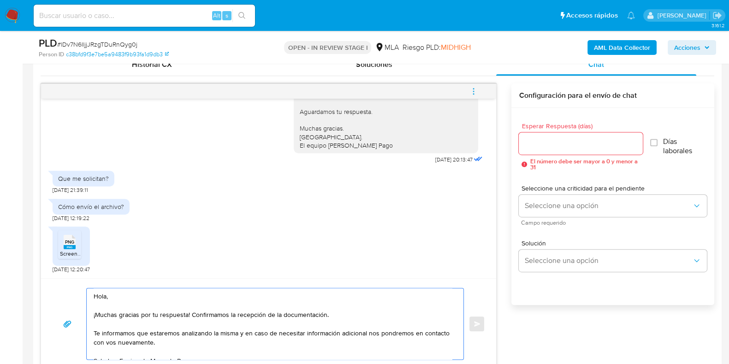
scroll to position [471, 0]
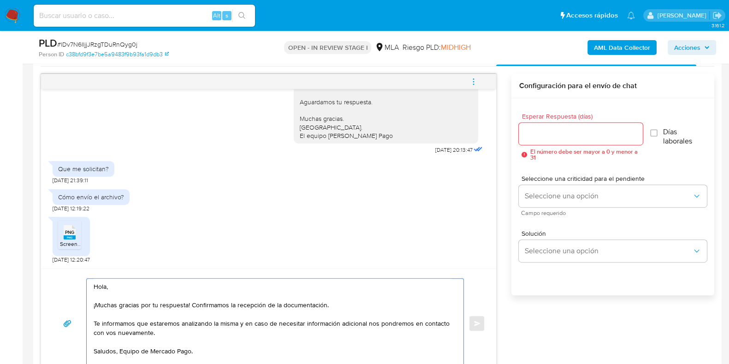
type textarea "Hola, ¡Muchas gracias por tu respuesta! Confirmamos la recepción de la document…"
click at [547, 135] on input "Esperar Respuesta (días)" at bounding box center [581, 134] width 124 height 12
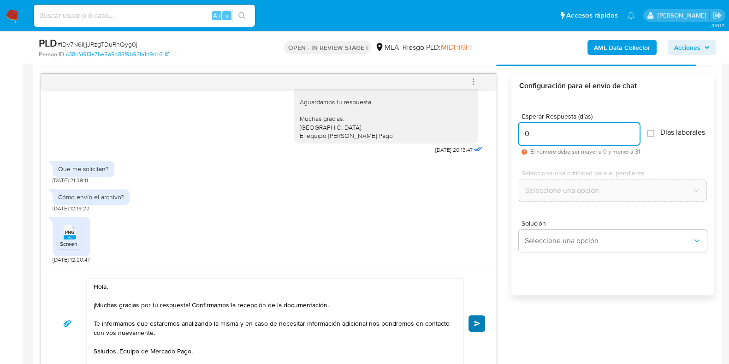
type input "0"
click at [476, 326] on button "Enviar" at bounding box center [477, 323] width 17 height 17
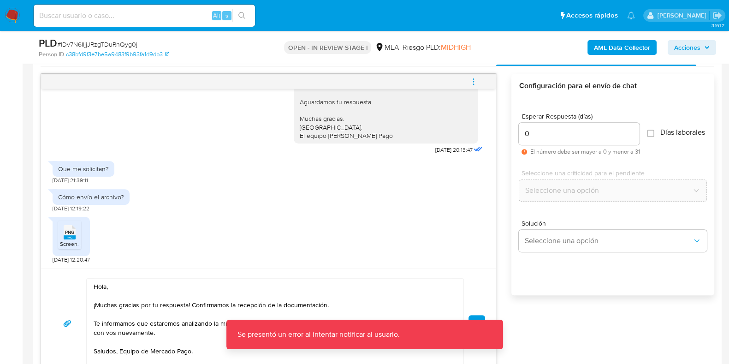
click at [416, 213] on div "PNG PNG Screenshot_[DOMAIN_NAME] App Launcher.png [DATE] 12:20:47" at bounding box center [269, 237] width 432 height 51
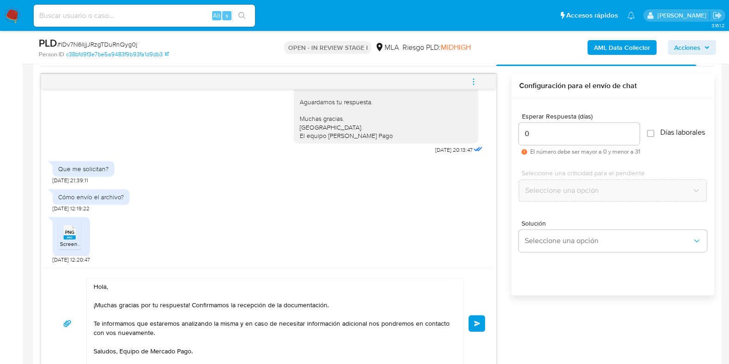
click at [372, 197] on div "Cómo envío el archivo? [DATE] 12:19:22" at bounding box center [269, 199] width 432 height 28
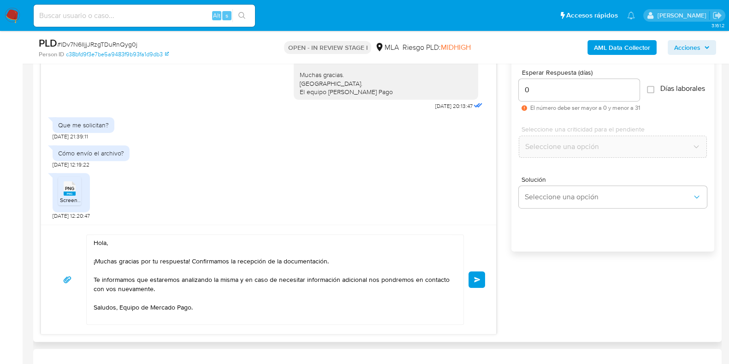
scroll to position [528, 0]
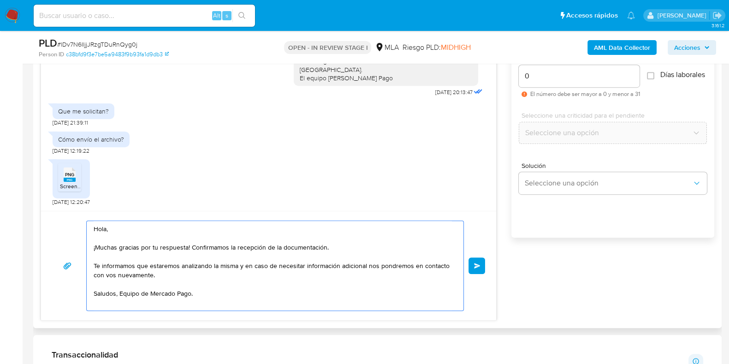
click at [326, 282] on textarea "Hola, ¡Muchas gracias por tu respuesta! Confirmamos la recepción de la document…" at bounding box center [273, 265] width 358 height 89
click at [477, 268] on button "Enviar" at bounding box center [477, 265] width 17 height 17
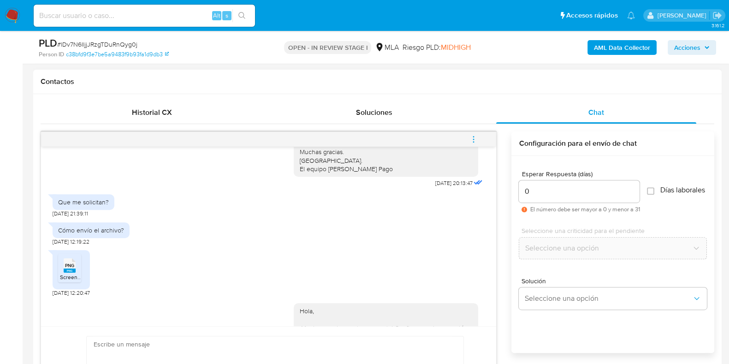
scroll to position [763, 0]
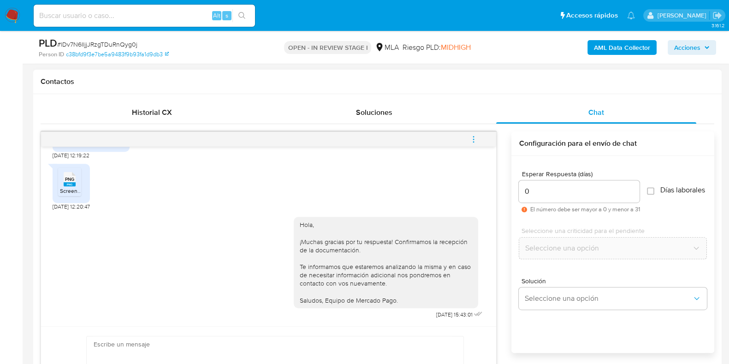
click at [478, 134] on button "menu-action" at bounding box center [474, 139] width 30 height 22
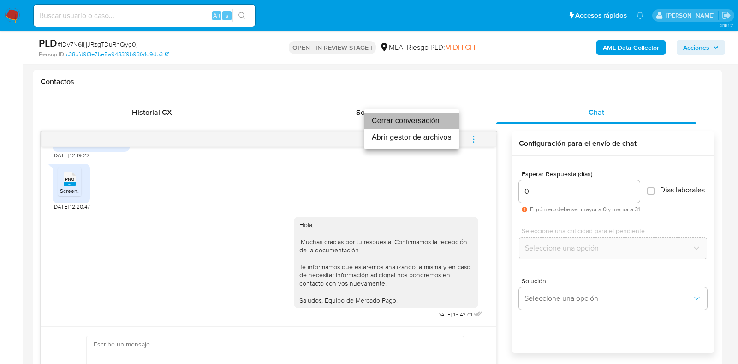
click at [412, 114] on li "Cerrar conversación" at bounding box center [411, 121] width 95 height 17
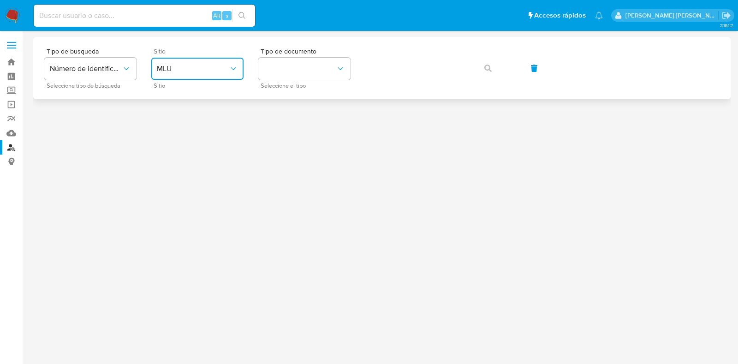
click at [205, 78] on button "MLU" at bounding box center [197, 69] width 92 height 22
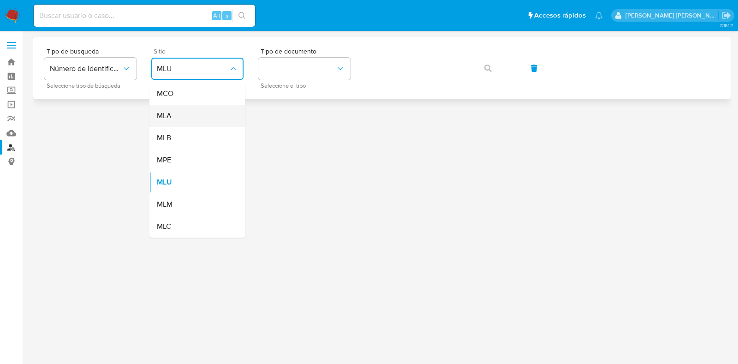
click at [196, 116] on div "MLA" at bounding box center [195, 116] width 76 height 22
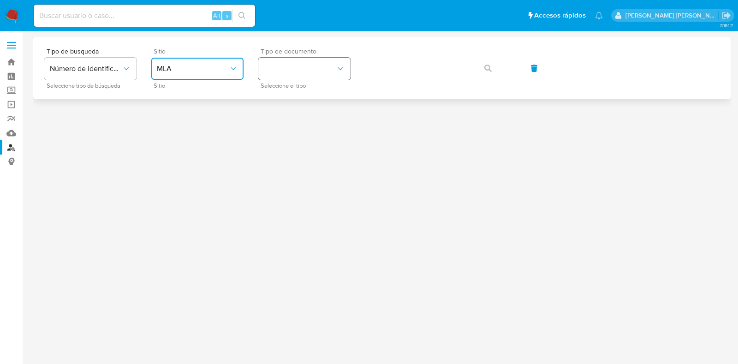
click at [280, 76] on button "identificationType" at bounding box center [304, 69] width 92 height 22
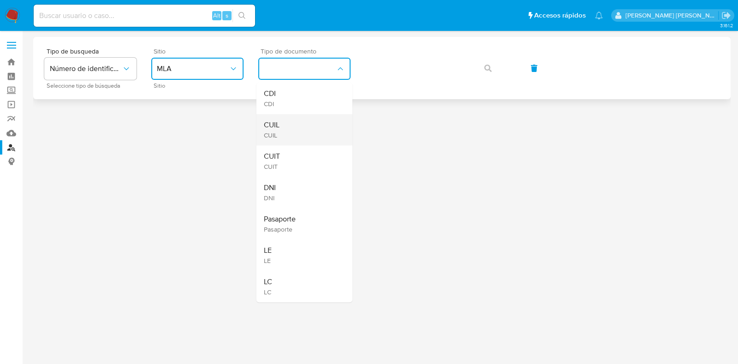
click at [277, 126] on span "CUIL" at bounding box center [272, 124] width 16 height 9
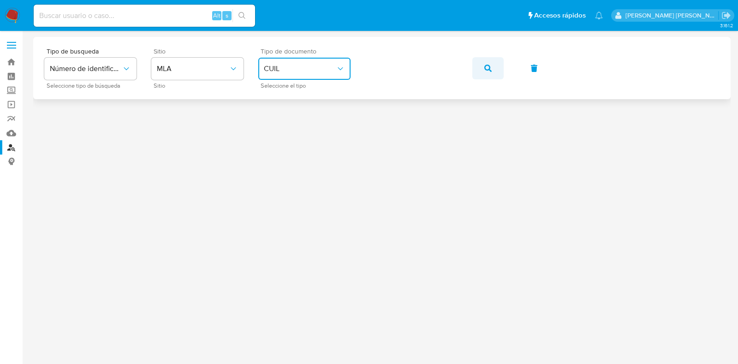
click at [489, 65] on icon "button" at bounding box center [487, 68] width 7 height 7
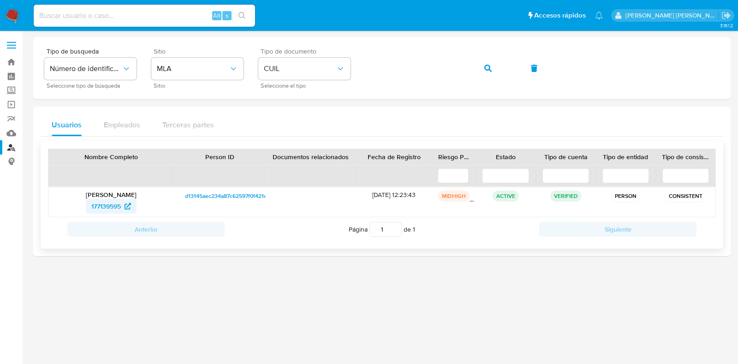
click at [120, 203] on span "177139595" at bounding box center [106, 206] width 30 height 15
click at [15, 63] on link "Bandeja" at bounding box center [55, 62] width 110 height 14
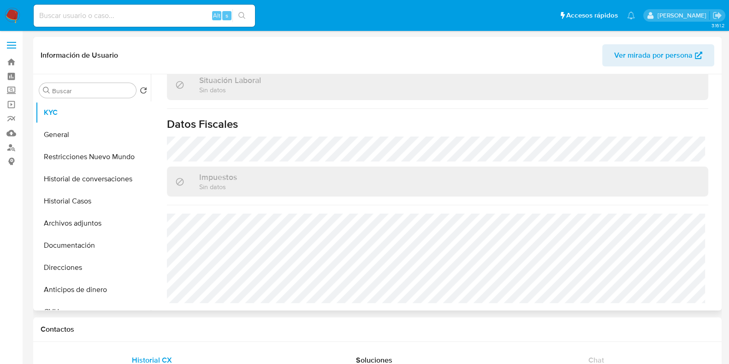
select select "10"
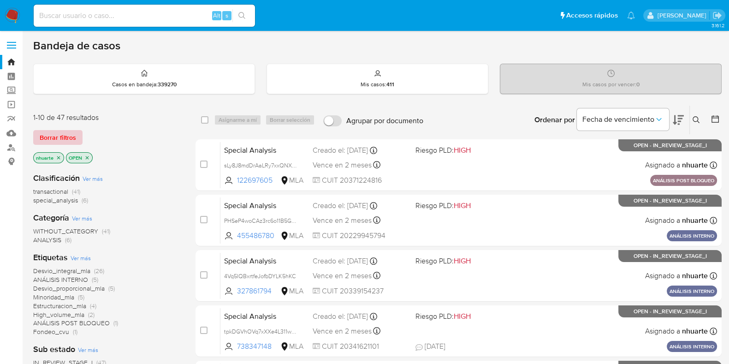
click at [60, 137] on span "Borrar filtros" at bounding box center [58, 137] width 36 height 13
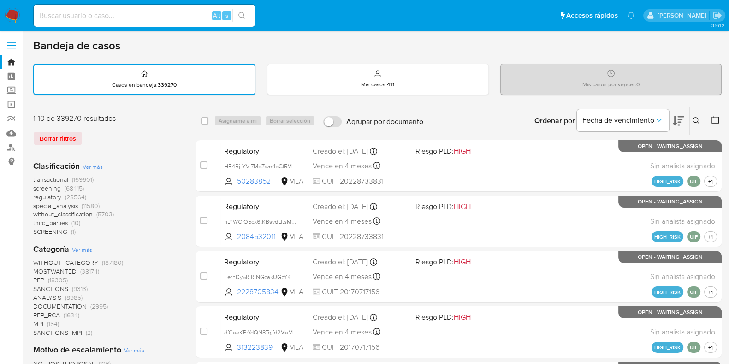
click at [696, 117] on icon at bounding box center [696, 120] width 7 height 7
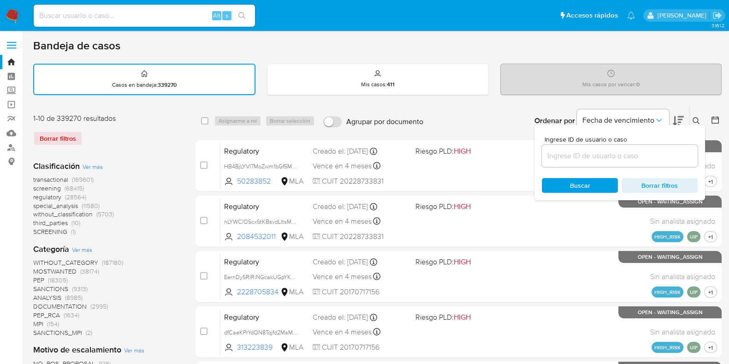
click at [631, 162] on div at bounding box center [620, 156] width 156 height 22
click at [627, 160] on input at bounding box center [620, 156] width 156 height 12
paste input "lDv7N6IljjJRzgTDuRnQyg0j"
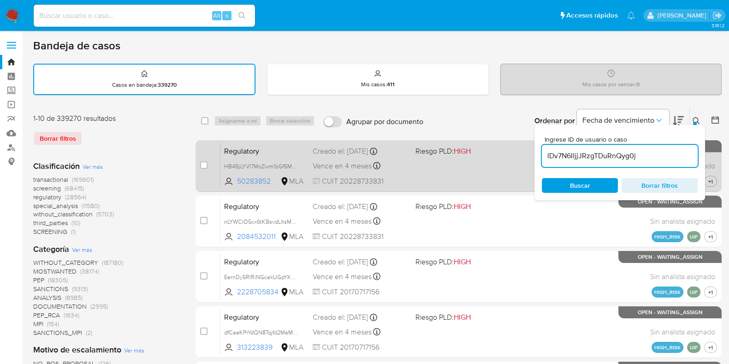
type input "lDv7N6IljjJRzgTDuRnQyg0j"
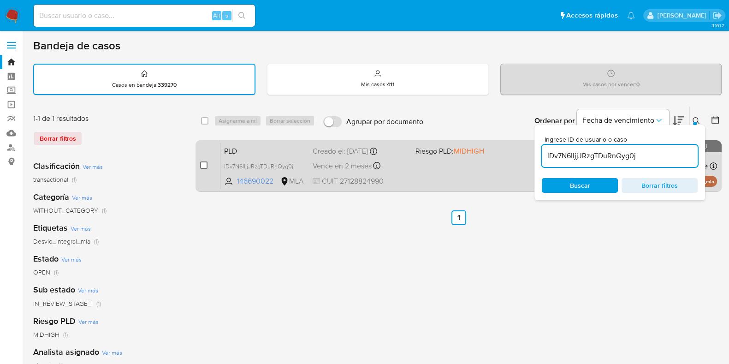
click at [201, 164] on input "checkbox" at bounding box center [203, 164] width 7 height 7
checkbox input "true"
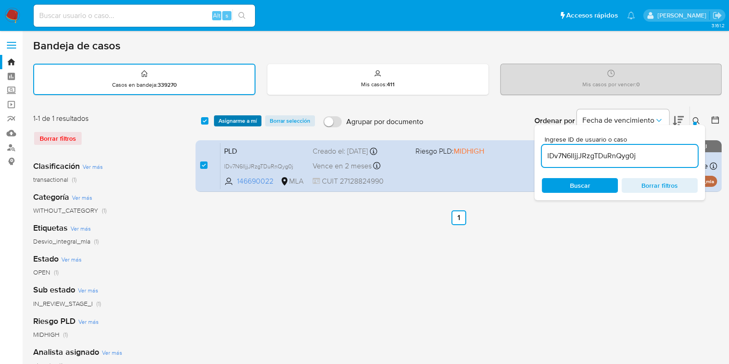
click at [231, 121] on span "Asignarme a mí" at bounding box center [238, 120] width 38 height 9
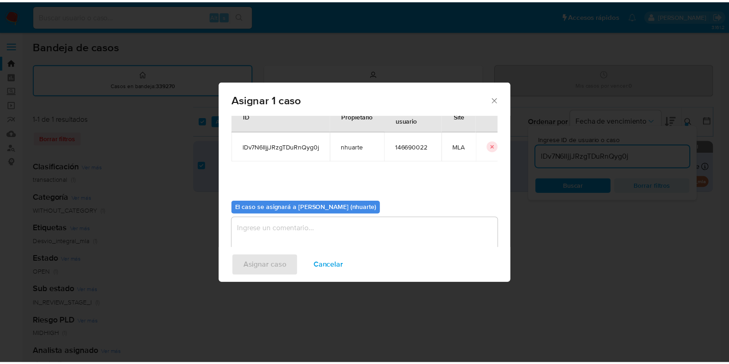
scroll to position [48, 0]
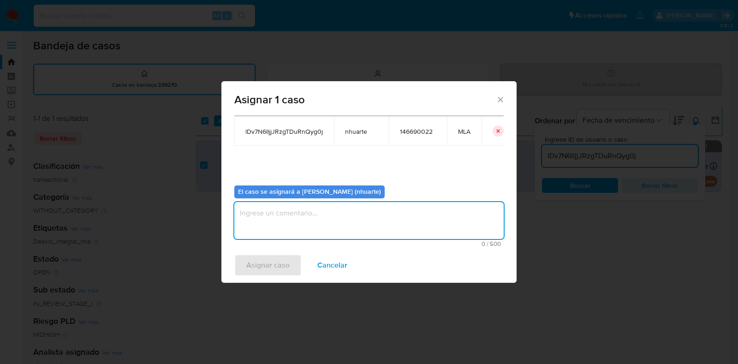
click at [330, 231] on textarea "assign-modal" at bounding box center [368, 220] width 269 height 37
type textarea "Asignación"
click at [265, 266] on span "Asignar caso" at bounding box center [267, 265] width 43 height 20
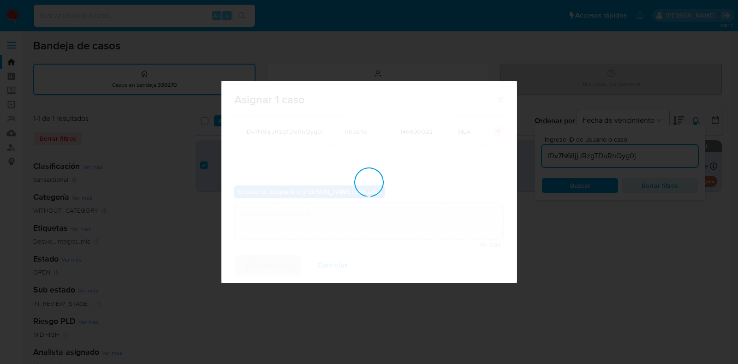
checkbox input "false"
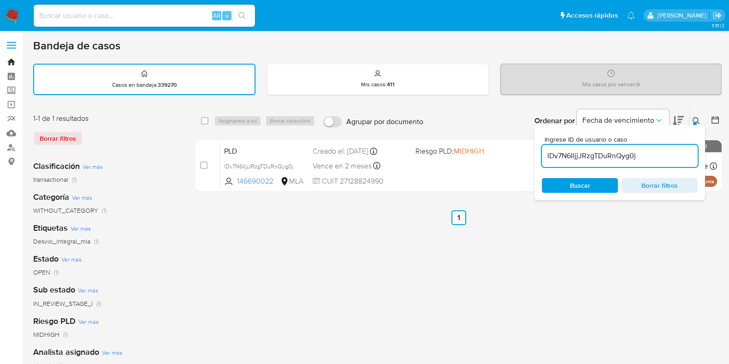
drag, startPoint x: 12, startPoint y: 62, endPoint x: 44, endPoint y: 1, distance: 69.3
click at [12, 62] on link "Bandeja" at bounding box center [55, 62] width 110 height 14
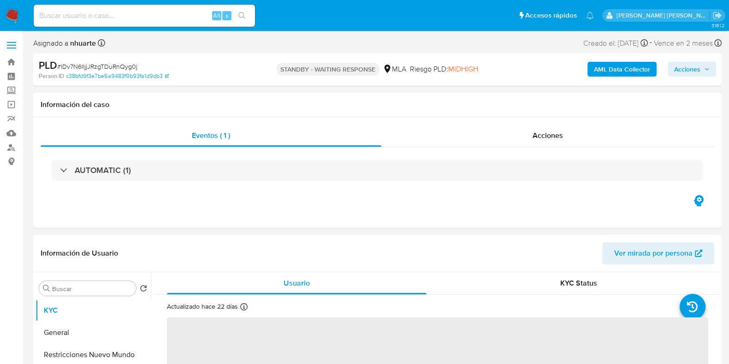
select select "10"
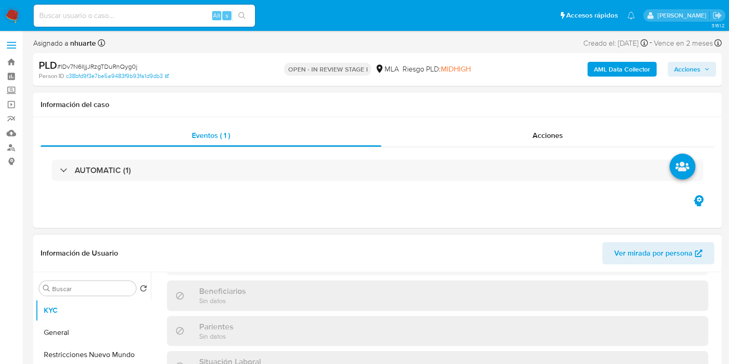
scroll to position [267, 0]
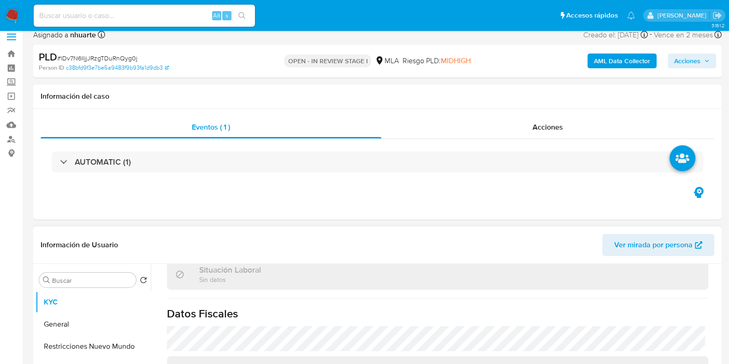
select select "10"
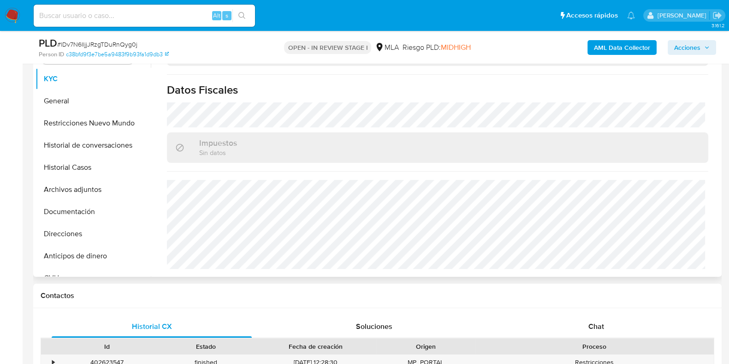
scroll to position [485, 0]
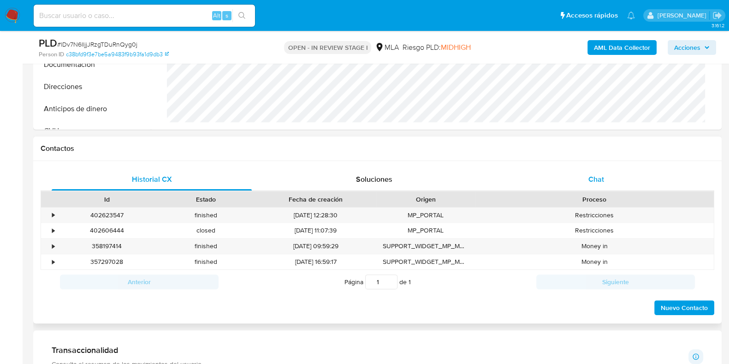
click at [588, 179] on div "Chat" at bounding box center [596, 179] width 200 height 22
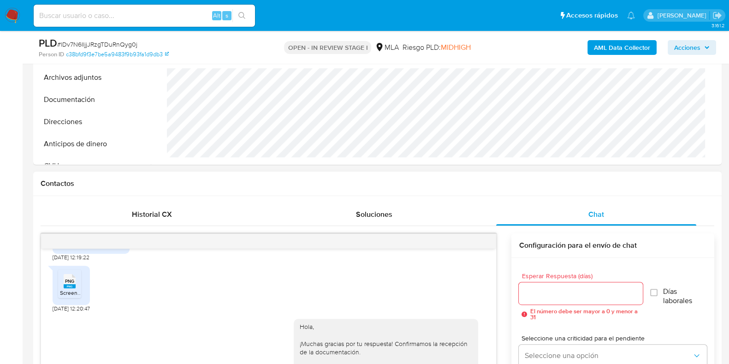
scroll to position [0, 0]
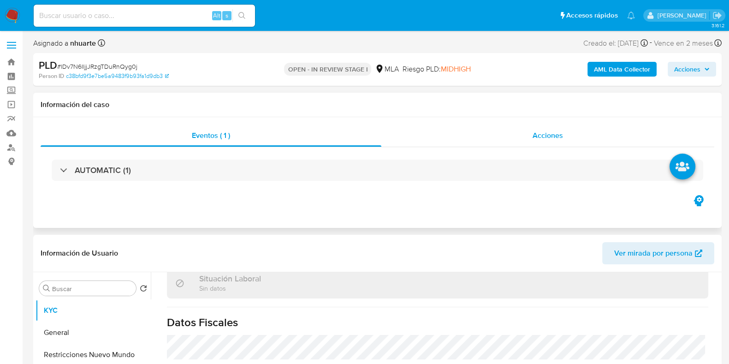
click at [546, 131] on span "Acciones" at bounding box center [548, 135] width 30 height 11
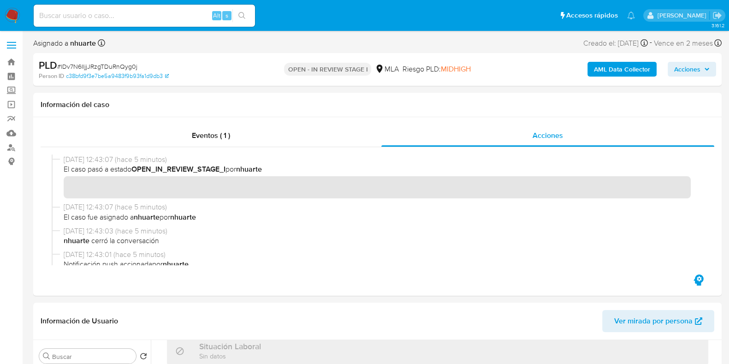
click at [621, 67] on b "AML Data Collector" at bounding box center [622, 69] width 56 height 15
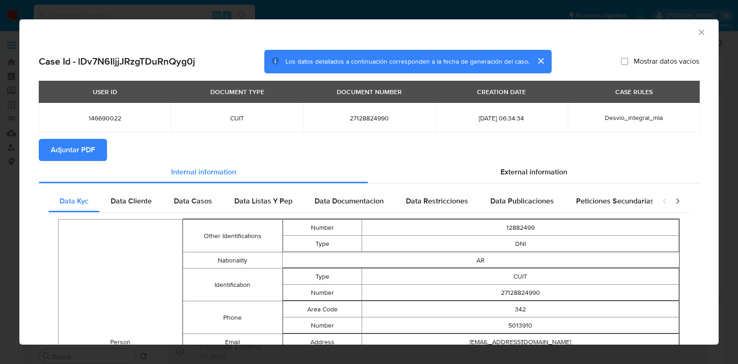
click at [85, 159] on span "Adjuntar PDF" at bounding box center [73, 150] width 44 height 20
click at [697, 32] on icon "Cerrar ventana" at bounding box center [701, 32] width 9 height 9
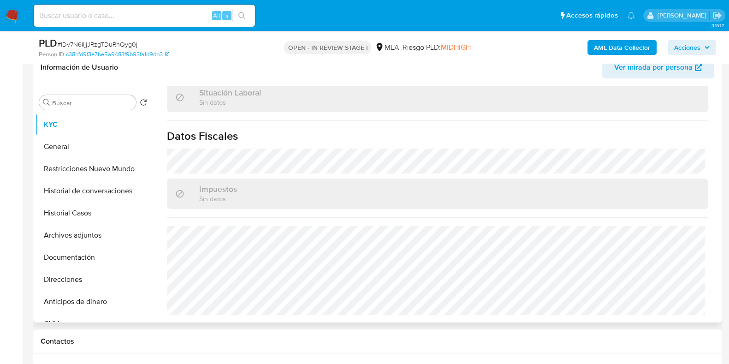
scroll to position [230, 0]
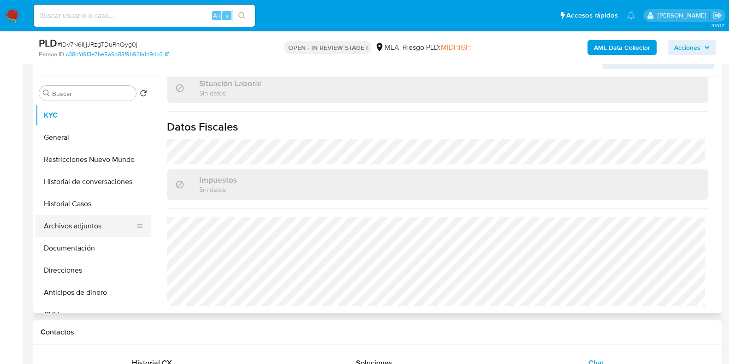
click at [89, 232] on button "Archivos adjuntos" at bounding box center [90, 226] width 108 height 22
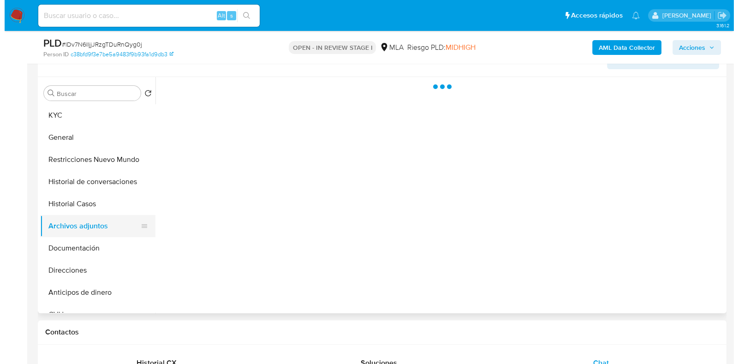
scroll to position [0, 0]
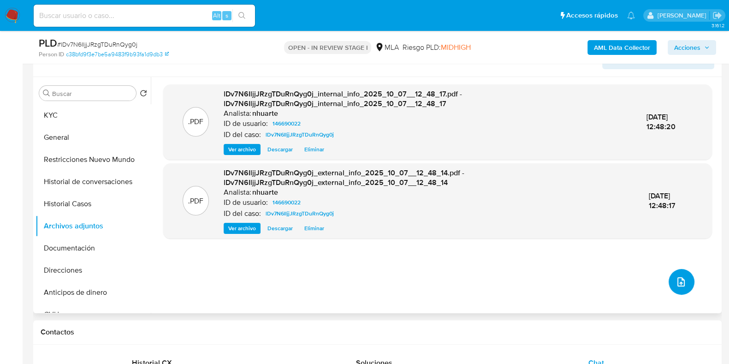
click at [676, 281] on icon "upload-file" at bounding box center [681, 281] width 11 height 11
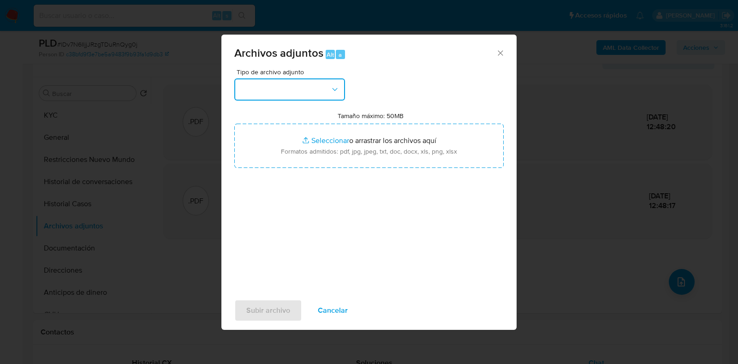
click at [341, 90] on button "button" at bounding box center [289, 89] width 111 height 22
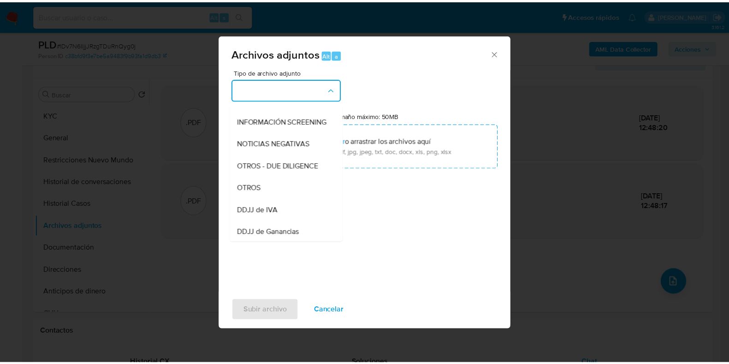
scroll to position [120, 0]
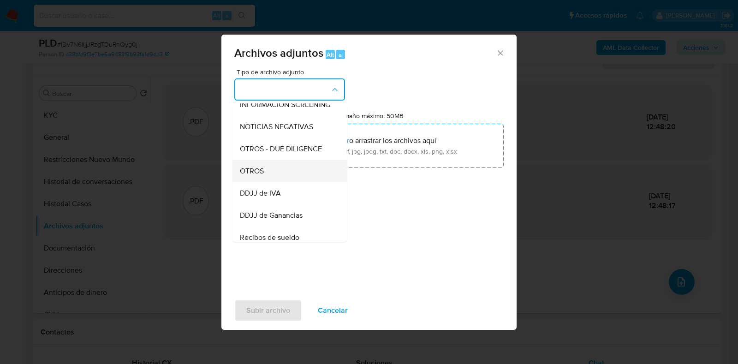
click at [298, 182] on div "OTROS" at bounding box center [287, 171] width 94 height 22
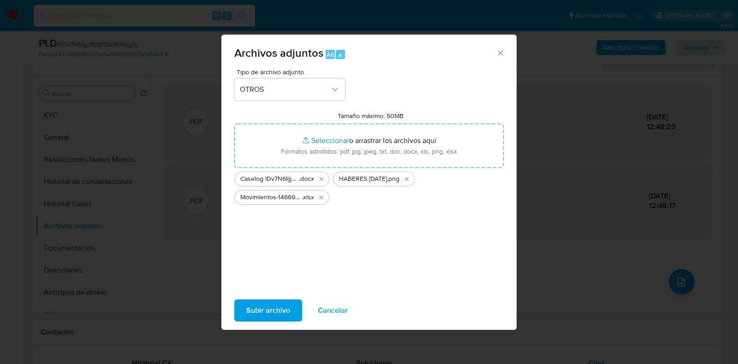
click at [272, 318] on span "Subir archivo" at bounding box center [268, 310] width 44 height 20
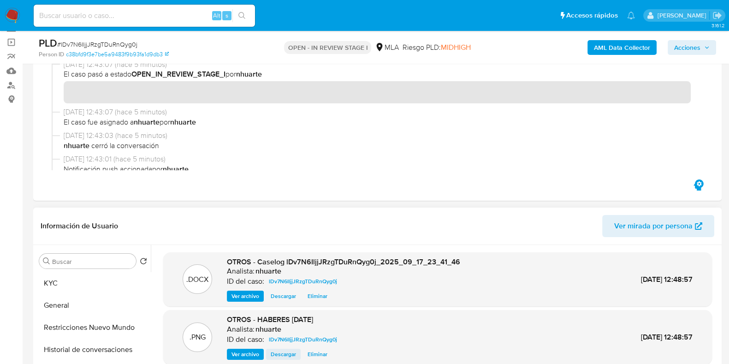
scroll to position [0, 0]
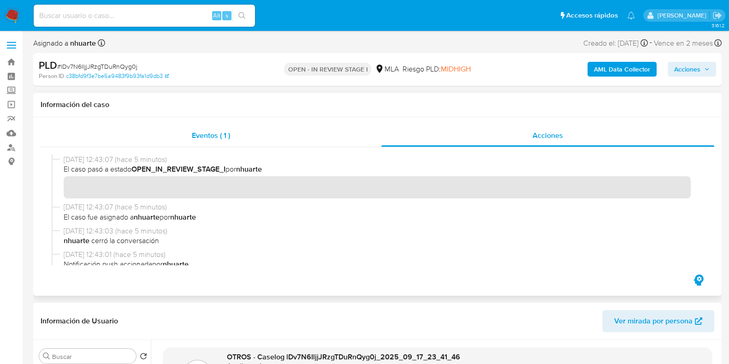
drag, startPoint x: 212, startPoint y: 144, endPoint x: 239, endPoint y: 135, distance: 28.3
click at [212, 143] on div "Eventos ( 1 )" at bounding box center [211, 136] width 341 height 22
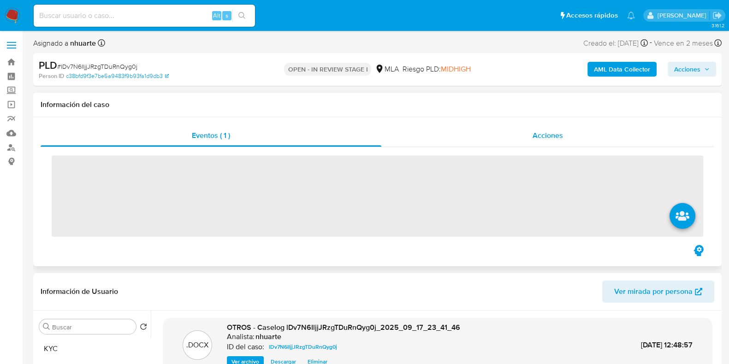
click at [525, 125] on div "Acciones" at bounding box center [548, 136] width 333 height 22
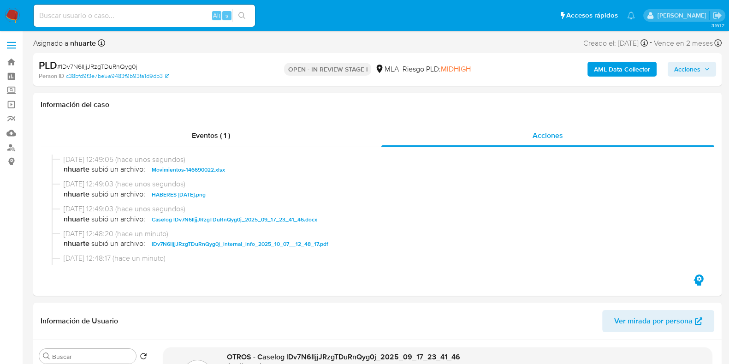
scroll to position [57, 0]
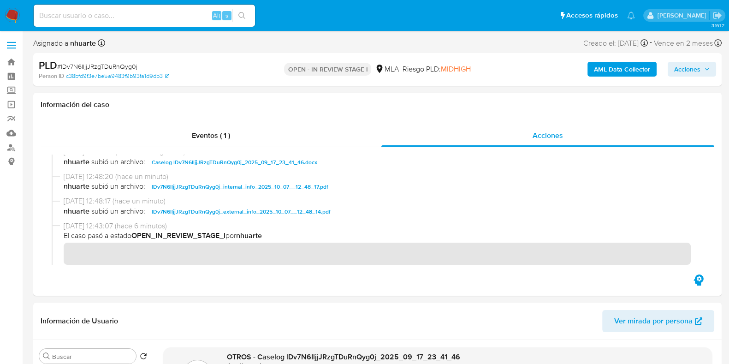
click at [678, 74] on span "Acciones" at bounding box center [687, 69] width 26 height 15
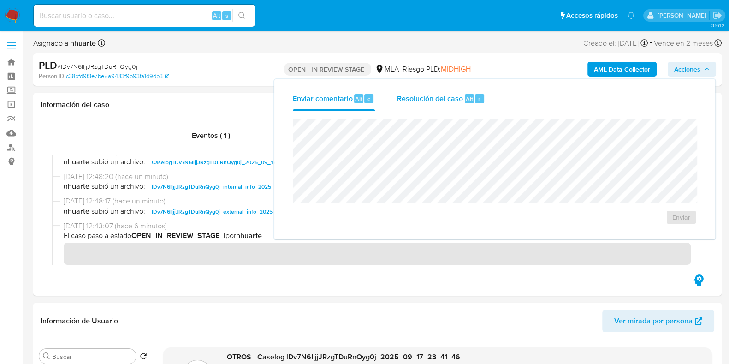
click at [468, 105] on div "Resolución del caso Alt r" at bounding box center [441, 99] width 88 height 24
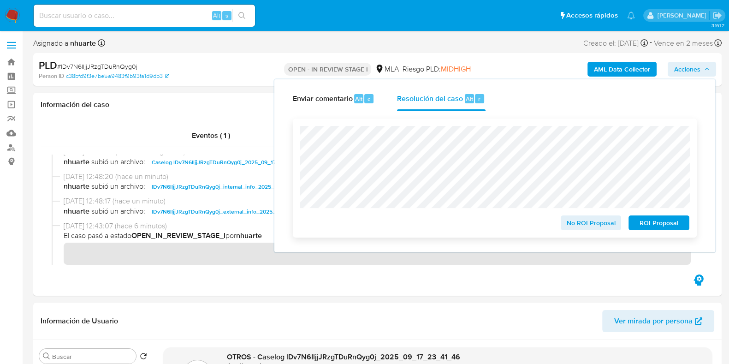
click at [598, 225] on span "No ROI Proposal" at bounding box center [591, 222] width 48 height 13
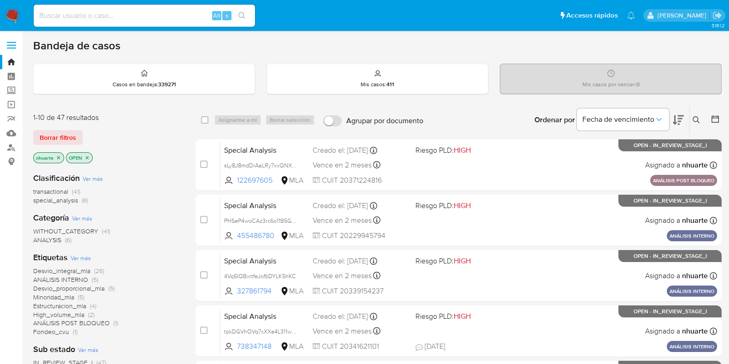
click at [700, 118] on icon at bounding box center [696, 119] width 7 height 7
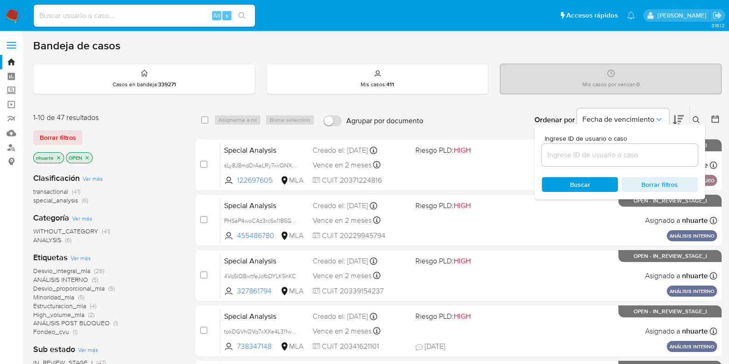
click at [625, 162] on div at bounding box center [620, 155] width 156 height 22
click at [620, 159] on input at bounding box center [620, 155] width 156 height 12
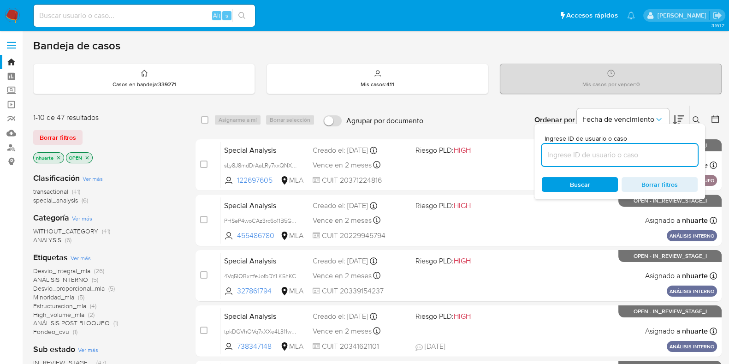
paste input "PottKXb0hXmWsfMGL3WJapbS"
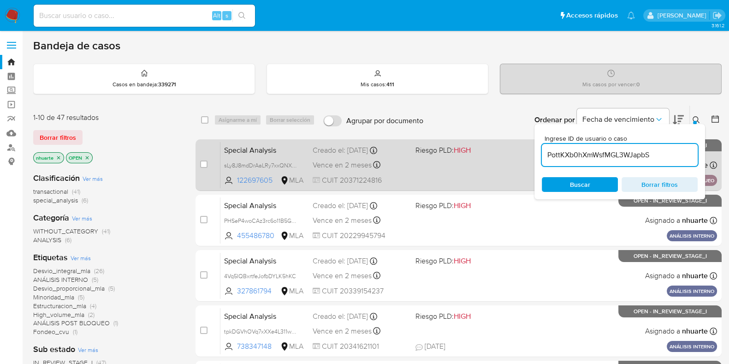
type input "PottKXb0hXmWsfMGL3WJapbS"
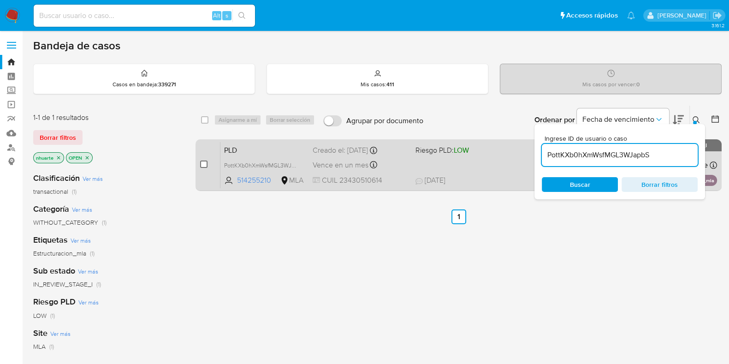
click at [204, 163] on input "checkbox" at bounding box center [203, 164] width 7 height 7
checkbox input "true"
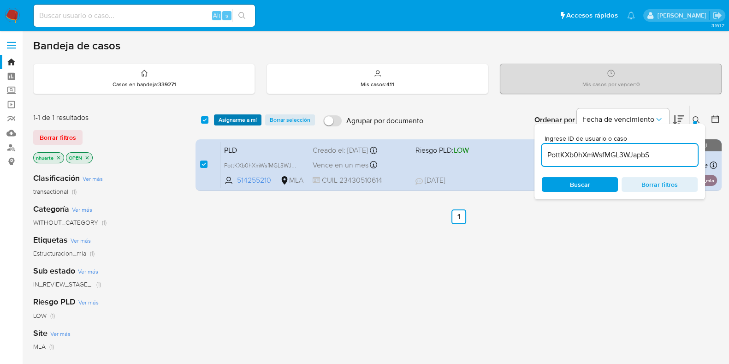
click at [233, 115] on span "Asignarme a mí" at bounding box center [238, 119] width 38 height 9
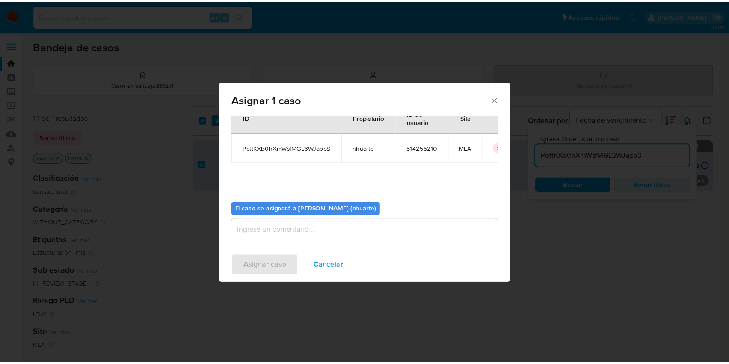
scroll to position [48, 0]
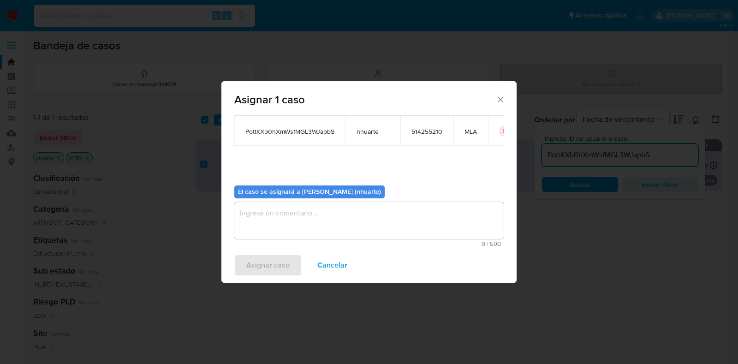
click at [330, 222] on textarea "assign-modal" at bounding box center [368, 220] width 269 height 37
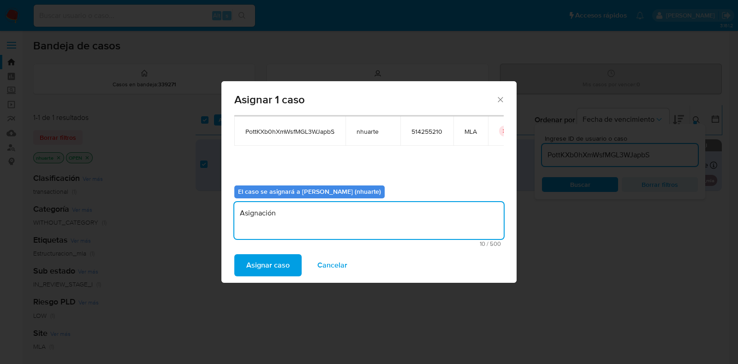
type textarea "Asignación"
click at [262, 271] on span "Asignar caso" at bounding box center [267, 265] width 43 height 20
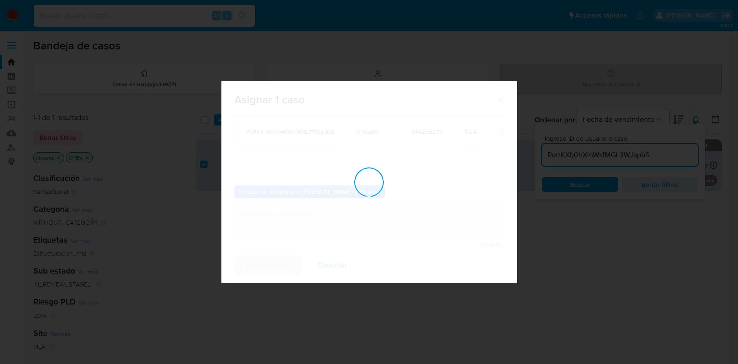
checkbox input "false"
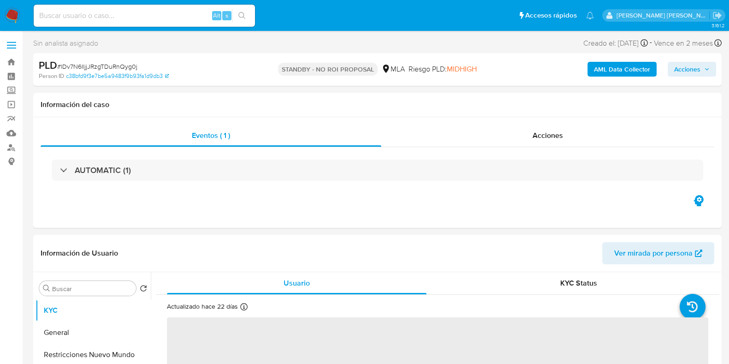
select select "10"
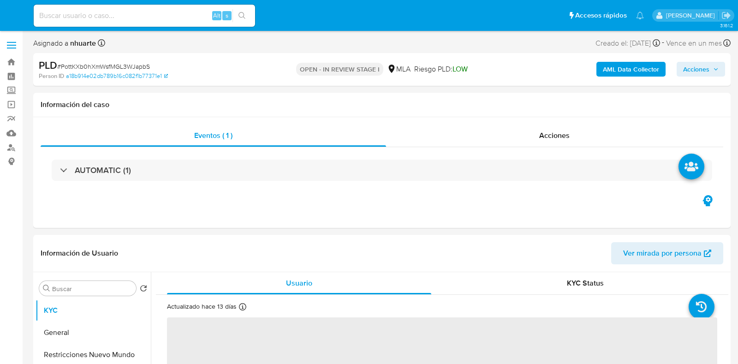
select select "10"
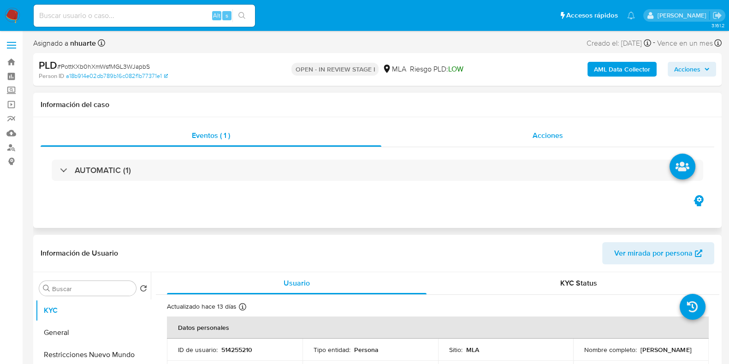
click at [537, 139] on span "Acciones" at bounding box center [548, 135] width 30 height 11
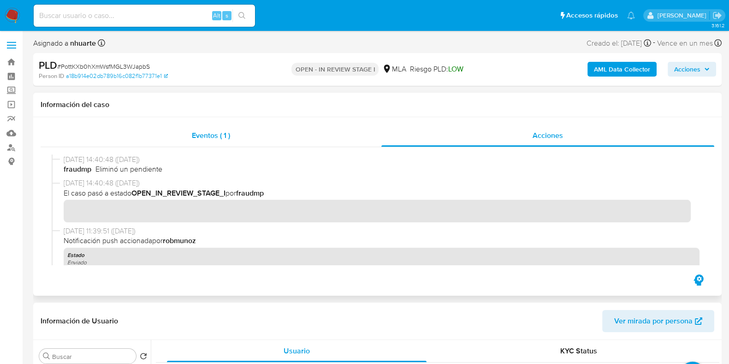
click at [195, 137] on span "Eventos ( 1 )" at bounding box center [211, 135] width 38 height 11
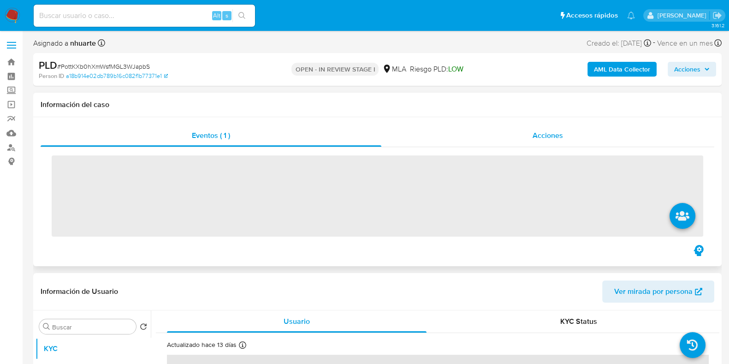
click at [550, 137] on span "Acciones" at bounding box center [548, 135] width 30 height 11
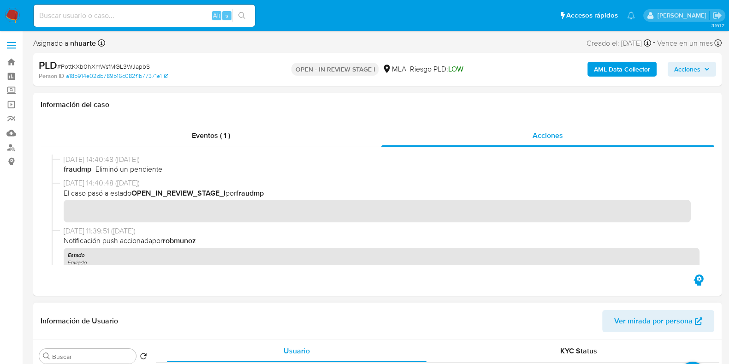
scroll to position [269, 0]
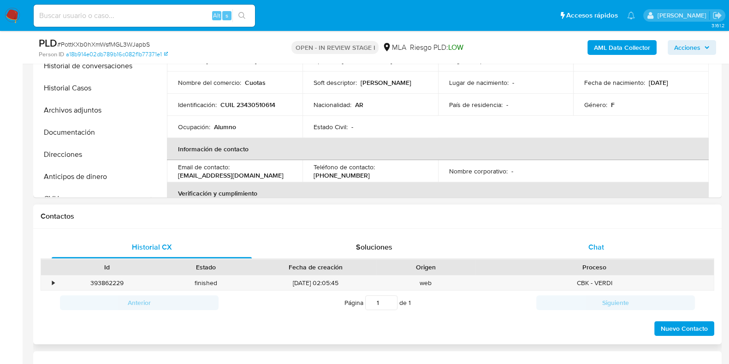
click at [602, 251] on span "Chat" at bounding box center [597, 247] width 16 height 11
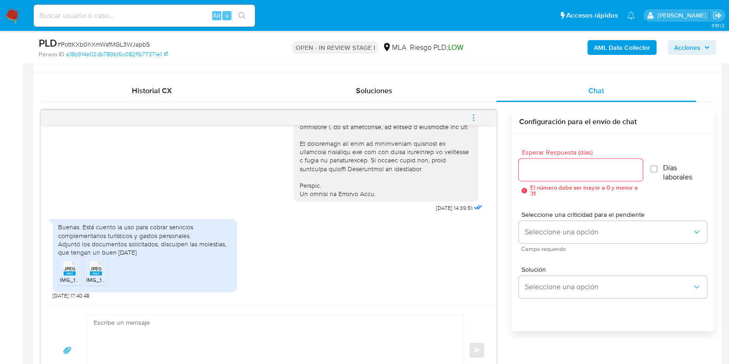
scroll to position [519, 0]
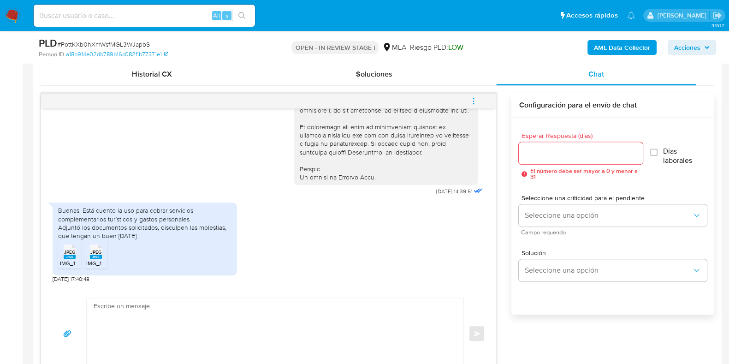
click at [70, 257] on rect at bounding box center [70, 257] width 12 height 4
click at [94, 255] on rect at bounding box center [96, 257] width 12 height 4
paste textarea "Hola, Muchas gracias por la respuesta. Analizamos tu caso y notamos que la info…"
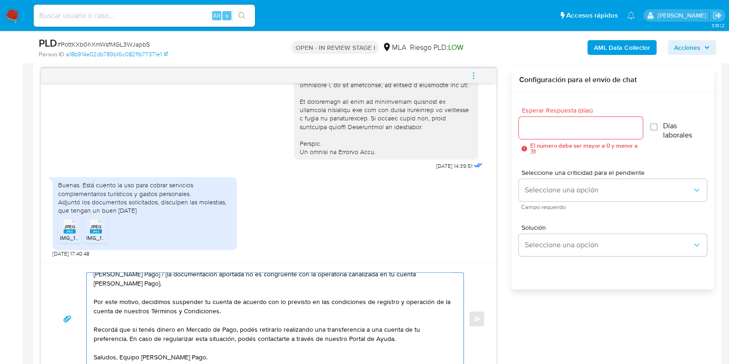
scroll to position [0, 0]
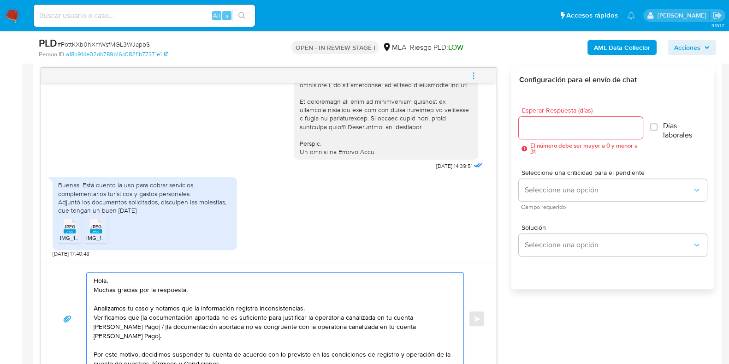
click at [142, 318] on textarea "Hola, Muchas gracias por la respuesta. Analizamos tu caso y notamos que la info…" at bounding box center [273, 319] width 358 height 92
drag, startPoint x: 134, startPoint y: 325, endPoint x: 144, endPoint y: 336, distance: 15.0
click at [144, 336] on textarea "Hola, Muchas gracias por la respuesta. Analizamos tu caso y notamos que la info…" at bounding box center [273, 319] width 358 height 92
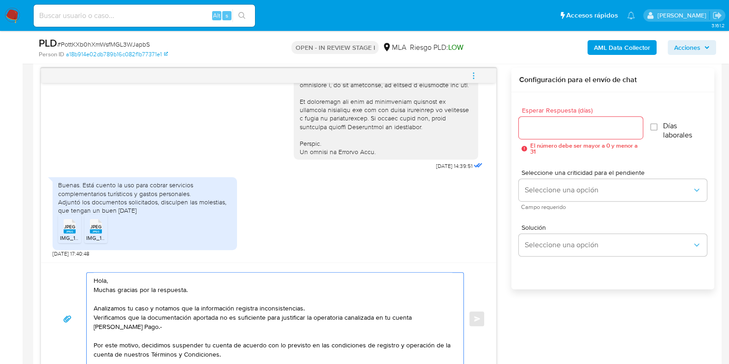
type textarea "Hola, Muchas gracias por la respuesta. Analizamos tu caso y notamos que la info…"
click at [550, 127] on input "Esperar Respuesta (días)" at bounding box center [581, 128] width 124 height 12
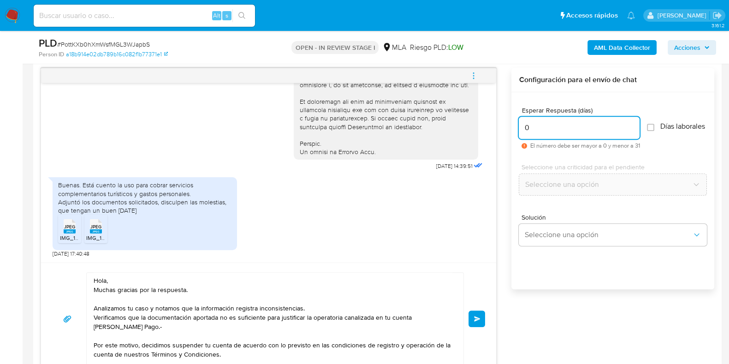
type input "0"
click at [115, 44] on span "# PottKXb0hXmWsfMGL3WJapbS" at bounding box center [103, 44] width 93 height 9
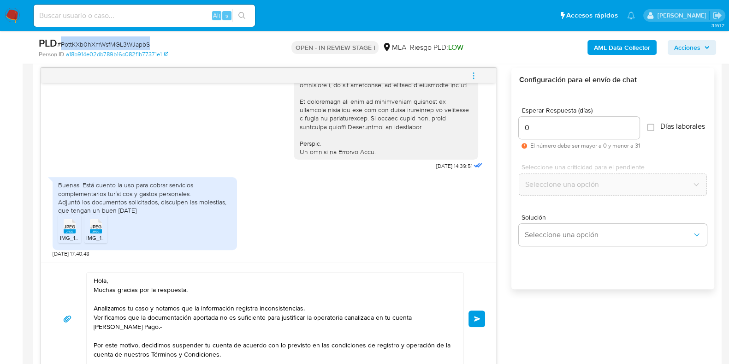
click at [115, 44] on span "# PottKXb0hXmWsfMGL3WJapbS" at bounding box center [103, 44] width 93 height 9
copy span "PottKXb0hXmWsfMGL3WJapbS"
click at [479, 319] on span "Enviar" at bounding box center [477, 319] width 6 height 6
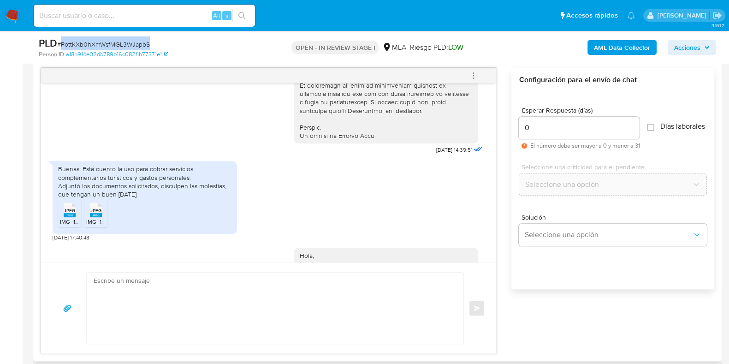
scroll to position [622, 0]
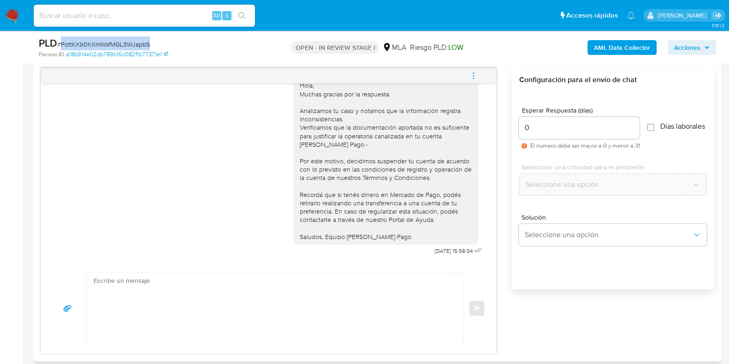
click at [471, 73] on icon "menu-action" at bounding box center [474, 76] width 8 height 8
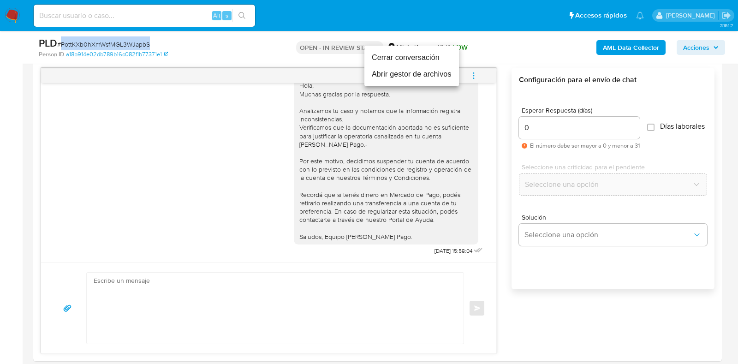
click at [418, 59] on li "Cerrar conversación" at bounding box center [411, 57] width 95 height 17
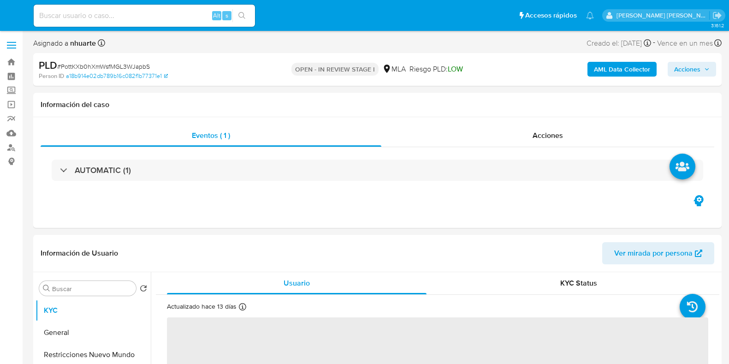
select select "10"
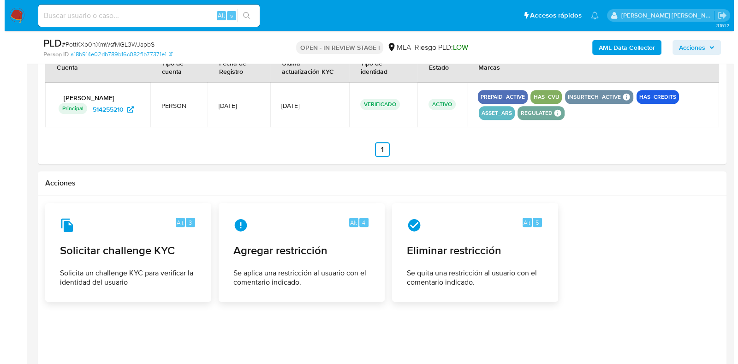
scroll to position [1211, 0]
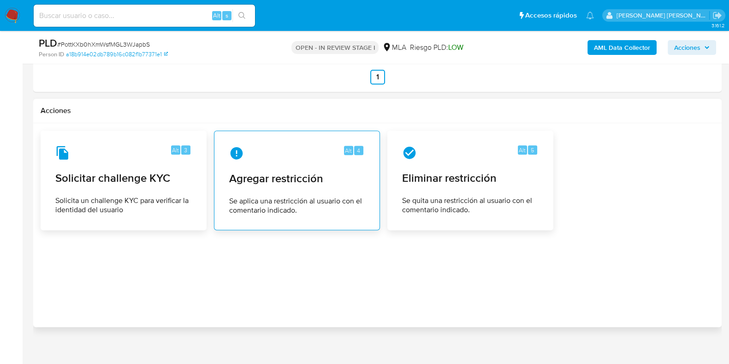
click at [306, 188] on div "Alt 4 Agregar restricción Se aplica una restricción al usuario con el comentari…" at bounding box center [297, 180] width 150 height 84
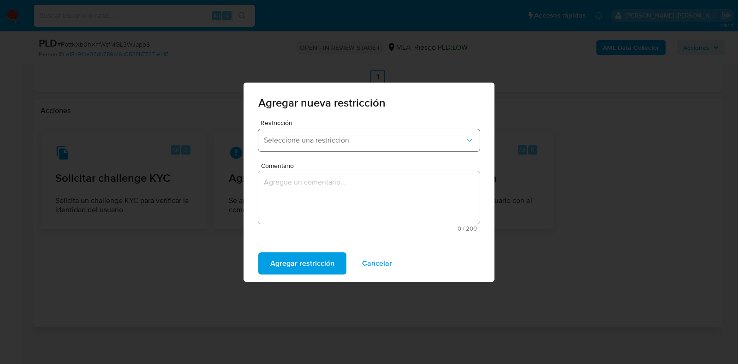
click at [376, 134] on button "Seleccione una restricción" at bounding box center [368, 140] width 221 height 22
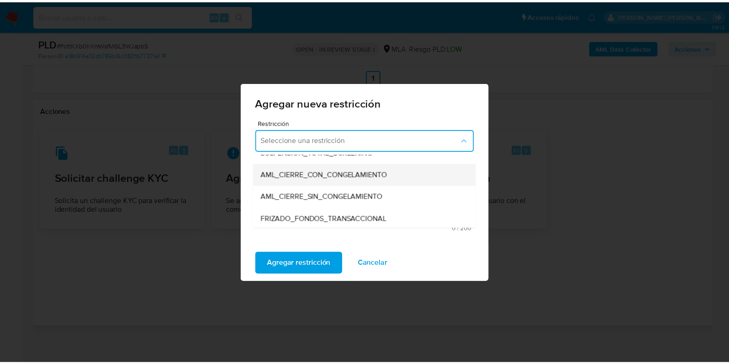
scroll to position [115, 0]
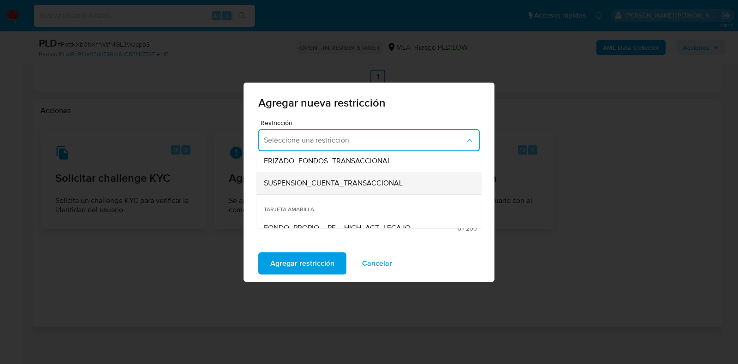
click at [348, 183] on span "SUSPENSION_CUENTA_TRANSACCIONAL" at bounding box center [333, 183] width 139 height 9
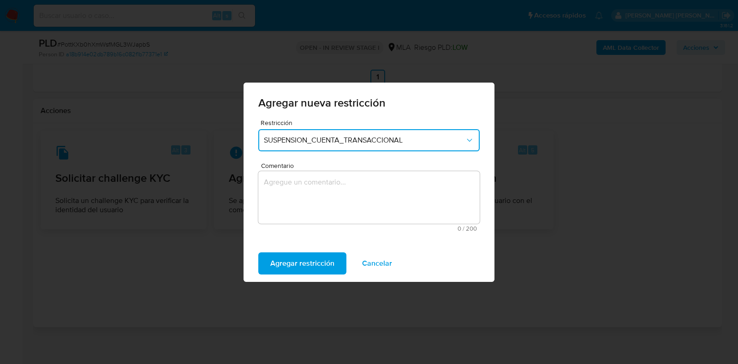
click at [347, 188] on textarea "Comentario" at bounding box center [368, 197] width 221 height 53
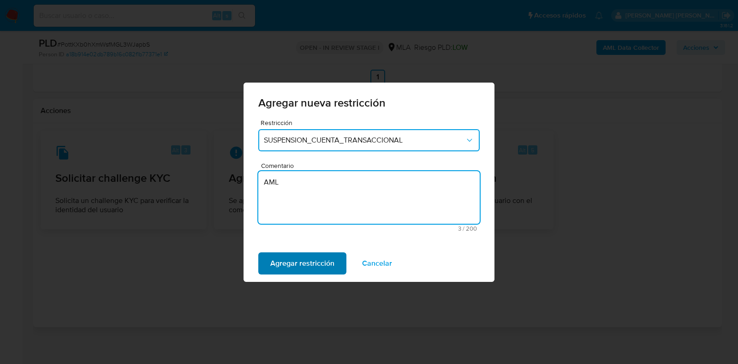
type textarea "AML"
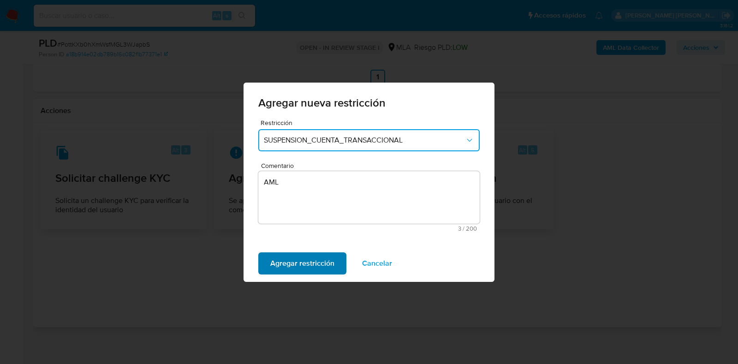
click at [326, 273] on span "Agregar restricción" at bounding box center [302, 263] width 64 height 20
click at [295, 264] on span "Confirmar" at bounding box center [286, 263] width 33 height 20
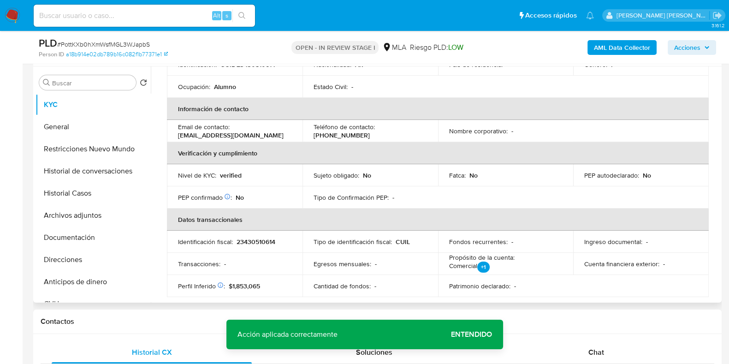
scroll to position [288, 0]
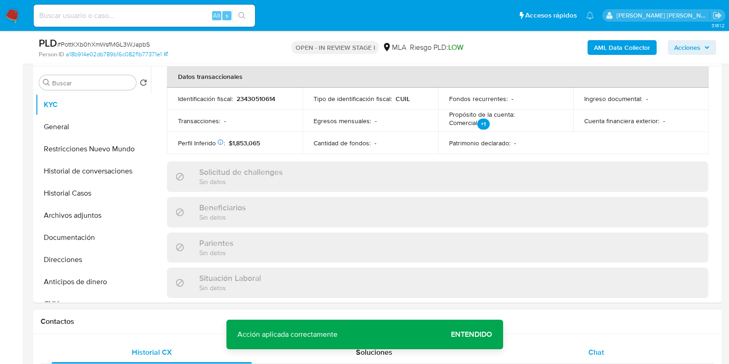
click at [597, 350] on span "Chat" at bounding box center [597, 352] width 16 height 11
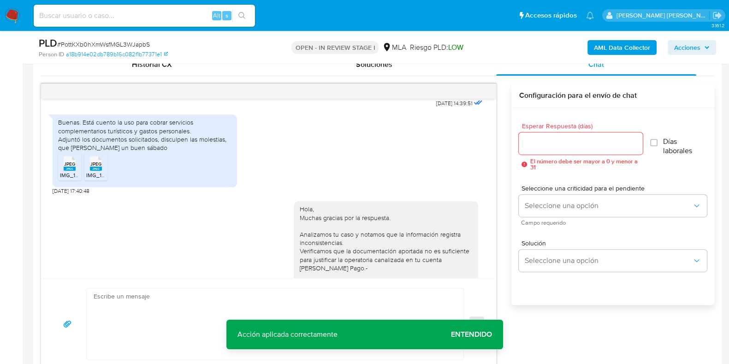
scroll to position [392, 0]
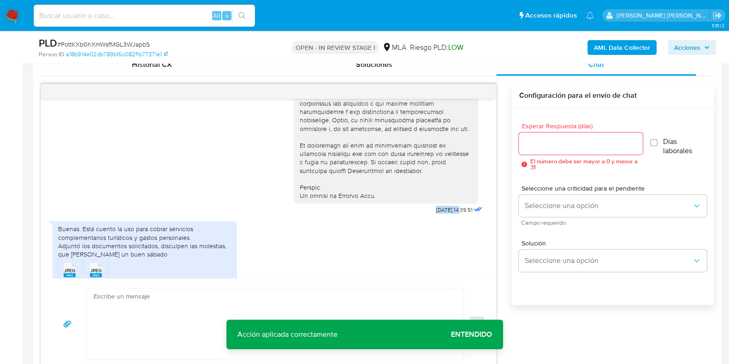
drag, startPoint x: 415, startPoint y: 226, endPoint x: 443, endPoint y: 226, distance: 28.1
copy span "[DATE]"
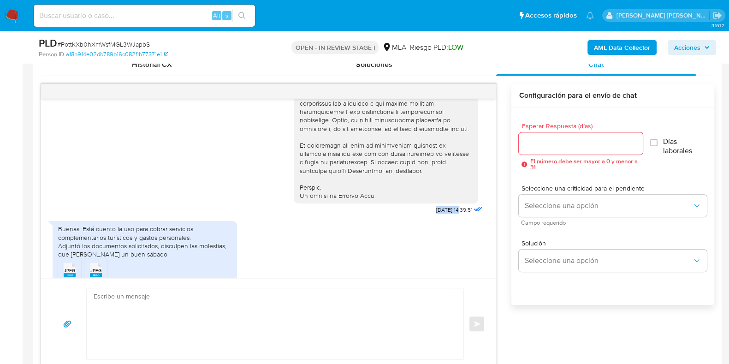
scroll to position [449, 0]
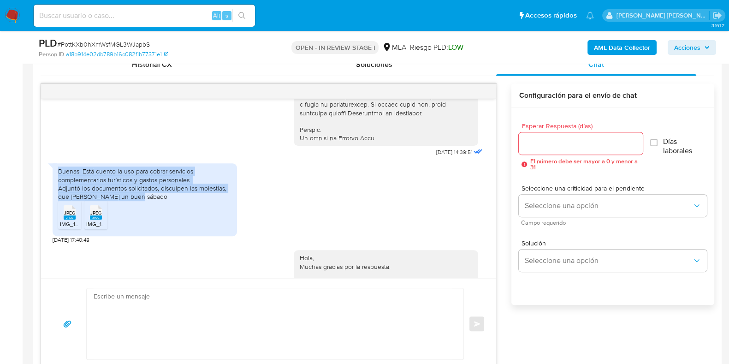
drag, startPoint x: 60, startPoint y: 186, endPoint x: 148, endPoint y: 209, distance: 91.0
click at [148, 201] on div "Buenas. Está cuento la uso para cobrar servicios complementarios turísticos y g…" at bounding box center [144, 184] width 173 height 34
copy div "Buenas. Está cuento la uso para cobrar servicios complementarios turísticos y g…"
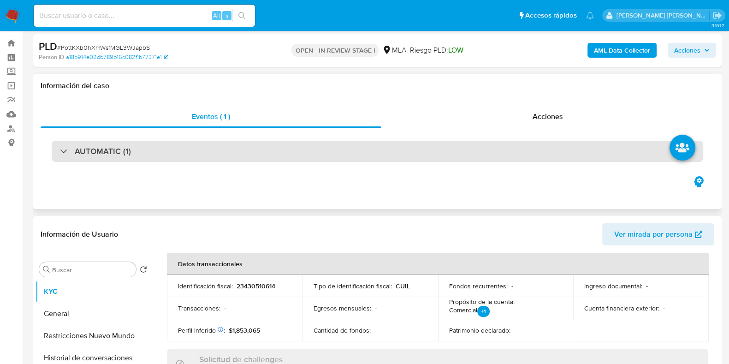
scroll to position [0, 0]
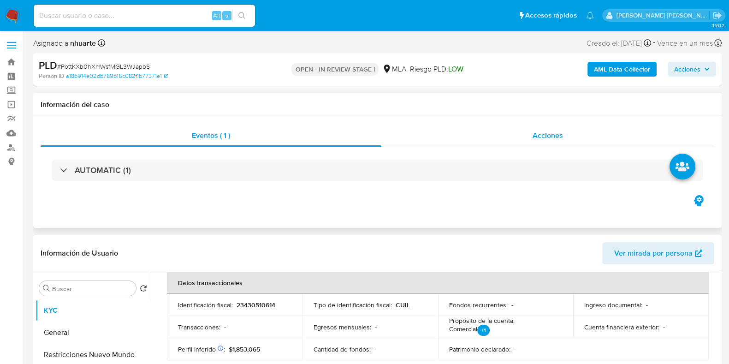
click at [562, 137] on span "Acciones" at bounding box center [548, 135] width 30 height 11
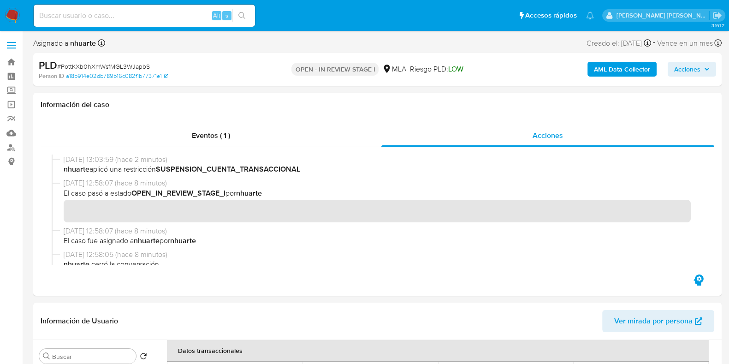
click at [607, 66] on b "AML Data Collector" at bounding box center [622, 69] width 56 height 15
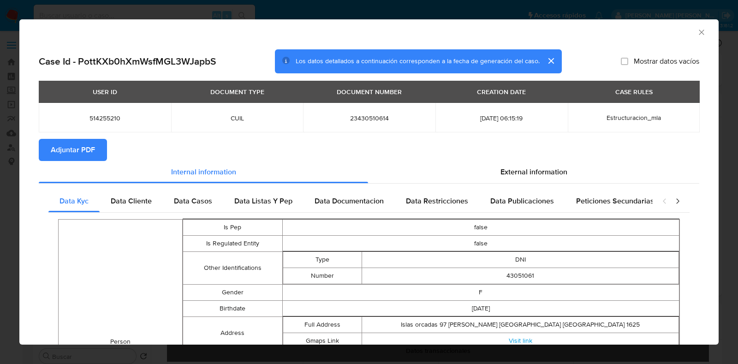
click at [84, 149] on span "Adjuntar PDF" at bounding box center [73, 150] width 44 height 20
click at [697, 35] on icon "Cerrar ventana" at bounding box center [701, 32] width 9 height 9
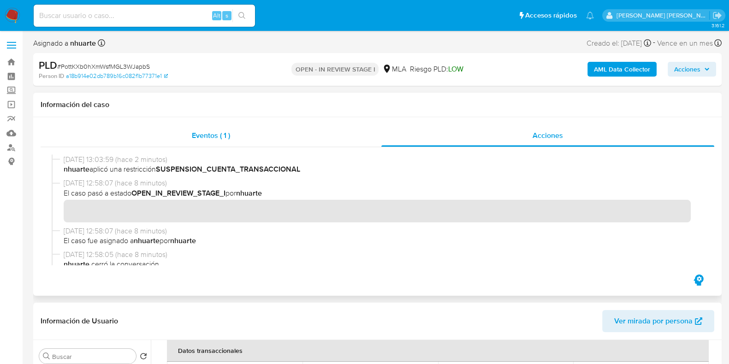
click at [212, 143] on div "Eventos ( 1 )" at bounding box center [211, 136] width 341 height 22
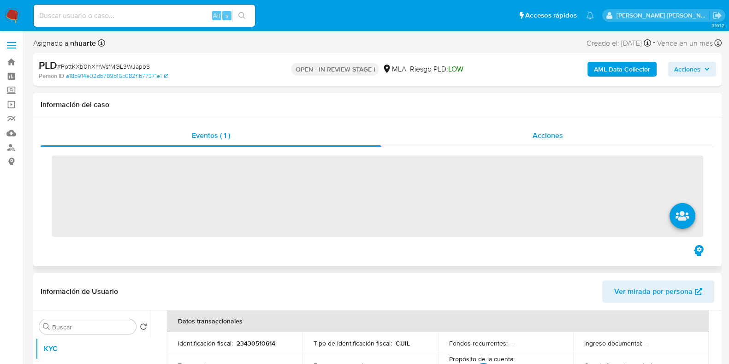
click at [546, 128] on div "Acciones" at bounding box center [548, 136] width 333 height 22
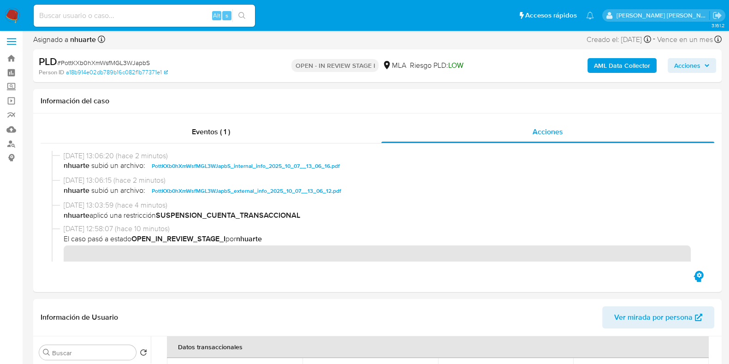
scroll to position [288, 0]
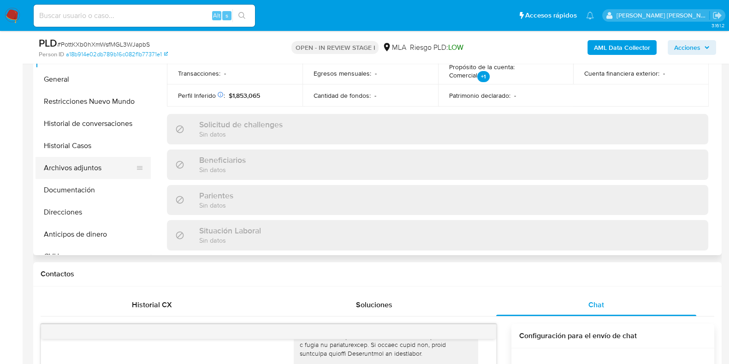
click at [105, 170] on button "Archivos adjuntos" at bounding box center [90, 168] width 108 height 22
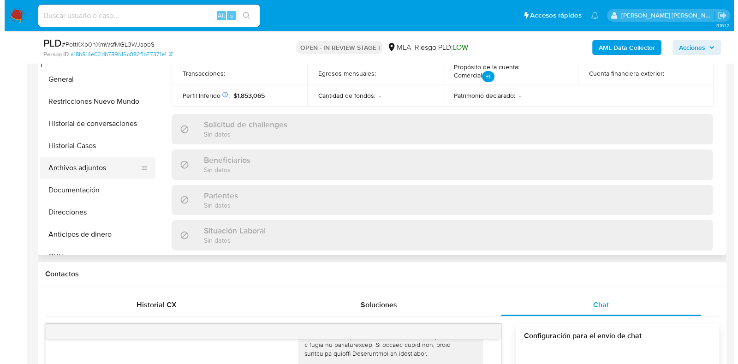
scroll to position [0, 0]
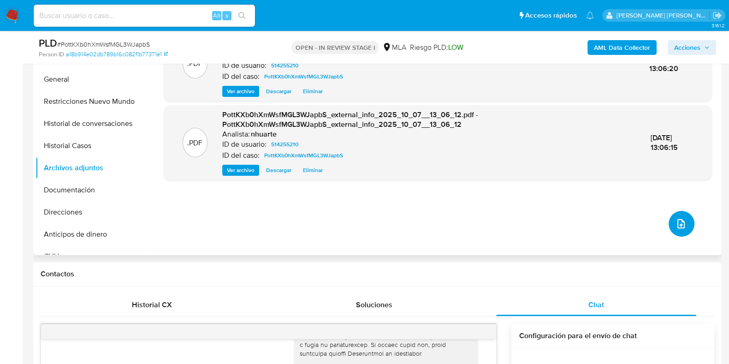
click at [676, 220] on span "upload-file" at bounding box center [681, 223] width 11 height 11
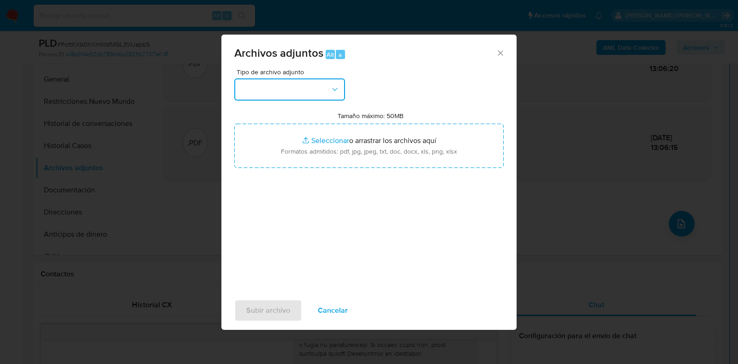
click at [336, 88] on icon "button" at bounding box center [334, 89] width 9 height 9
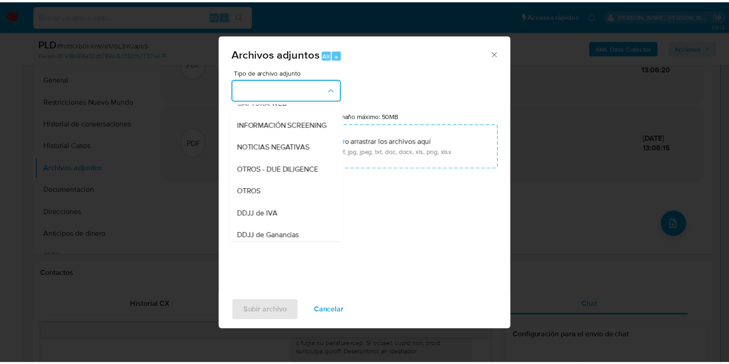
scroll to position [119, 0]
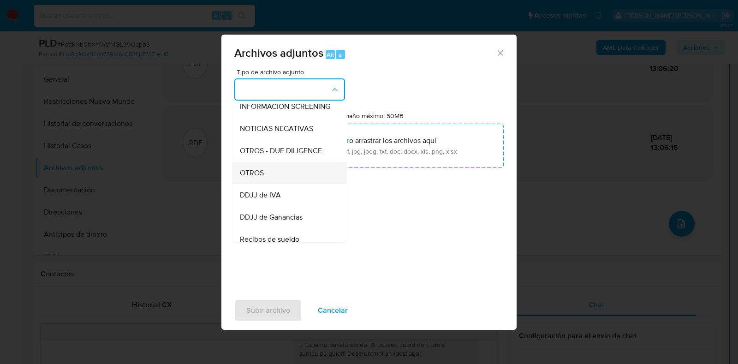
click at [279, 184] on div "OTROS" at bounding box center [287, 173] width 94 height 22
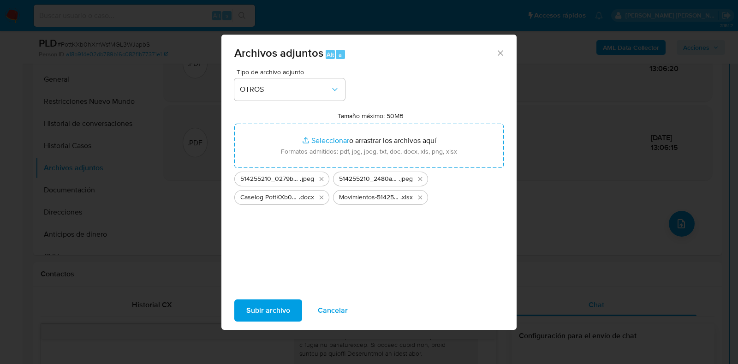
click at [286, 301] on span "Subir archivo" at bounding box center [268, 310] width 44 height 20
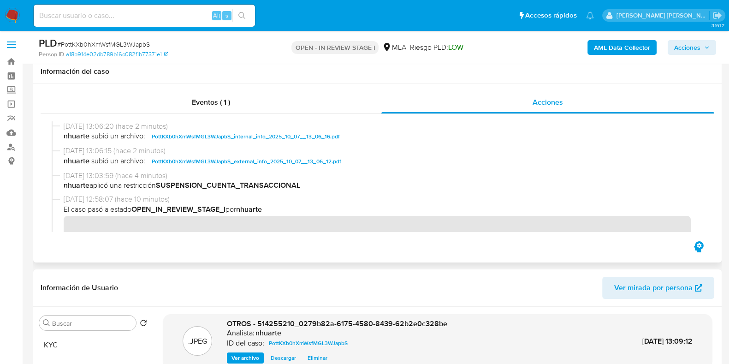
scroll to position [0, 0]
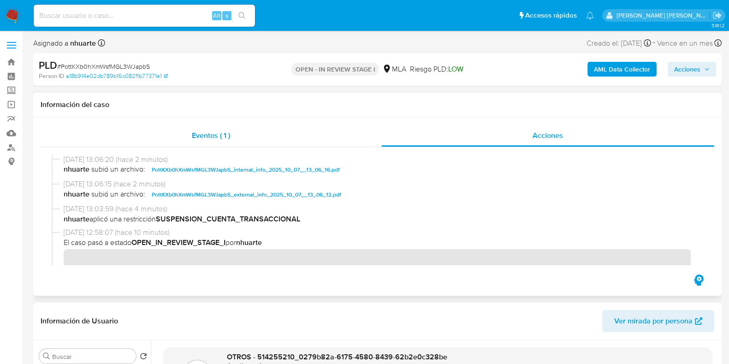
click at [227, 142] on div "Eventos ( 1 )" at bounding box center [211, 136] width 341 height 22
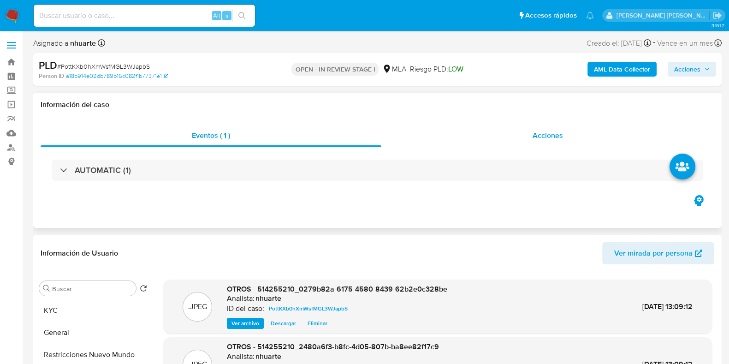
click at [556, 133] on span "Acciones" at bounding box center [548, 135] width 30 height 11
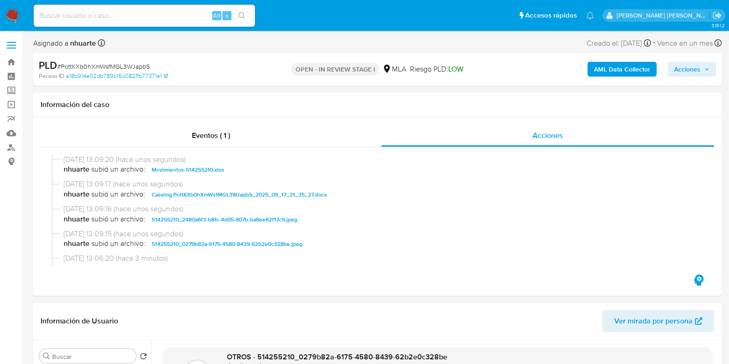
click at [681, 71] on span "Acciones" at bounding box center [687, 69] width 26 height 15
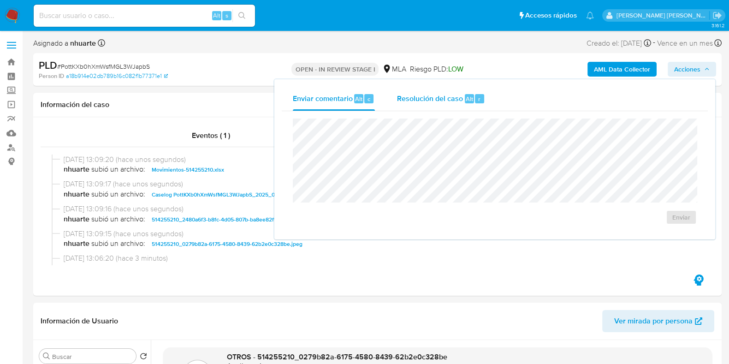
click at [421, 105] on div "Resolución del caso Alt r" at bounding box center [441, 99] width 88 height 24
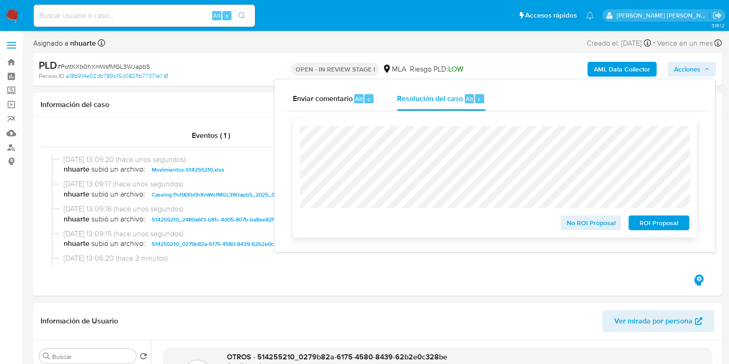
click at [664, 227] on span "ROI Proposal" at bounding box center [659, 222] width 48 height 13
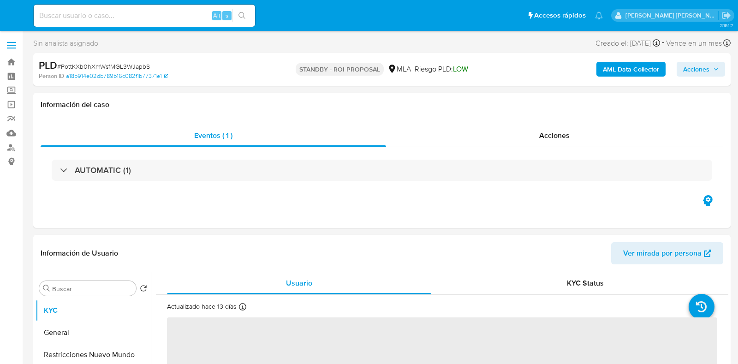
select select "10"
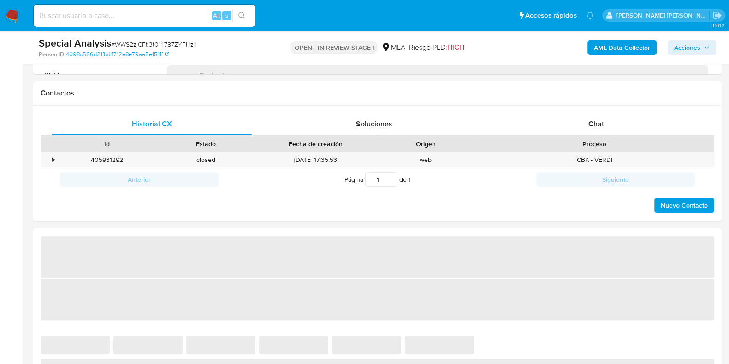
scroll to position [403, 0]
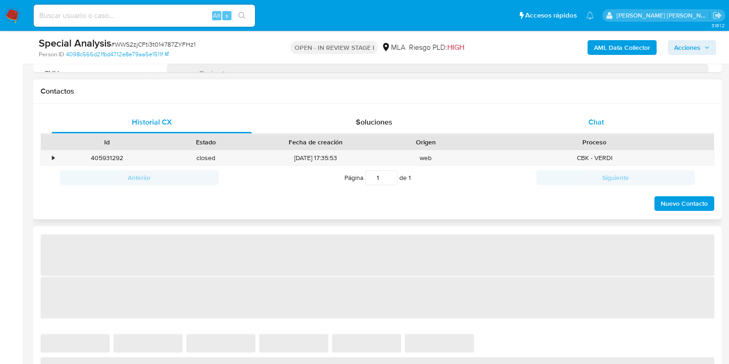
click at [602, 119] on span "Chat" at bounding box center [597, 122] width 16 height 11
select select "10"
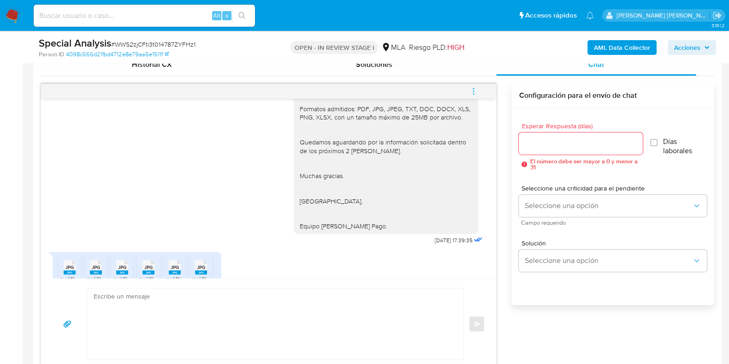
scroll to position [831, 0]
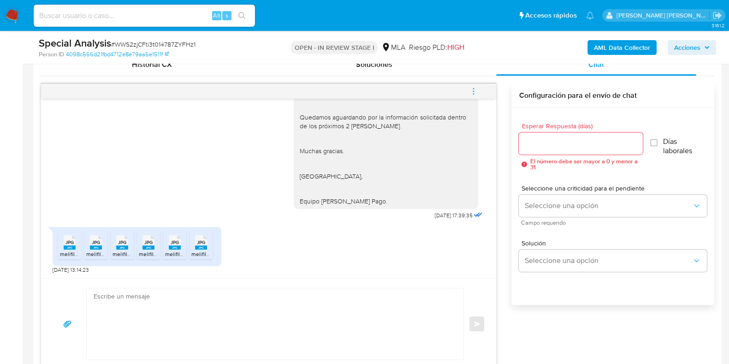
click at [205, 241] on icon at bounding box center [201, 242] width 12 height 14
click at [172, 247] on rect at bounding box center [175, 247] width 12 height 4
click at [149, 245] on rect at bounding box center [149, 247] width 12 height 4
drag, startPoint x: 118, startPoint y: 241, endPoint x: 106, endPoint y: 241, distance: 11.5
click at [118, 241] on span "JPG" at bounding box center [122, 242] width 8 height 6
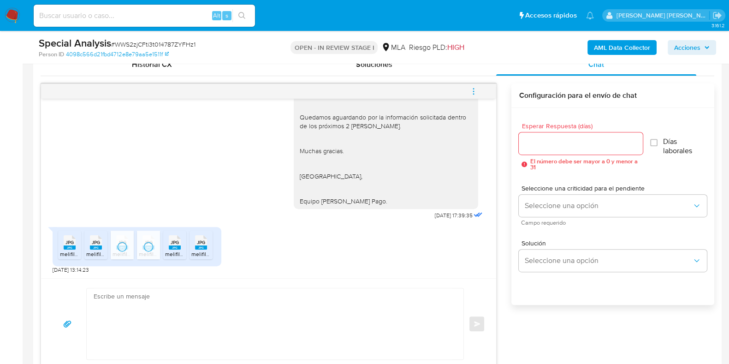
click at [106, 241] on li "JPG JPG melifile3388756100361648217.jpg" at bounding box center [95, 245] width 23 height 29
click at [75, 241] on icon at bounding box center [70, 242] width 12 height 14
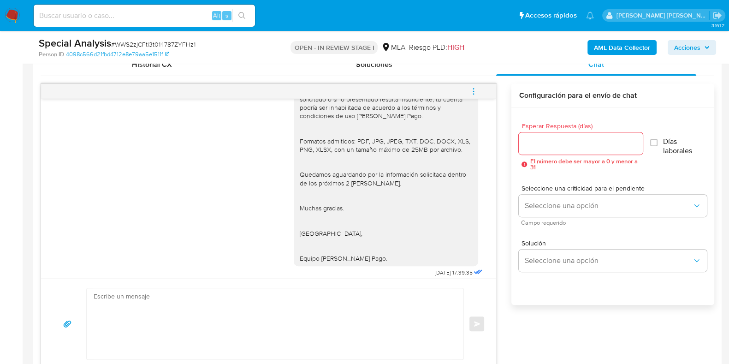
scroll to position [716, 0]
